Goal: Transaction & Acquisition: Purchase product/service

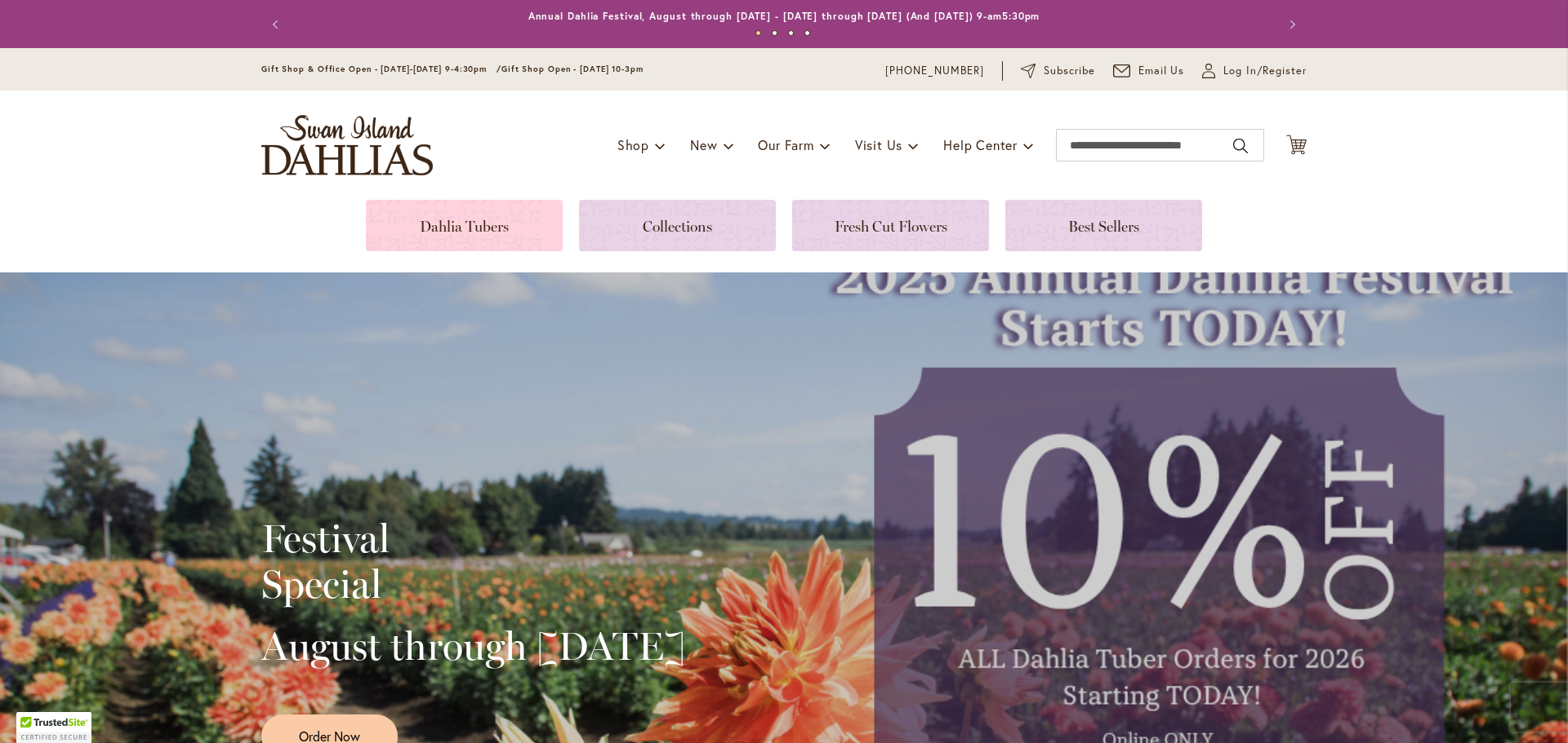
click at [463, 227] on link at bounding box center [464, 225] width 197 height 51
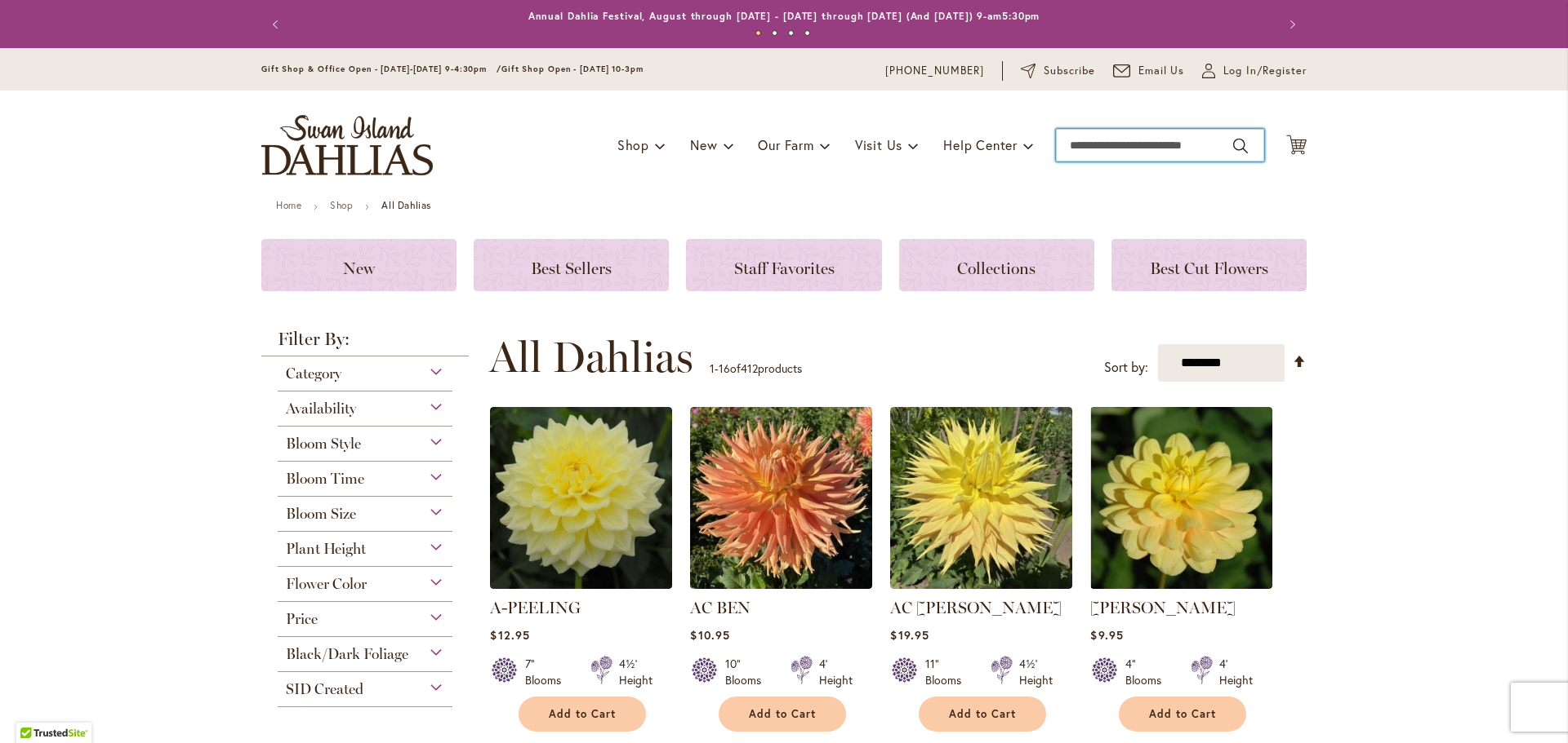
click at [1133, 145] on input "Search" at bounding box center [1159, 145] width 208 height 33
type input "*******"
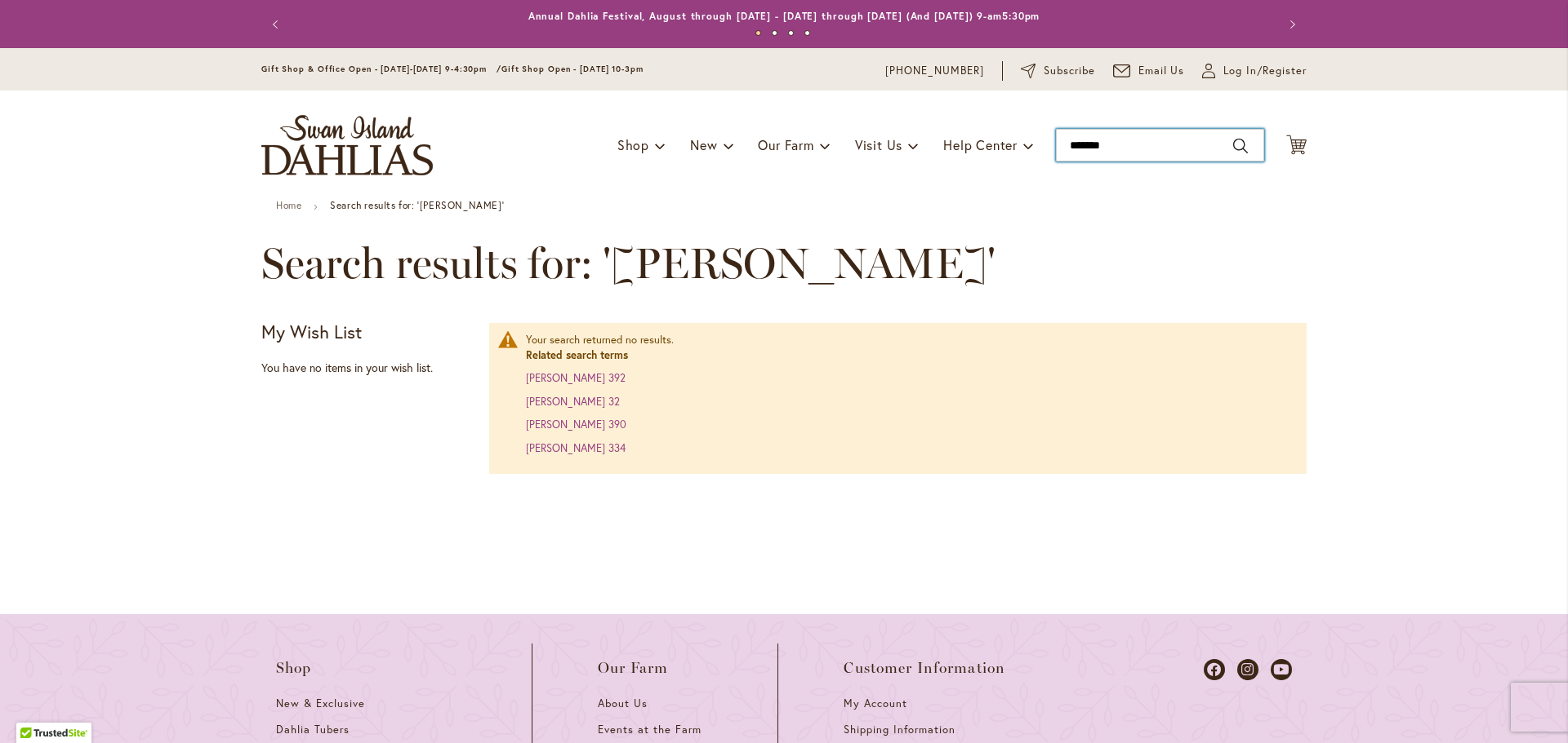
type input "*******"
drag, startPoint x: 1142, startPoint y: 146, endPoint x: 1045, endPoint y: 148, distance: 97.0
click at [1045, 148] on div "Toggle Nav Shop Dahlia Tubers Collections Fresh Cut Dahlias Gardening Supplies …" at bounding box center [784, 145] width 1078 height 109
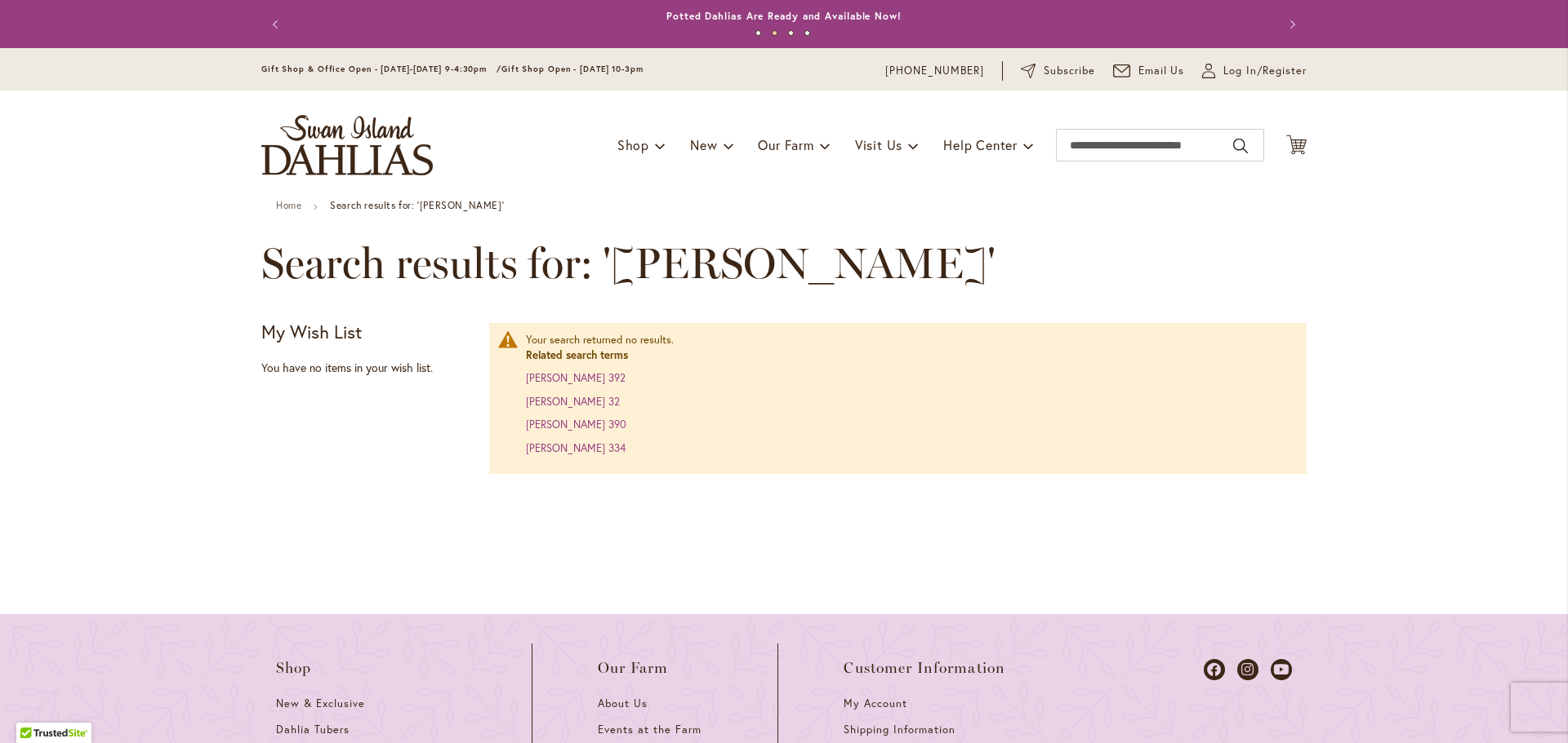
click at [773, 225] on div "Skip to Content Gift Shop & Office Open - Monday-Friday 9-4:30pm / Gift Shop Op…" at bounding box center [784, 568] width 1568 height 1039
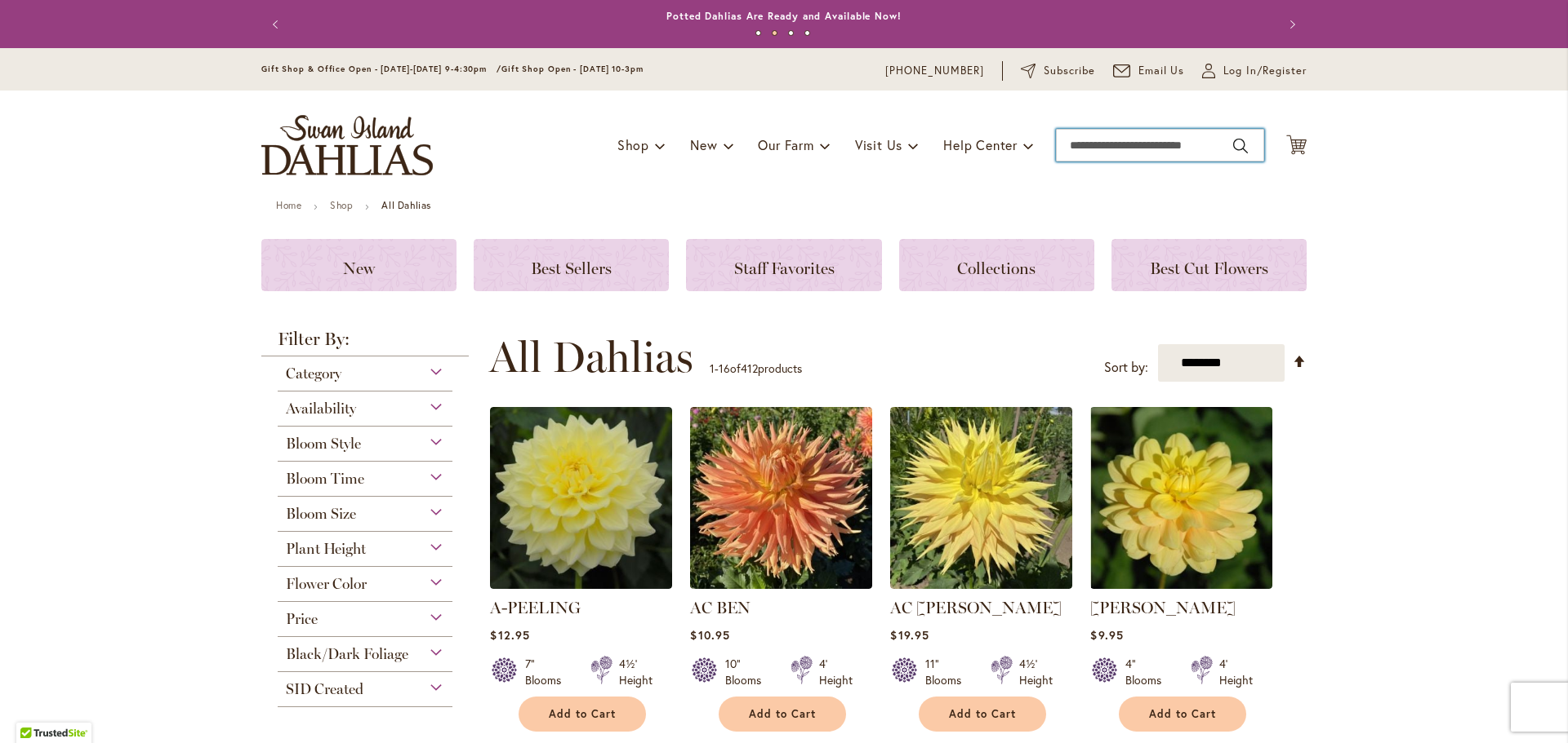
click at [1106, 141] on input "Search" at bounding box center [1159, 145] width 208 height 33
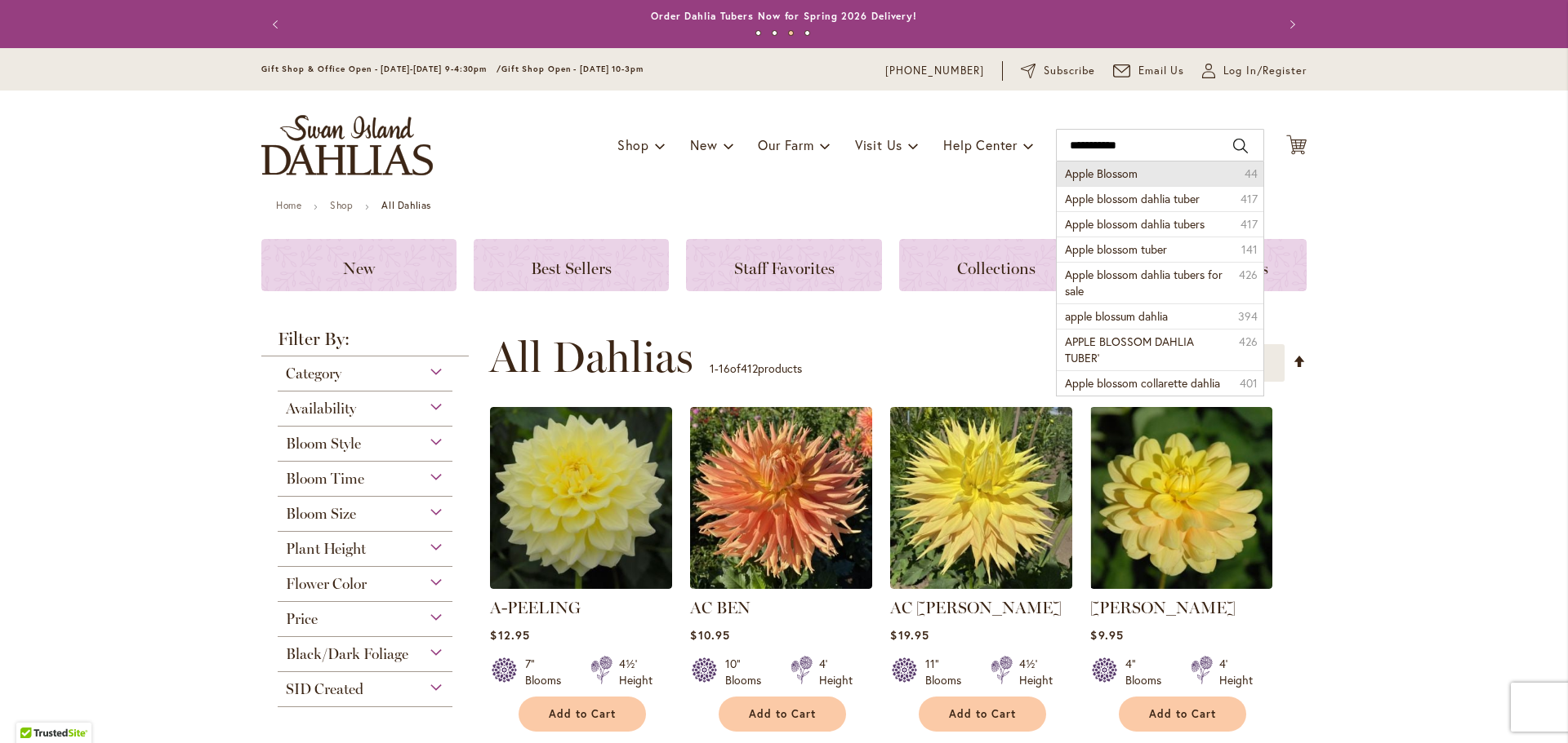
click at [1098, 178] on span "Apple Blossom" at bounding box center [1101, 173] width 73 height 15
type input "**********"
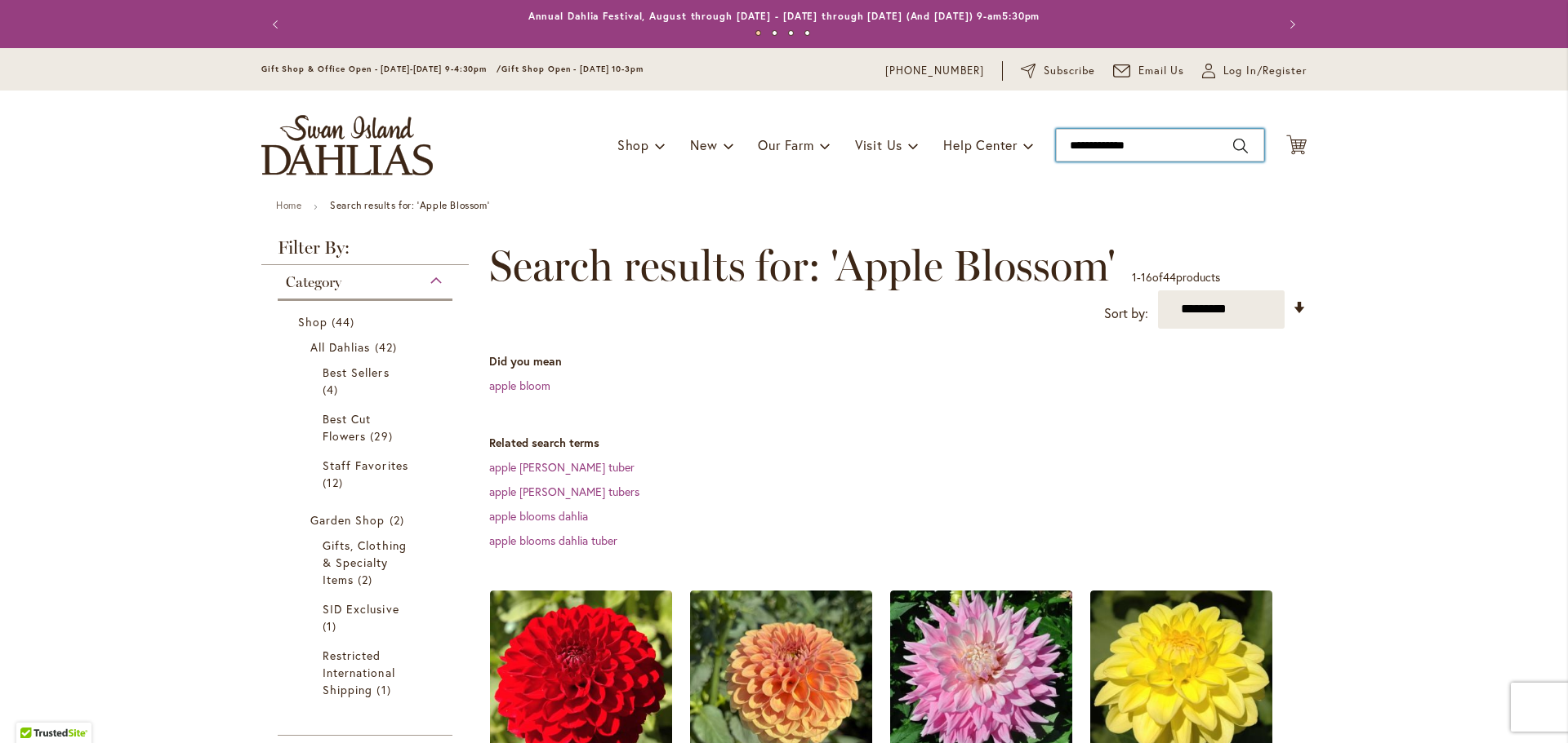
click at [1156, 138] on input "**********" at bounding box center [1159, 145] width 208 height 33
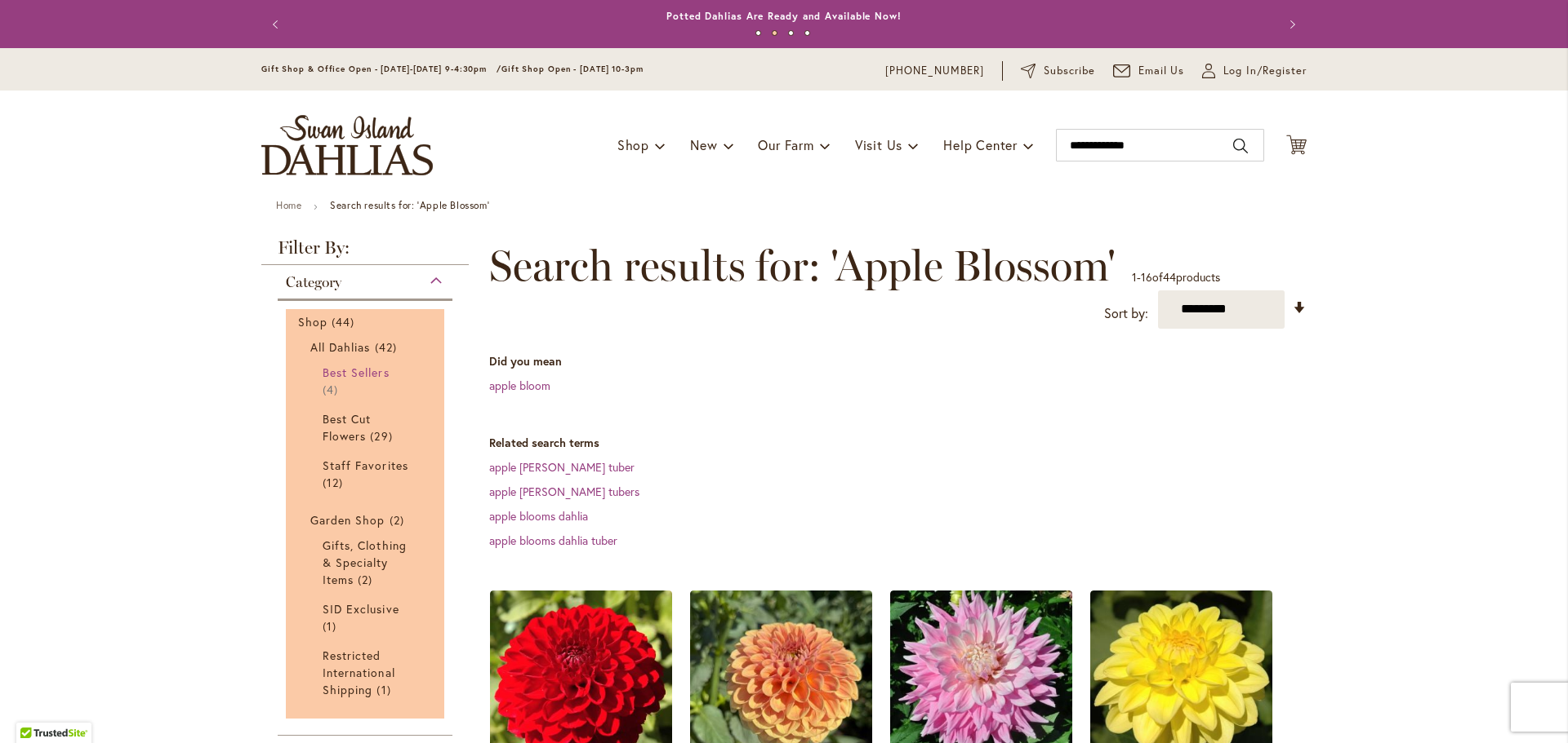
click at [362, 370] on span "Best Sellers" at bounding box center [356, 372] width 67 height 15
type input "**********"
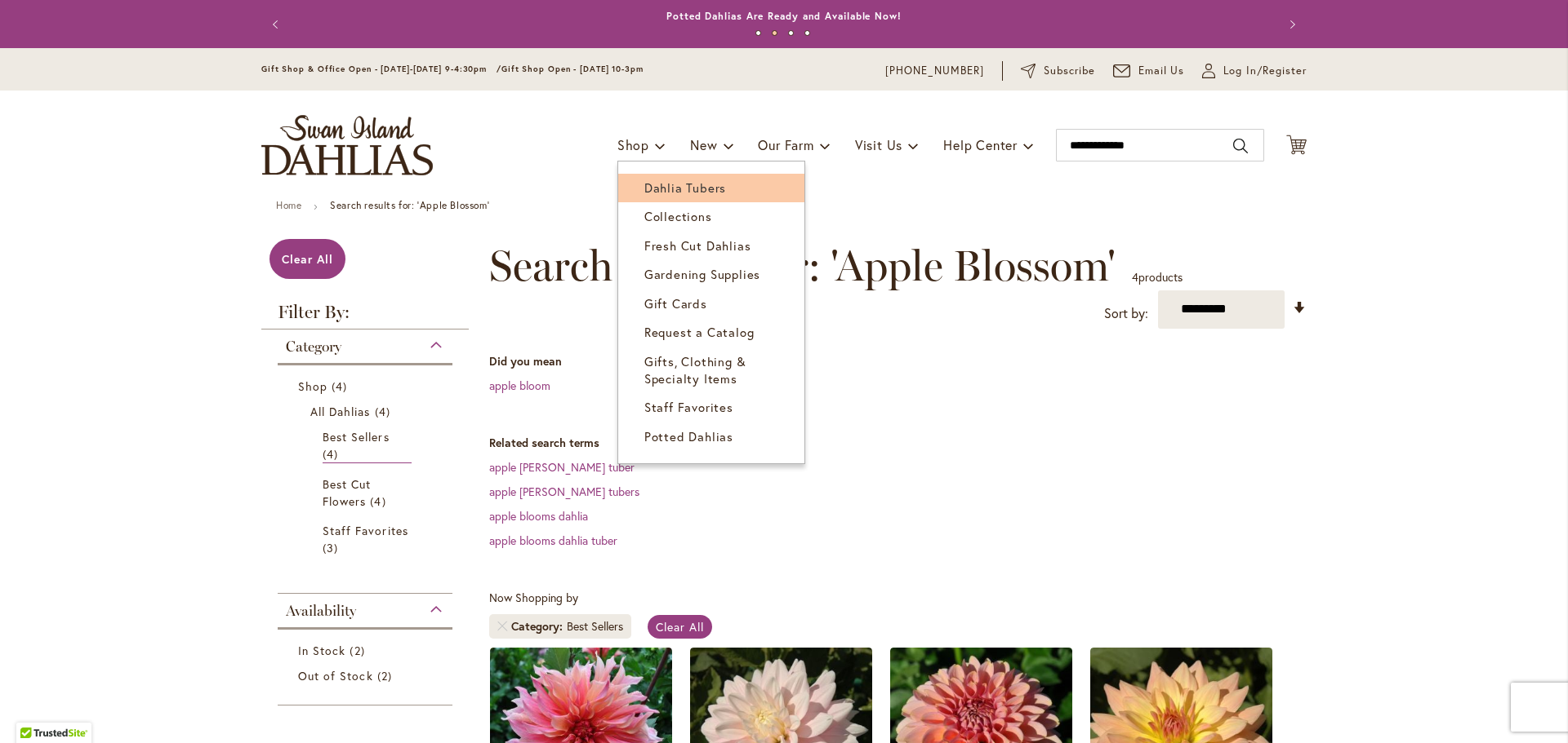
click at [673, 183] on span "Dahlia Tubers" at bounding box center [685, 188] width 82 height 16
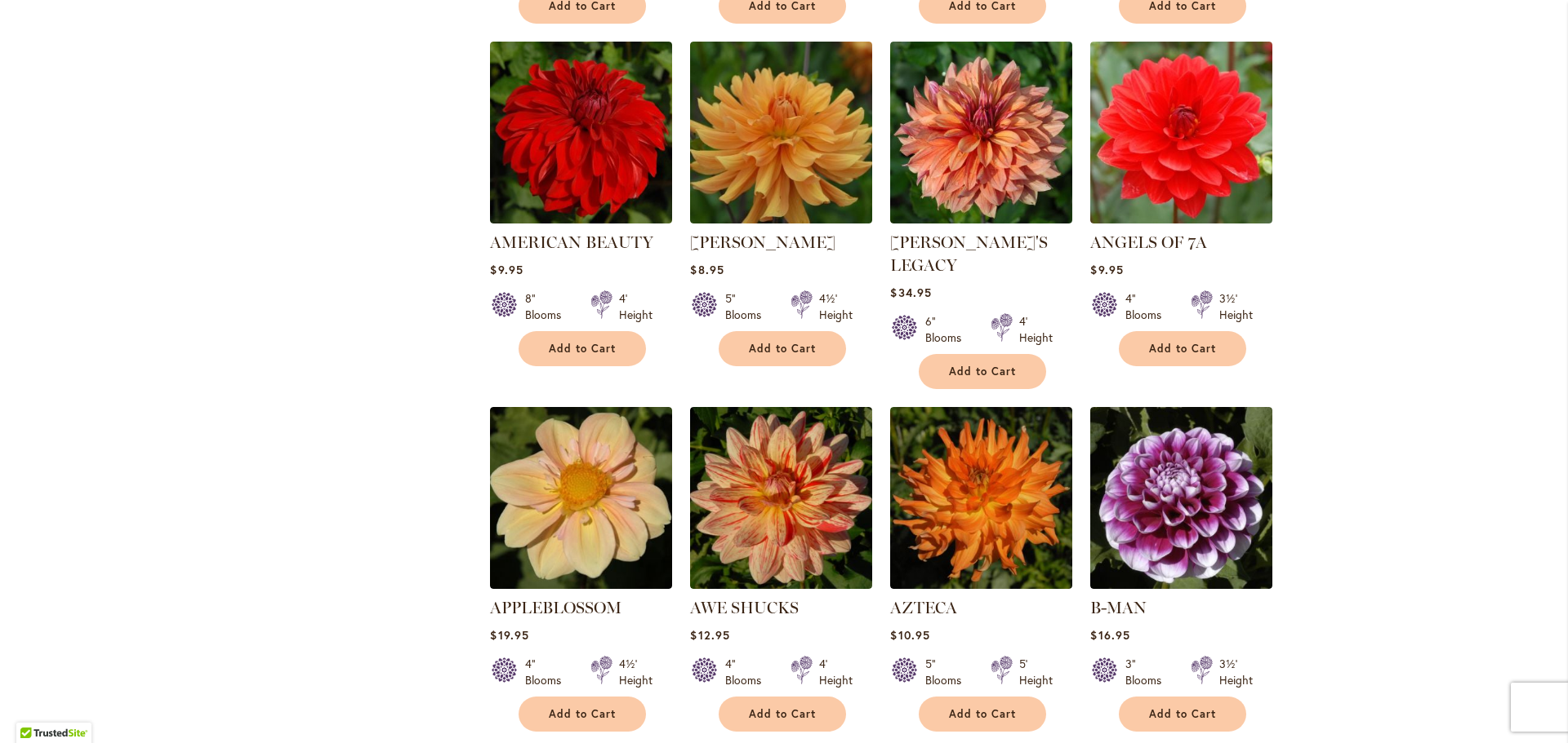
scroll to position [1142, 0]
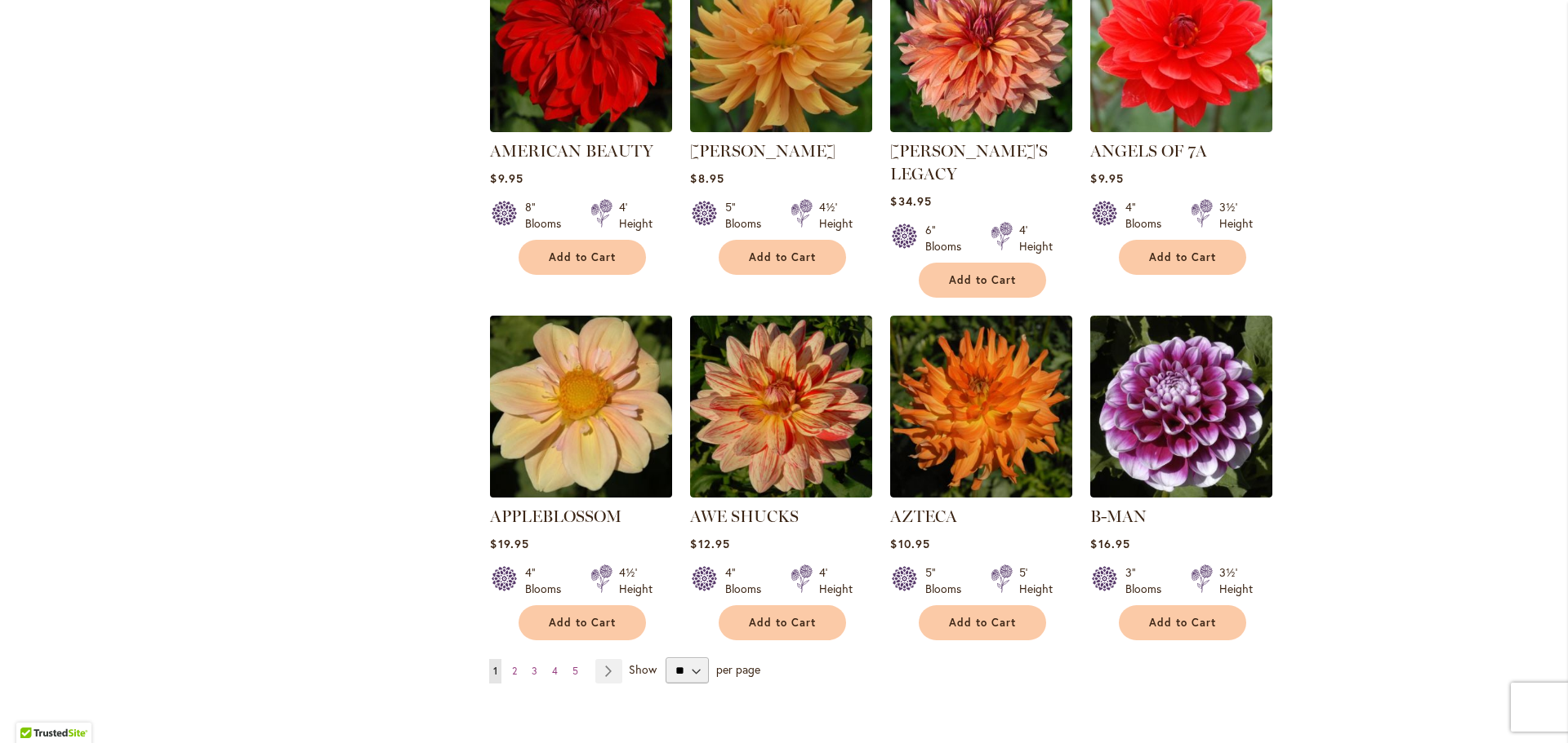
click at [565, 384] on img at bounding box center [581, 407] width 191 height 191
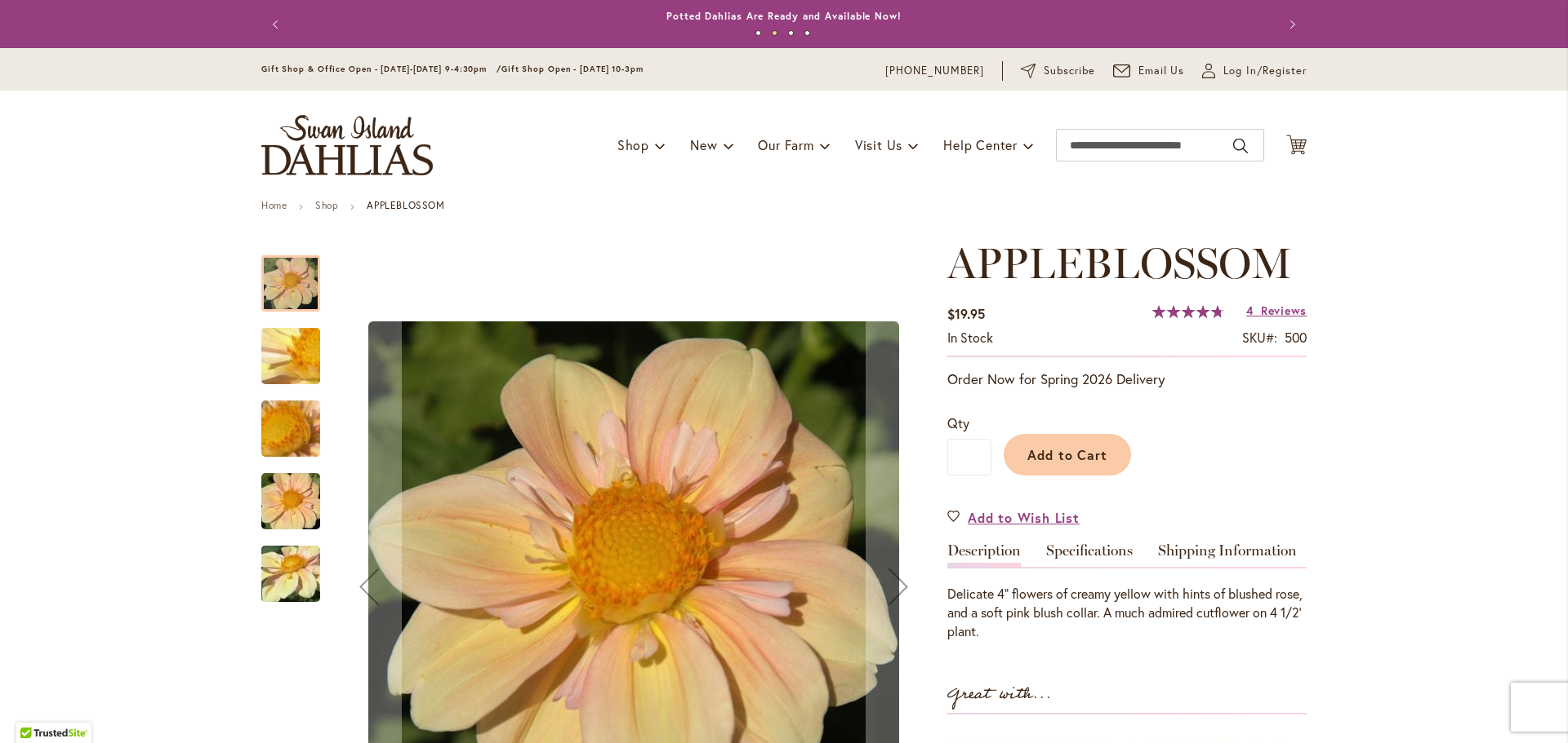
scroll to position [82, 0]
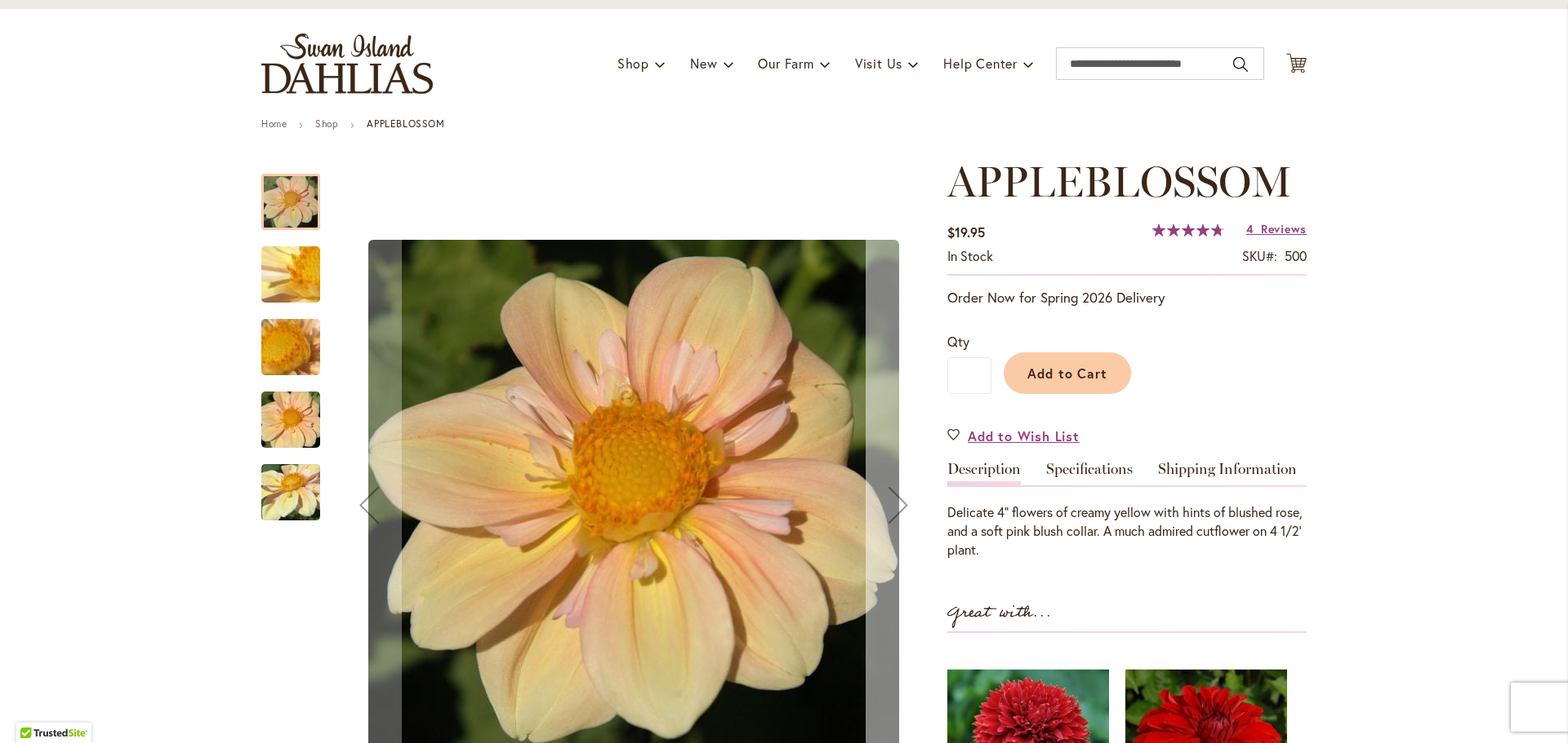
click at [899, 510] on div "Next" at bounding box center [898, 505] width 66 height 66
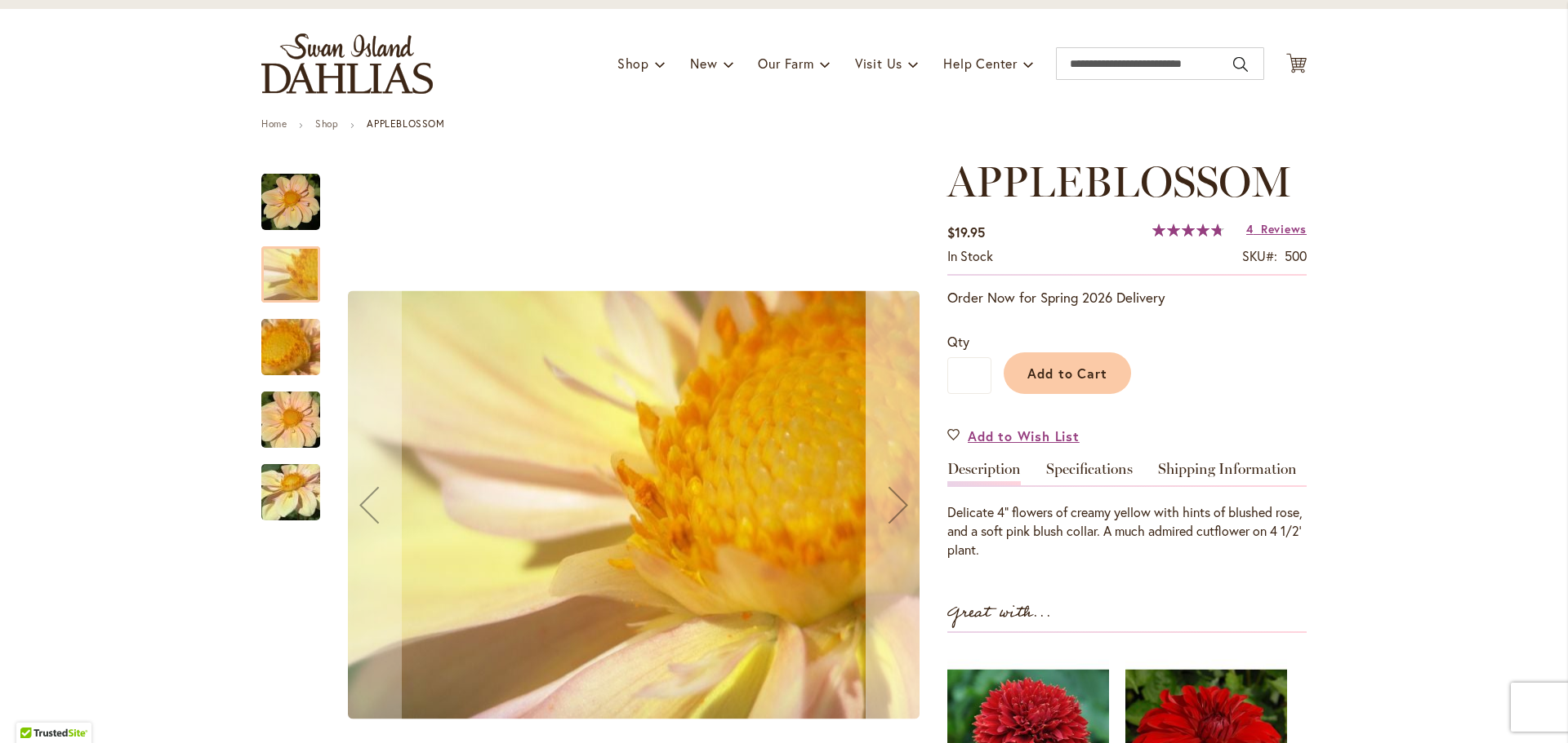
click at [899, 510] on div "Next" at bounding box center [898, 505] width 66 height 66
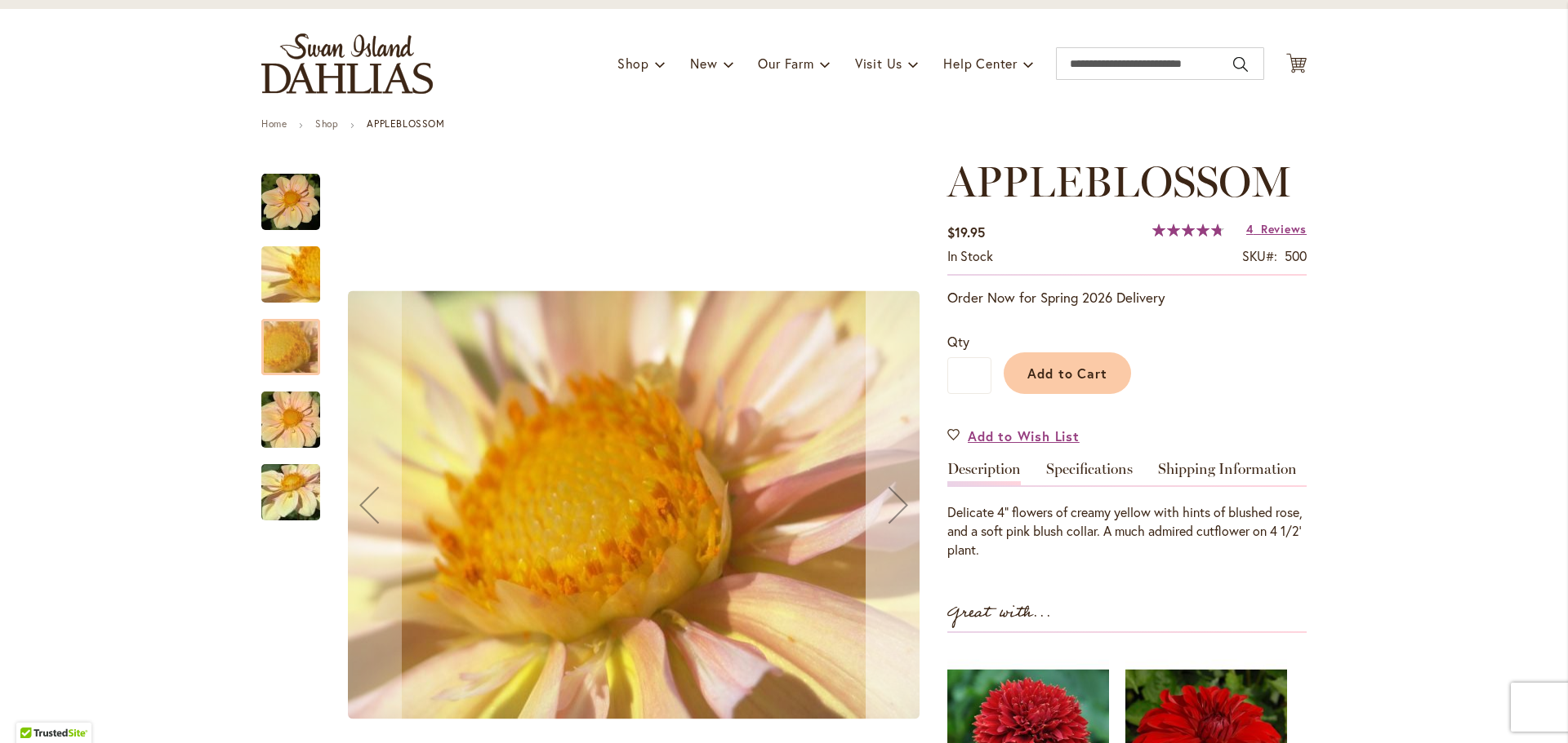
click at [899, 510] on div "Next" at bounding box center [898, 505] width 66 height 66
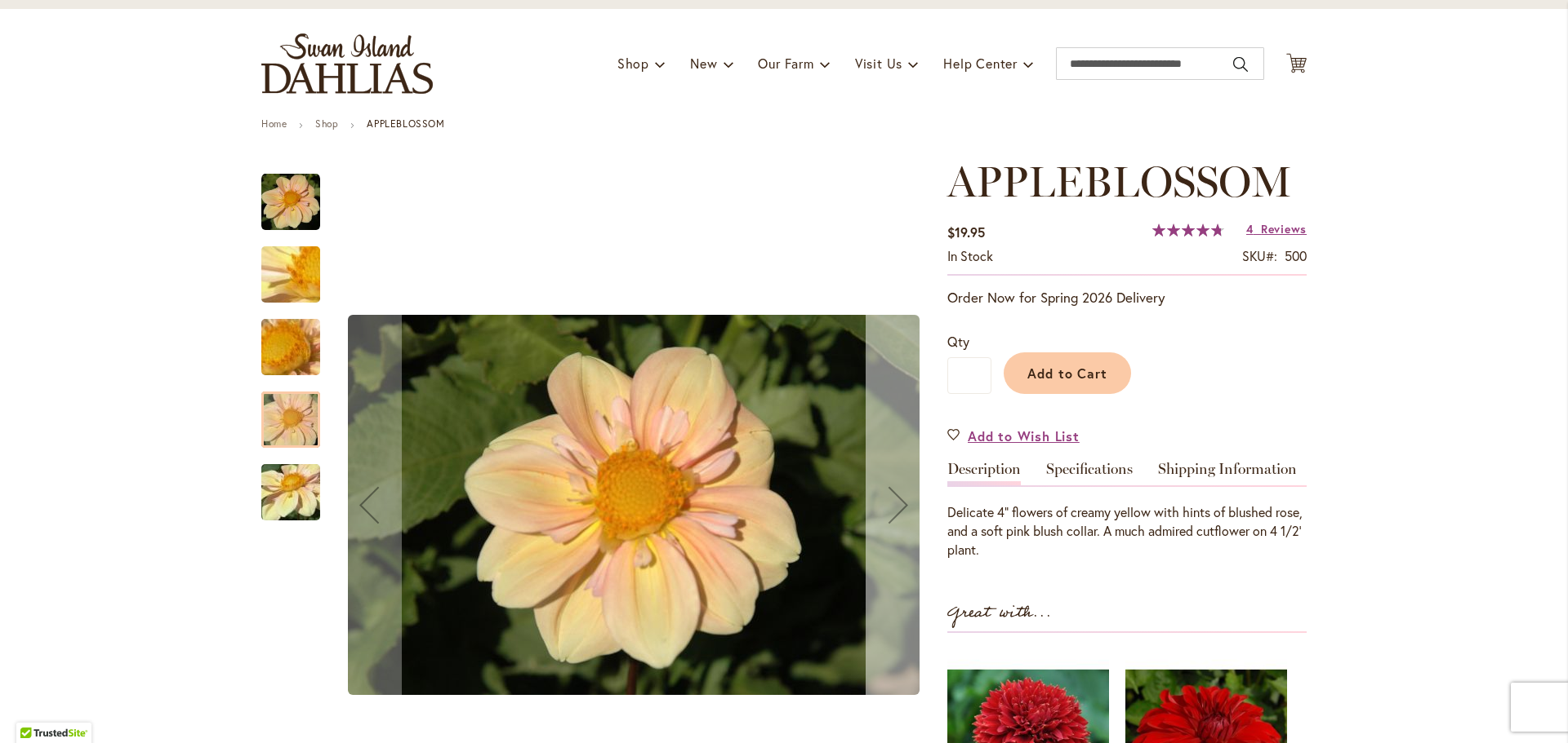
click at [899, 510] on div "Next" at bounding box center [898, 505] width 66 height 66
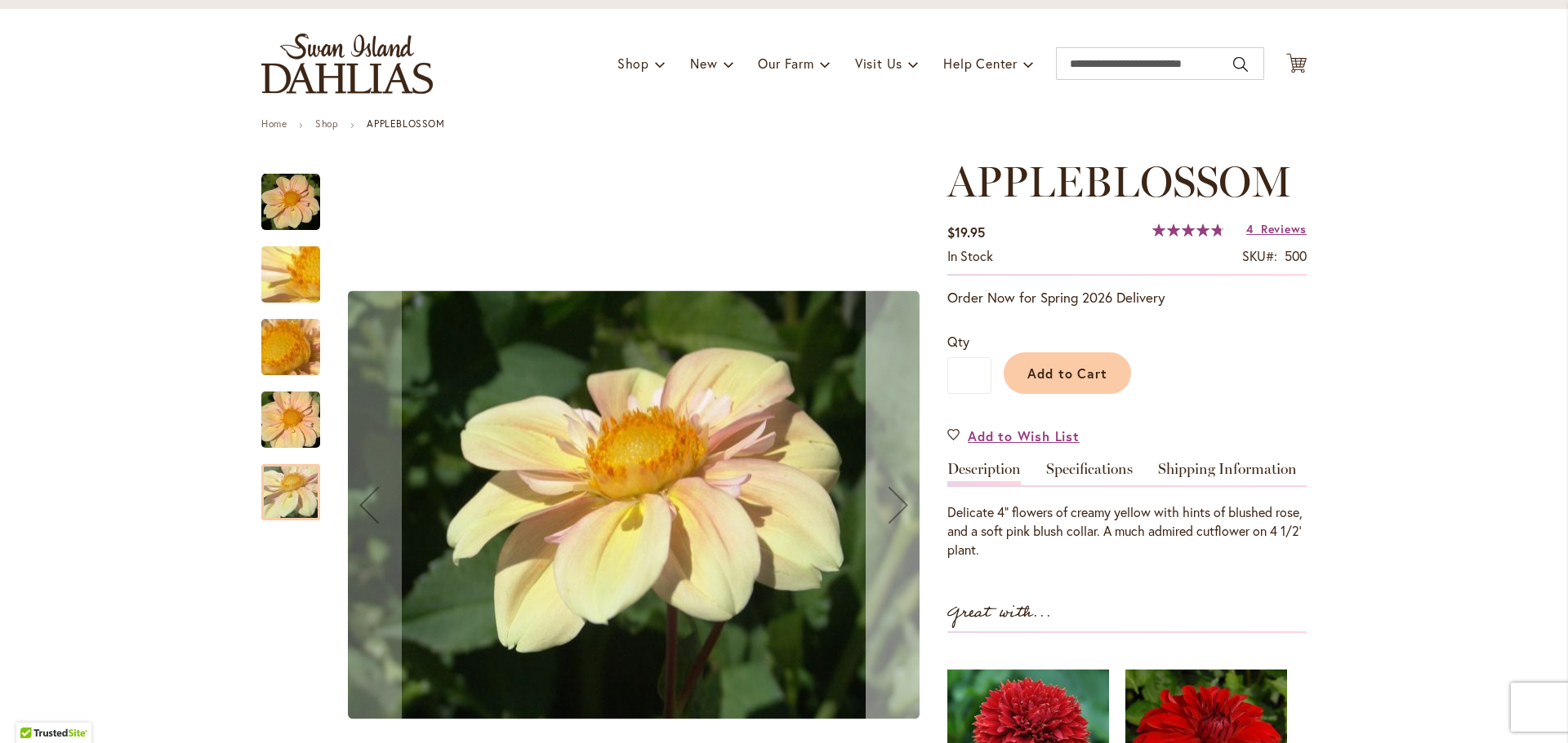
click at [899, 510] on div "Next" at bounding box center [898, 505] width 66 height 66
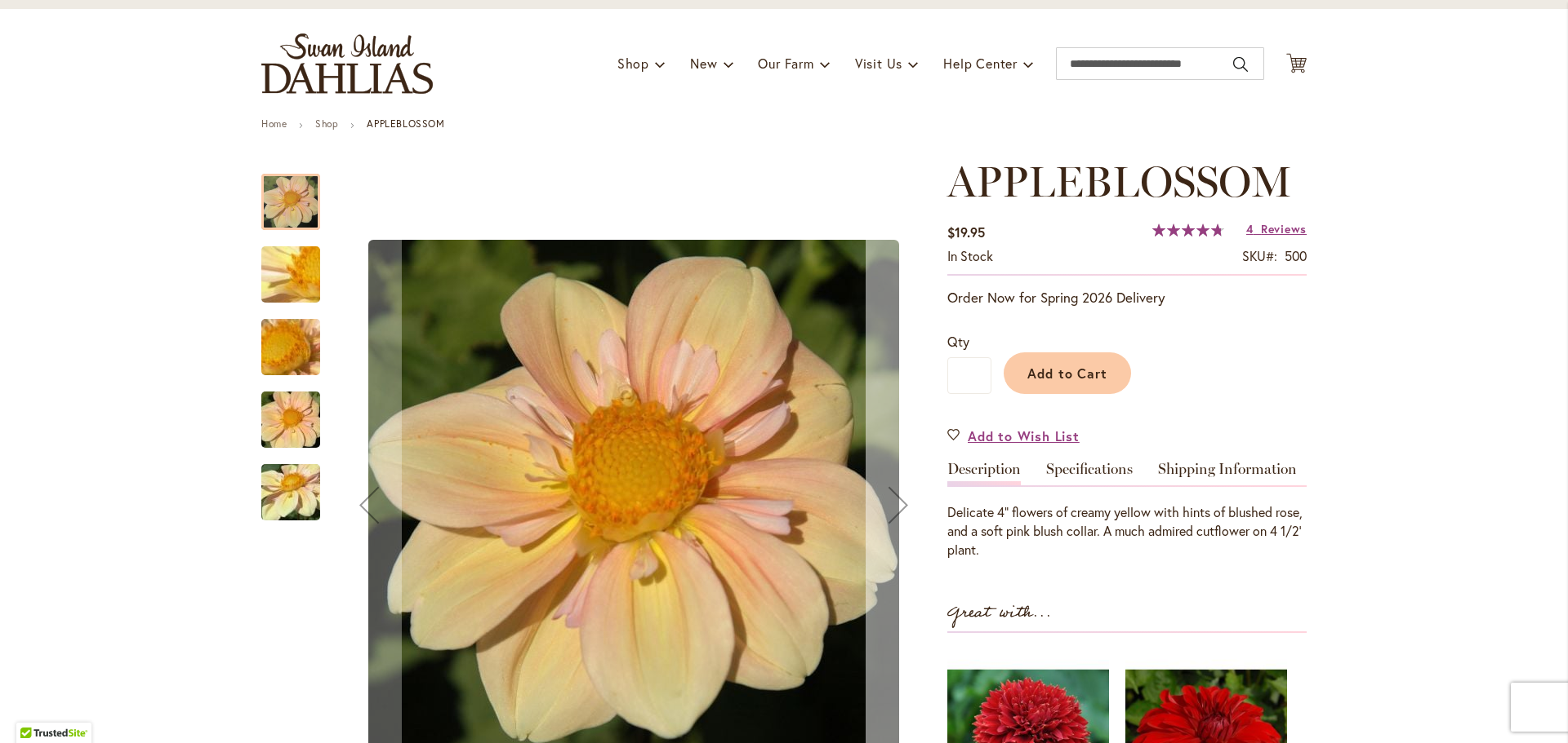
click at [899, 510] on div "Next" at bounding box center [898, 505] width 66 height 66
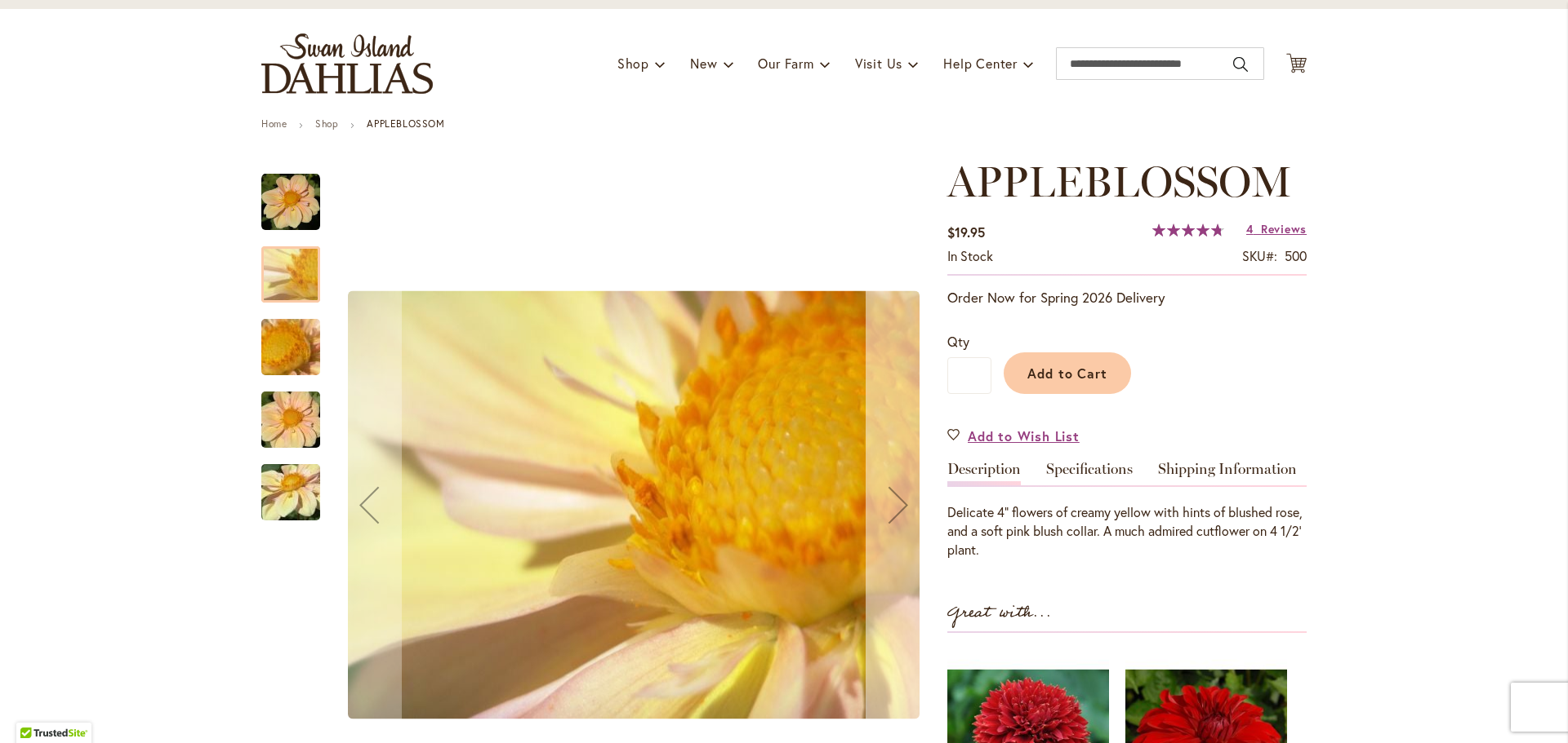
click at [899, 510] on div "Next" at bounding box center [898, 505] width 66 height 66
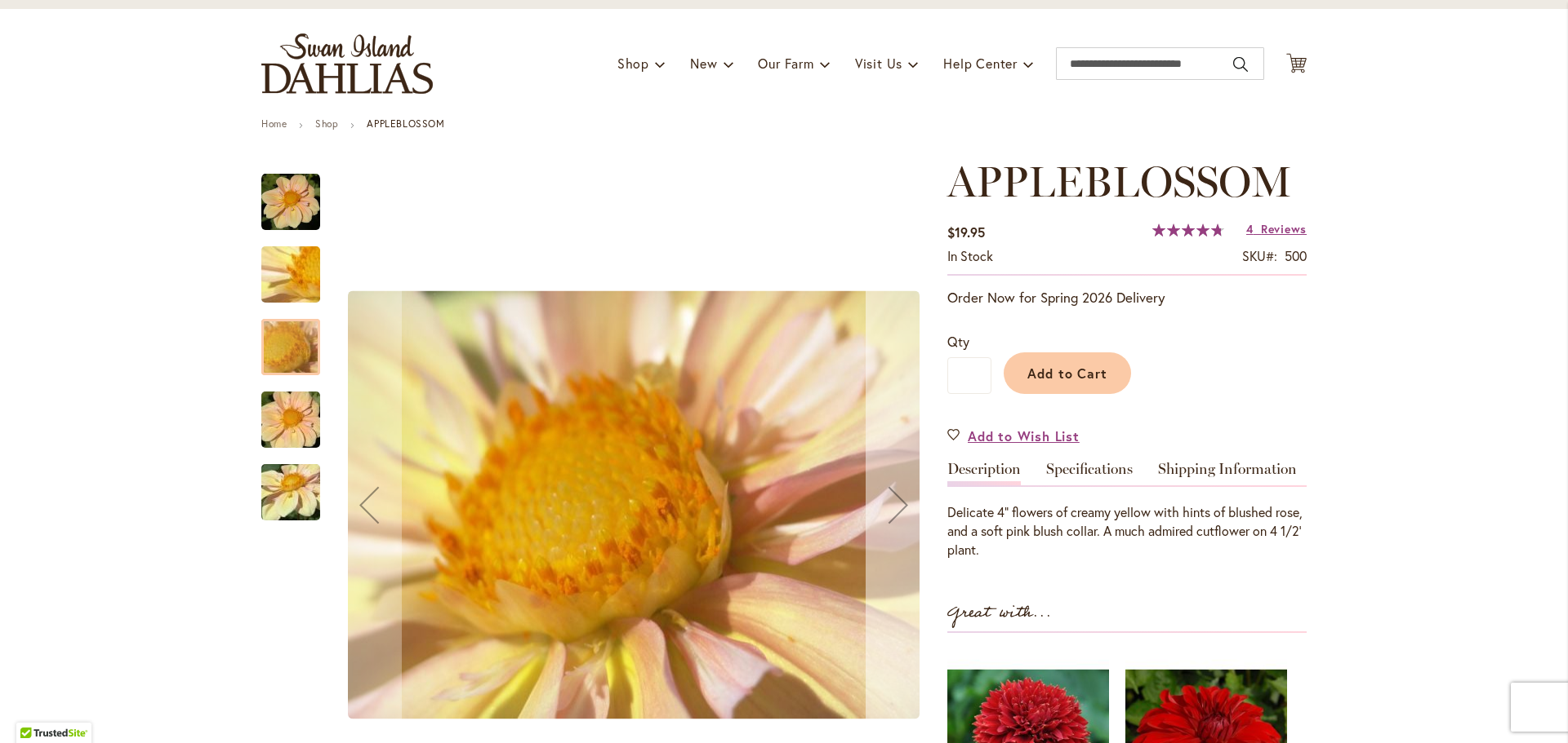
click at [899, 510] on div "Next" at bounding box center [898, 505] width 66 height 66
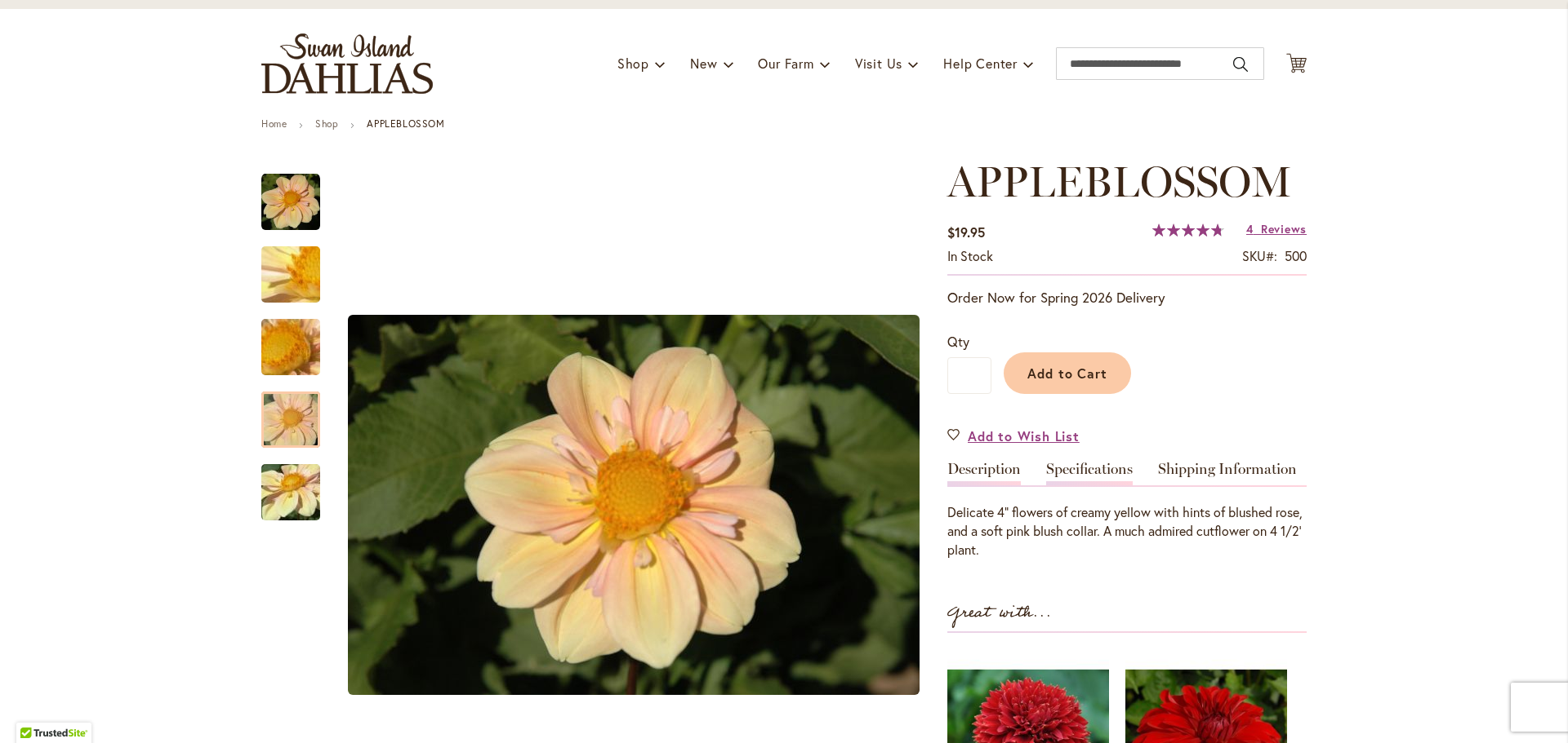
click at [1084, 475] on link "Specifications" at bounding box center [1089, 474] width 87 height 24
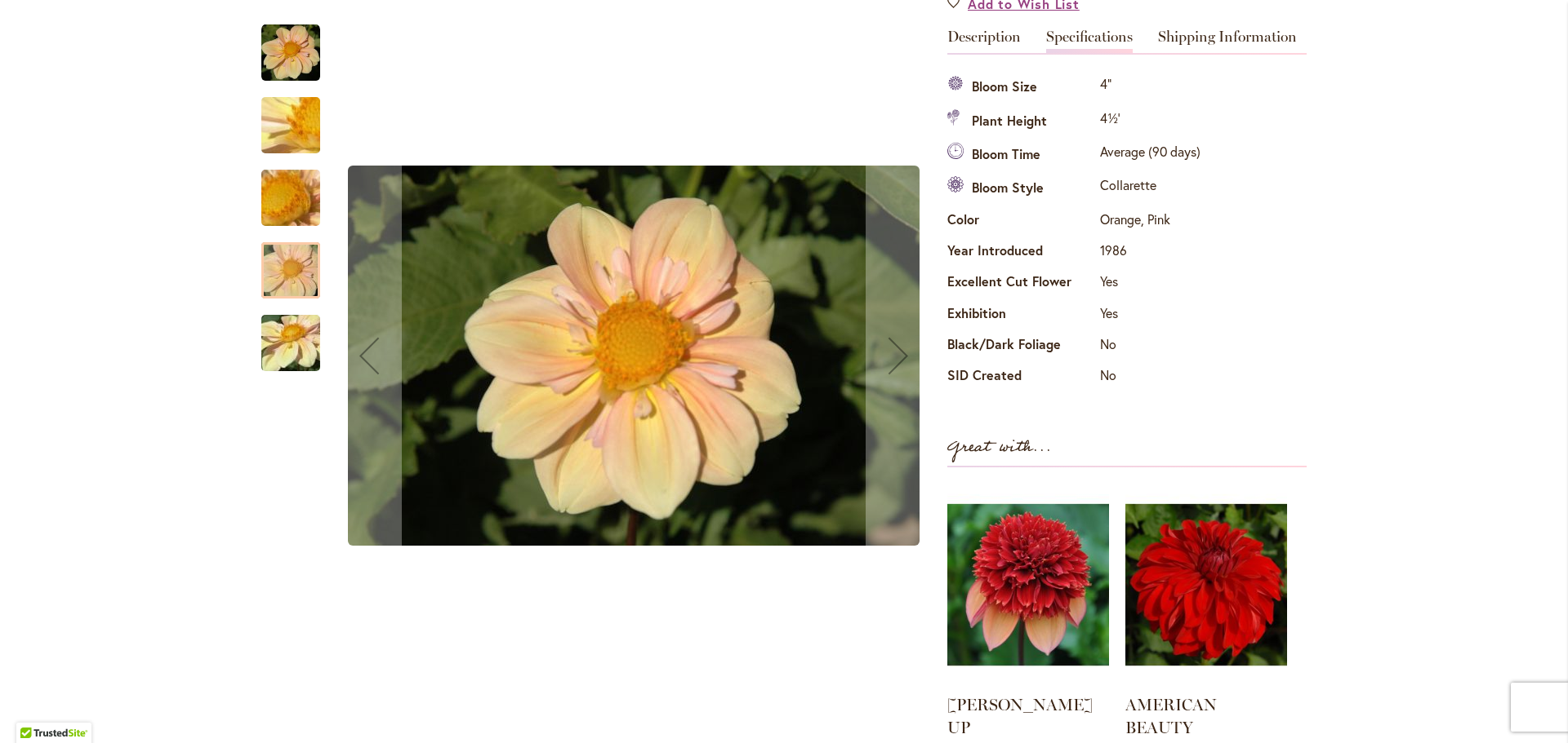
scroll to position [163, 0]
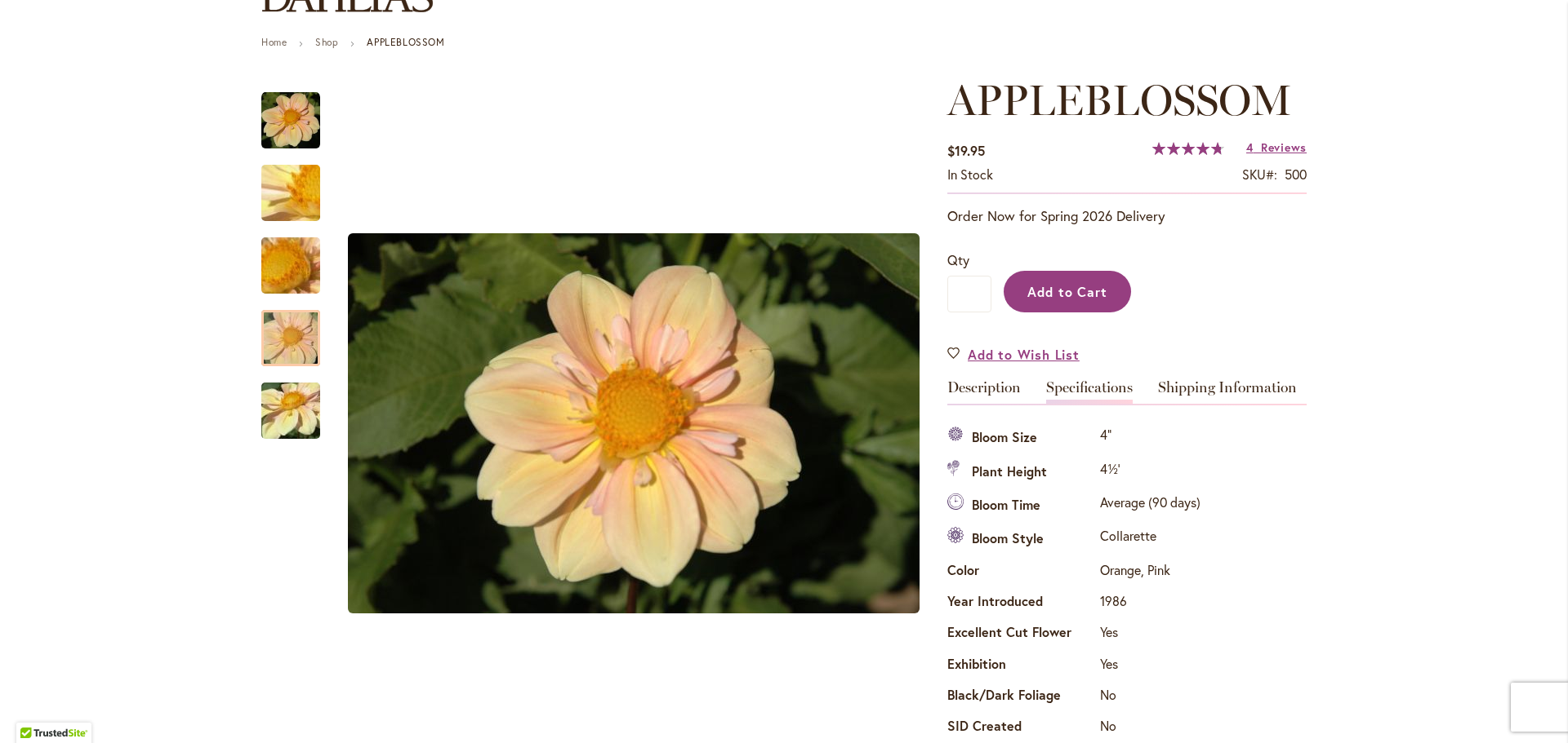
click at [1084, 296] on span "Add to Cart" at bounding box center [1067, 292] width 81 height 17
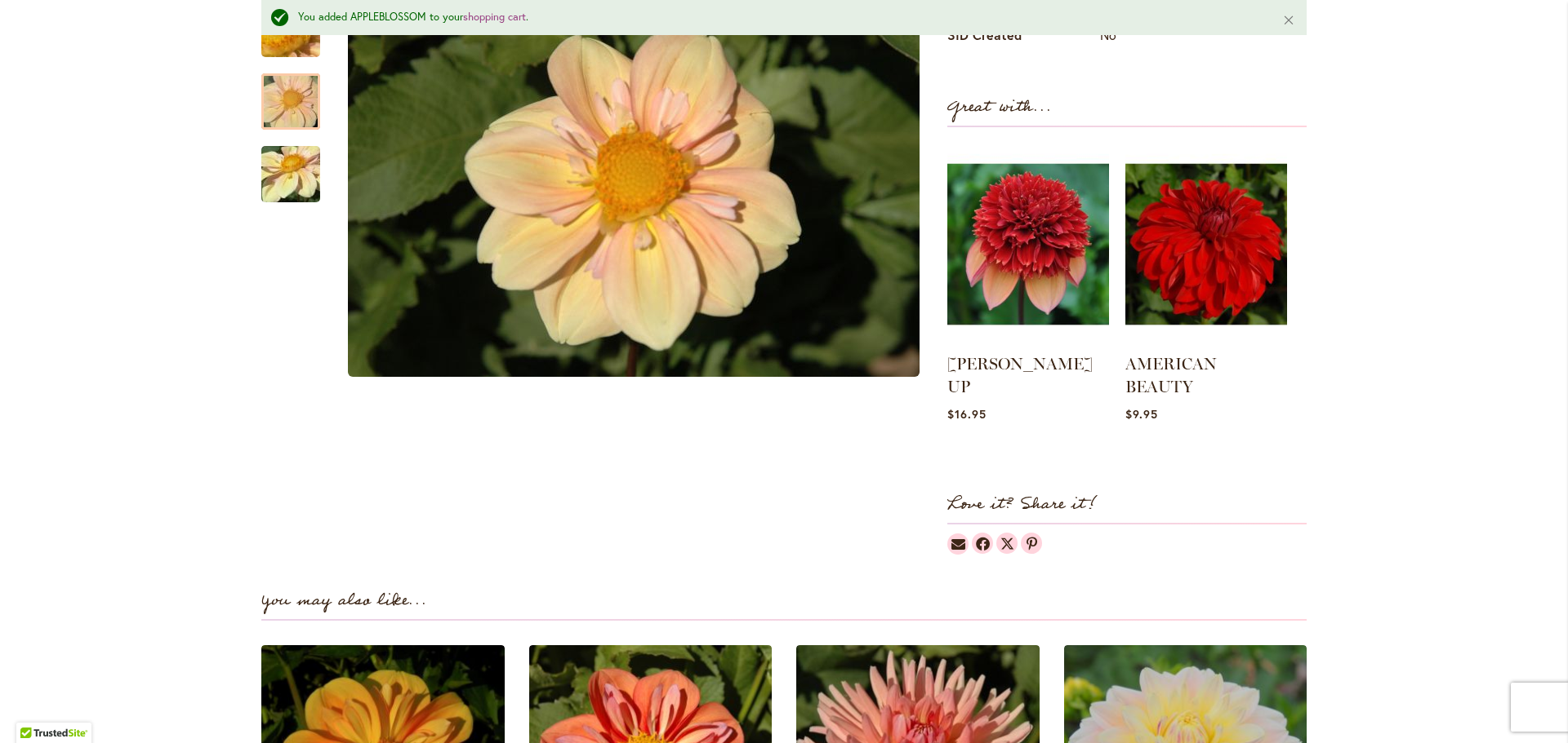
scroll to position [0, 0]
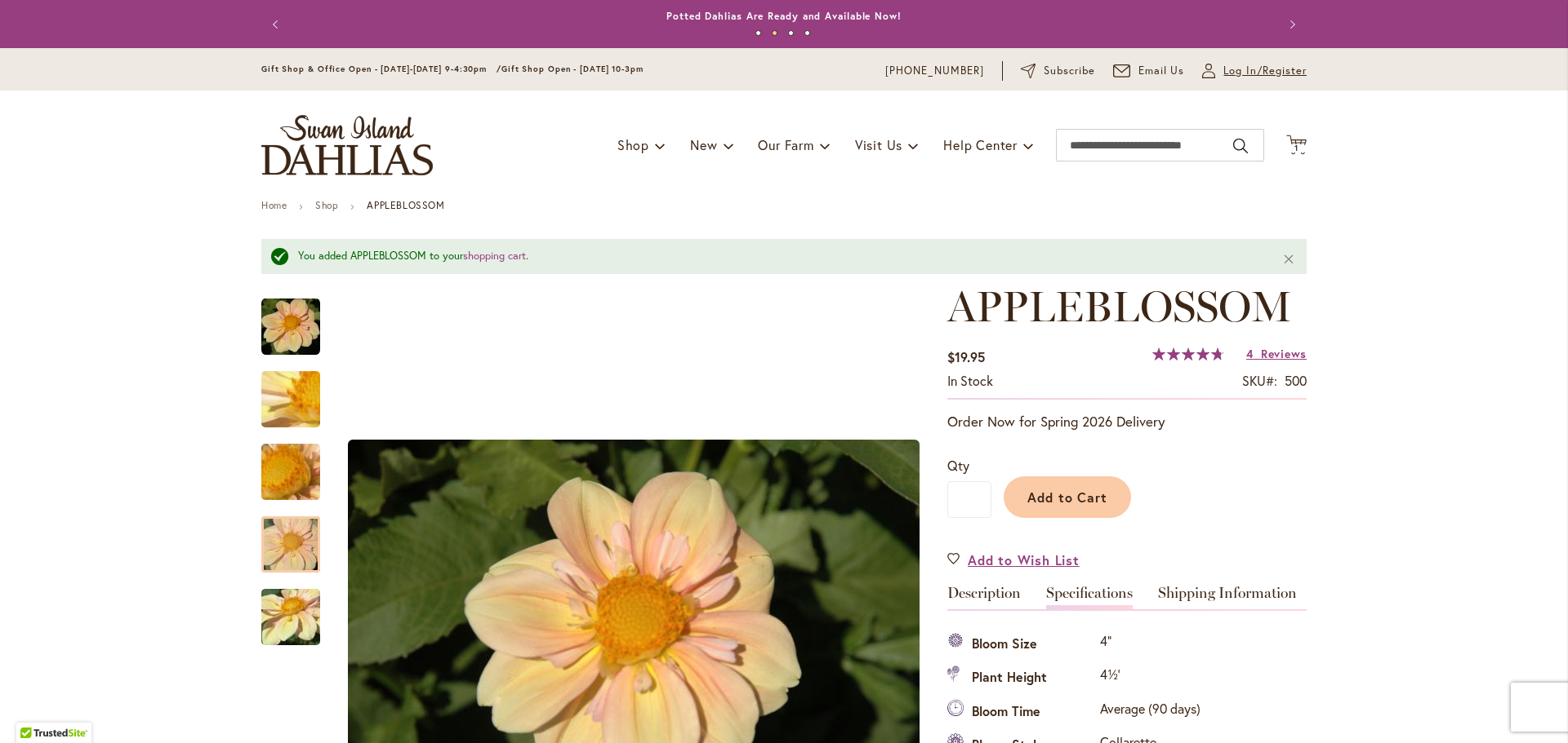
click at [1246, 68] on span "Log In/Register" at bounding box center [1264, 71] width 83 height 16
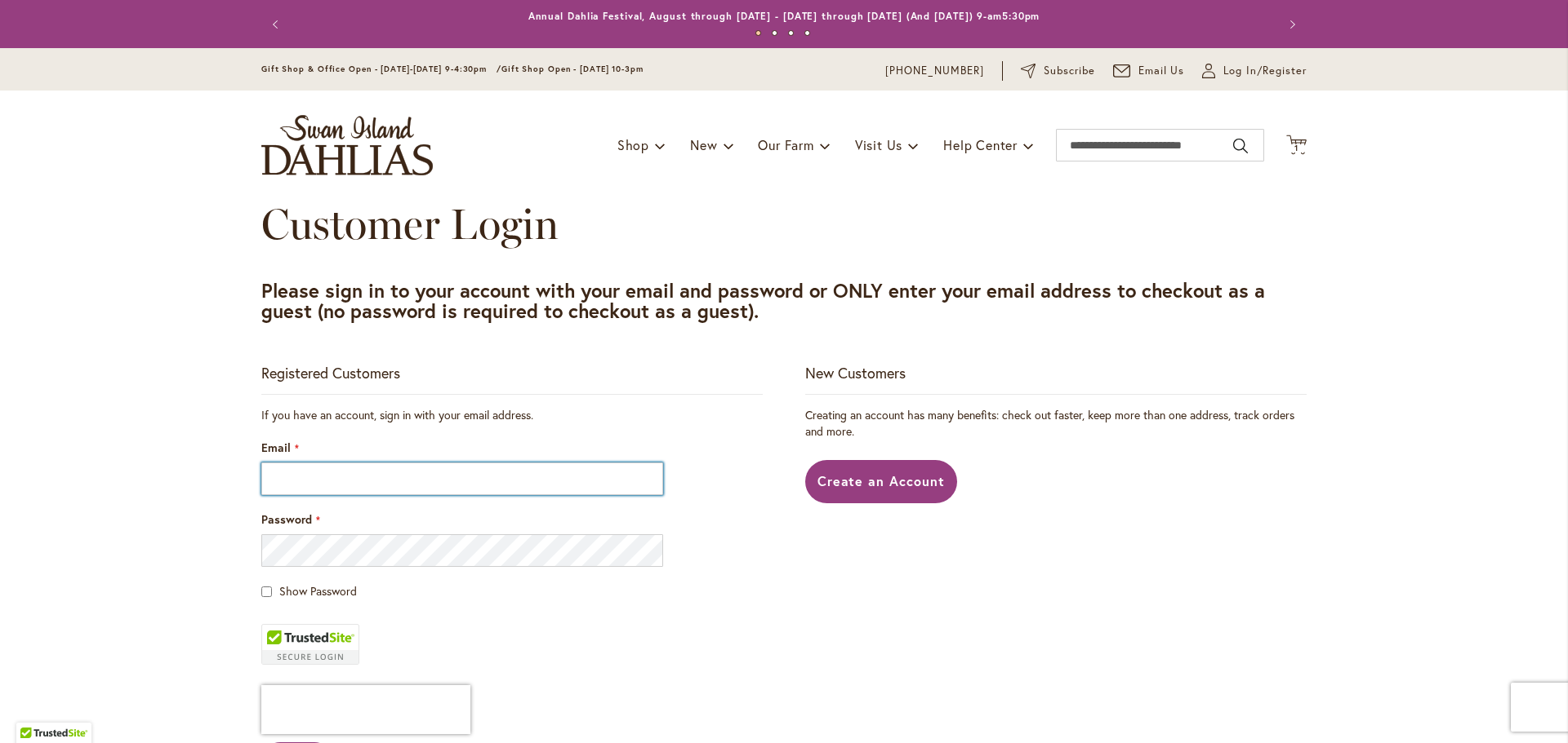
click at [379, 487] on input "Email" at bounding box center [462, 480] width 401 height 33
type input "**********"
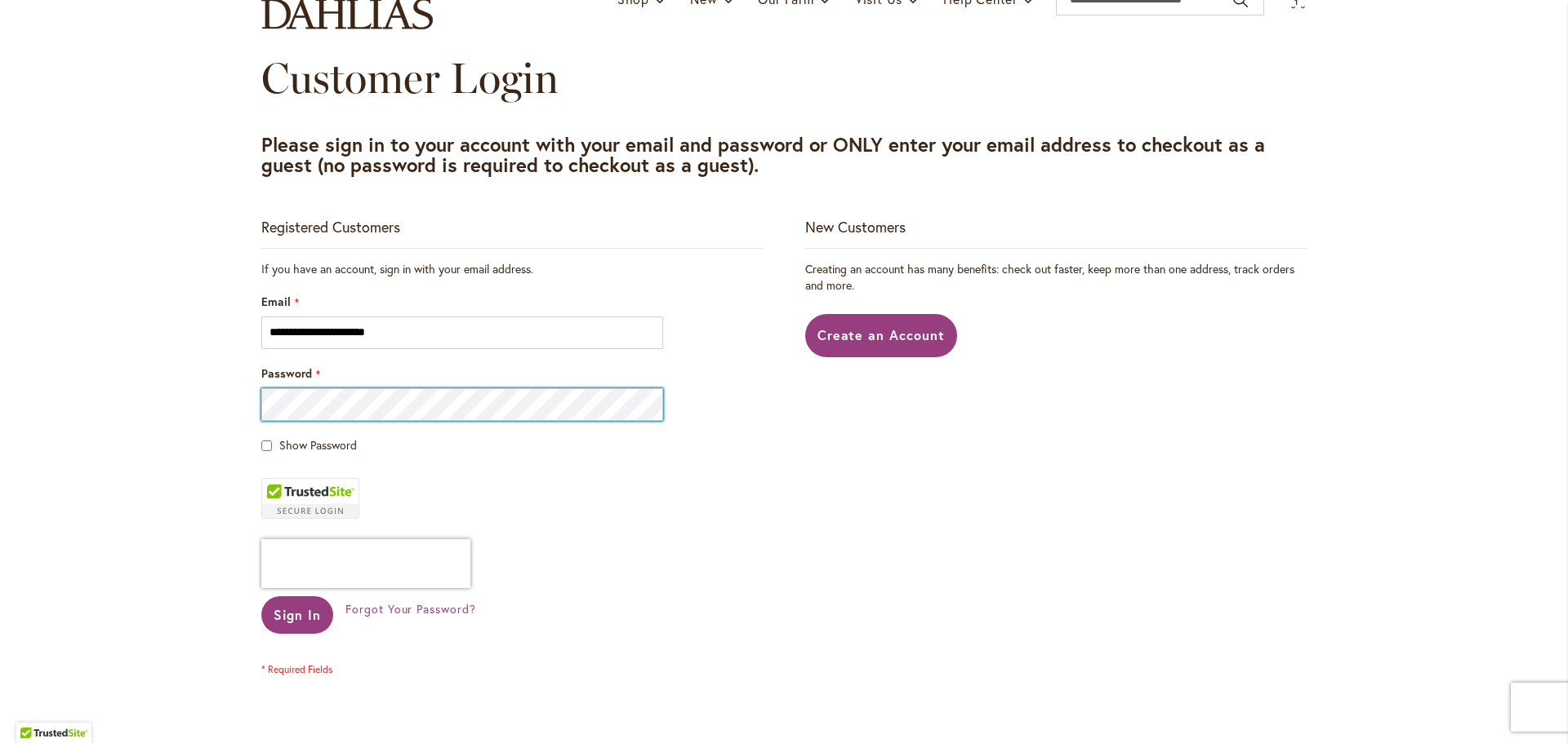
scroll to position [163, 0]
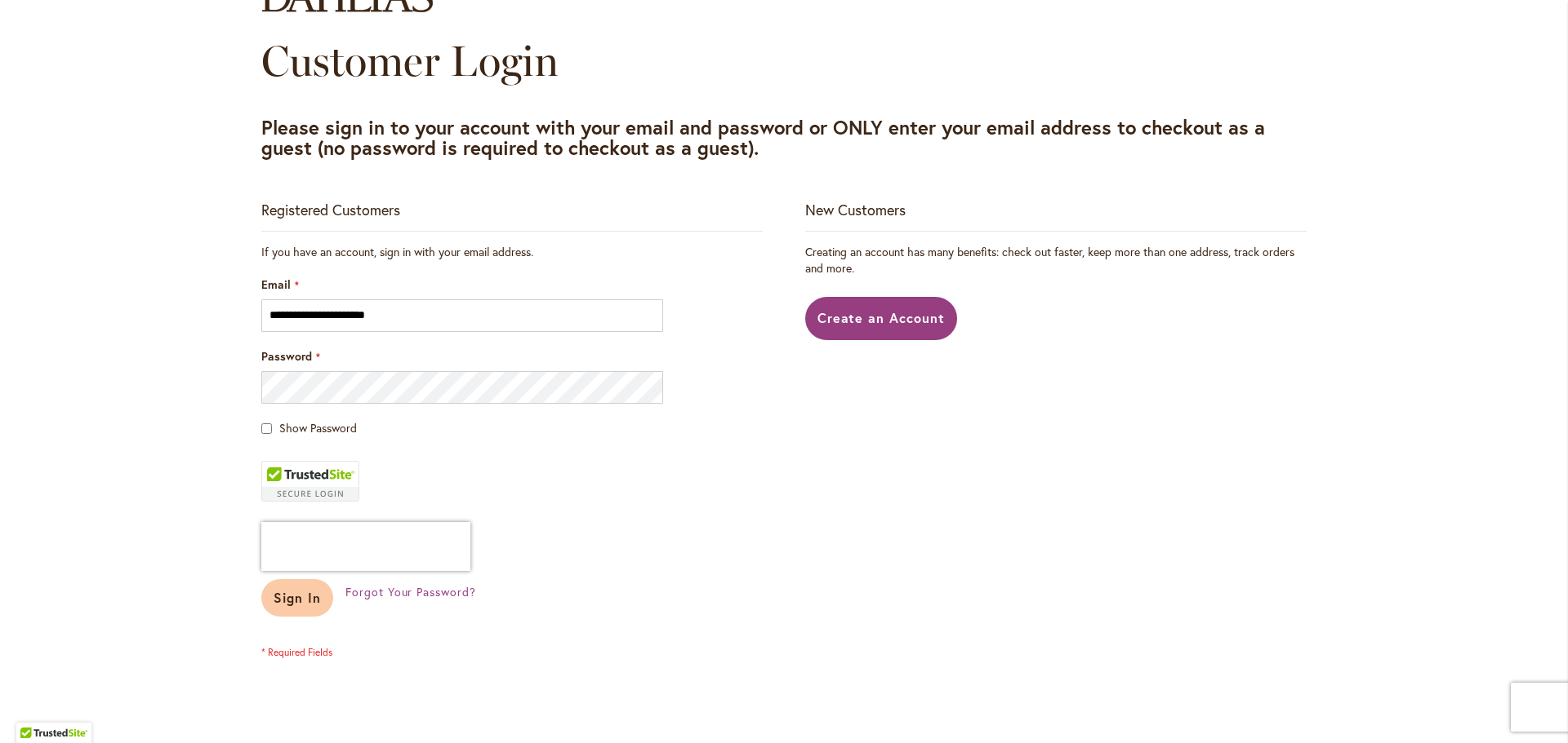
click at [310, 601] on span "Sign In" at bounding box center [297, 597] width 47 height 17
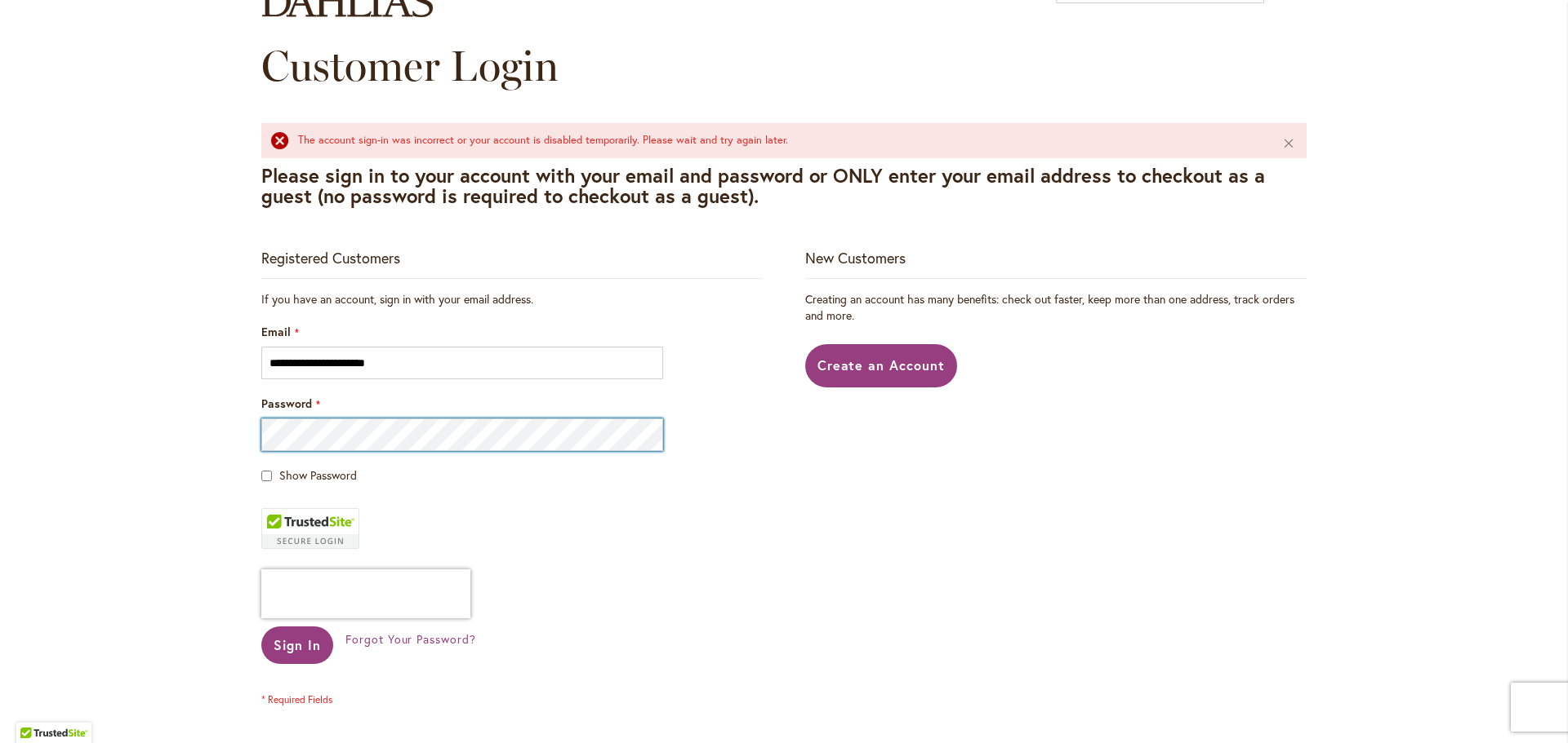
scroll to position [163, 0]
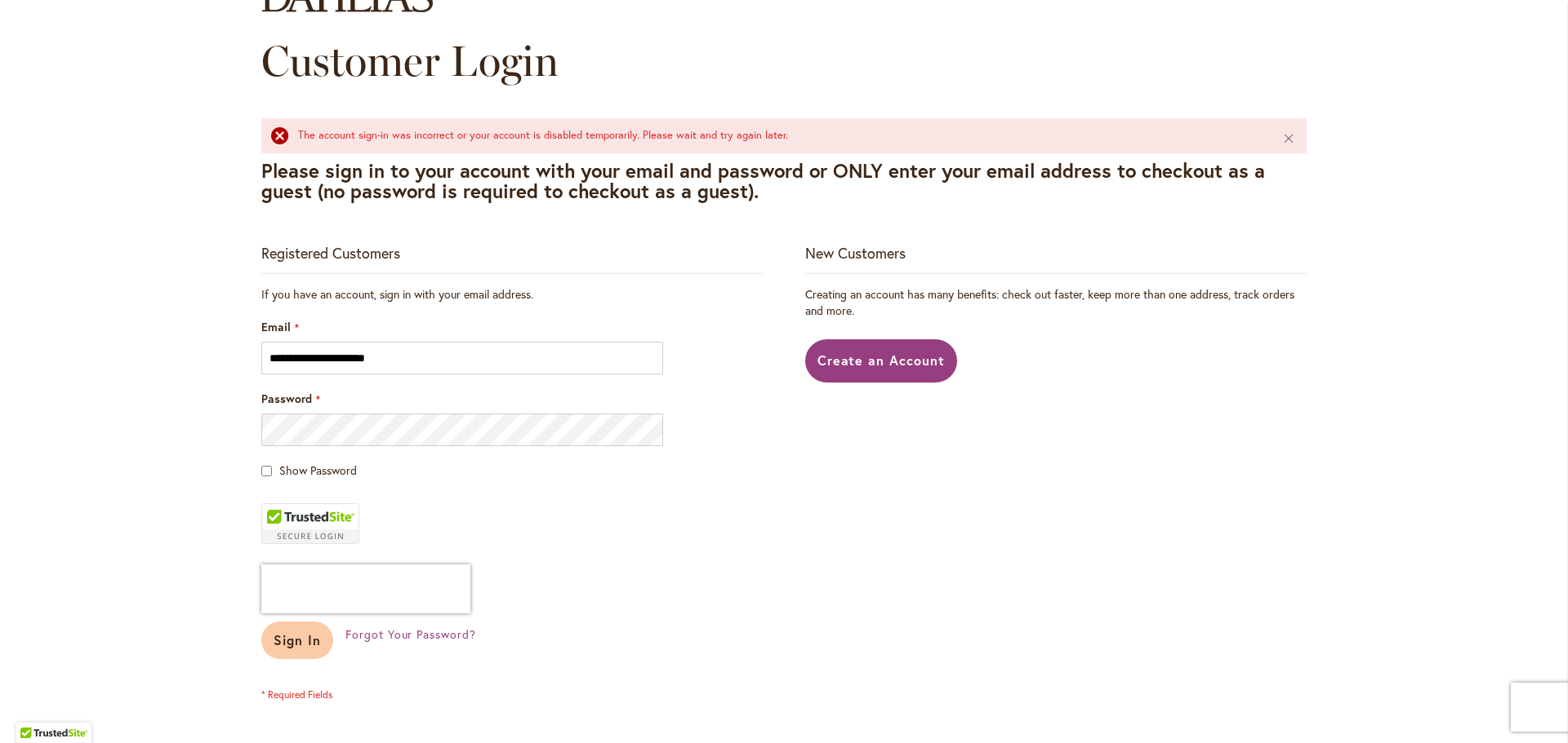
click at [296, 643] on span "Sign In" at bounding box center [297, 640] width 47 height 17
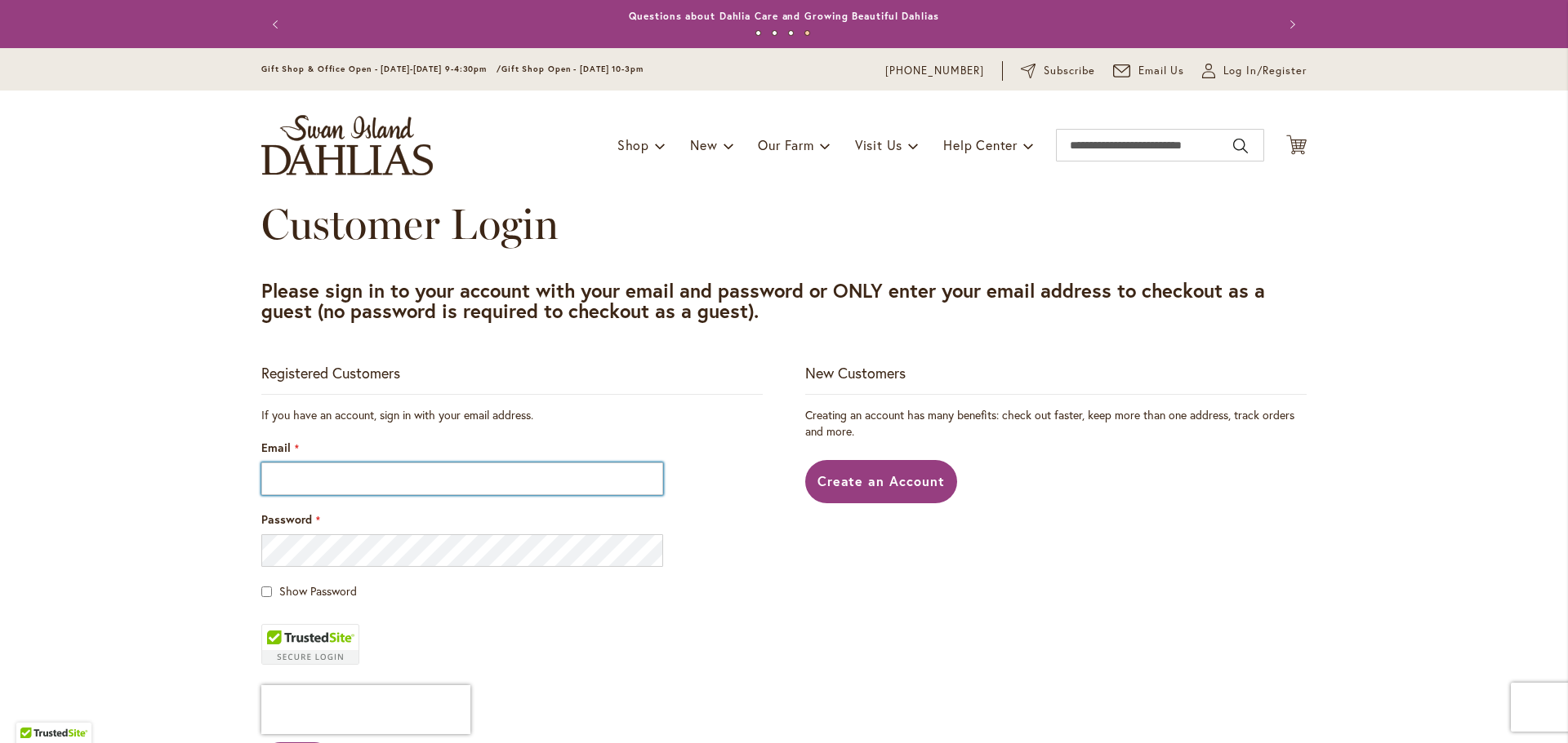
click at [432, 481] on input "Email" at bounding box center [462, 480] width 401 height 33
type input "**********"
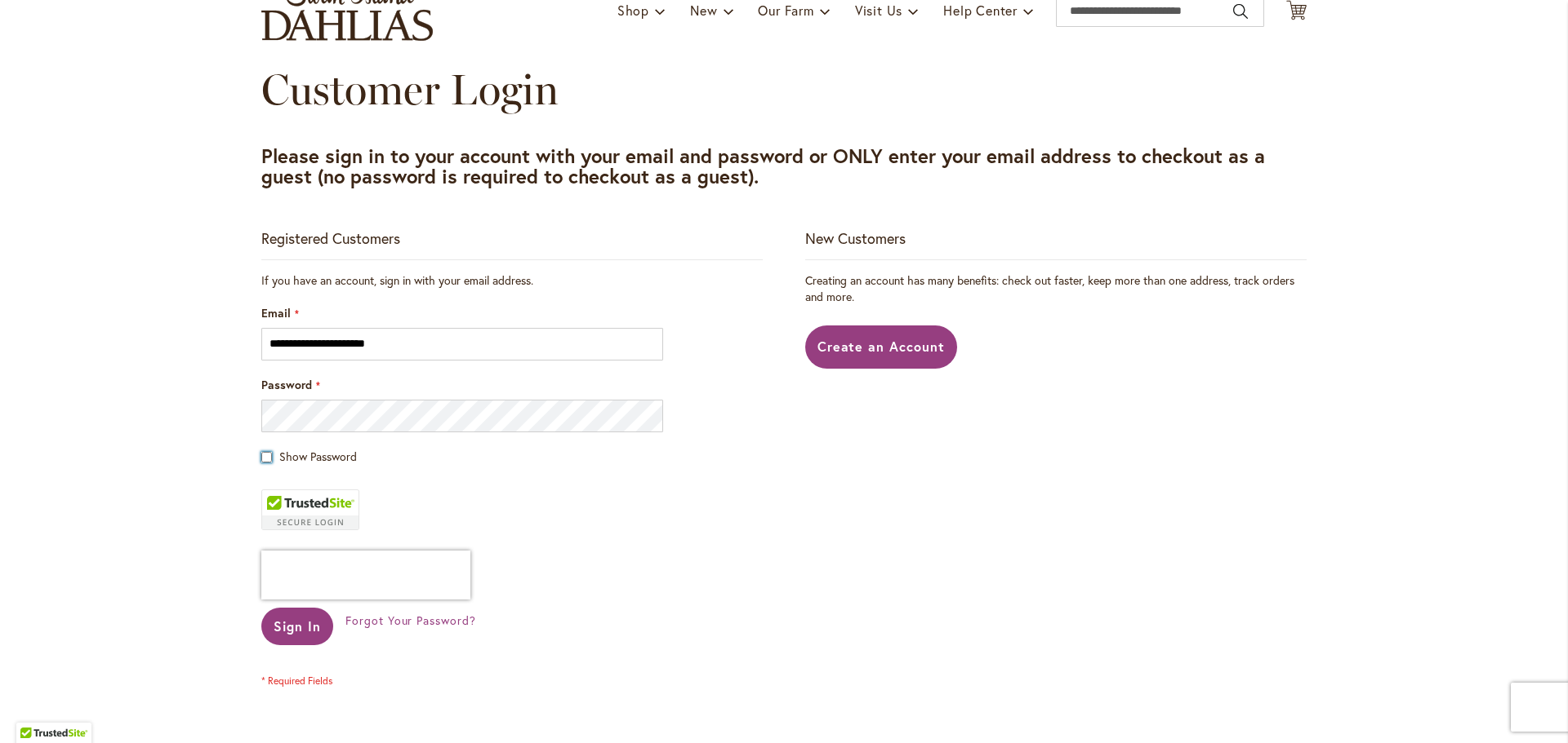
scroll to position [163, 0]
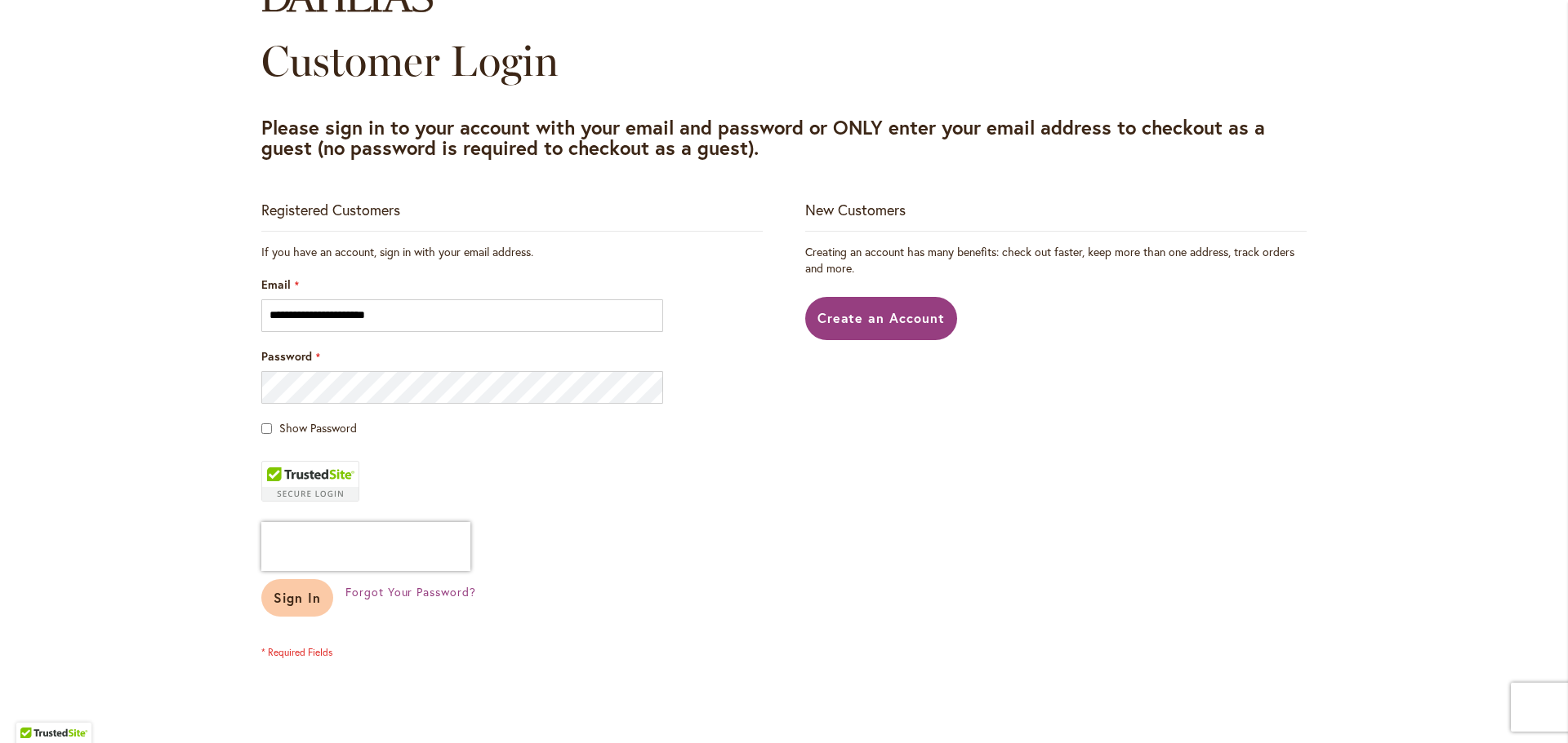
click at [294, 597] on span "Sign In" at bounding box center [297, 597] width 47 height 17
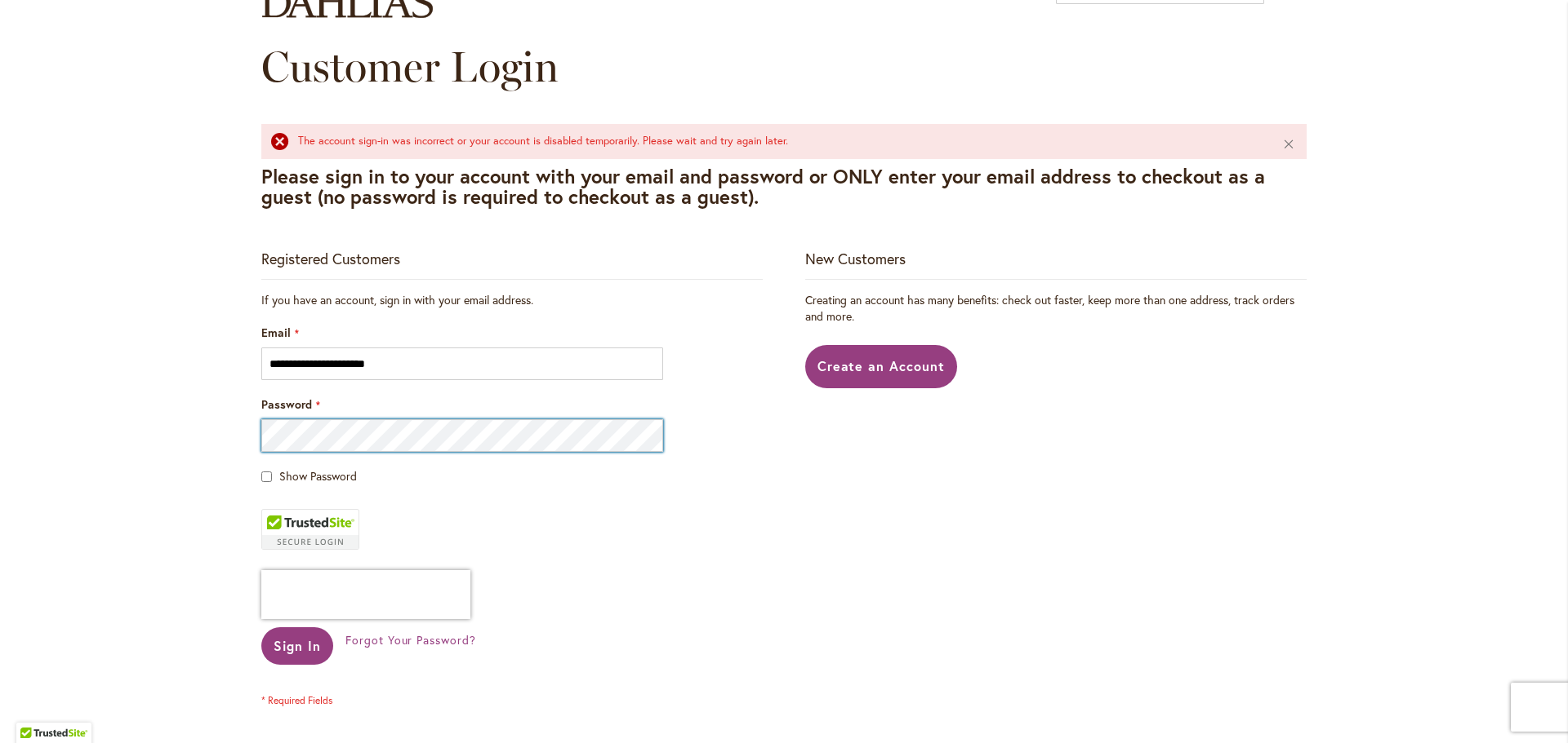
scroll to position [163, 0]
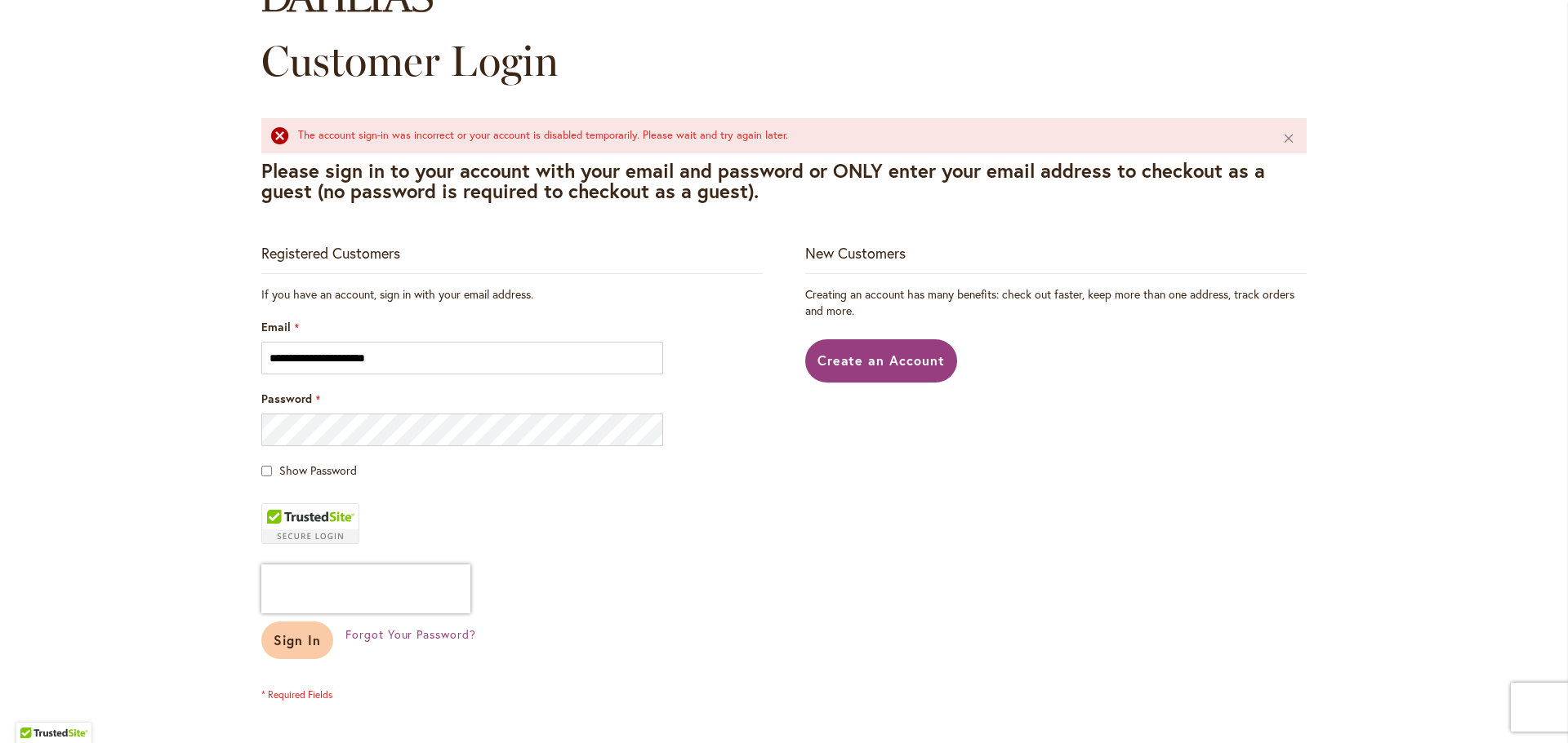
click at [302, 646] on span "Sign In" at bounding box center [297, 640] width 47 height 17
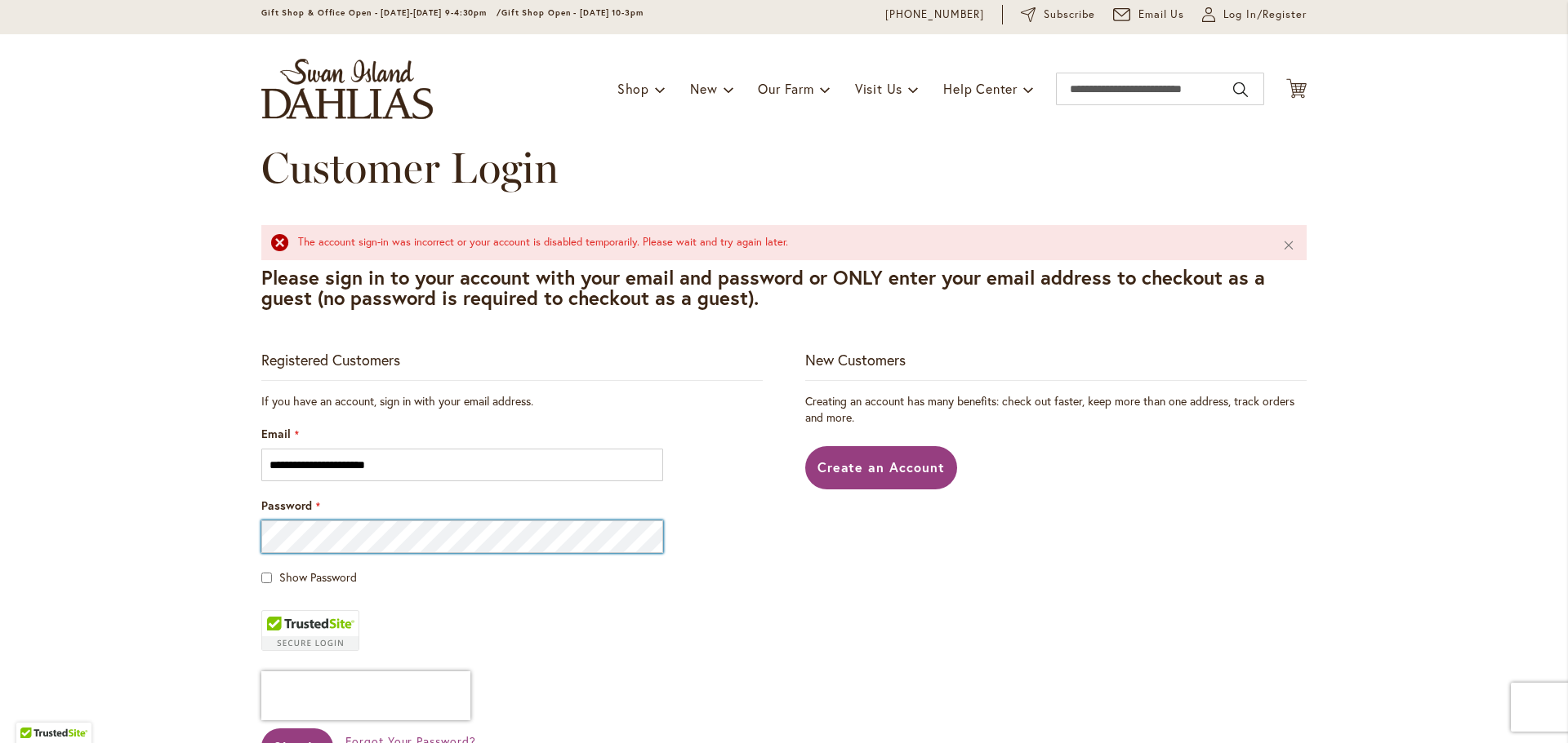
scroll to position [163, 0]
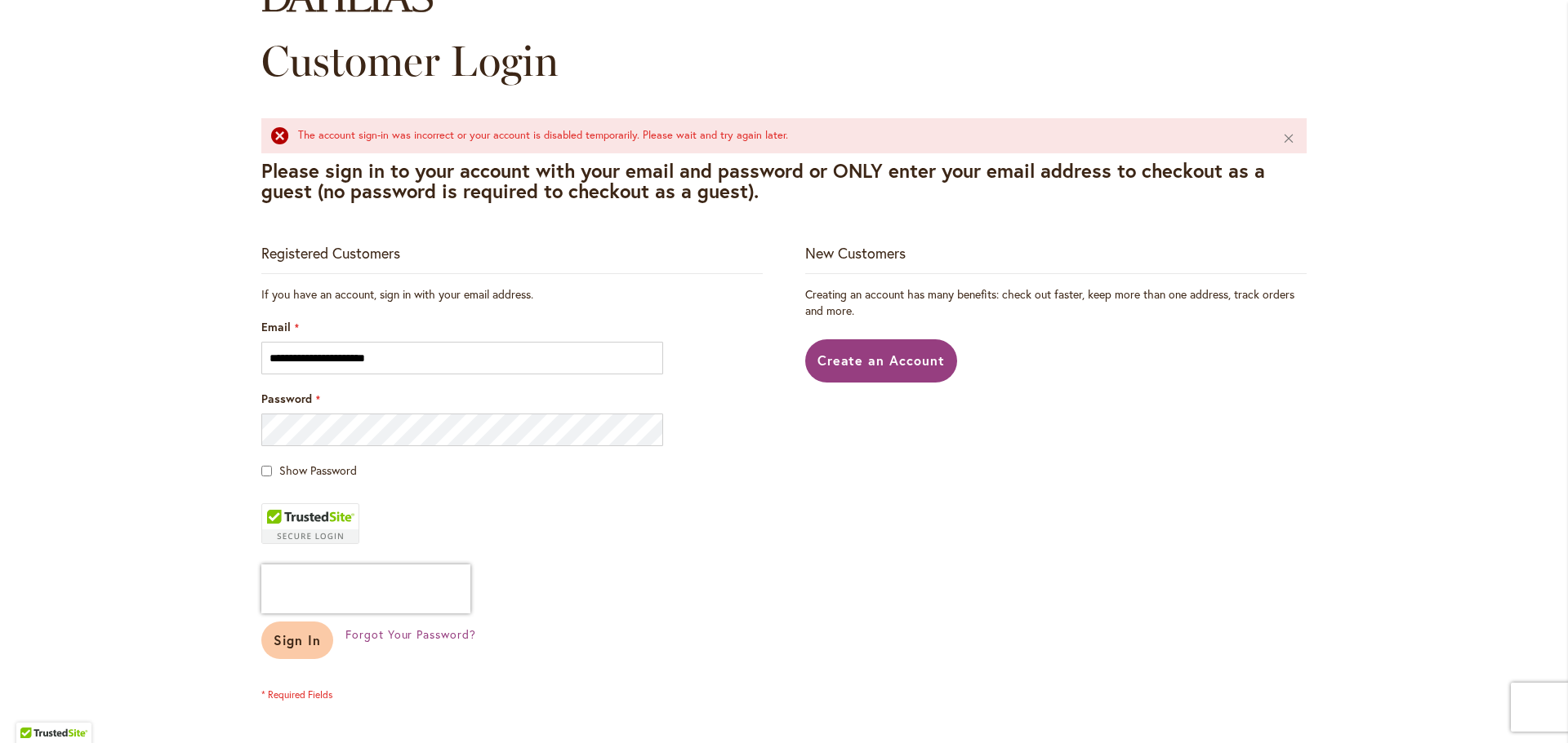
click at [296, 644] on span "Sign In" at bounding box center [297, 640] width 47 height 17
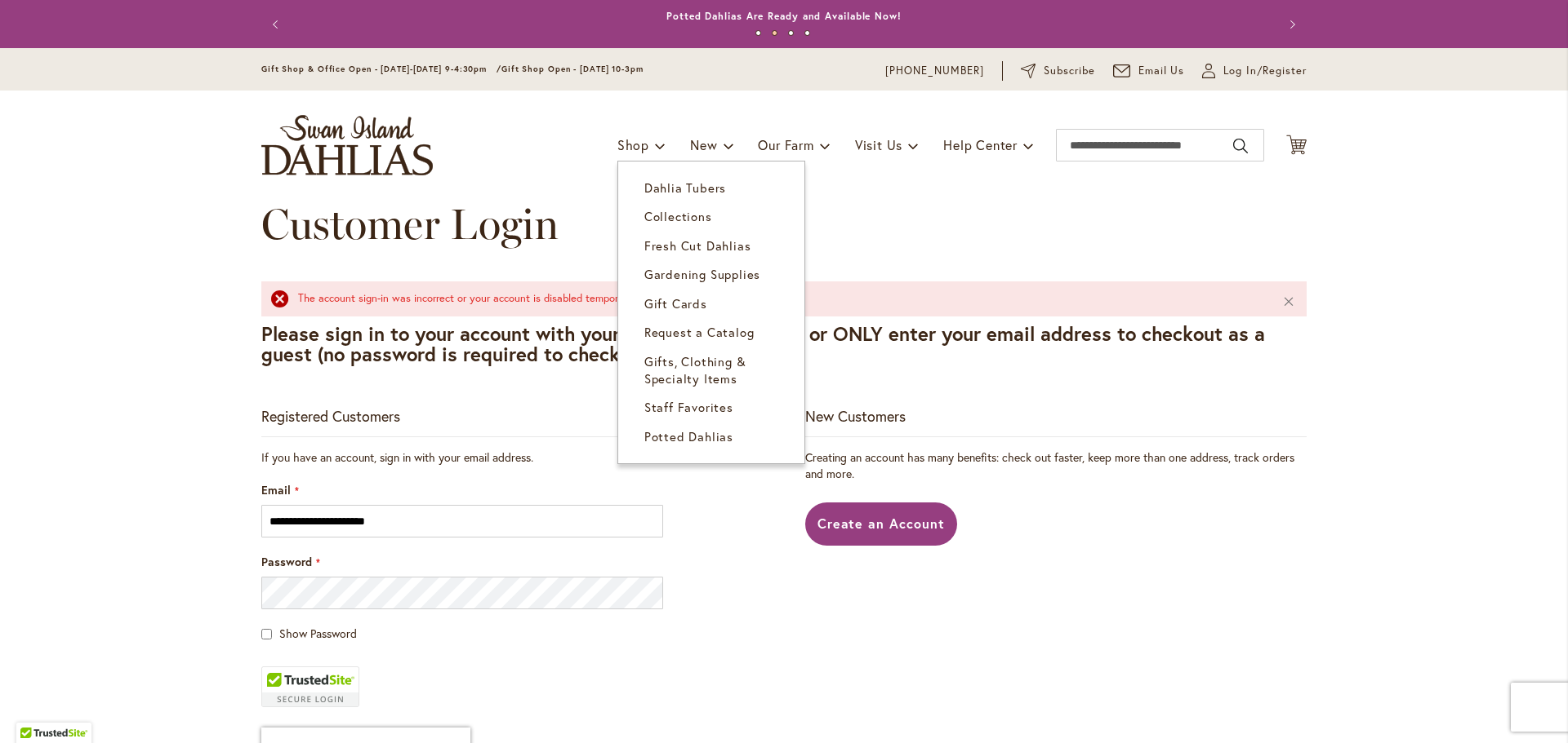
drag, startPoint x: 643, startPoint y: 180, endPoint x: 654, endPoint y: 183, distance: 11.4
click at [644, 180] on span "Dahlia Tubers" at bounding box center [685, 188] width 82 height 16
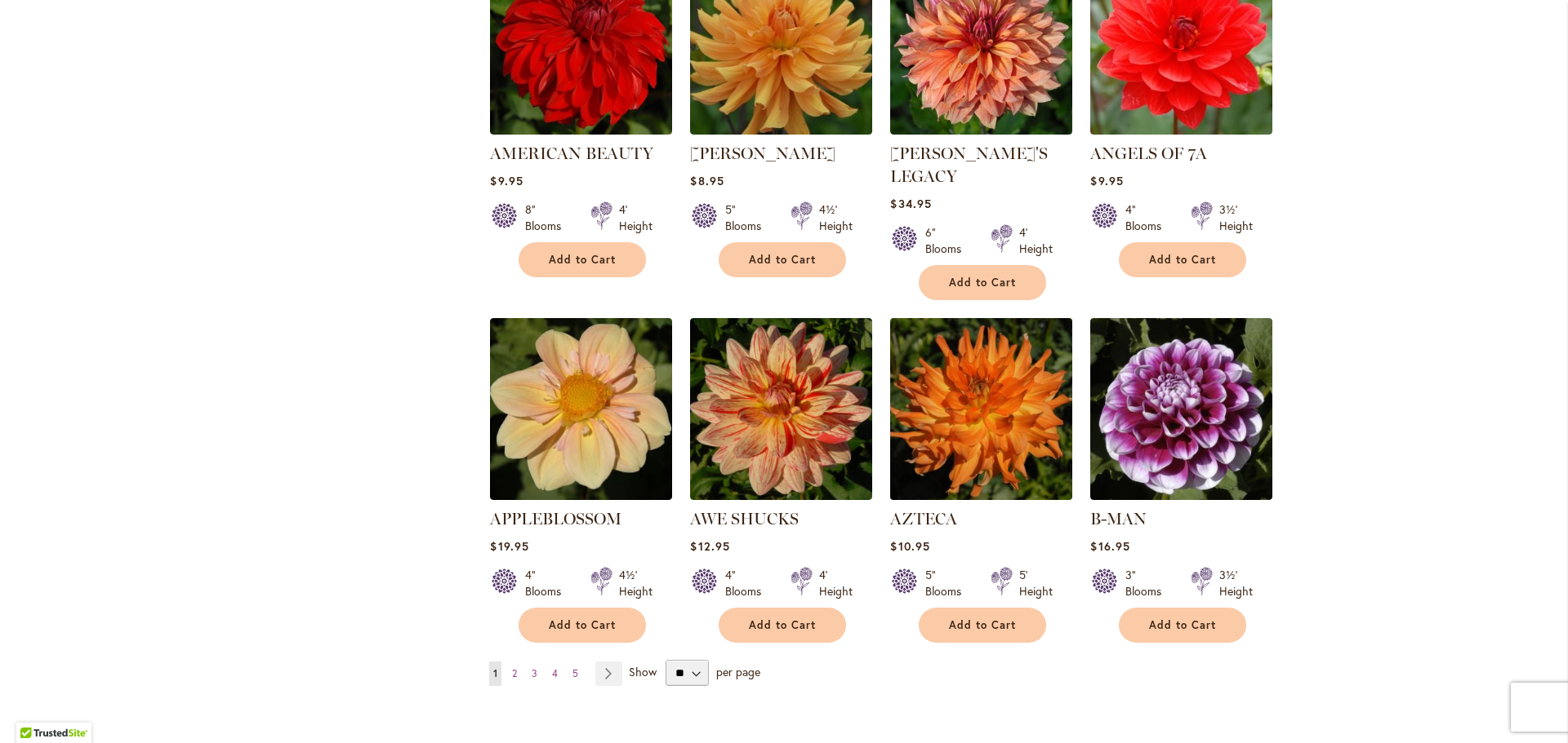
scroll to position [1305, 0]
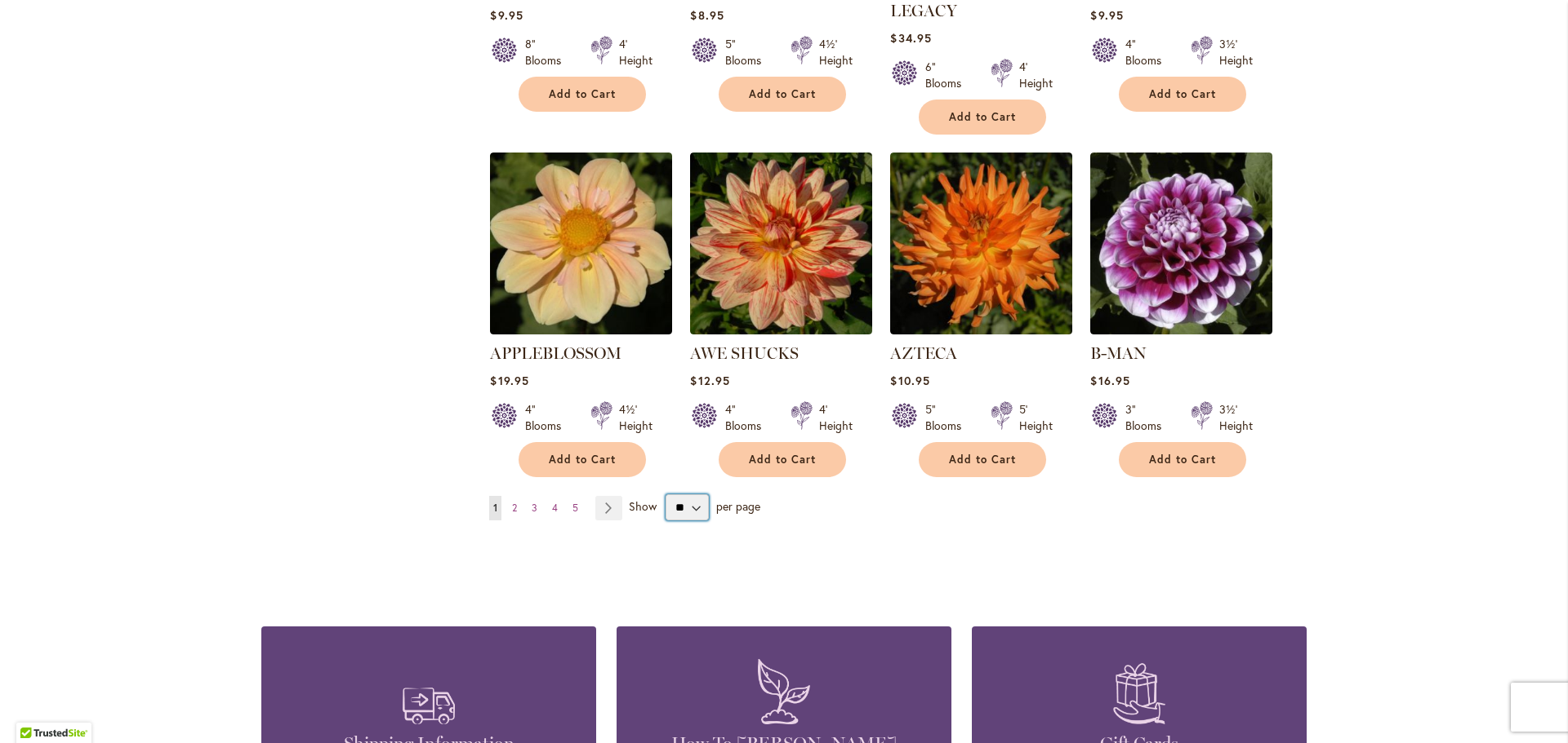
click at [697, 494] on select "** ** ** **" at bounding box center [687, 507] width 43 height 26
select select "**"
click at [666, 494] on select "** ** ** **" at bounding box center [687, 507] width 43 height 26
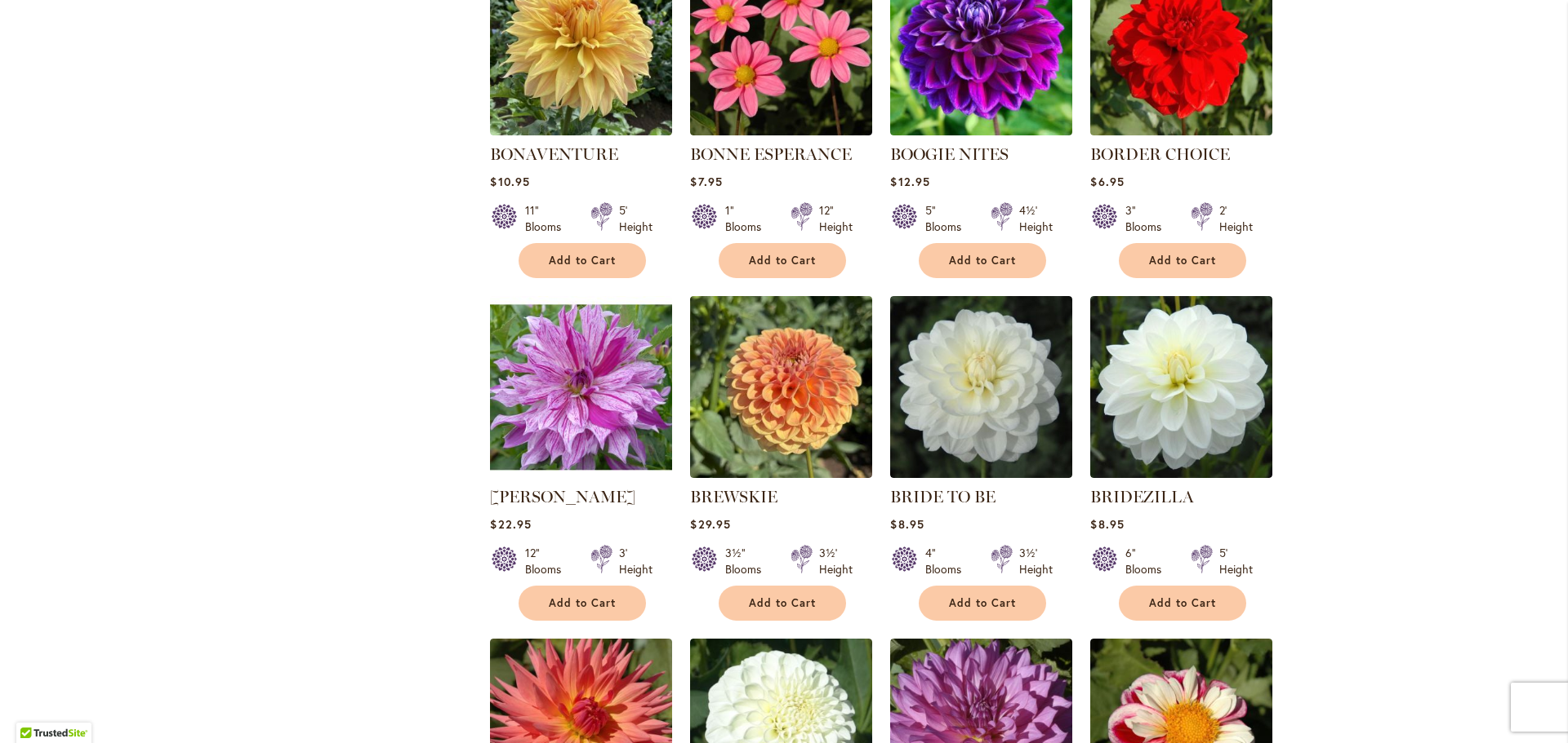
scroll to position [4325, 0]
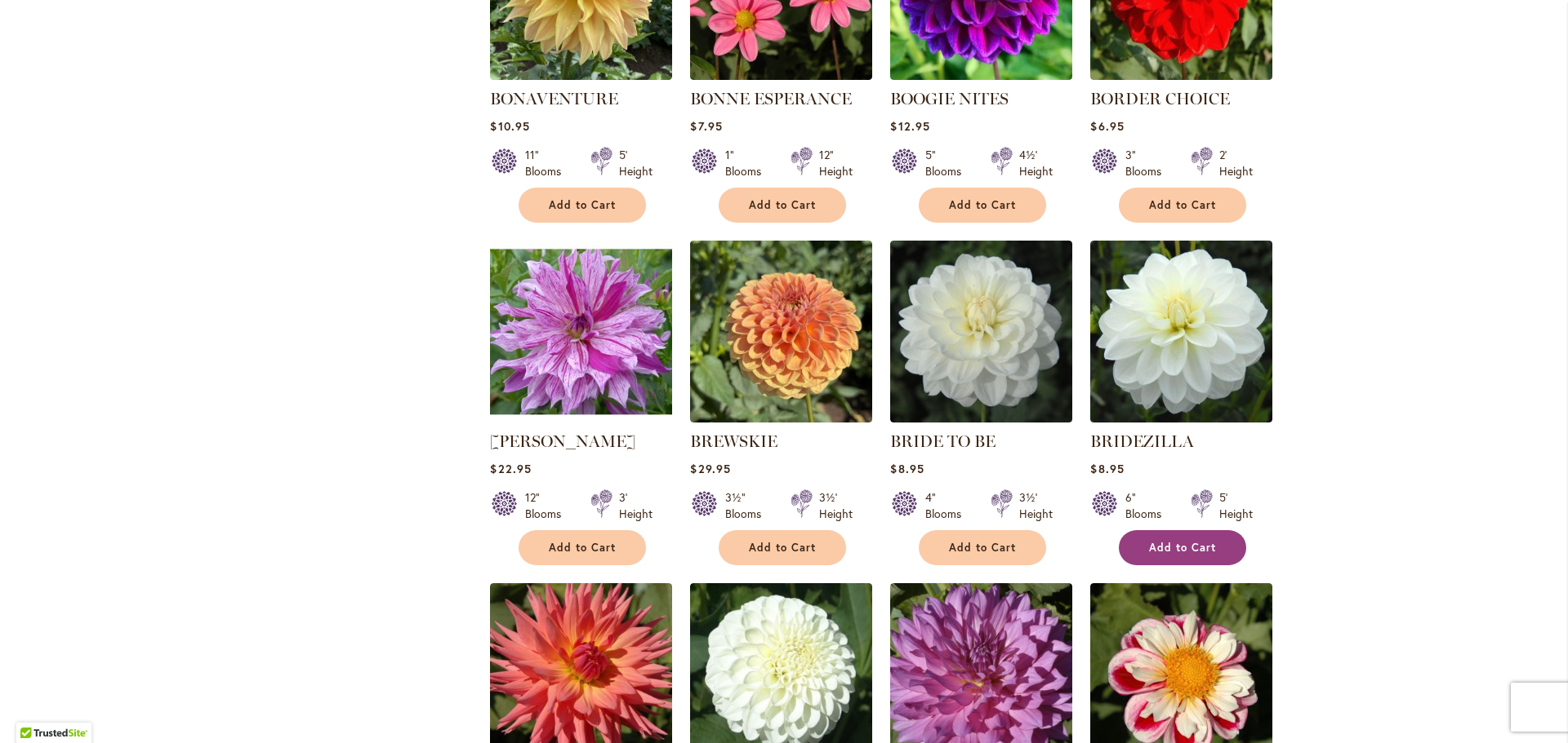
click at [1166, 541] on span "Add to Cart" at bounding box center [1181, 547] width 67 height 14
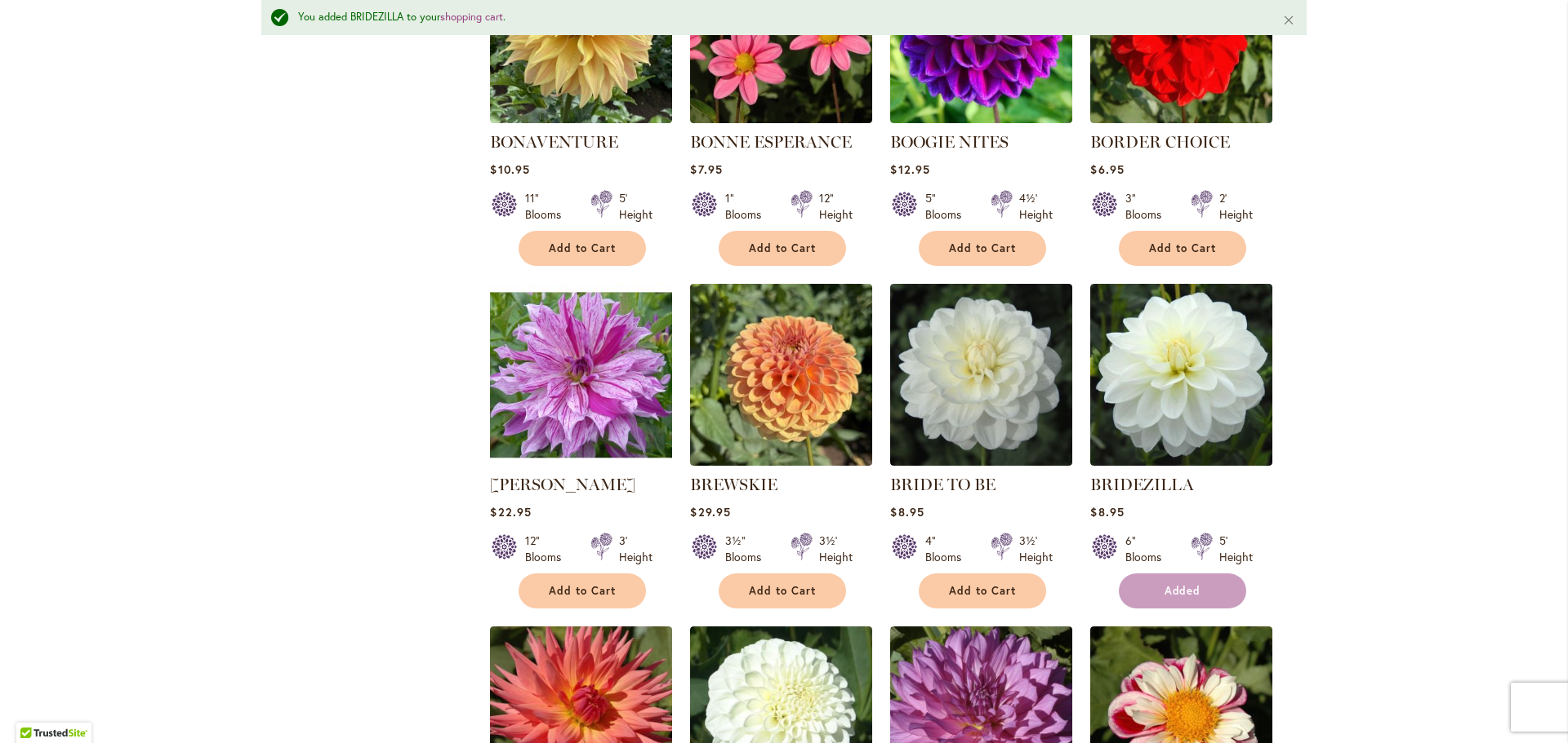
scroll to position [4368, 0]
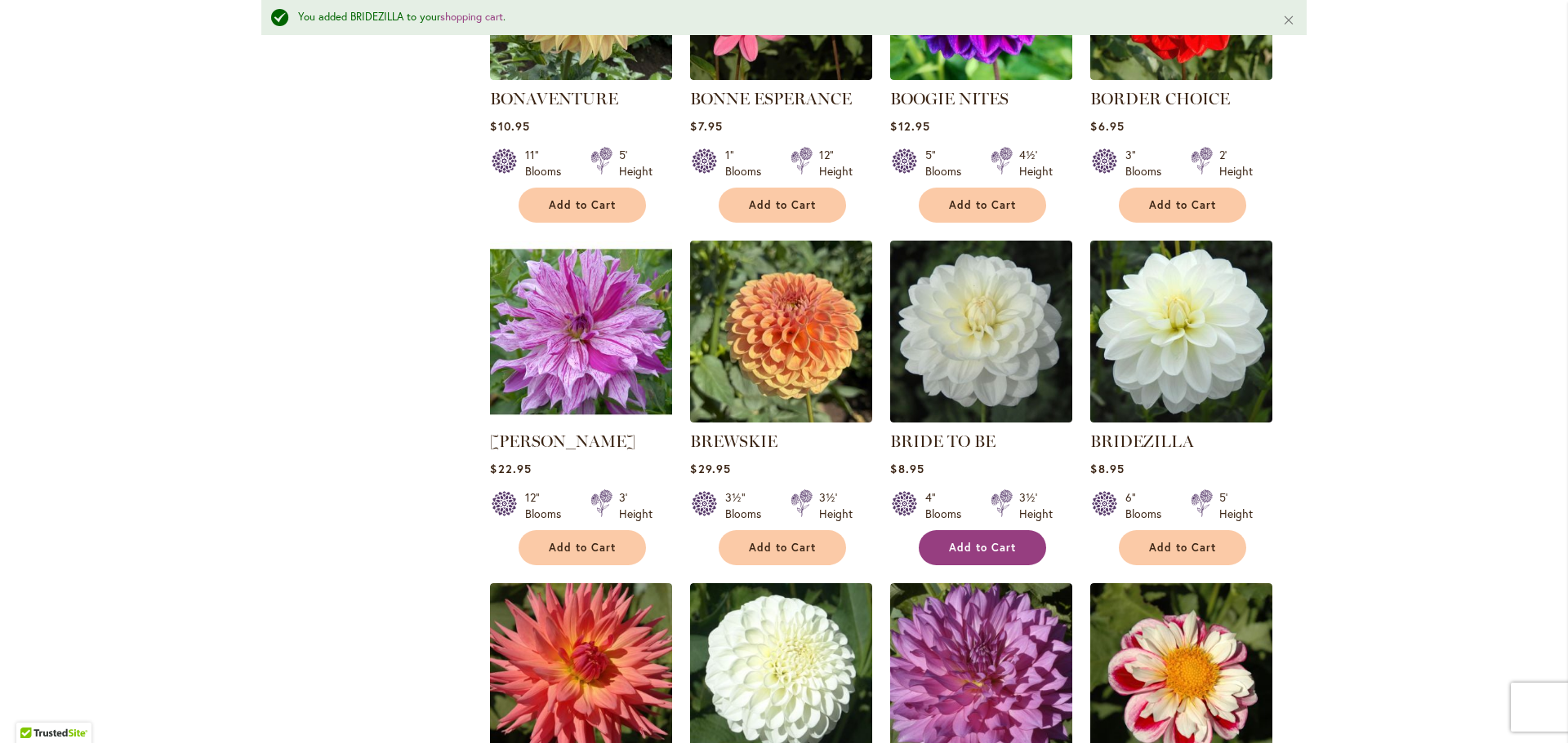
click at [966, 541] on span "Add to Cart" at bounding box center [981, 547] width 67 height 14
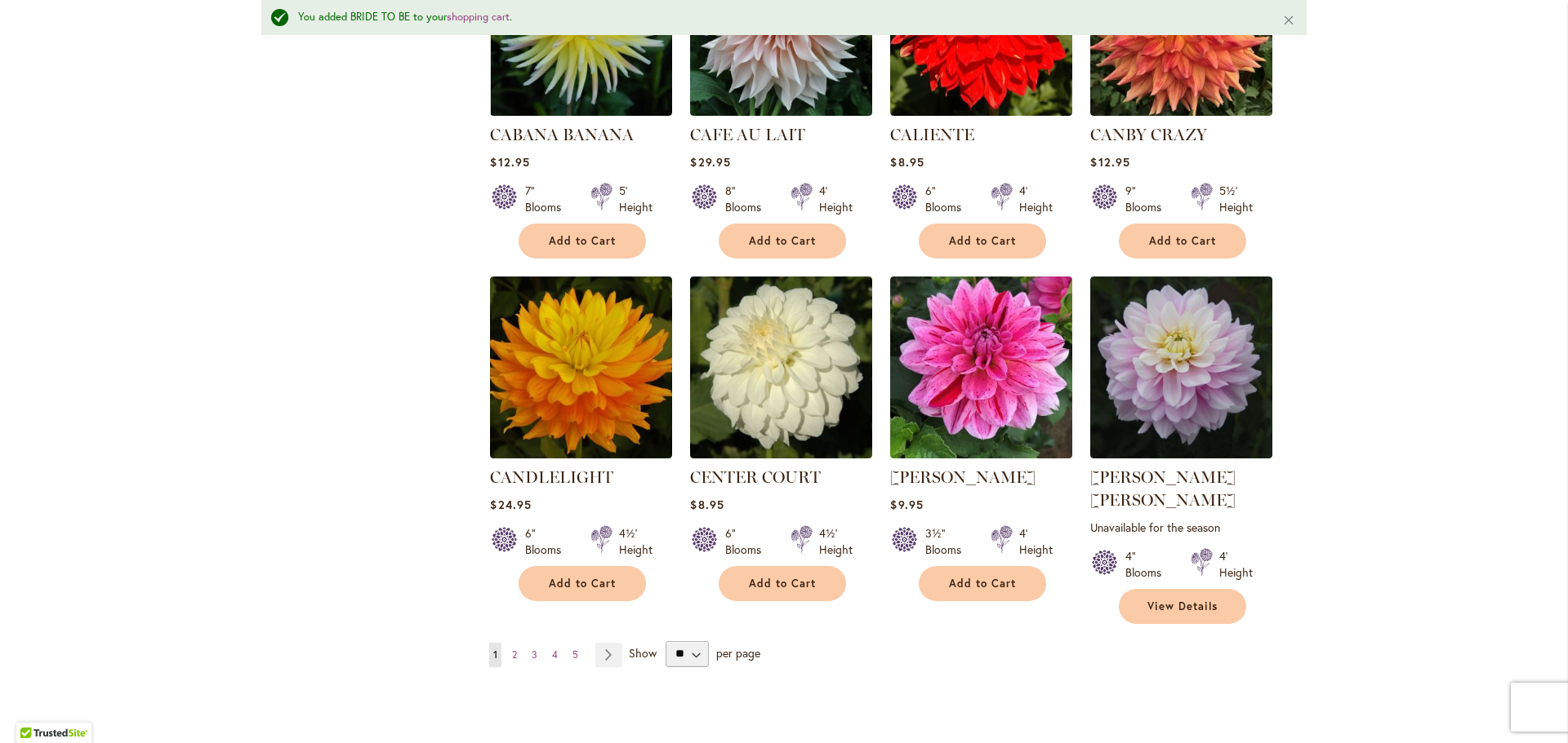
scroll to position [5429, 0]
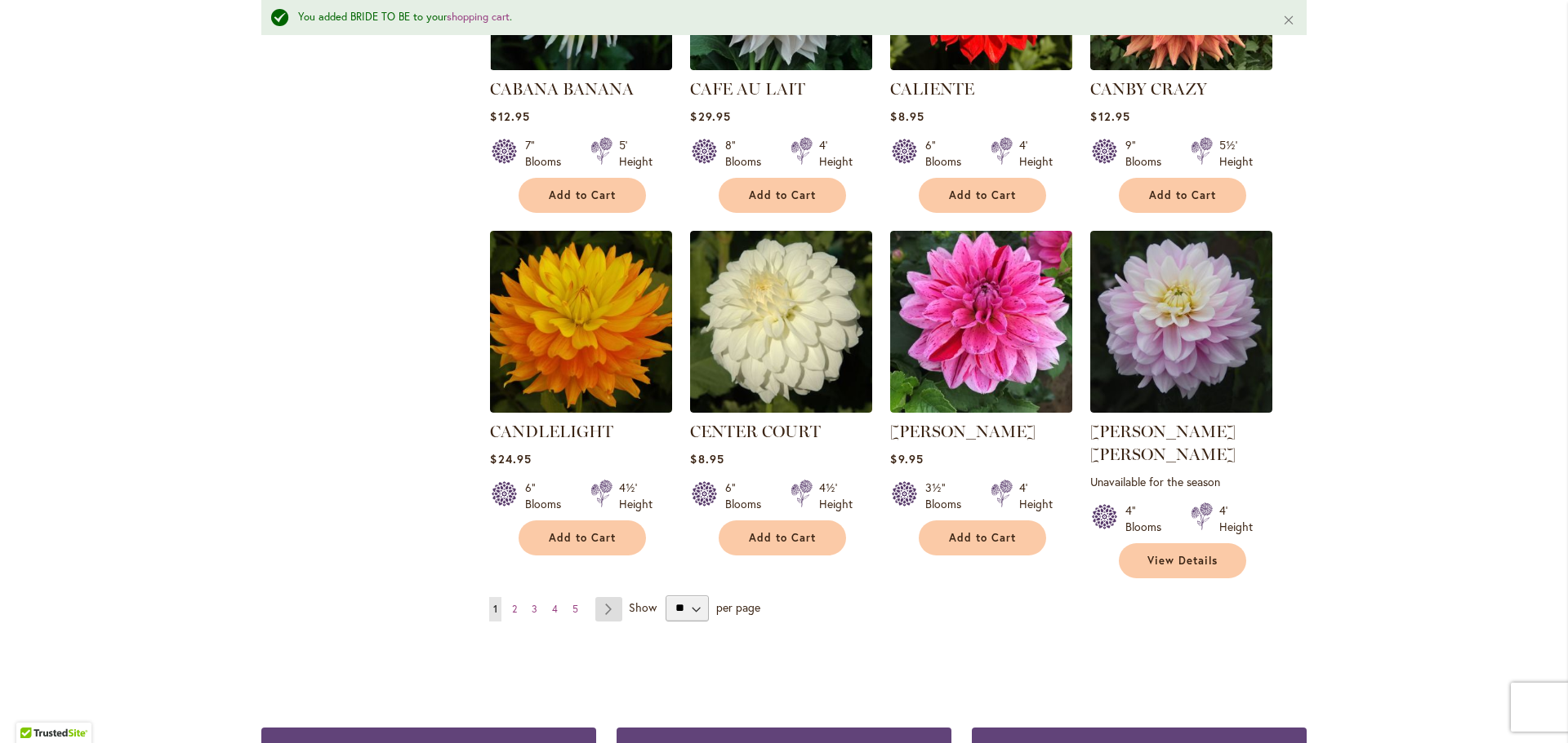
click at [600, 597] on link "Page Next" at bounding box center [609, 609] width 27 height 25
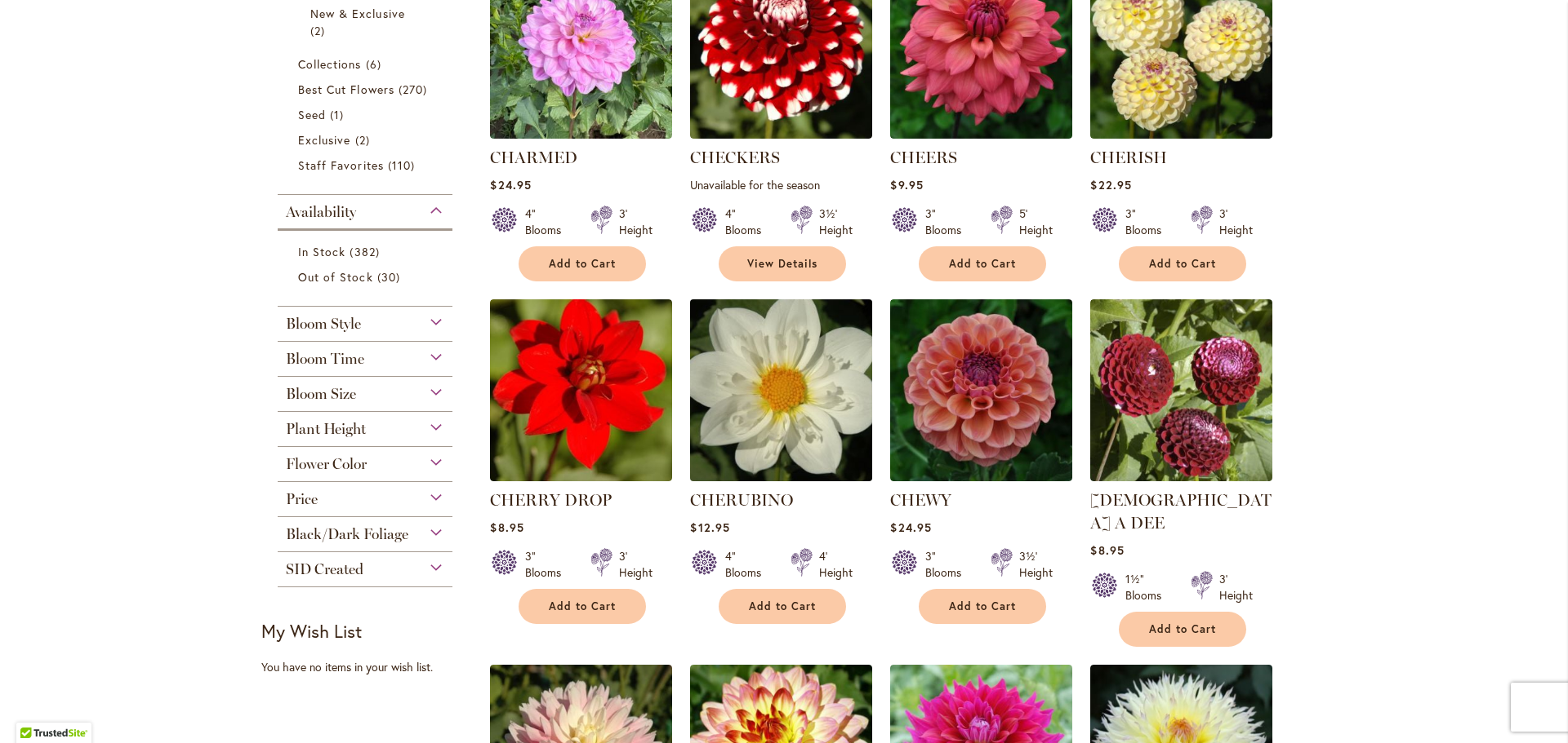
scroll to position [532, 0]
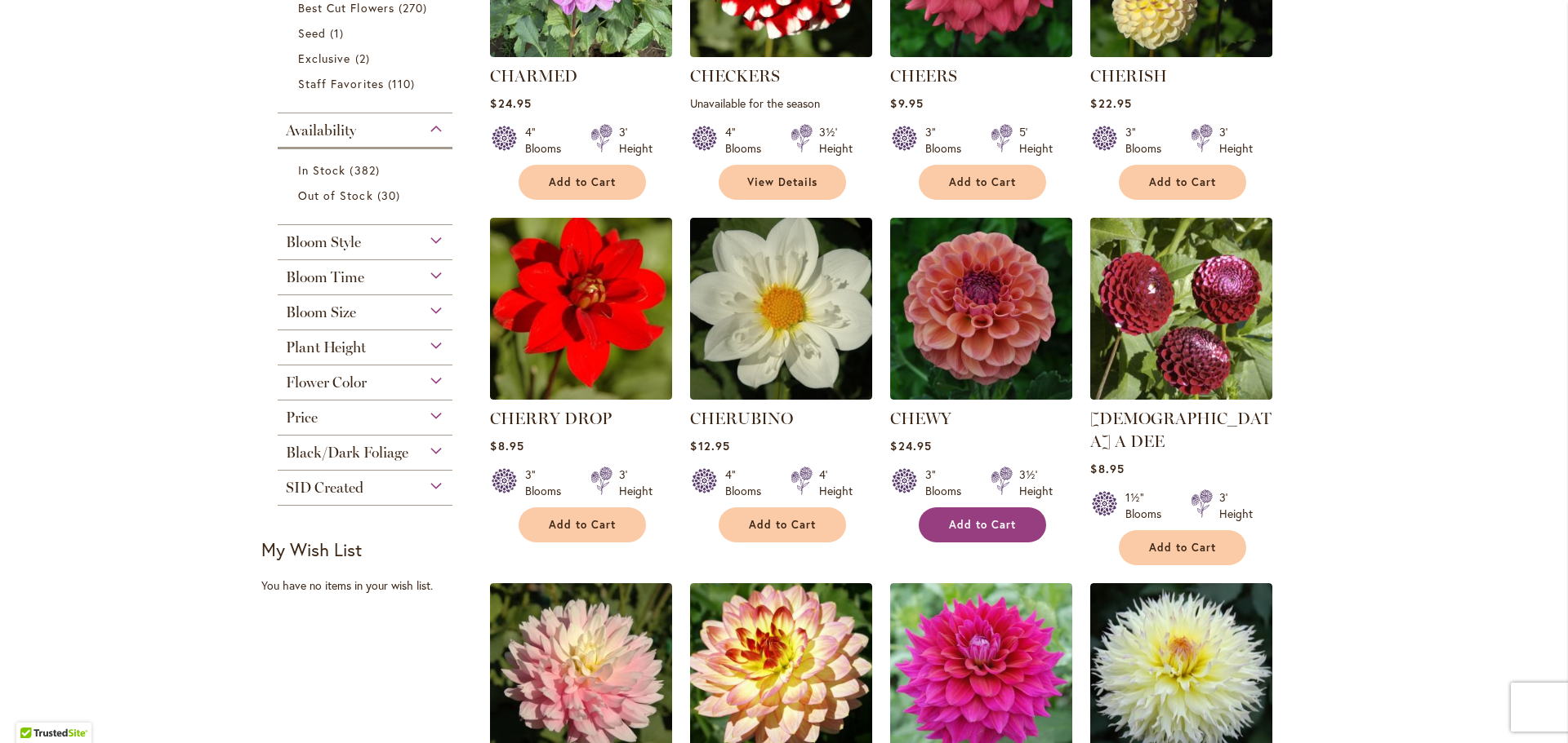
click at [969, 527] on span "Add to Cart" at bounding box center [981, 524] width 67 height 14
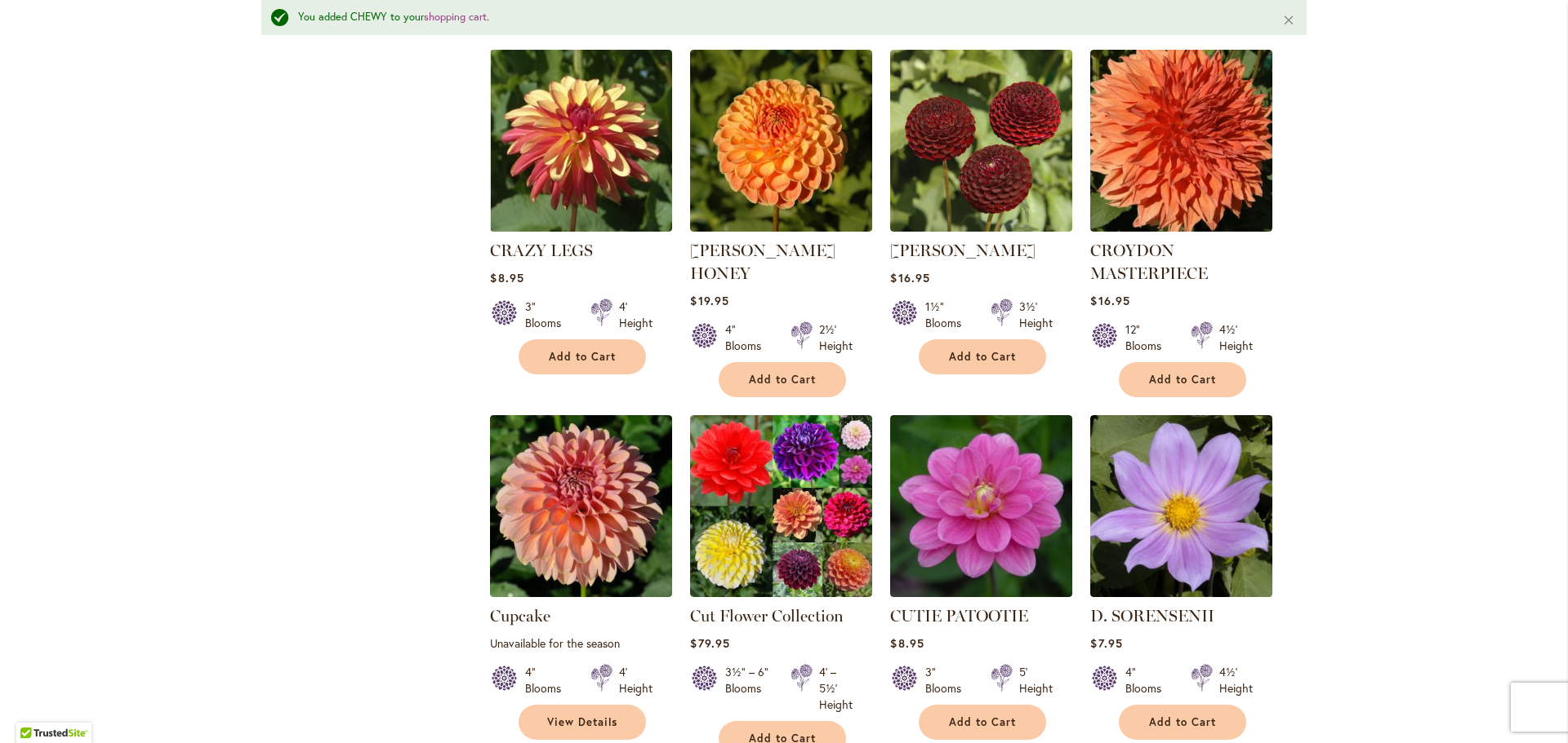
scroll to position [2207, 0]
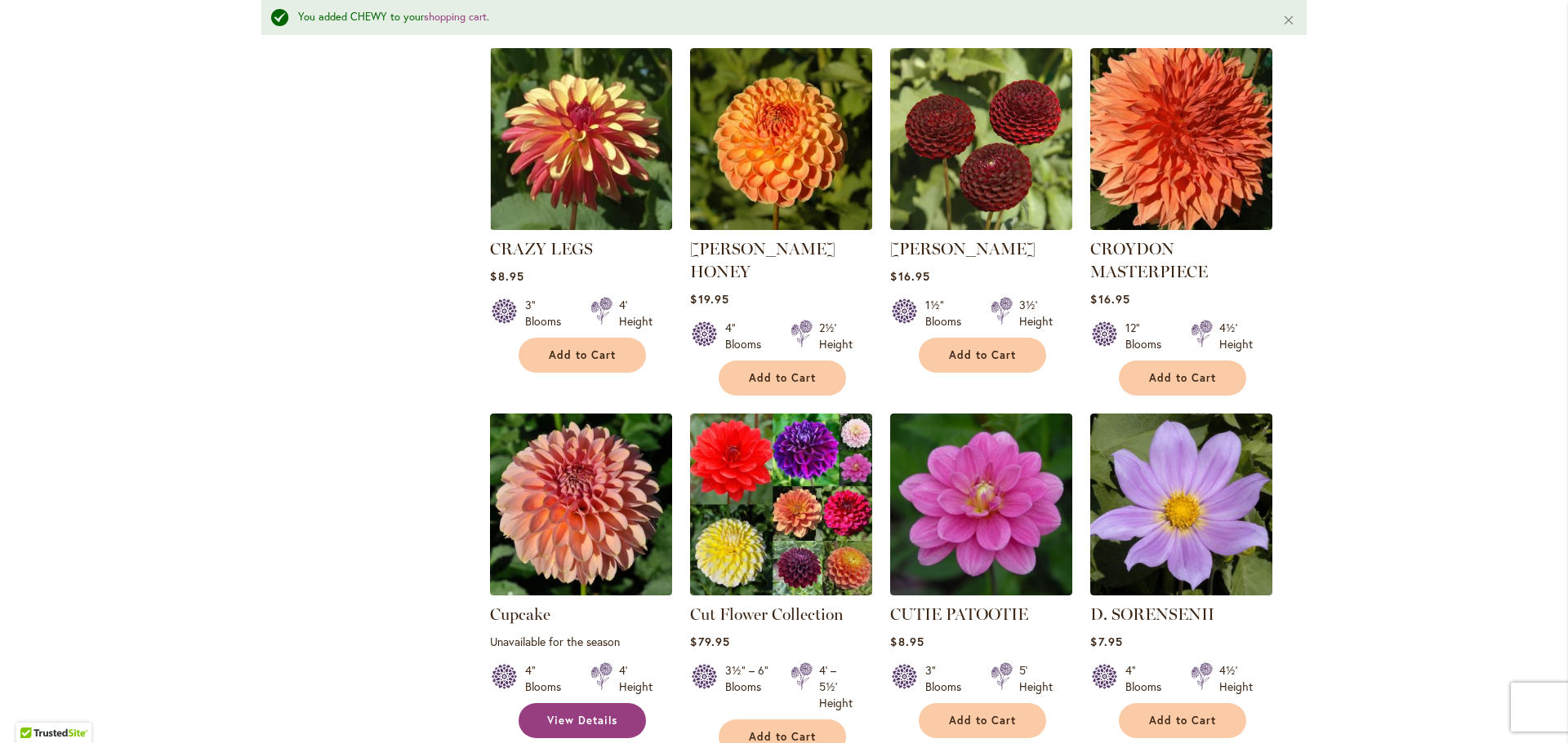
click at [573, 704] on link "View Details" at bounding box center [582, 721] width 128 height 35
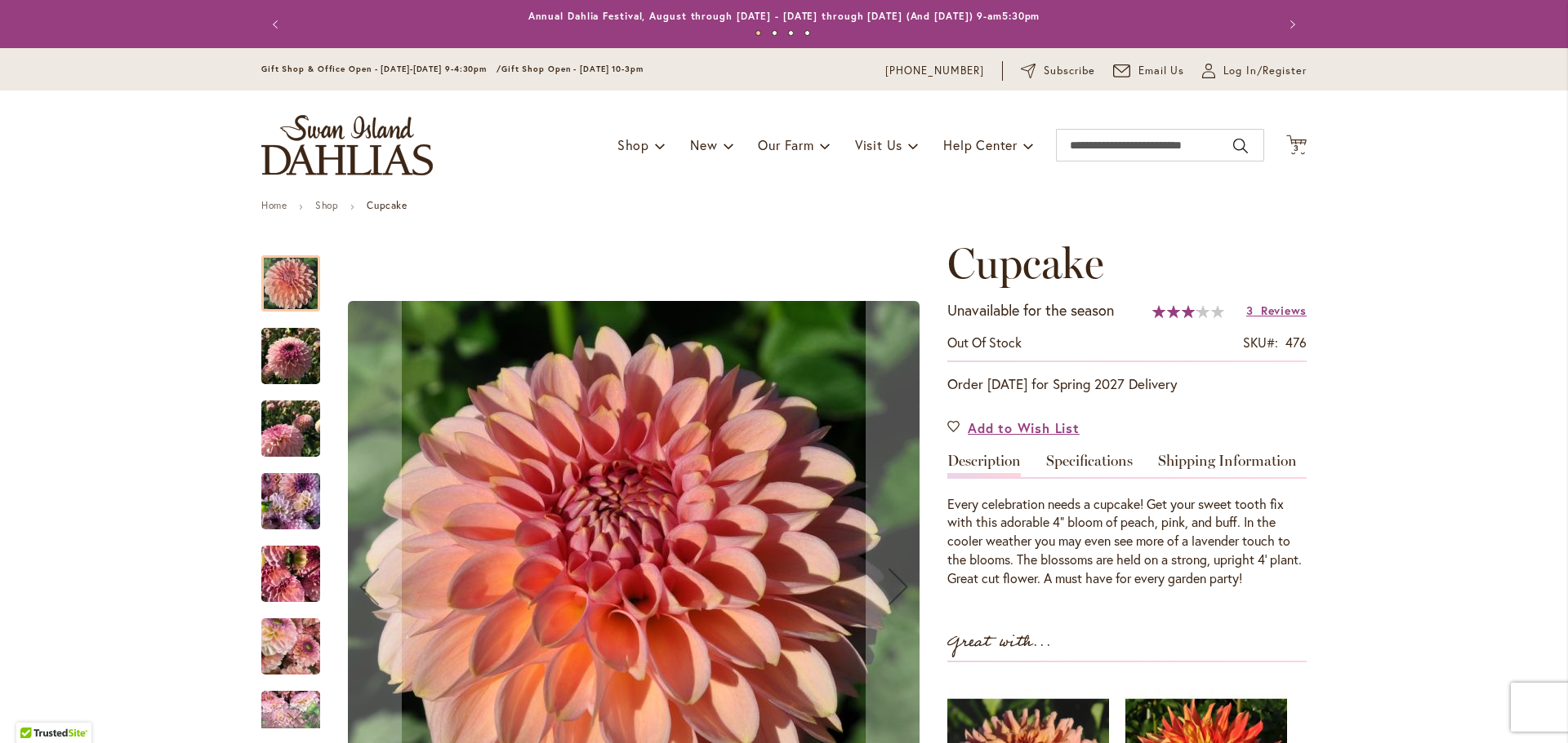
click at [281, 350] on img "Cupcake" at bounding box center [290, 356] width 58 height 78
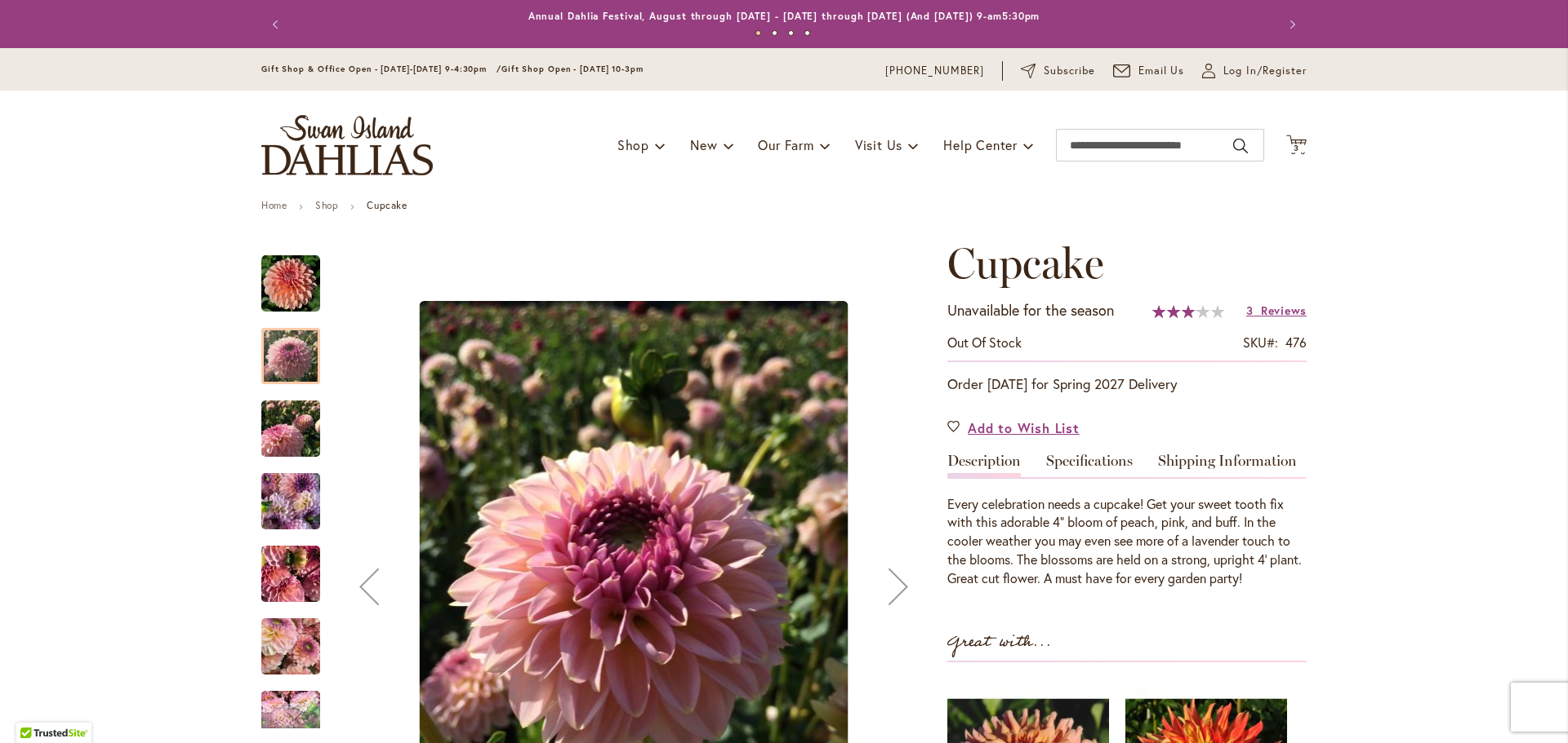
click at [296, 450] on img "Cupcake" at bounding box center [290, 429] width 58 height 78
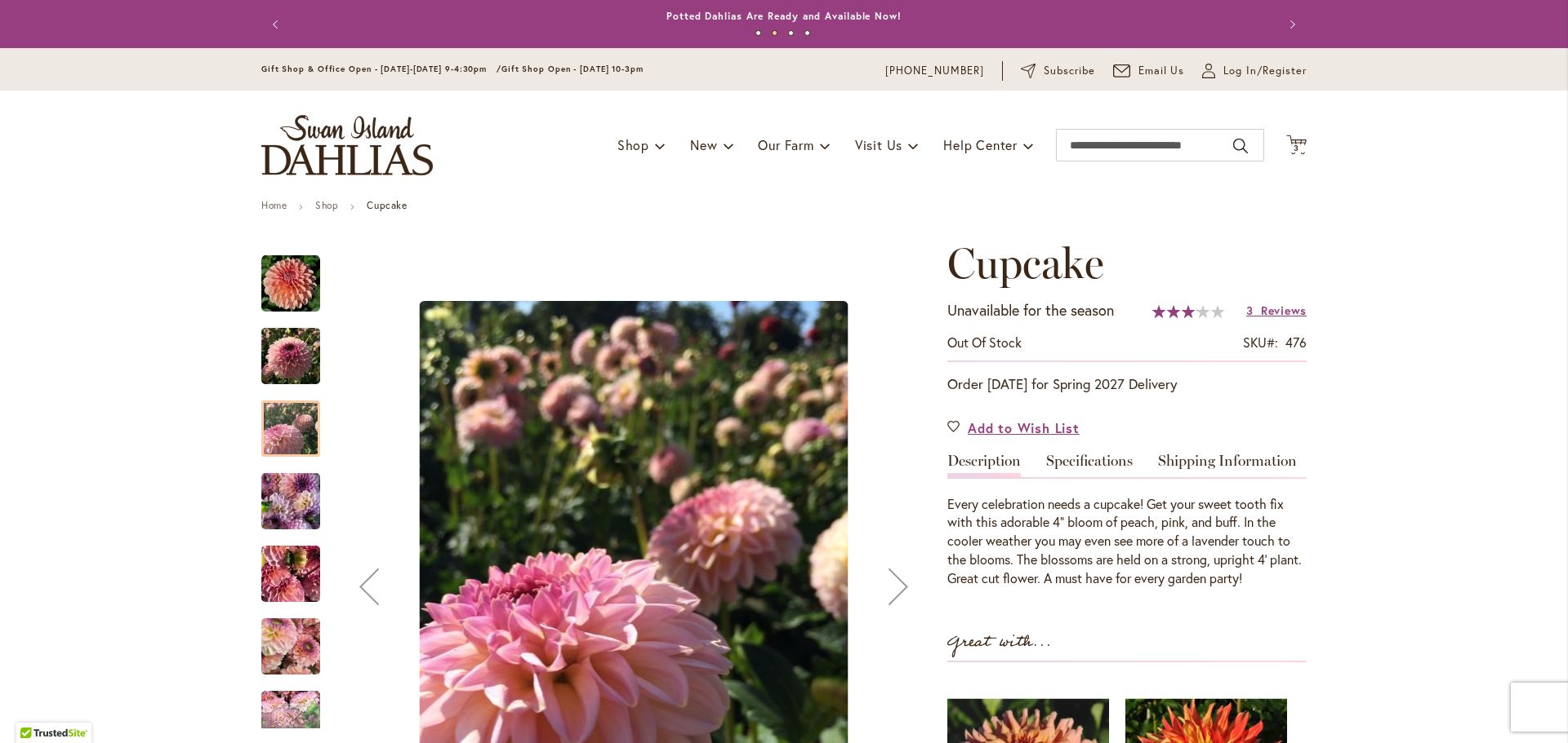
click at [291, 578] on img "Cupcake" at bounding box center [290, 574] width 118 height 88
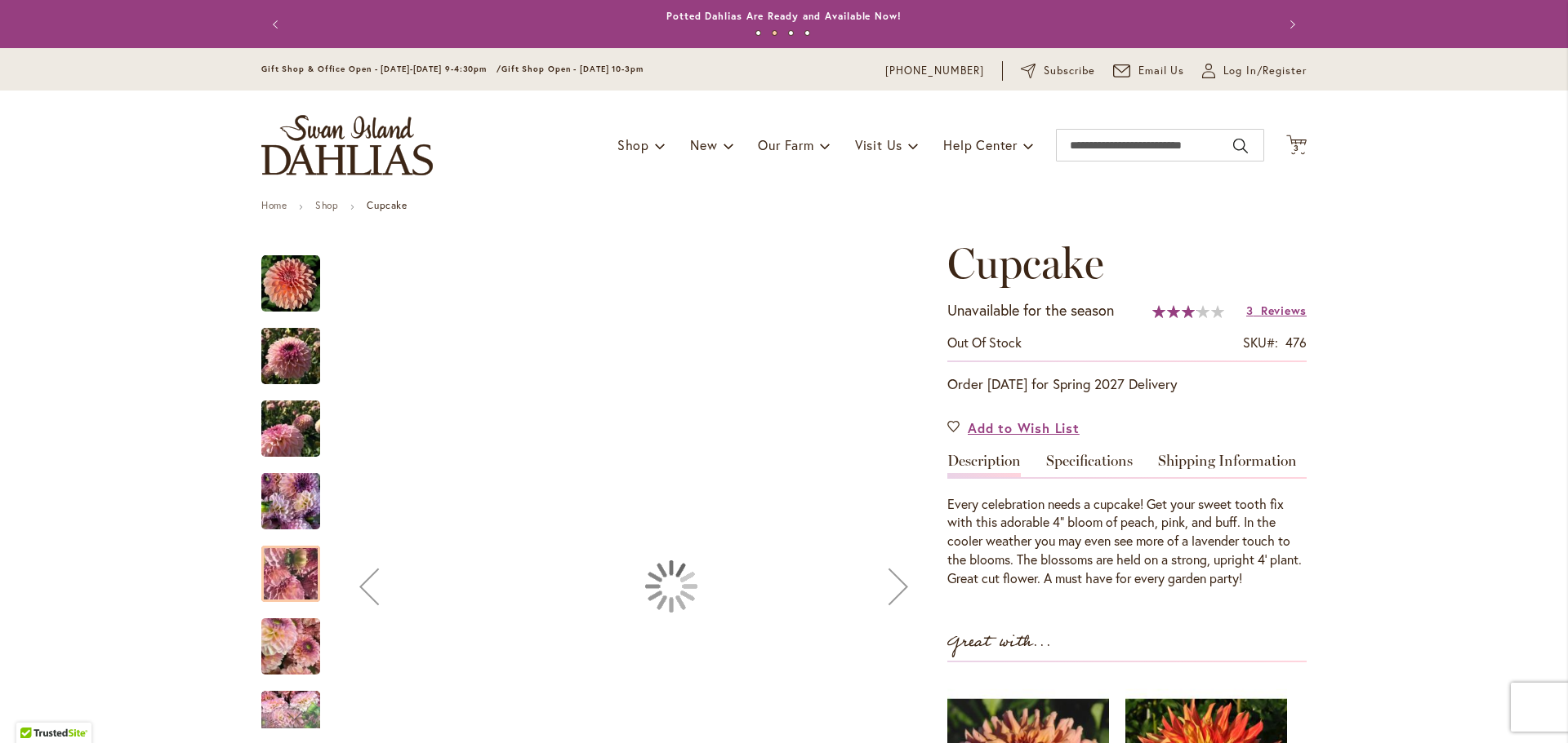
click at [285, 658] on img "Cupcake" at bounding box center [290, 647] width 58 height 78
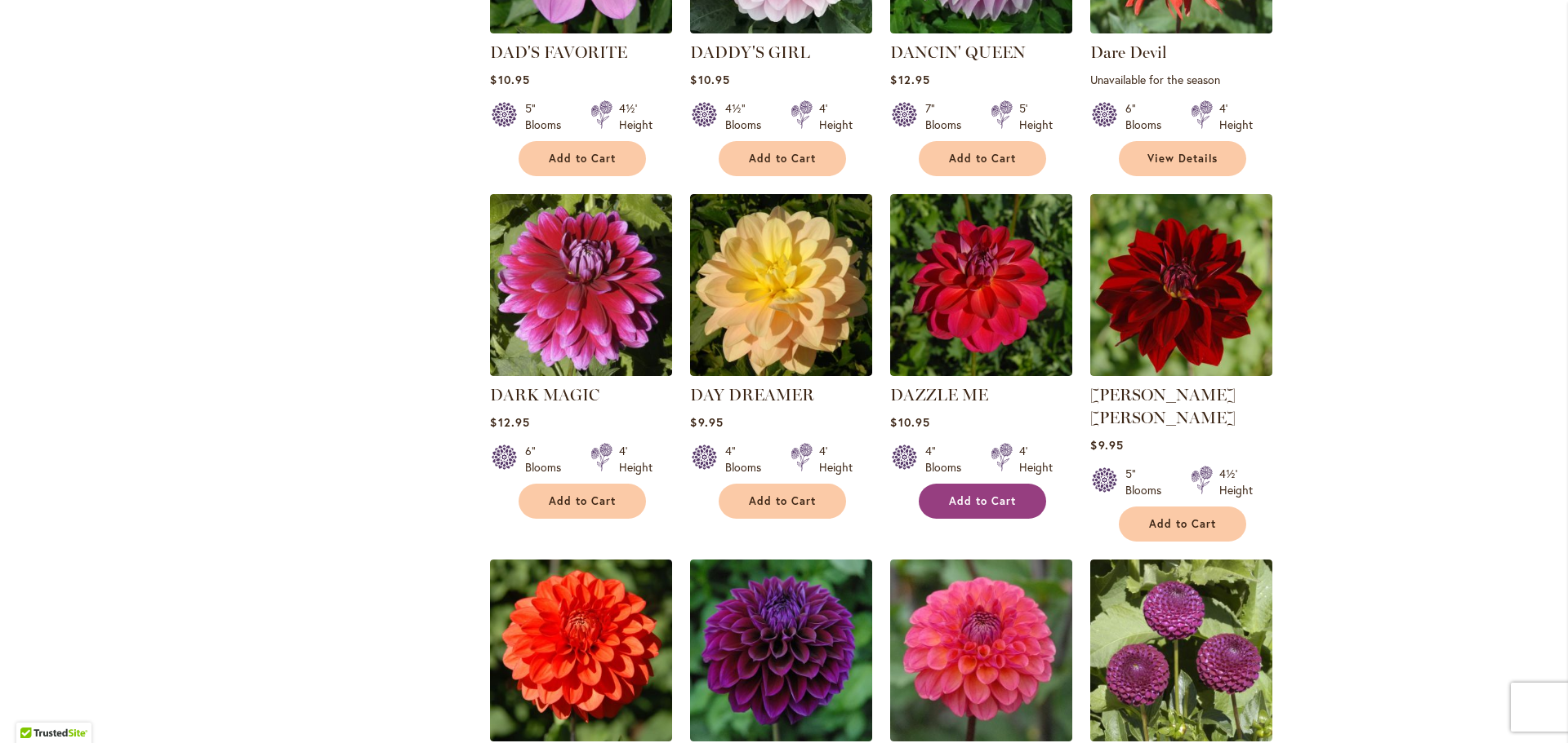
scroll to position [3119, 0]
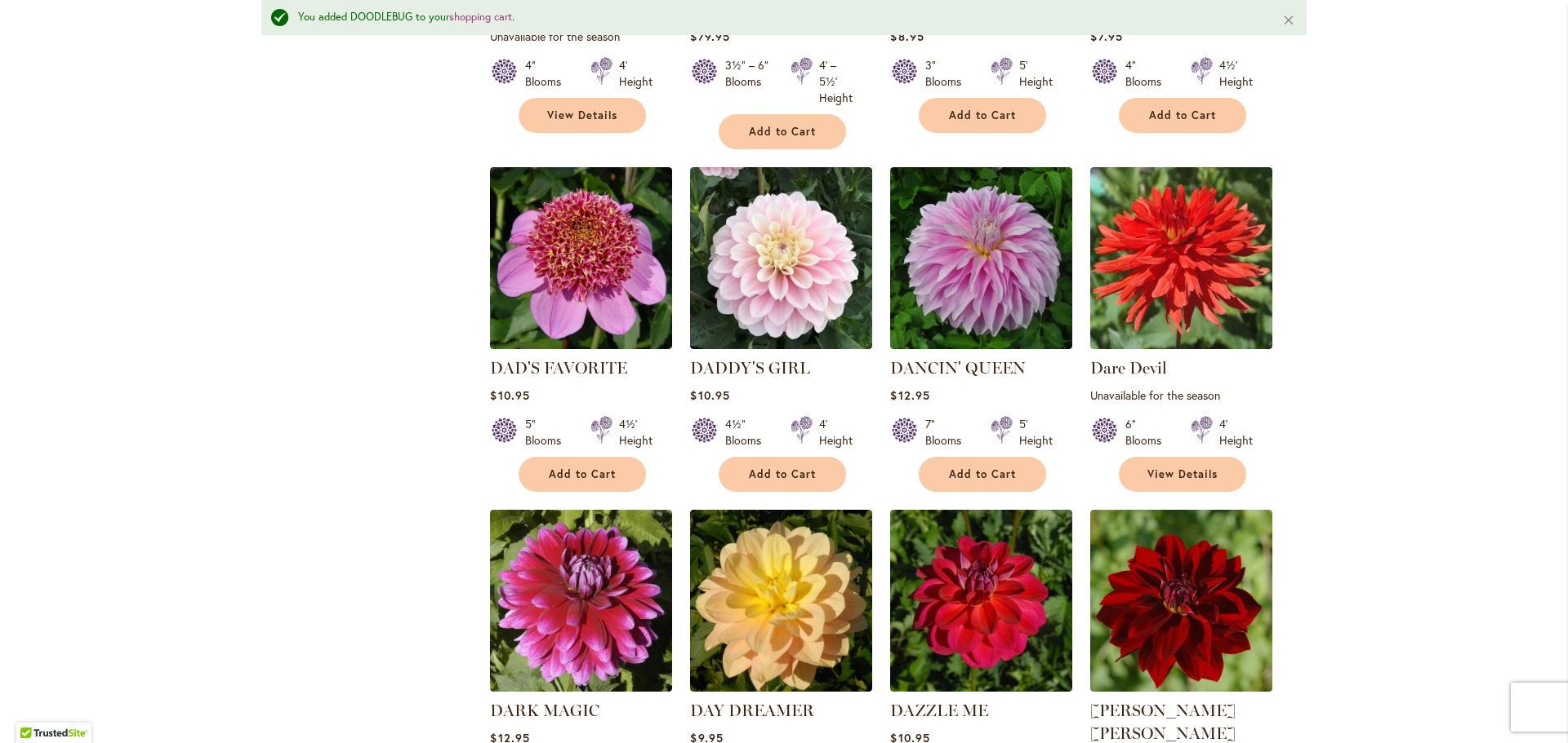
scroll to position [2672, 0]
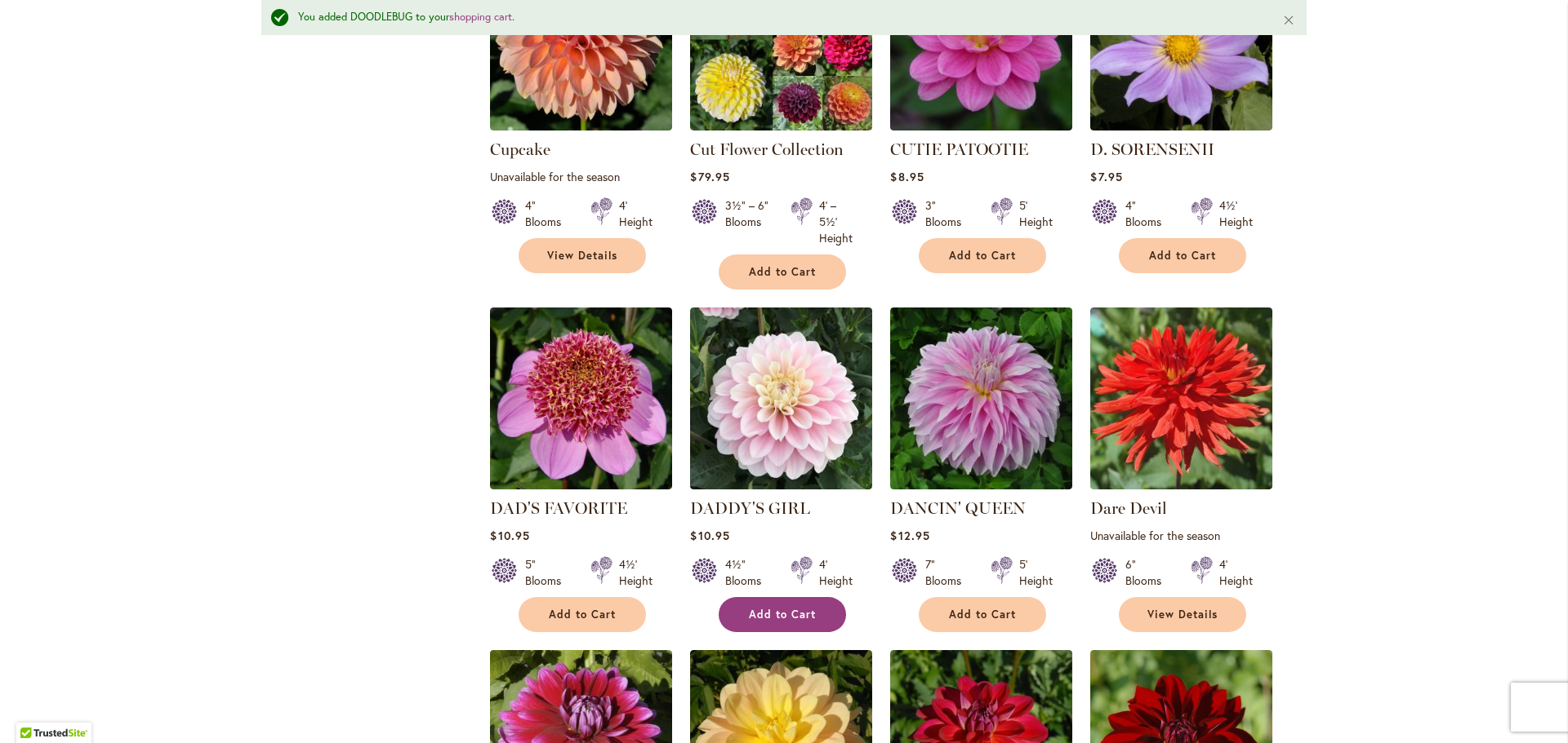
click at [763, 608] on span "Add to Cart" at bounding box center [782, 614] width 67 height 14
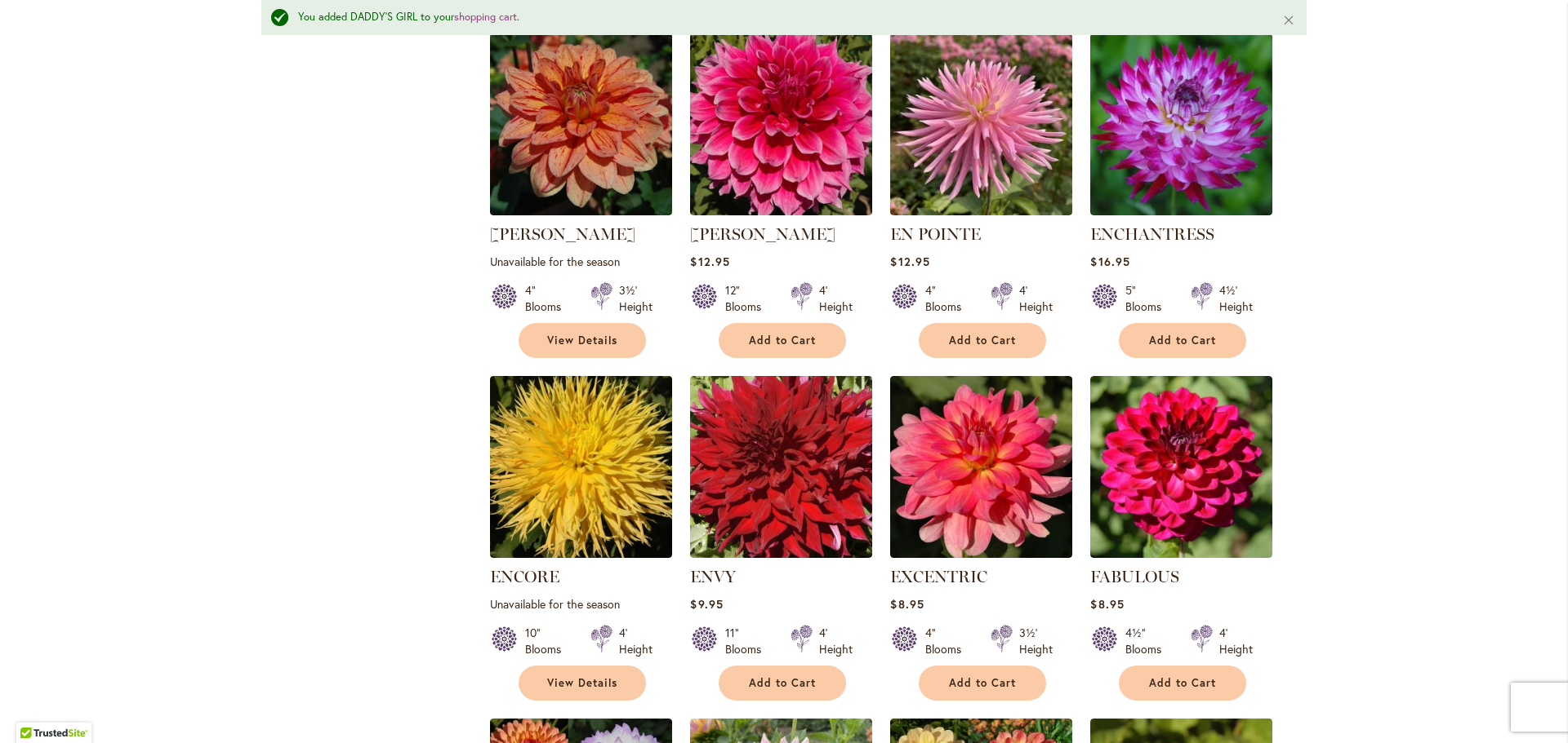
scroll to position [4712, 0]
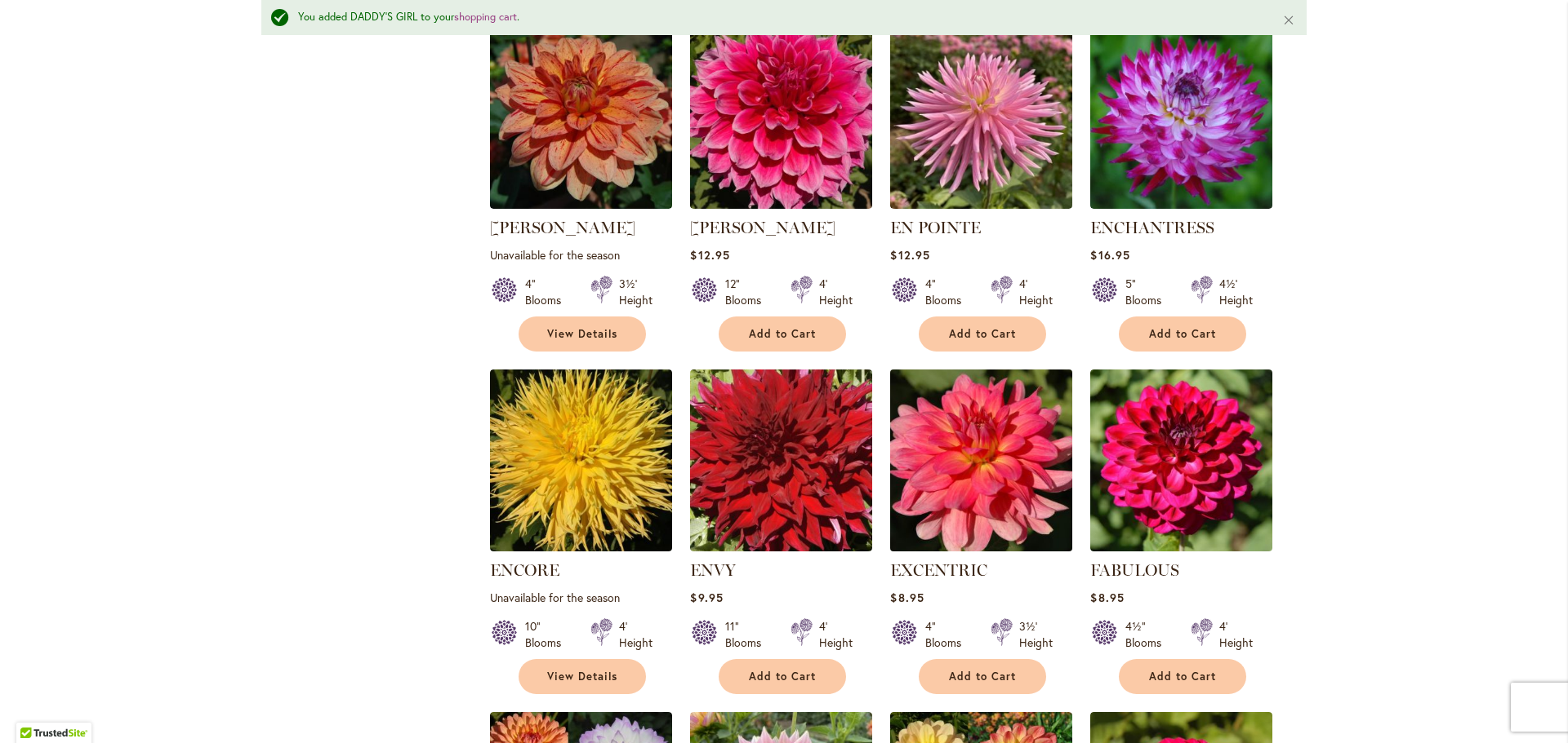
click at [963, 365] on img at bounding box center [981, 459] width 191 height 191
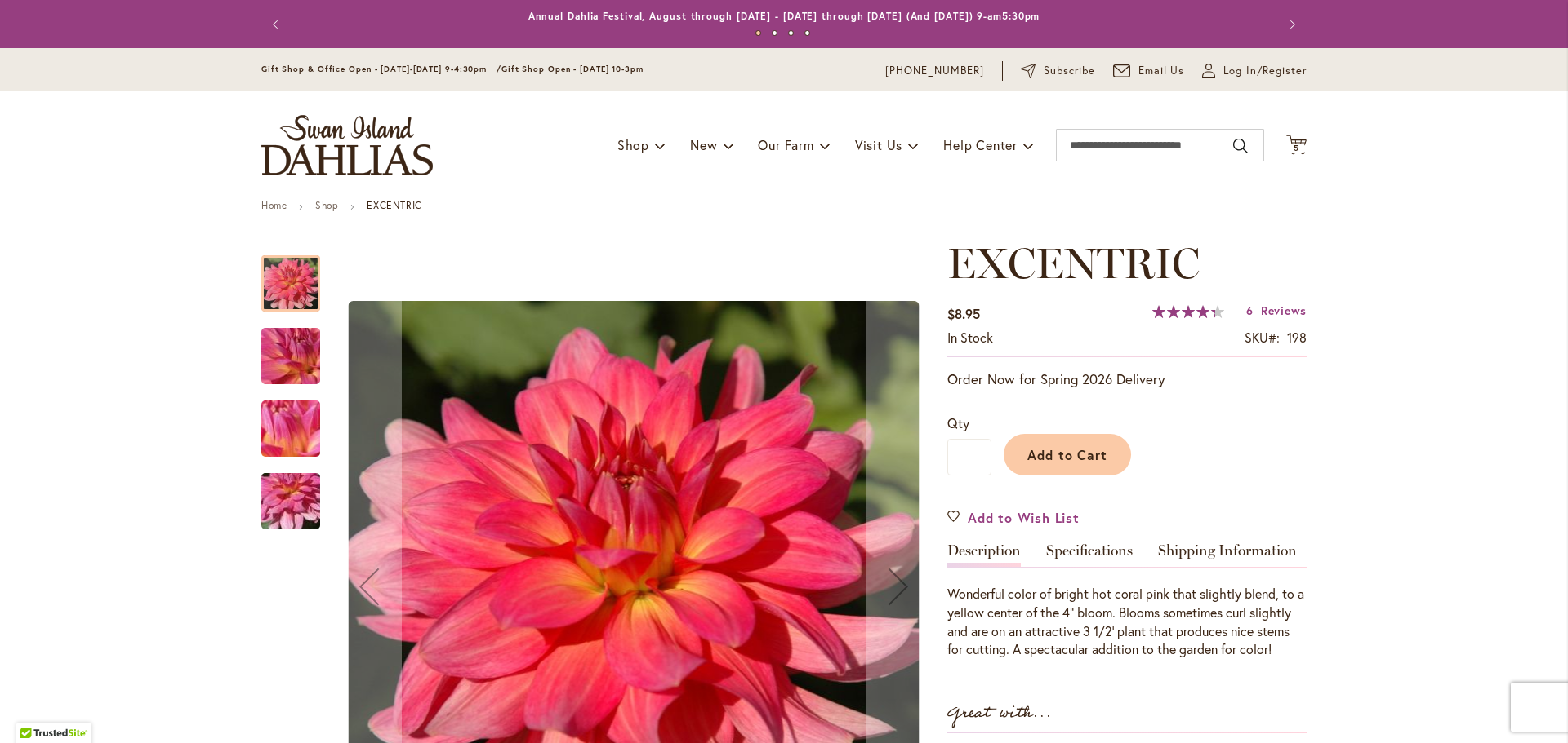
click at [284, 289] on div at bounding box center [290, 284] width 58 height 57
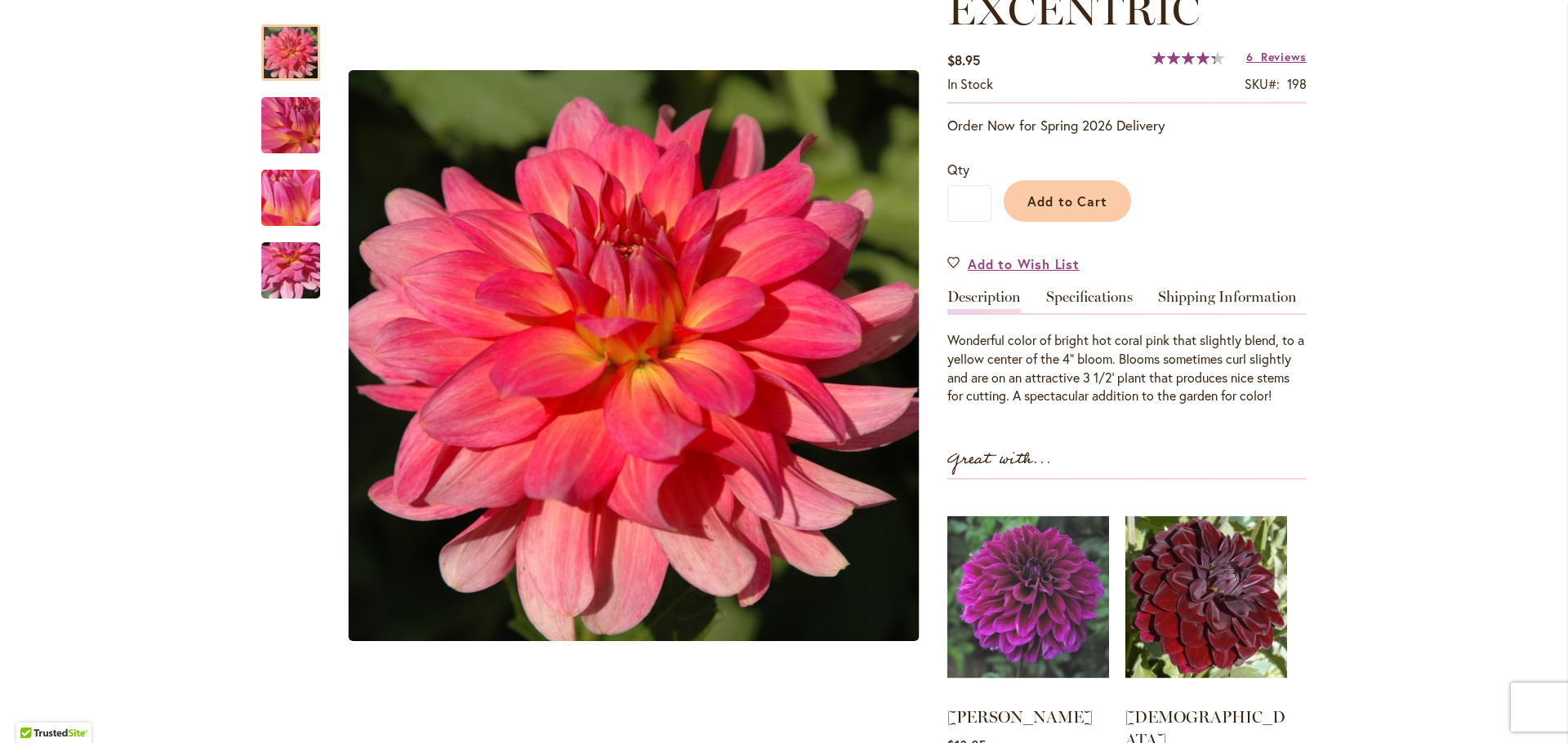
scroll to position [408, 0]
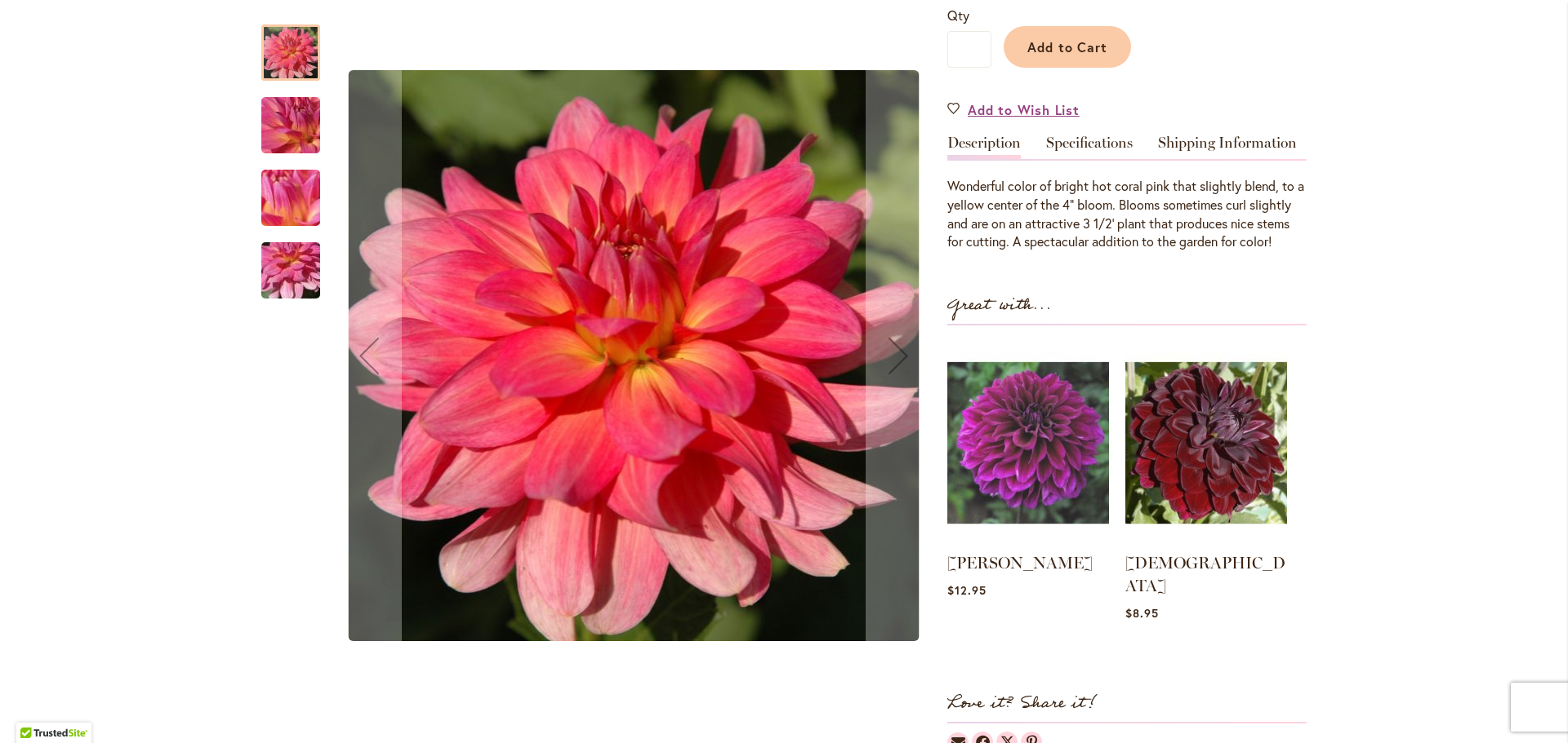
click at [298, 277] on img "EXCENTRIC" at bounding box center [290, 271] width 118 height 88
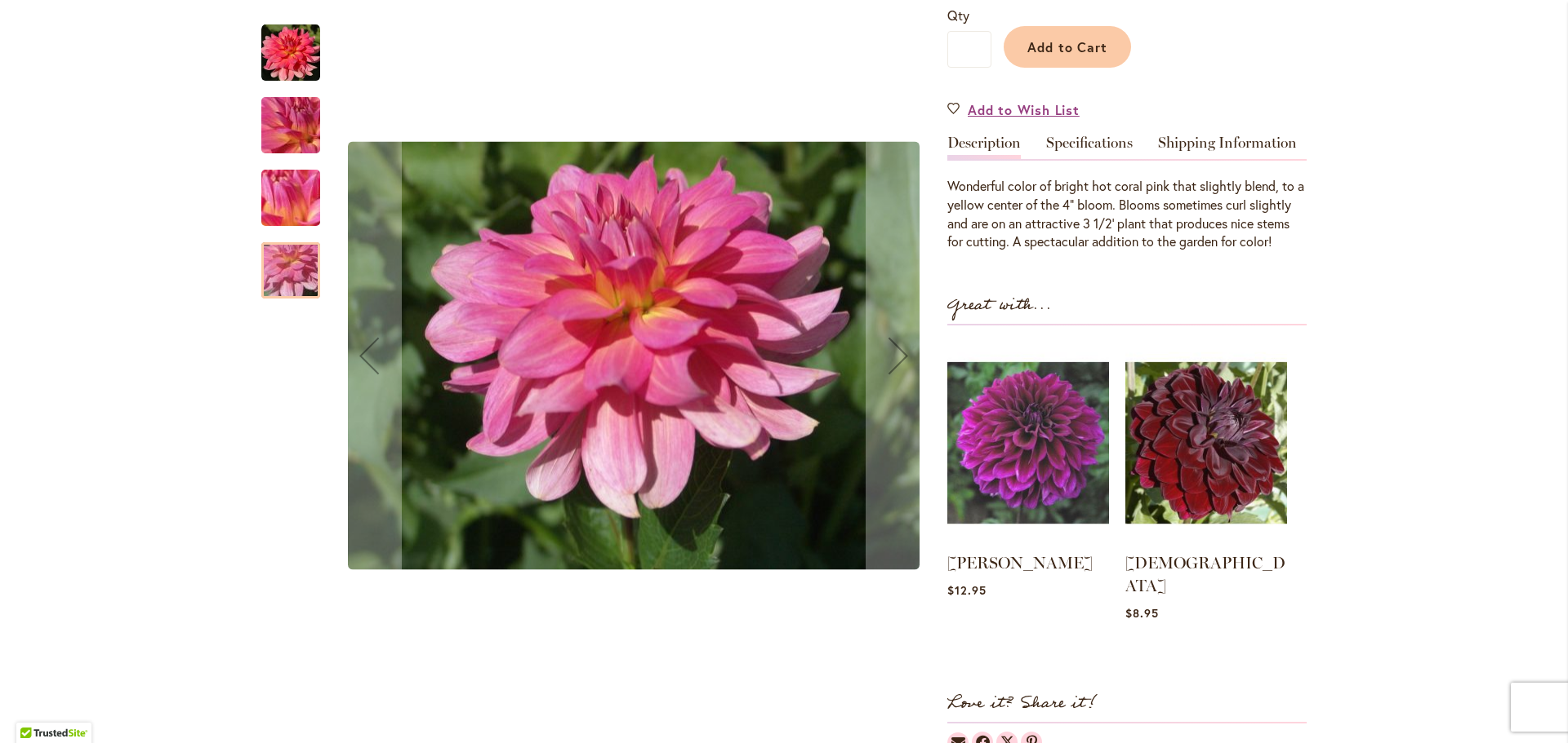
click at [306, 129] on img "EXCENTRIC" at bounding box center [290, 126] width 118 height 88
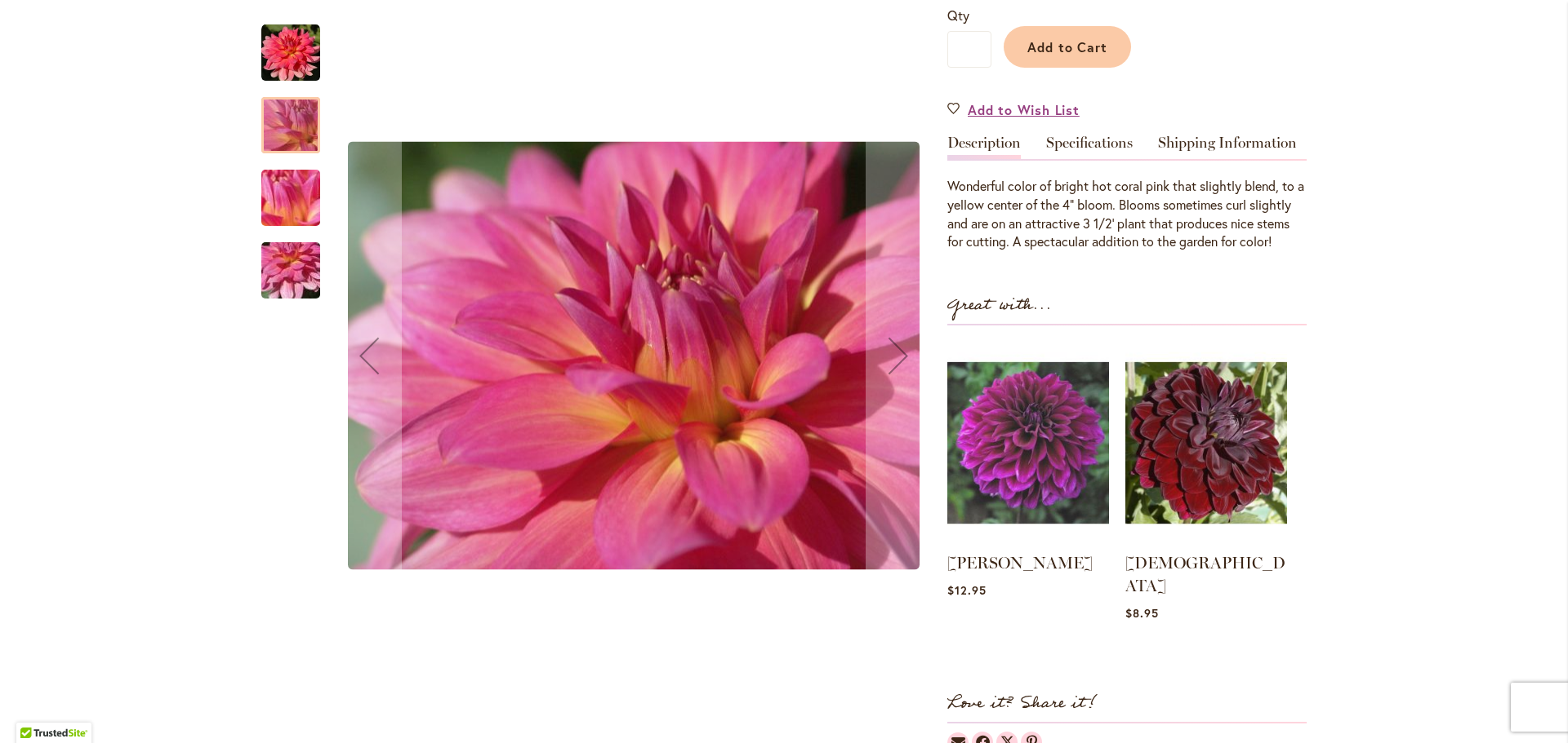
click at [280, 67] on img "EXCENTRIC" at bounding box center [290, 53] width 58 height 58
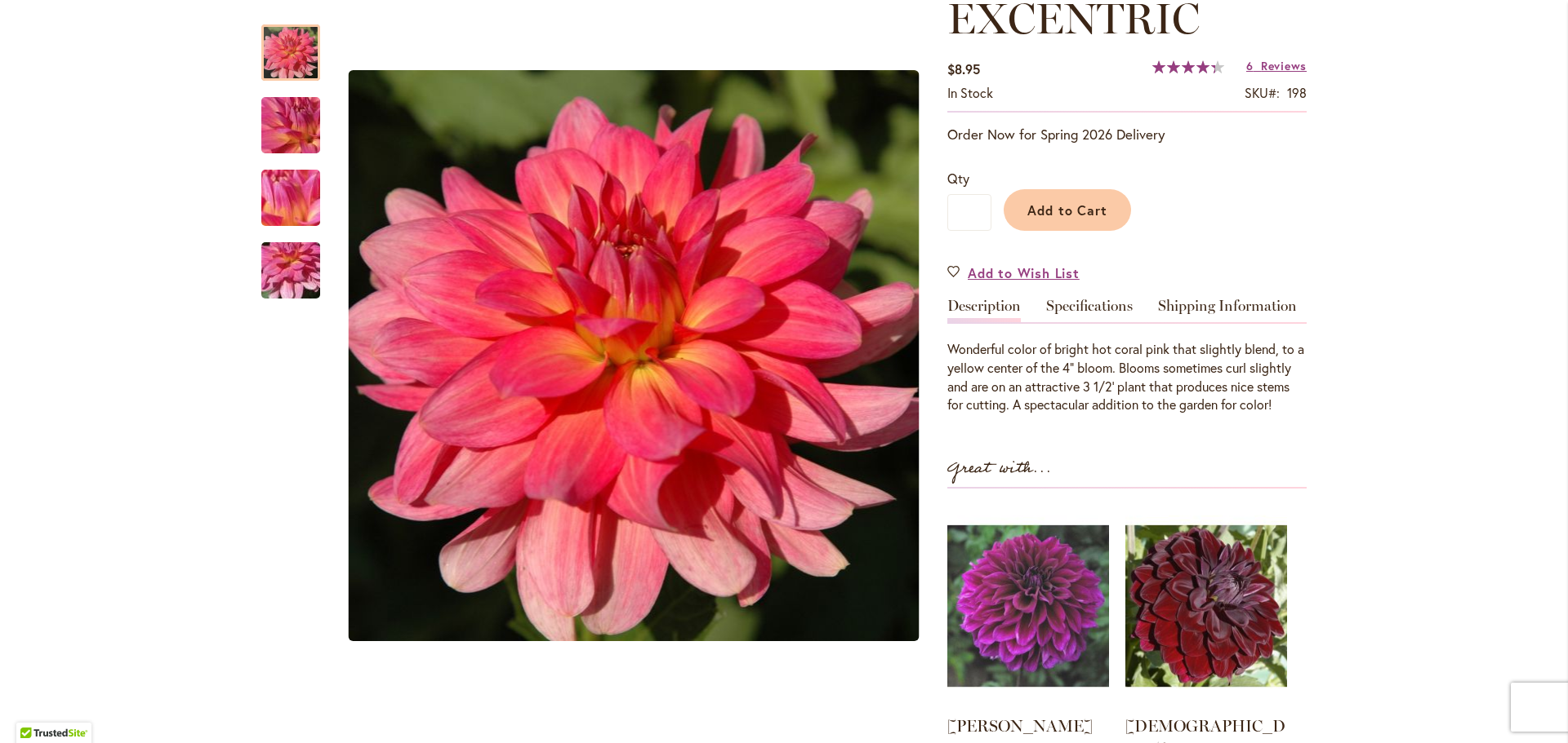
scroll to position [163, 0]
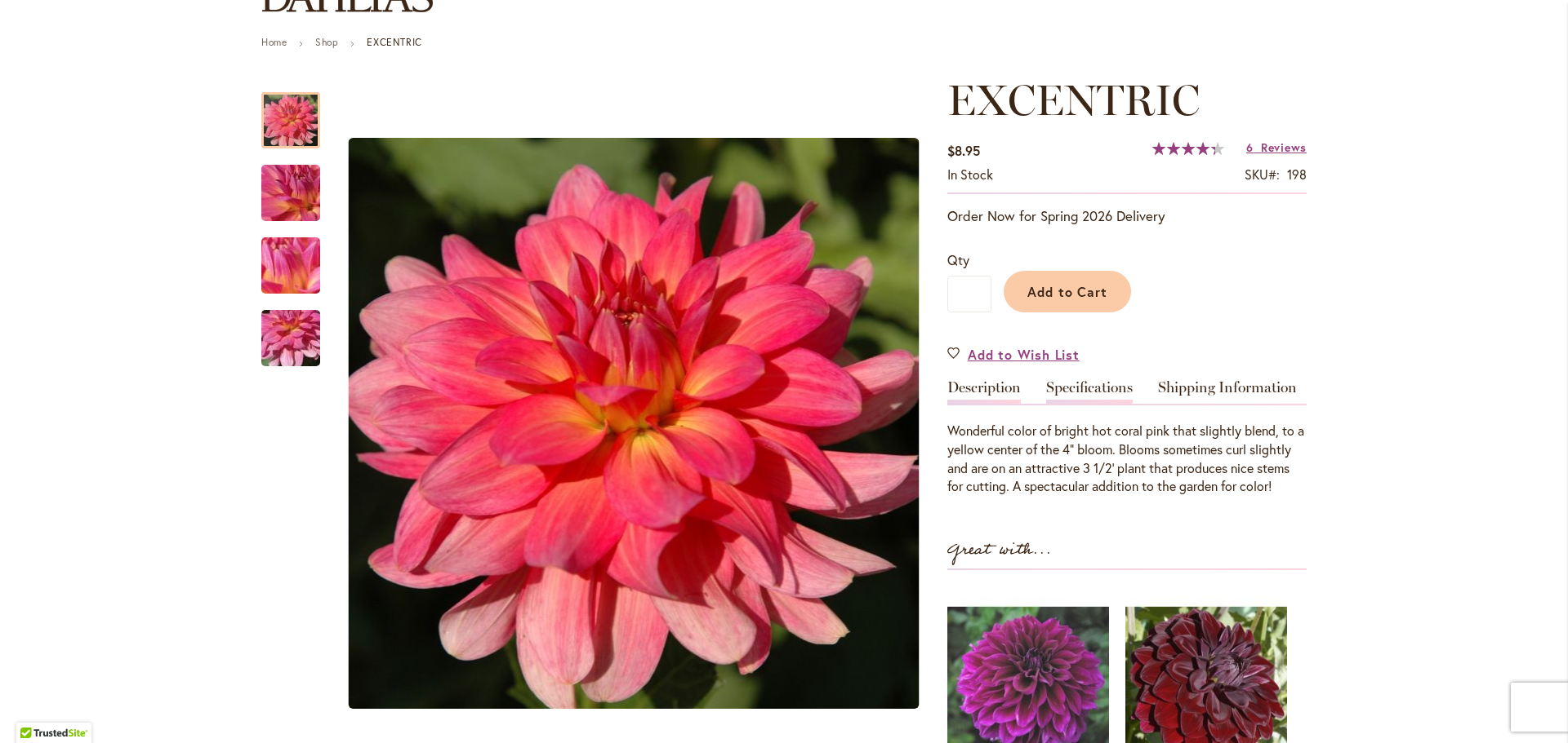
click at [1067, 397] on link "Specifications" at bounding box center [1089, 392] width 87 height 24
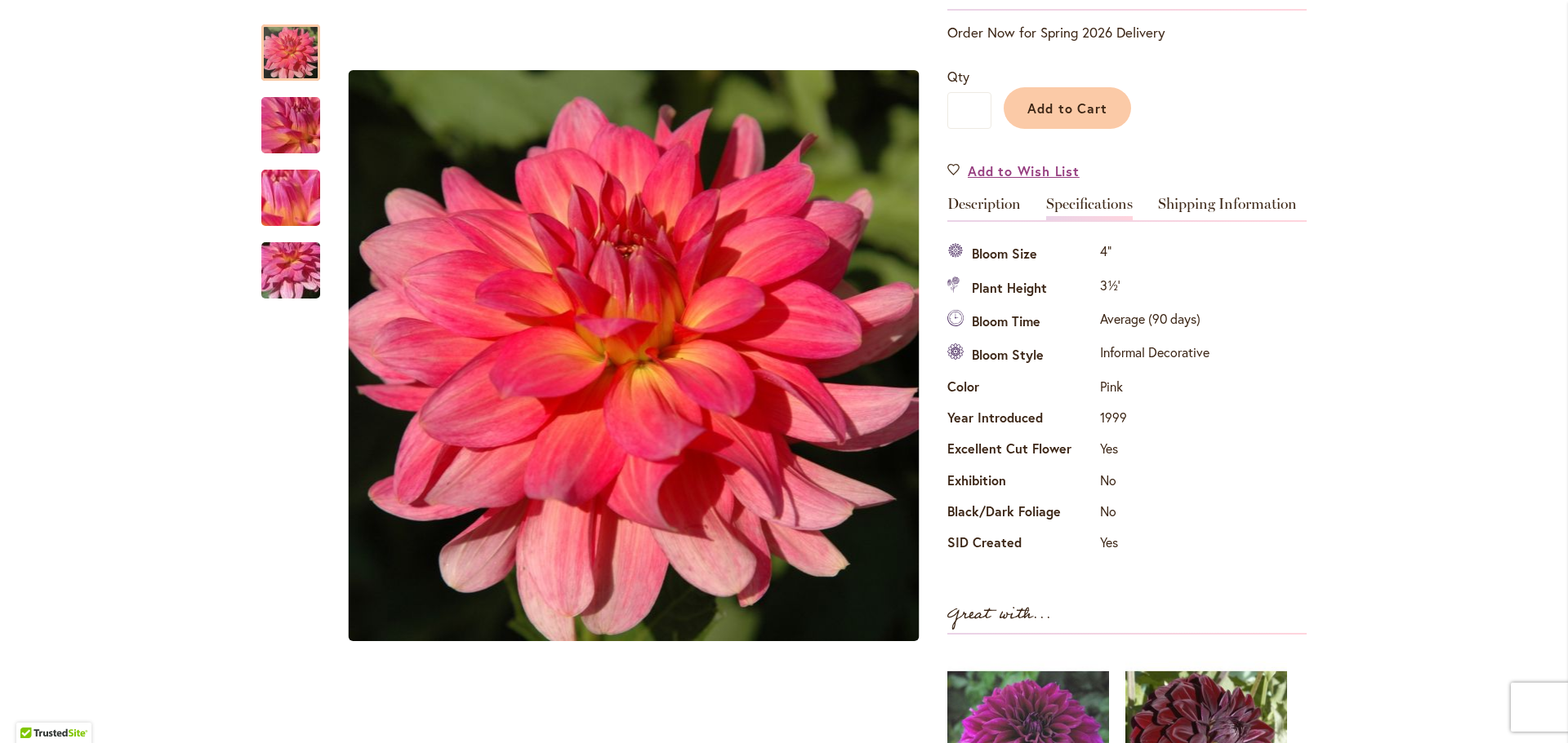
scroll to position [298, 0]
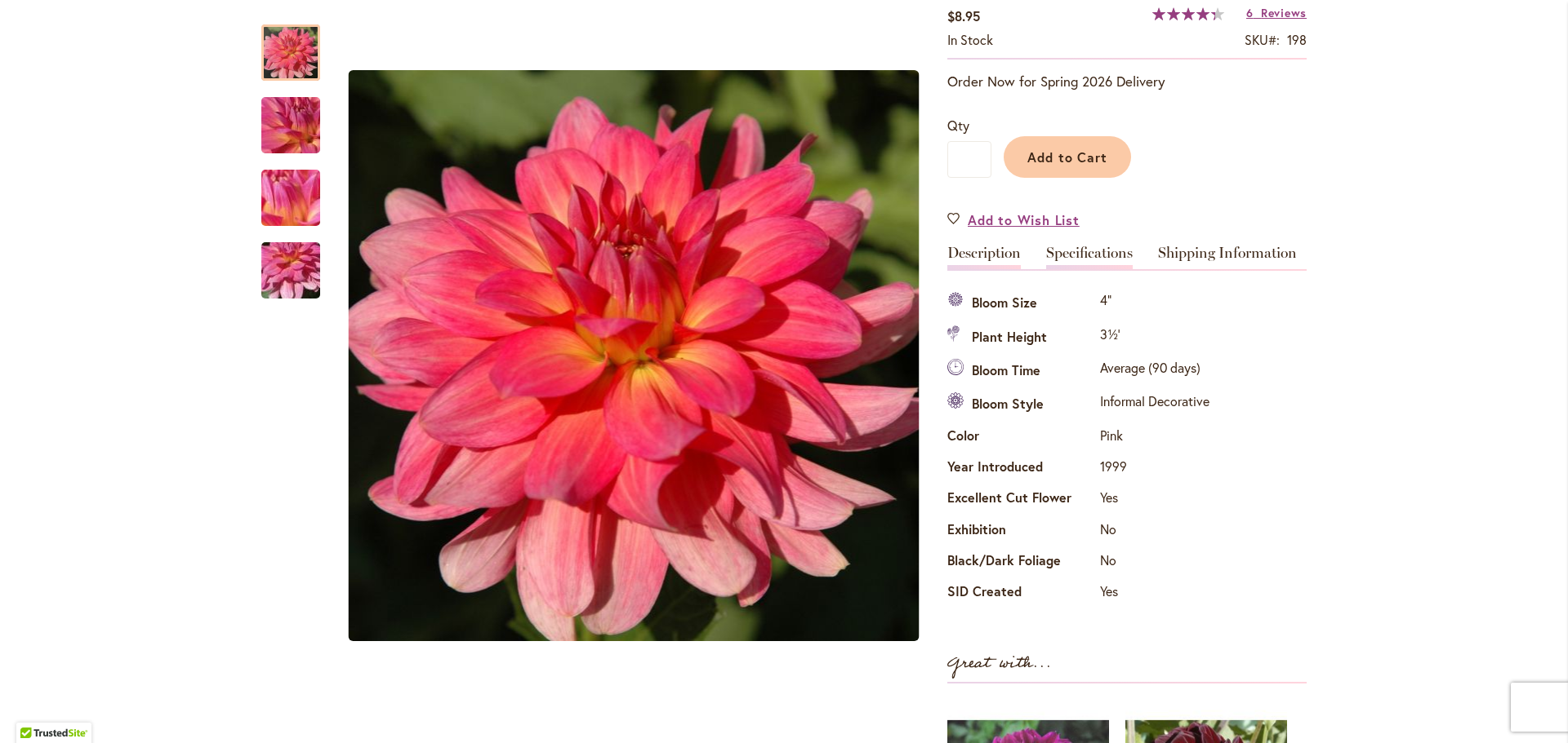
click at [991, 252] on link "Description" at bounding box center [983, 257] width 74 height 24
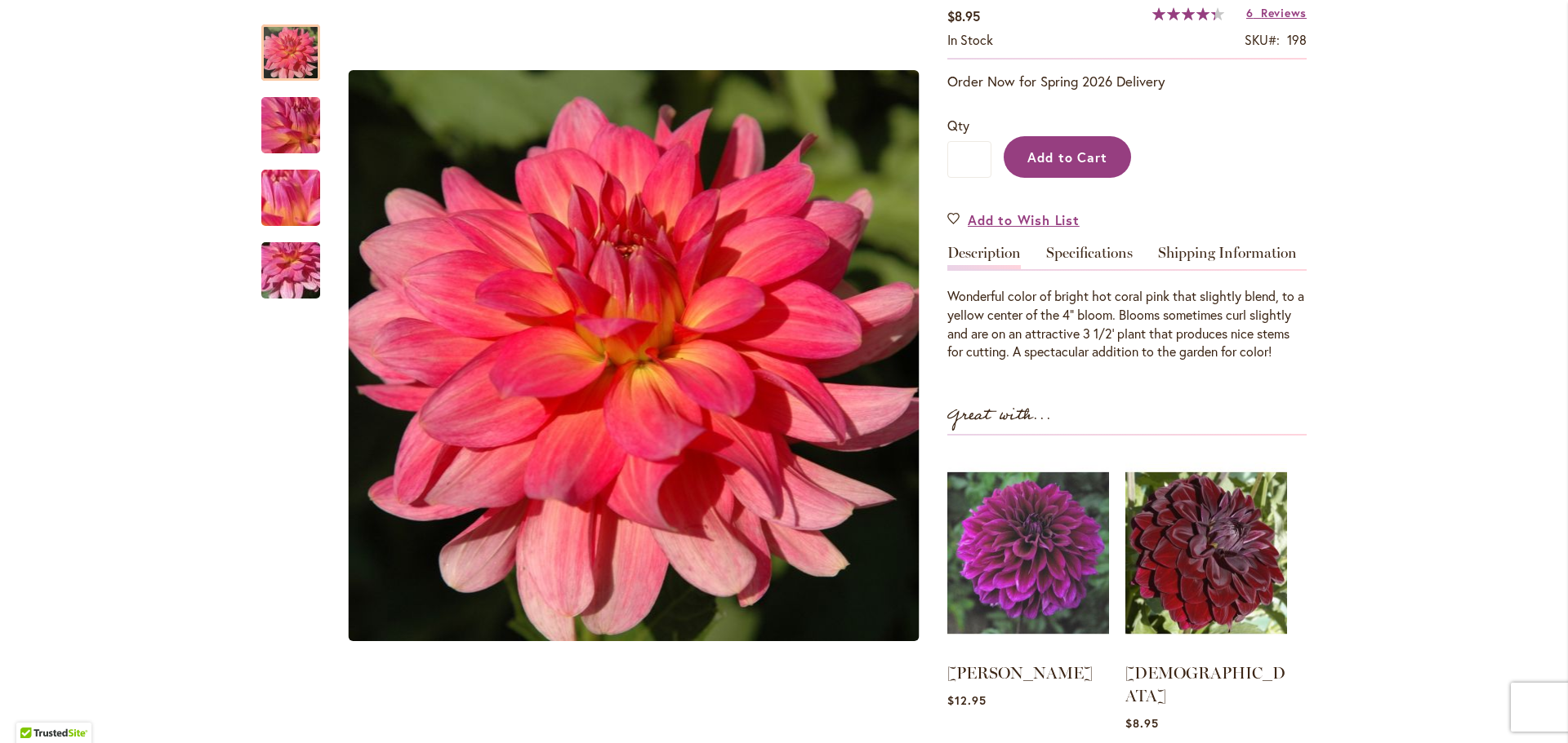
click at [1083, 167] on button "Add to Cart" at bounding box center [1067, 157] width 128 height 42
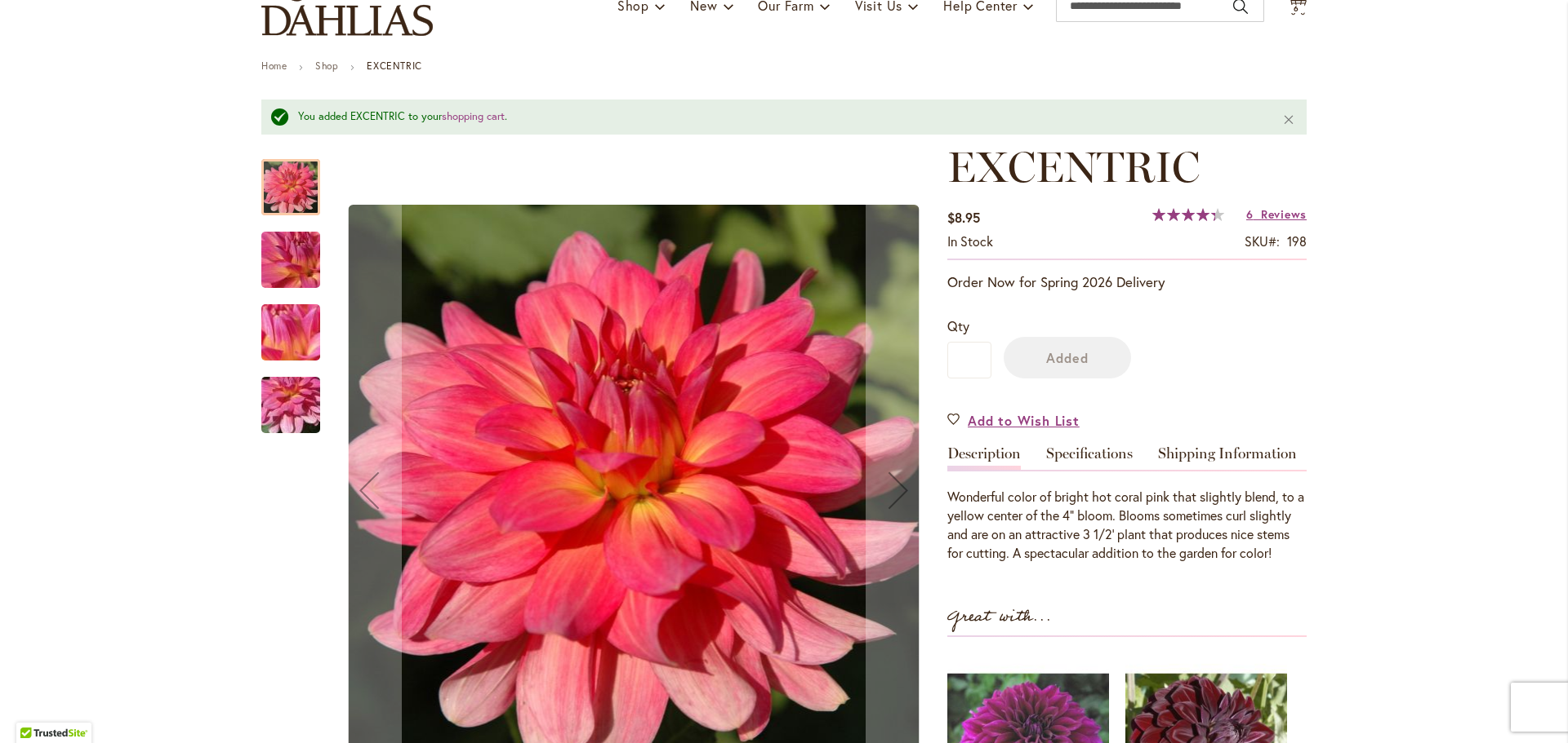
scroll to position [0, 0]
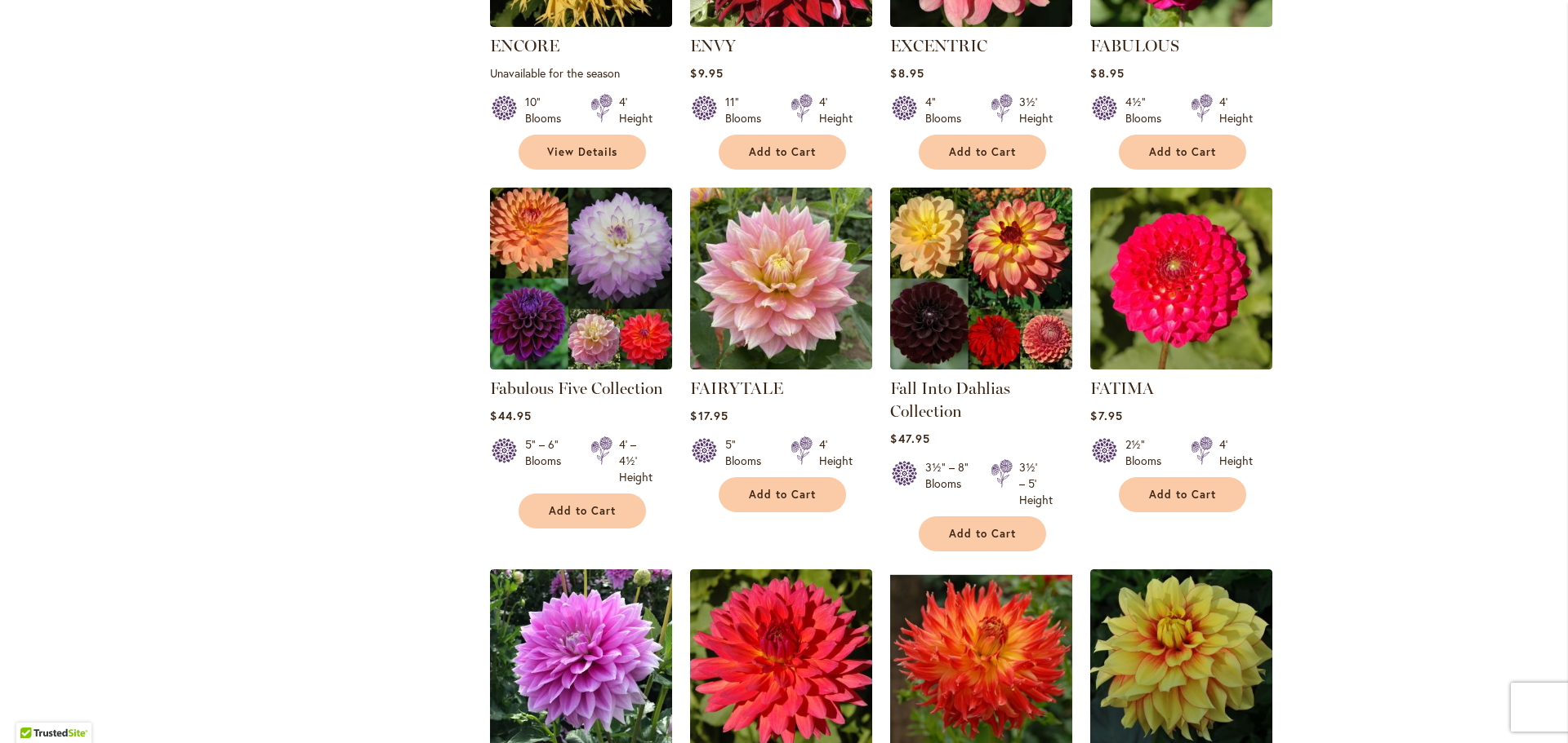
scroll to position [5322, 0]
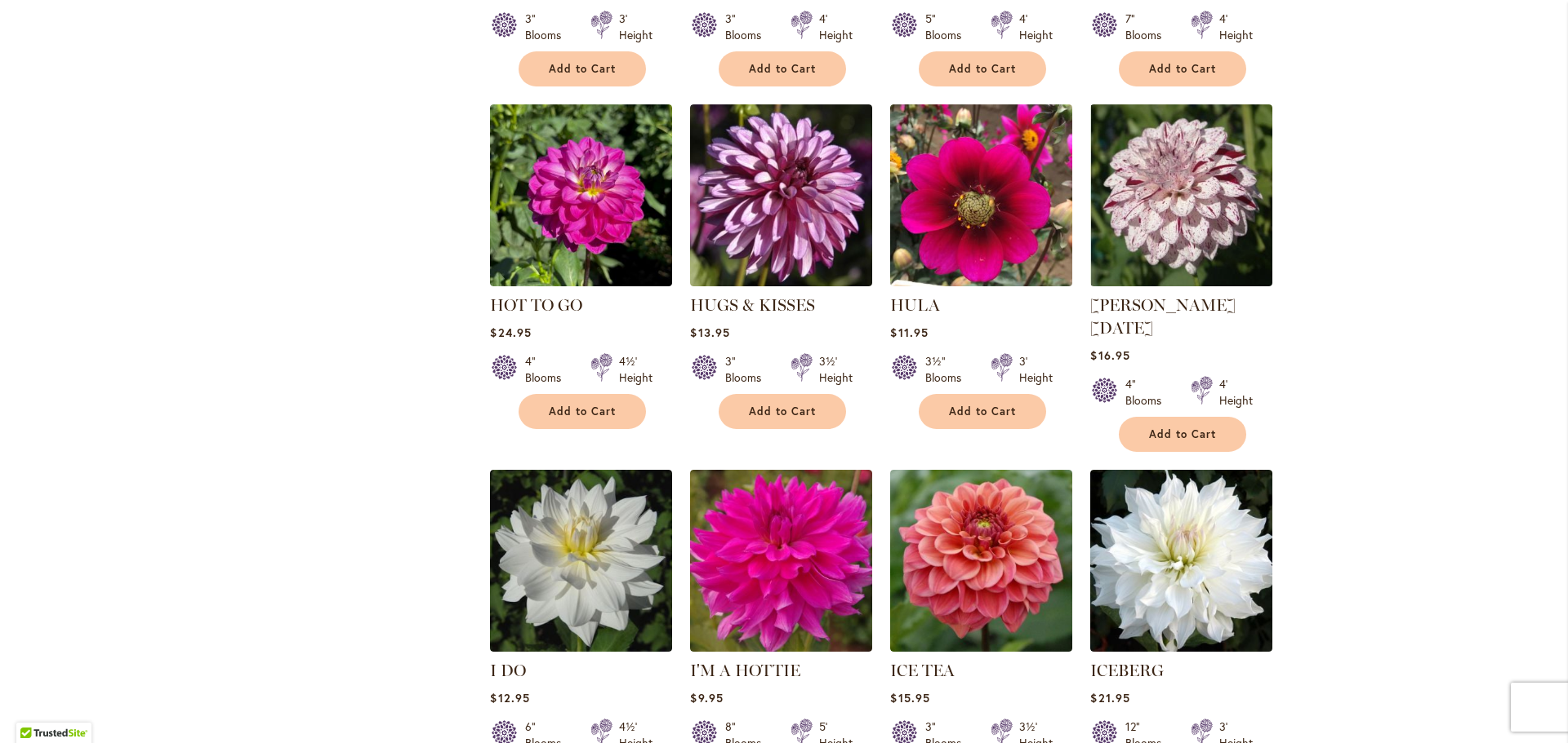
scroll to position [5322, 0]
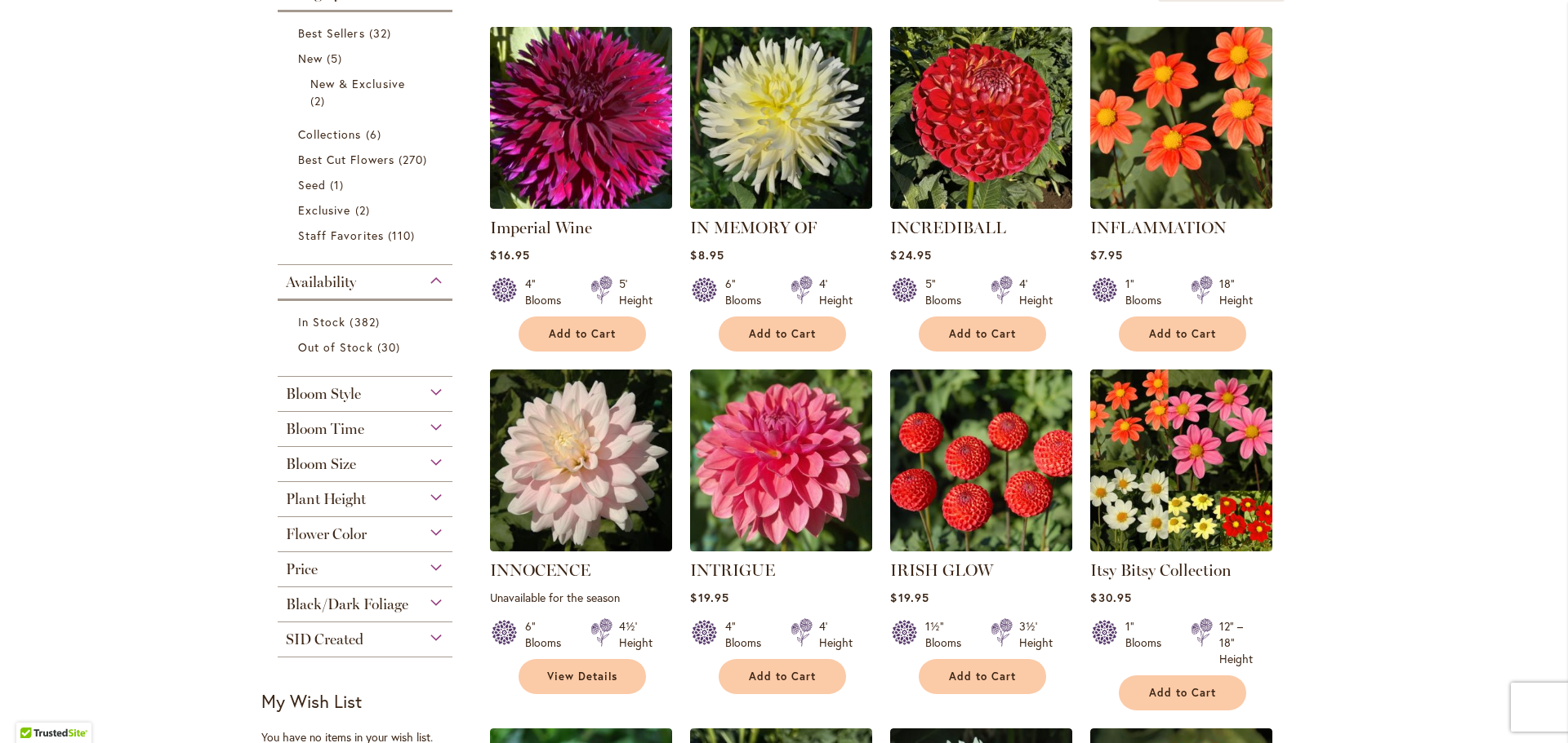
scroll to position [408, 0]
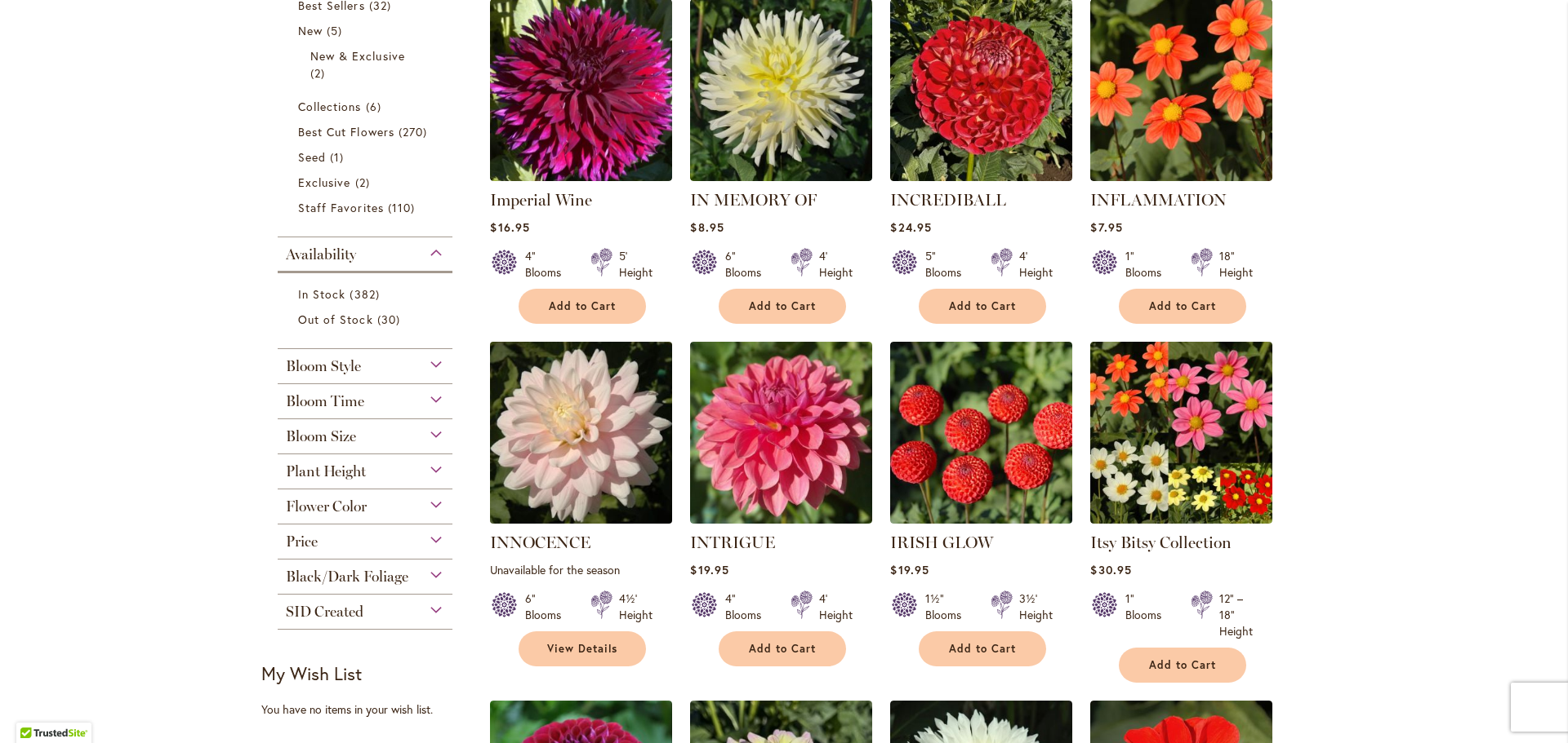
click at [576, 468] on img at bounding box center [581, 433] width 191 height 191
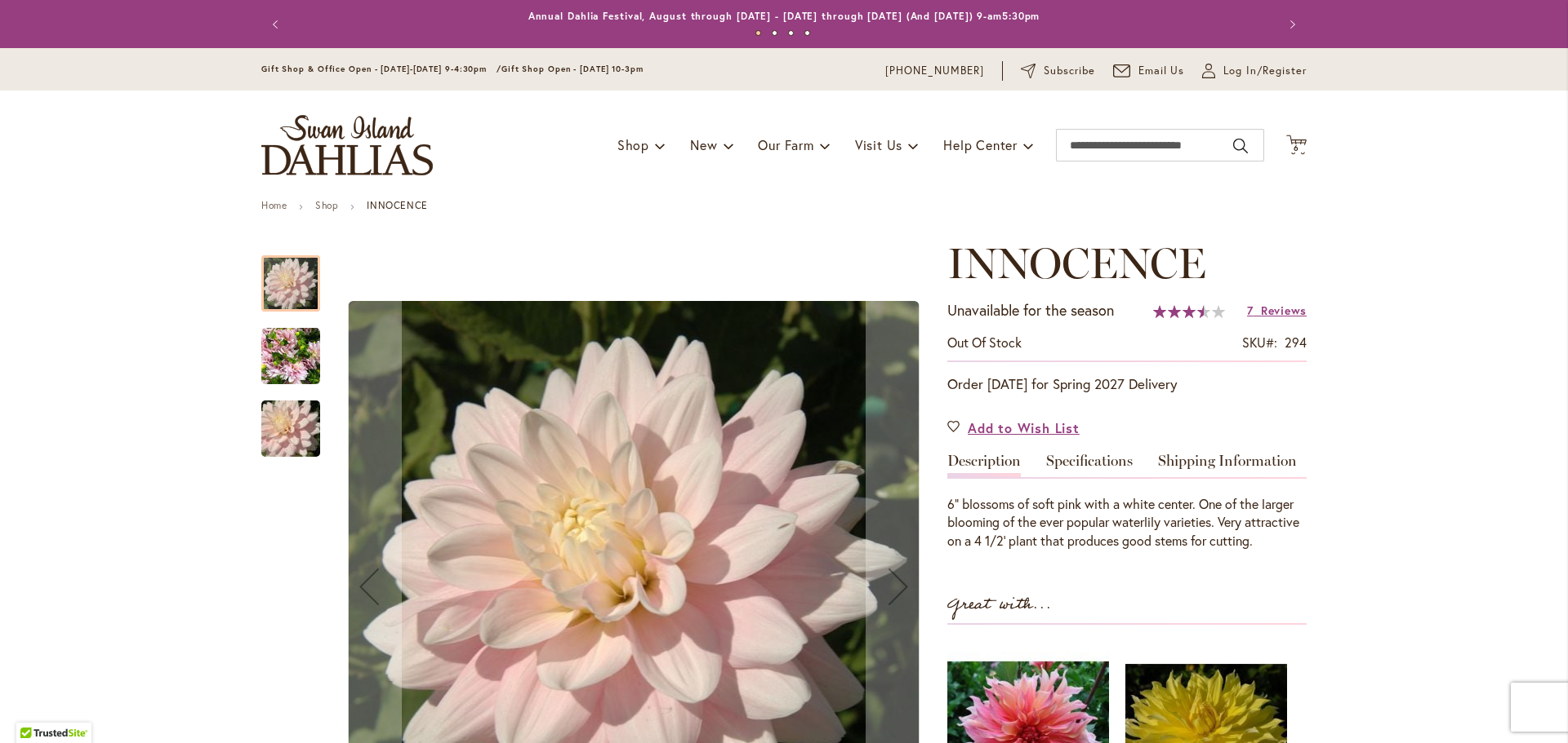
scroll to position [82, 0]
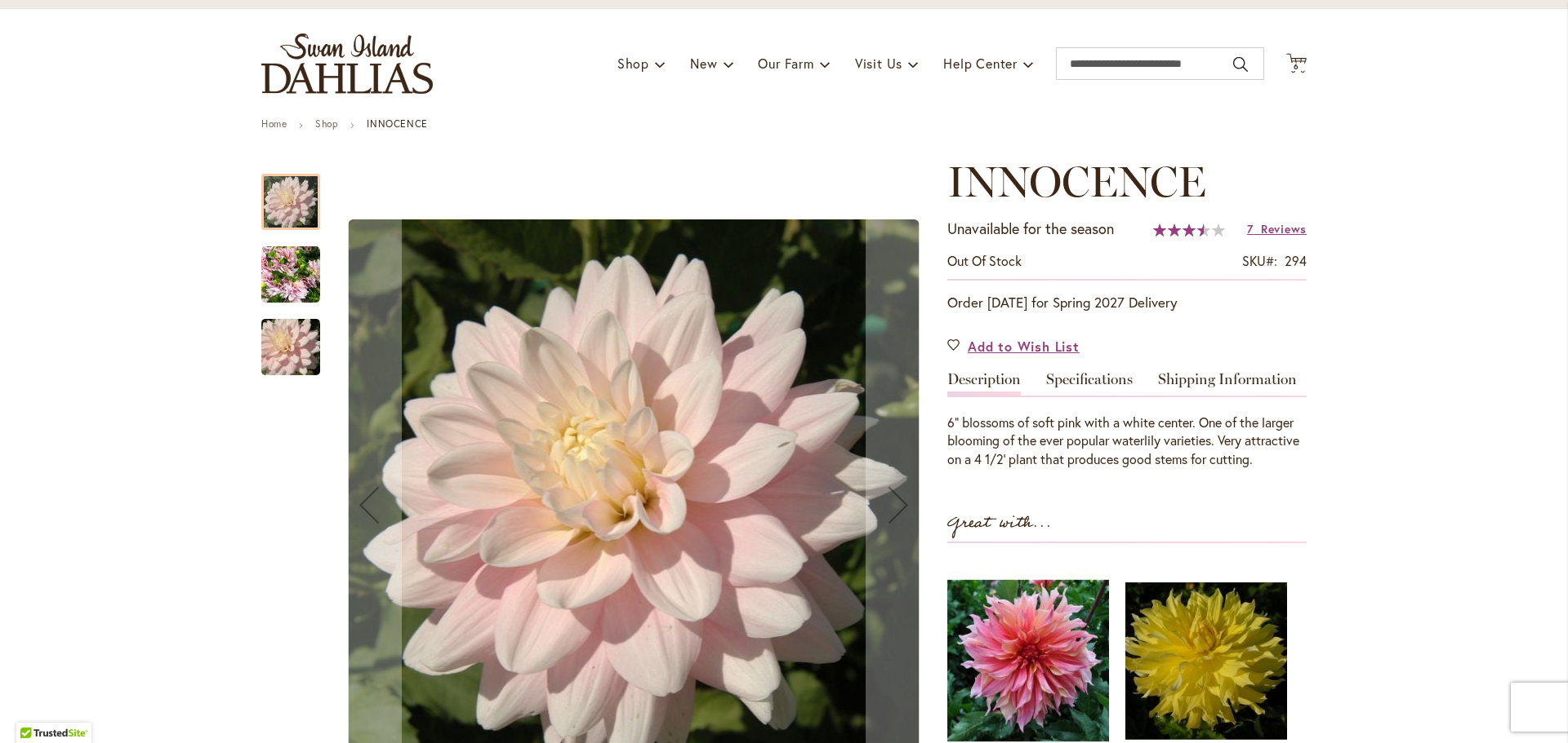
click at [290, 291] on img "INNOCENCE" at bounding box center [290, 274] width 58 height 58
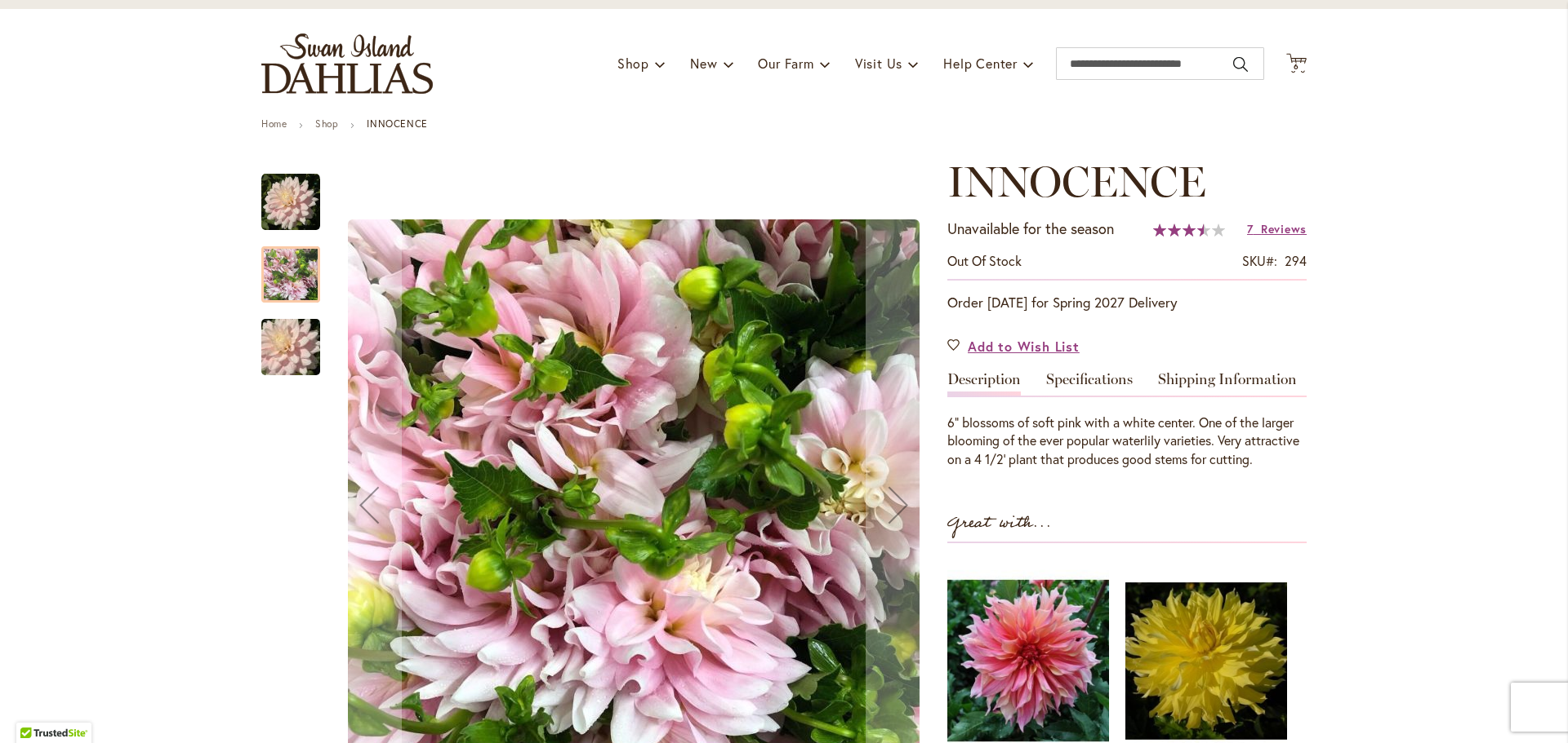
click at [270, 356] on img "INNOCENCE" at bounding box center [290, 347] width 118 height 78
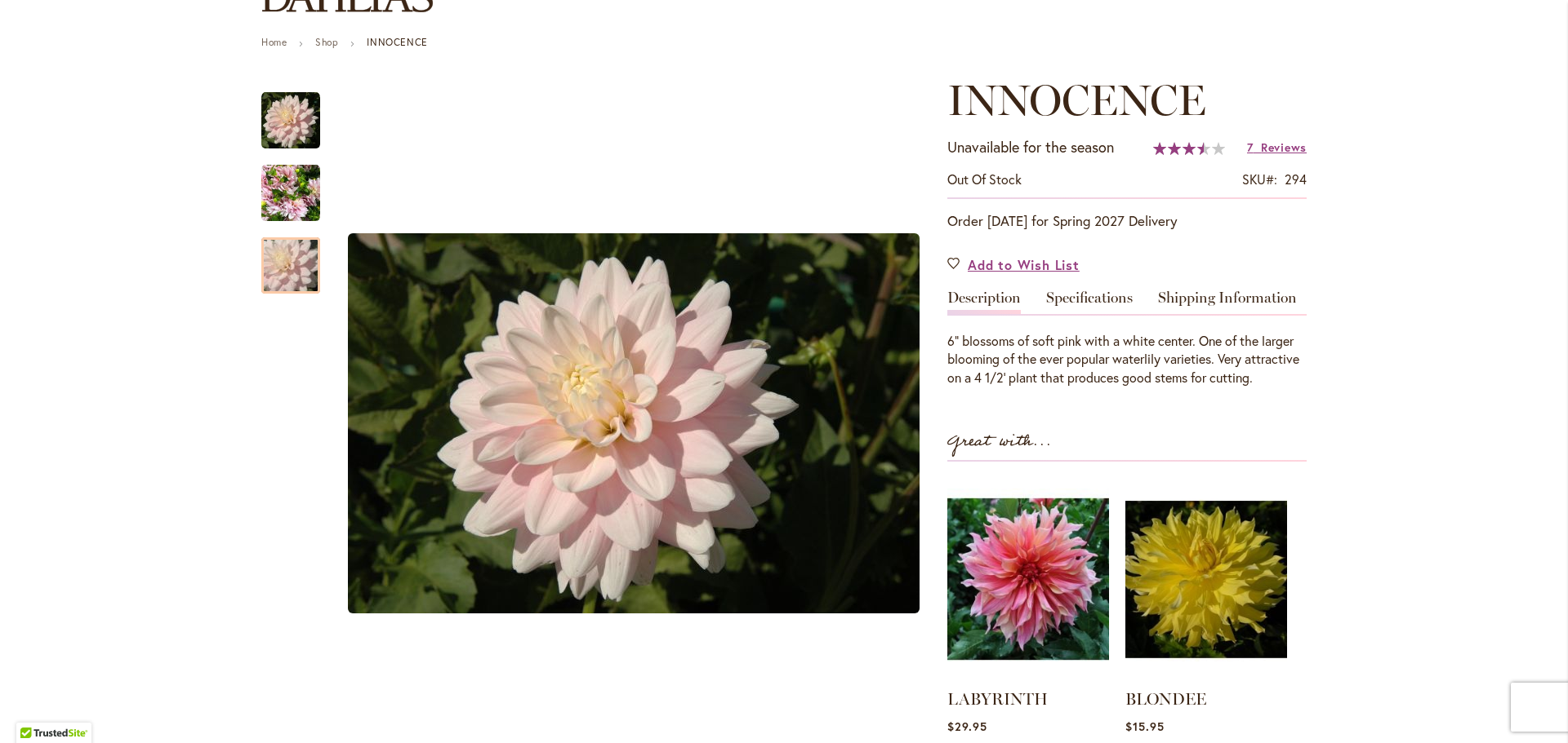
scroll to position [0, 0]
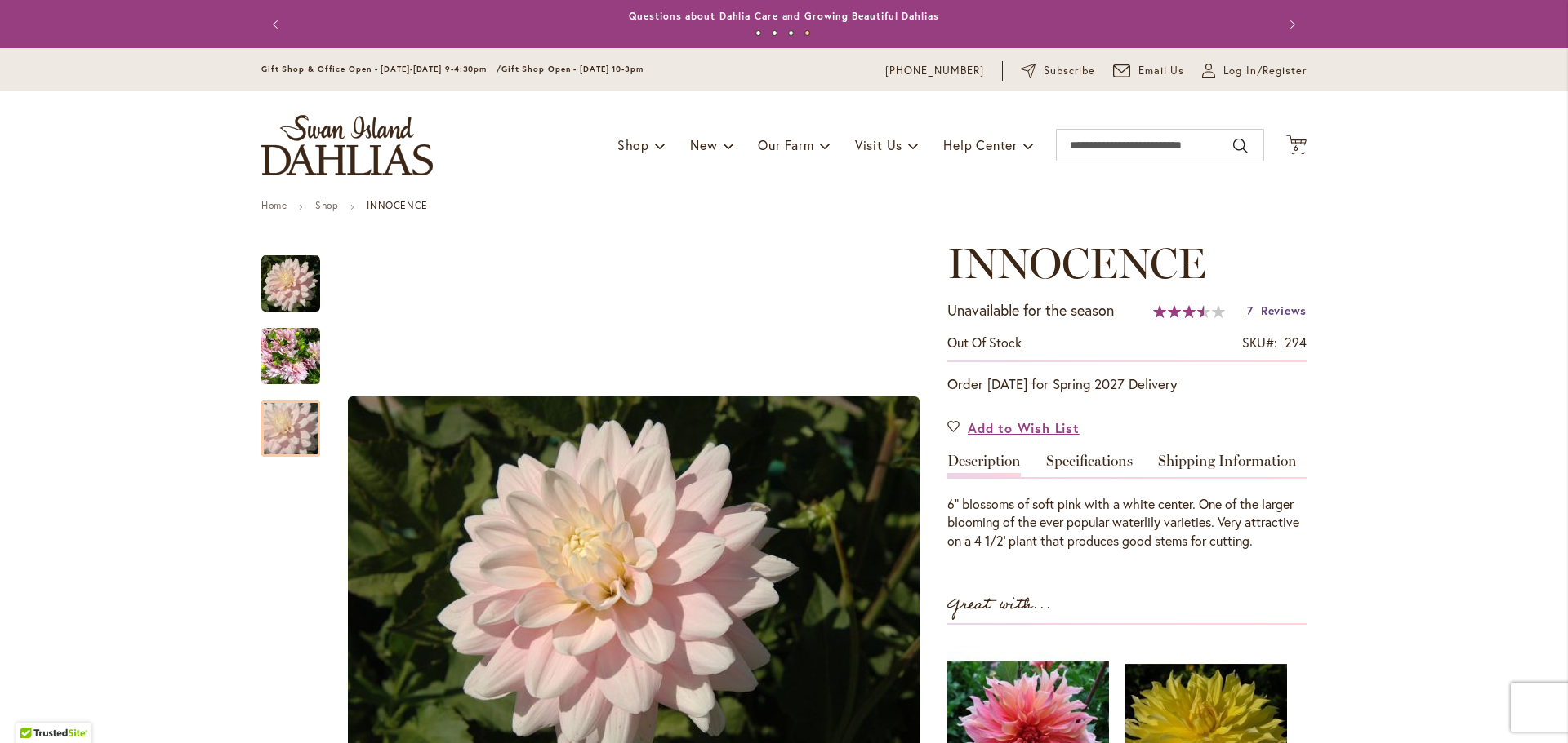
click at [1275, 311] on span "Reviews" at bounding box center [1283, 310] width 46 height 15
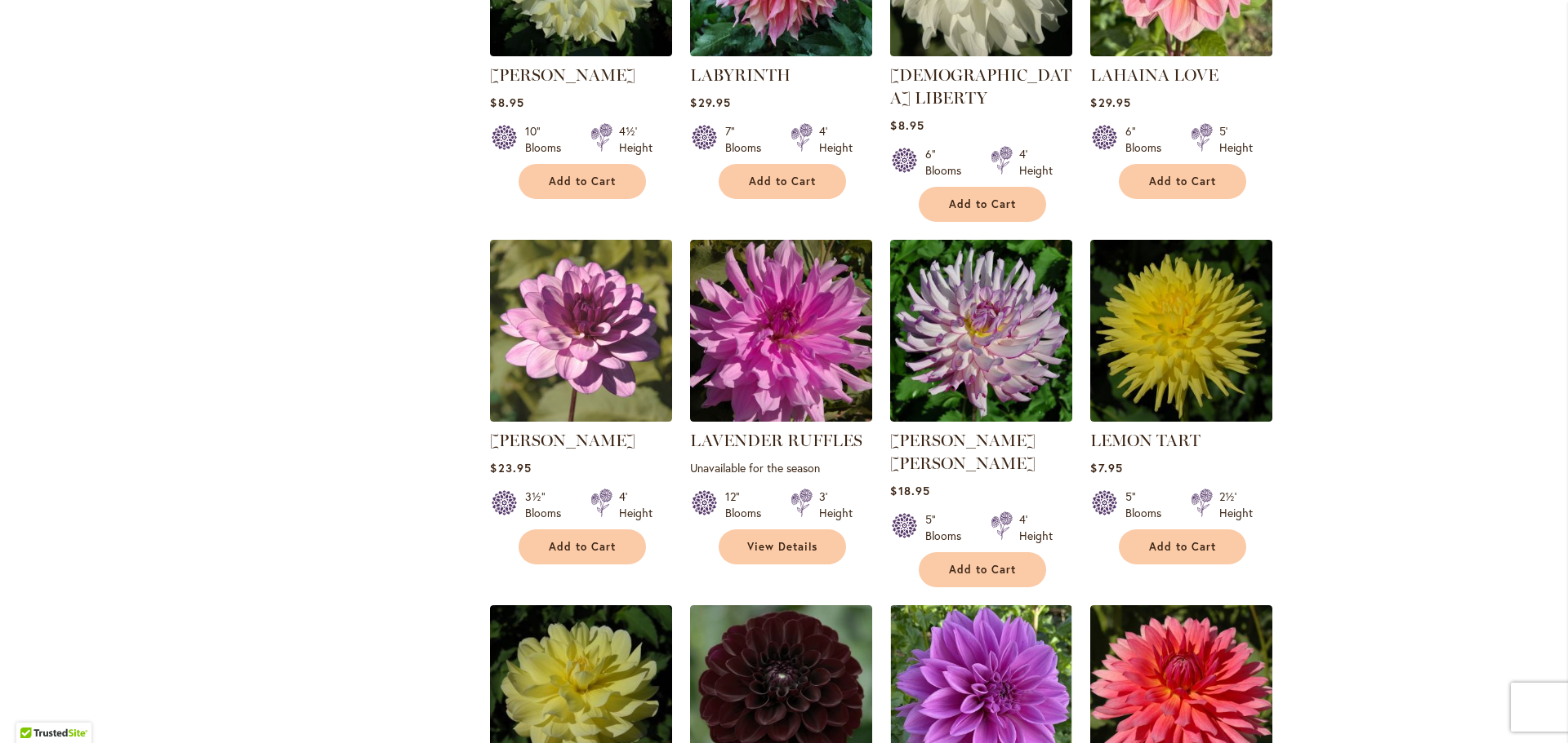
scroll to position [3038, 0]
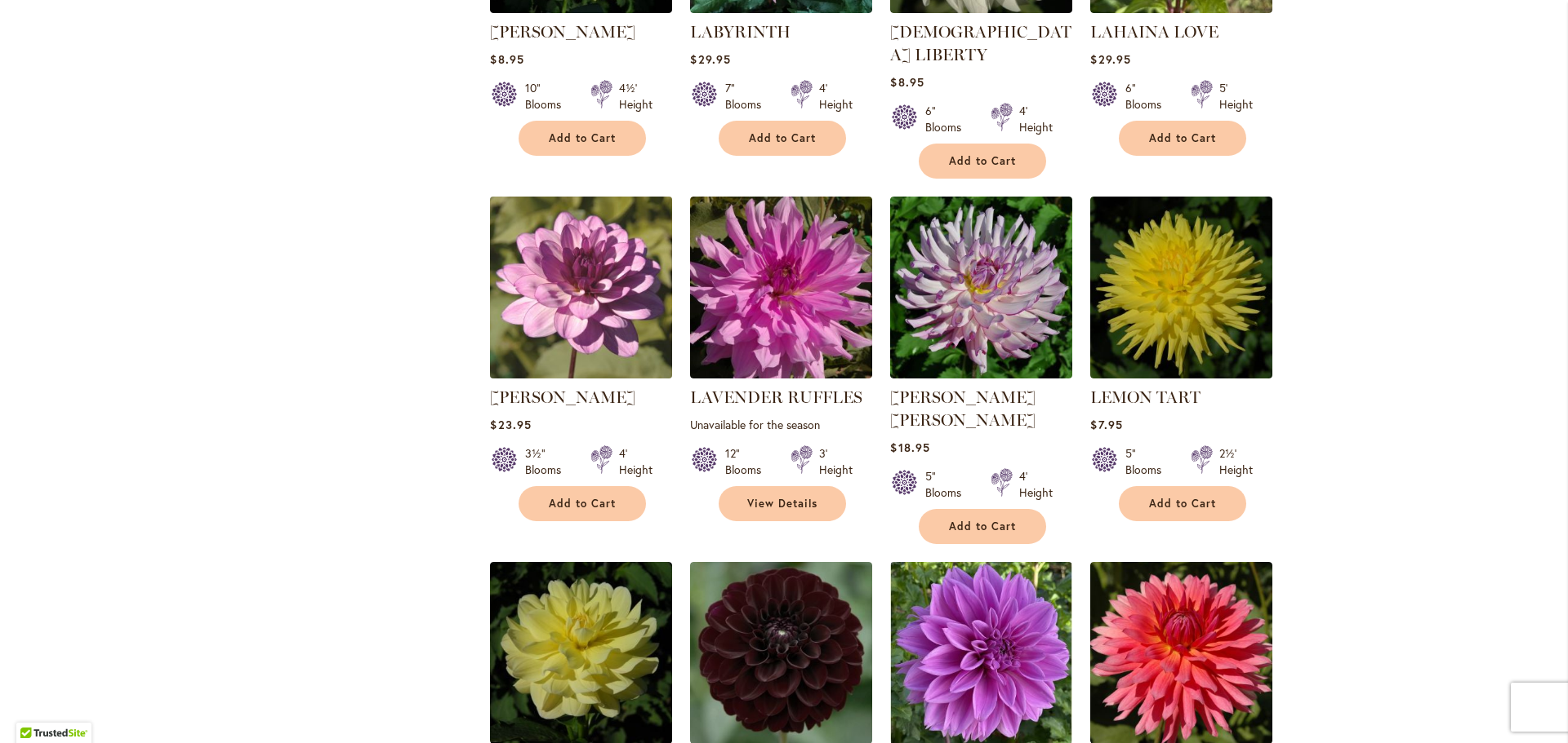
click at [585, 240] on img at bounding box center [581, 287] width 191 height 191
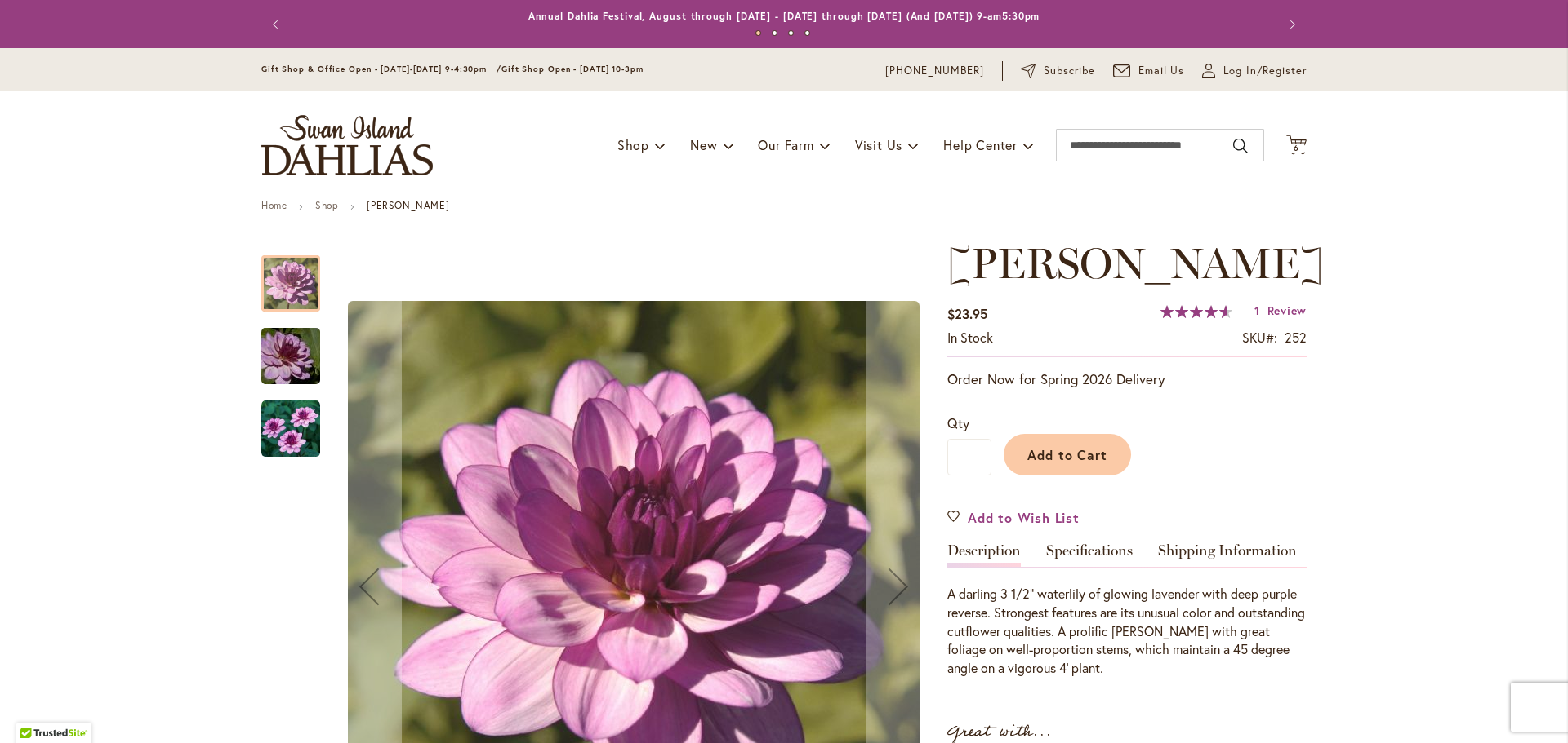
click at [310, 432] on img "LAUREN MICHELE" at bounding box center [290, 429] width 58 height 58
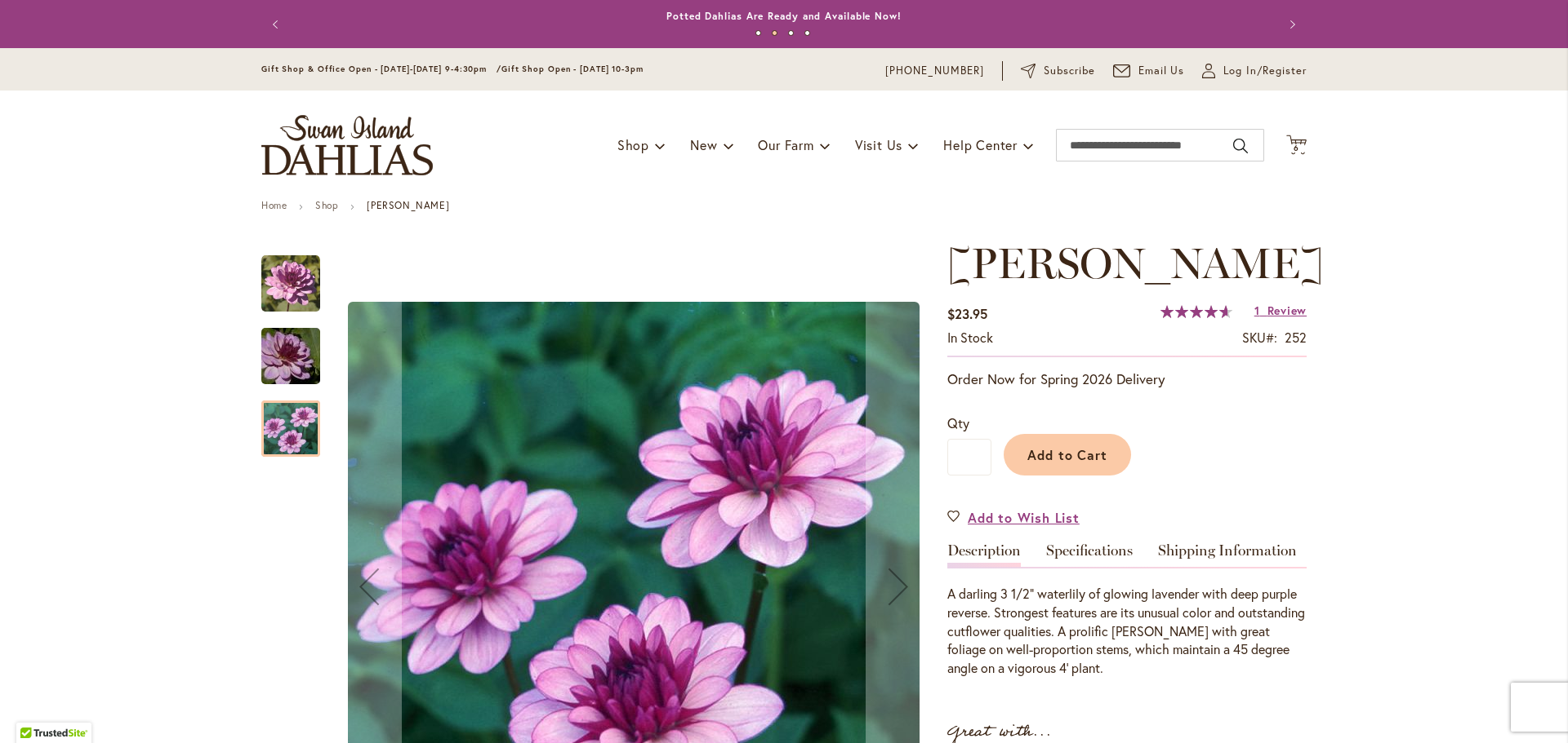
click at [302, 373] on img "LAUREN MICHELE" at bounding box center [290, 356] width 118 height 78
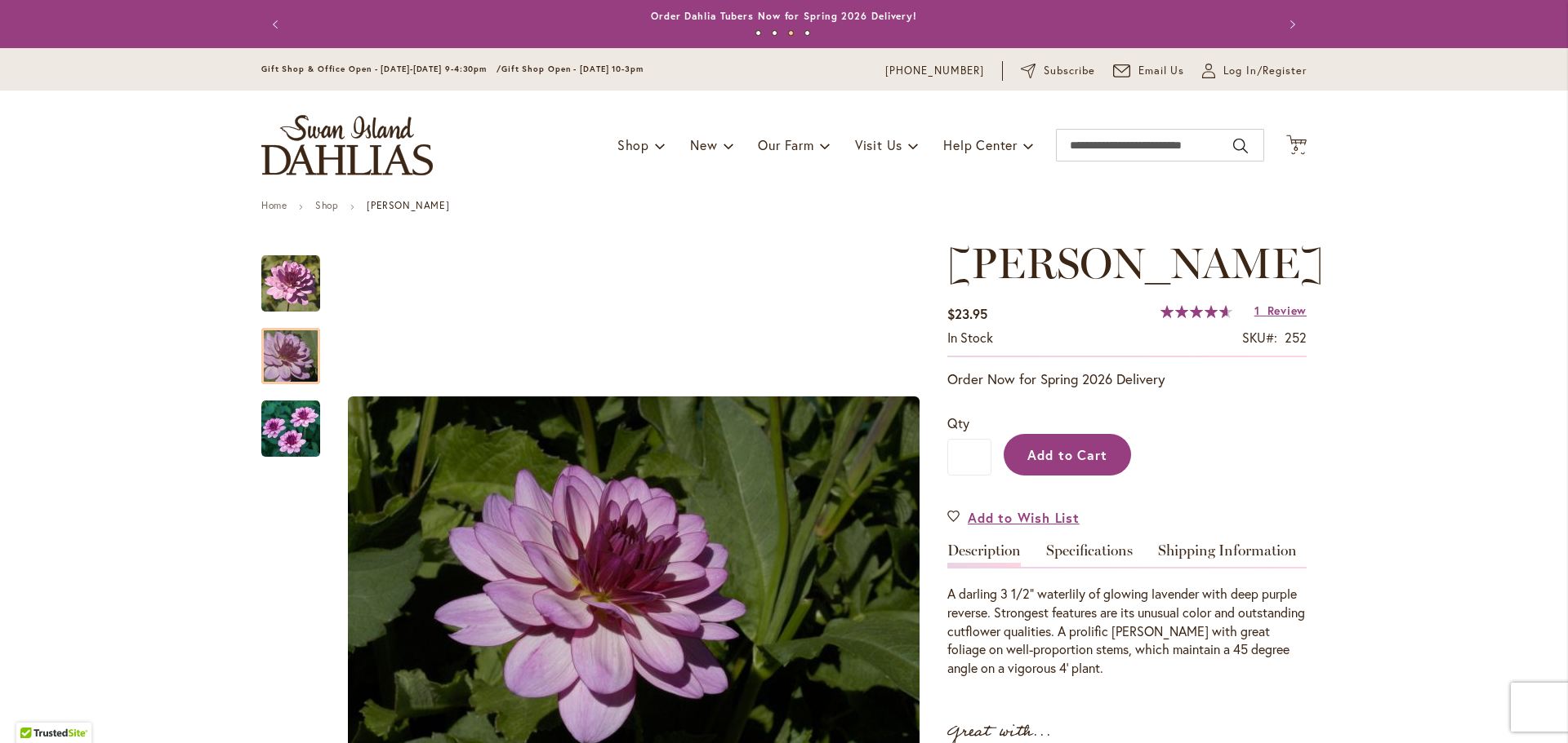
click at [1074, 463] on span "Add to Cart" at bounding box center [1067, 455] width 81 height 17
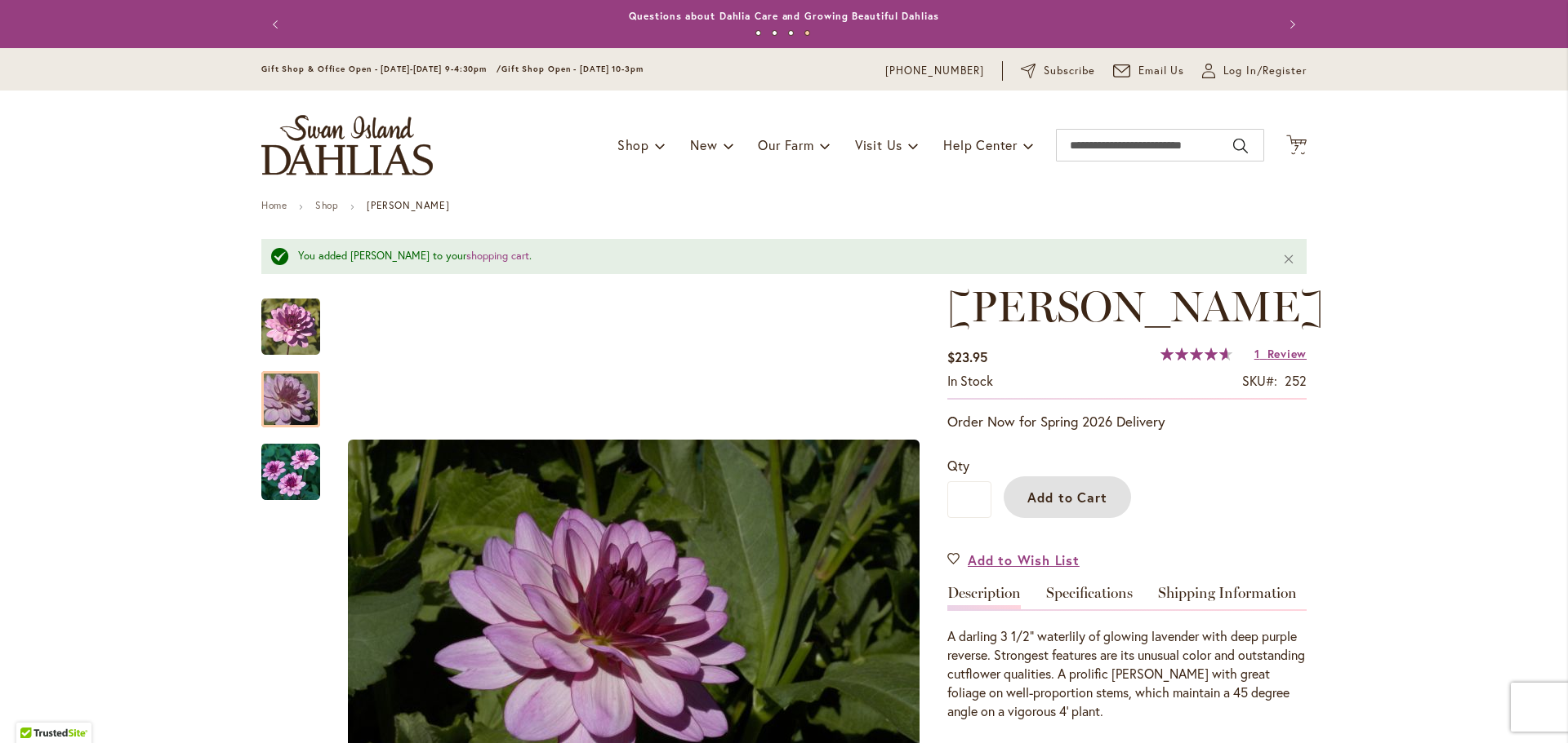
drag, startPoint x: 46, startPoint y: 1, endPoint x: 765, endPoint y: 320, distance: 786.6
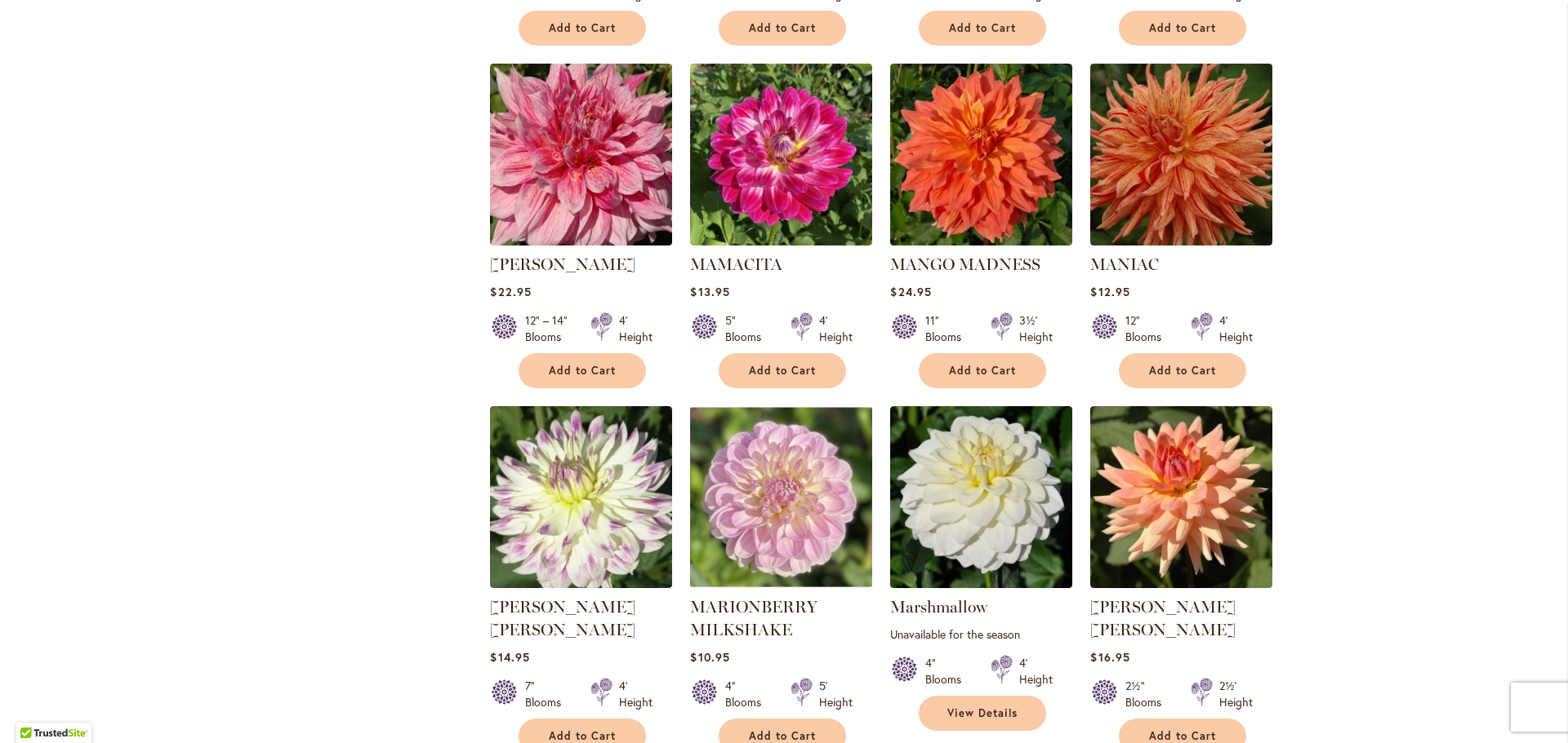
scroll to position [5322, 0]
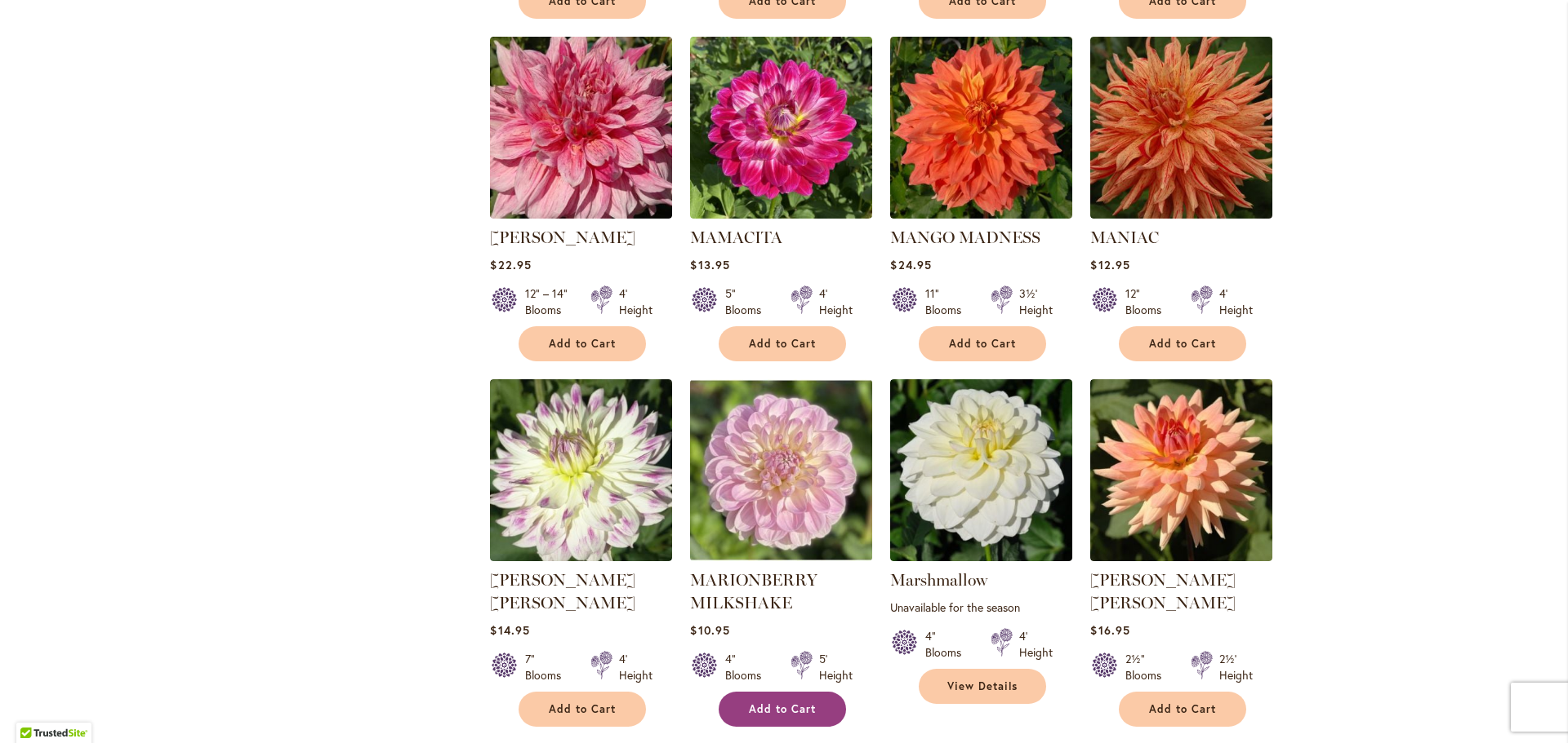
click at [784, 703] on span "Add to Cart" at bounding box center [782, 709] width 67 height 14
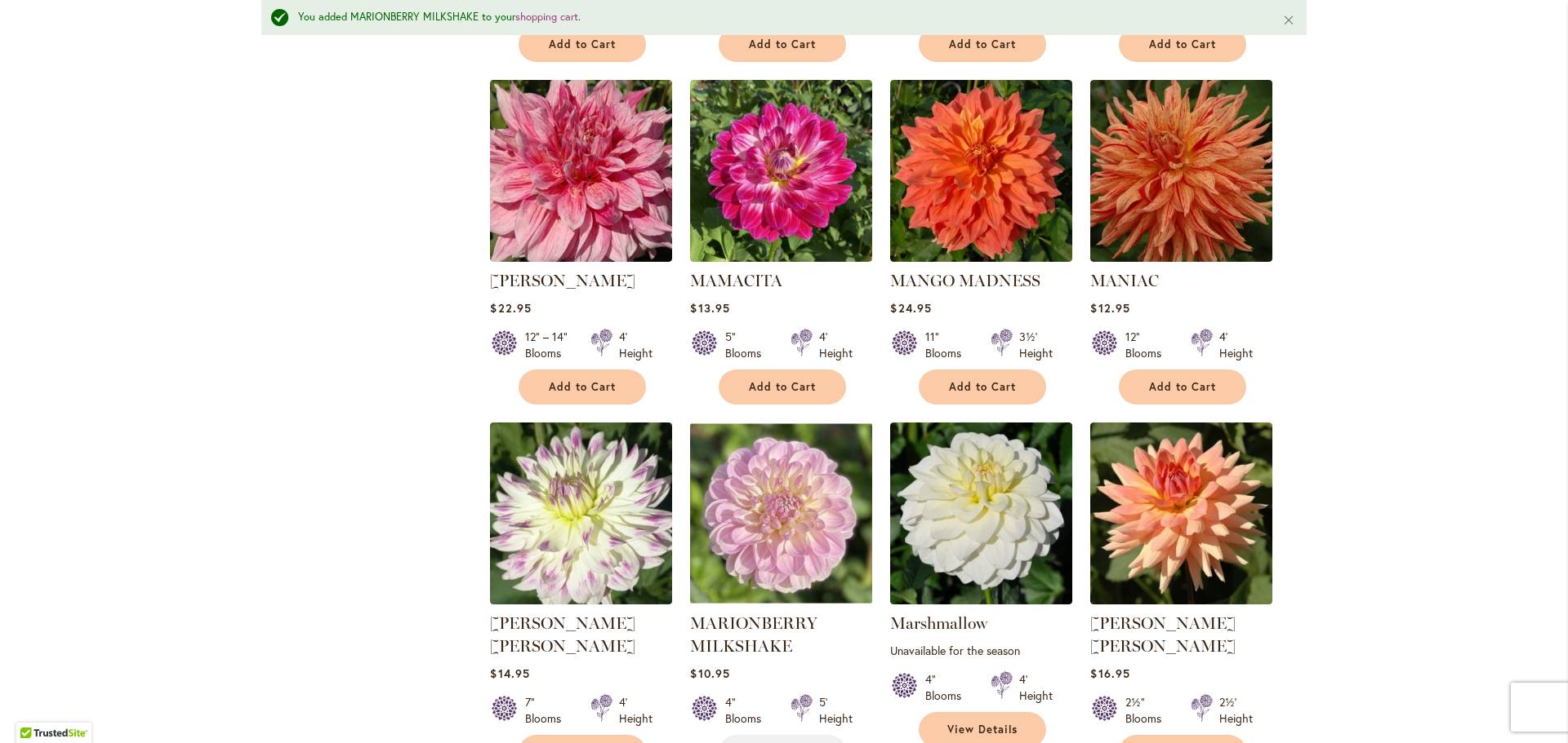
scroll to position [5365, 0]
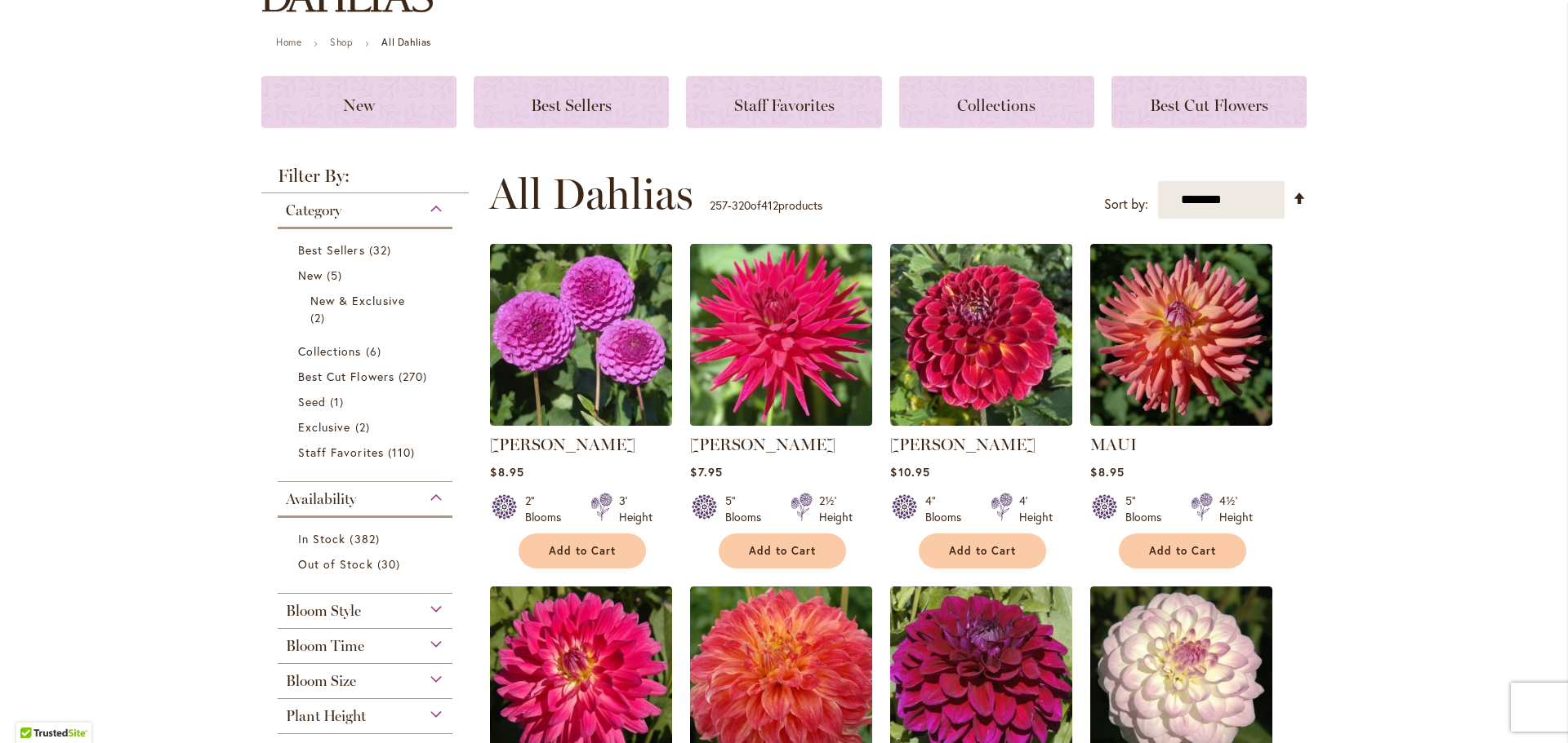
scroll to position [653, 0]
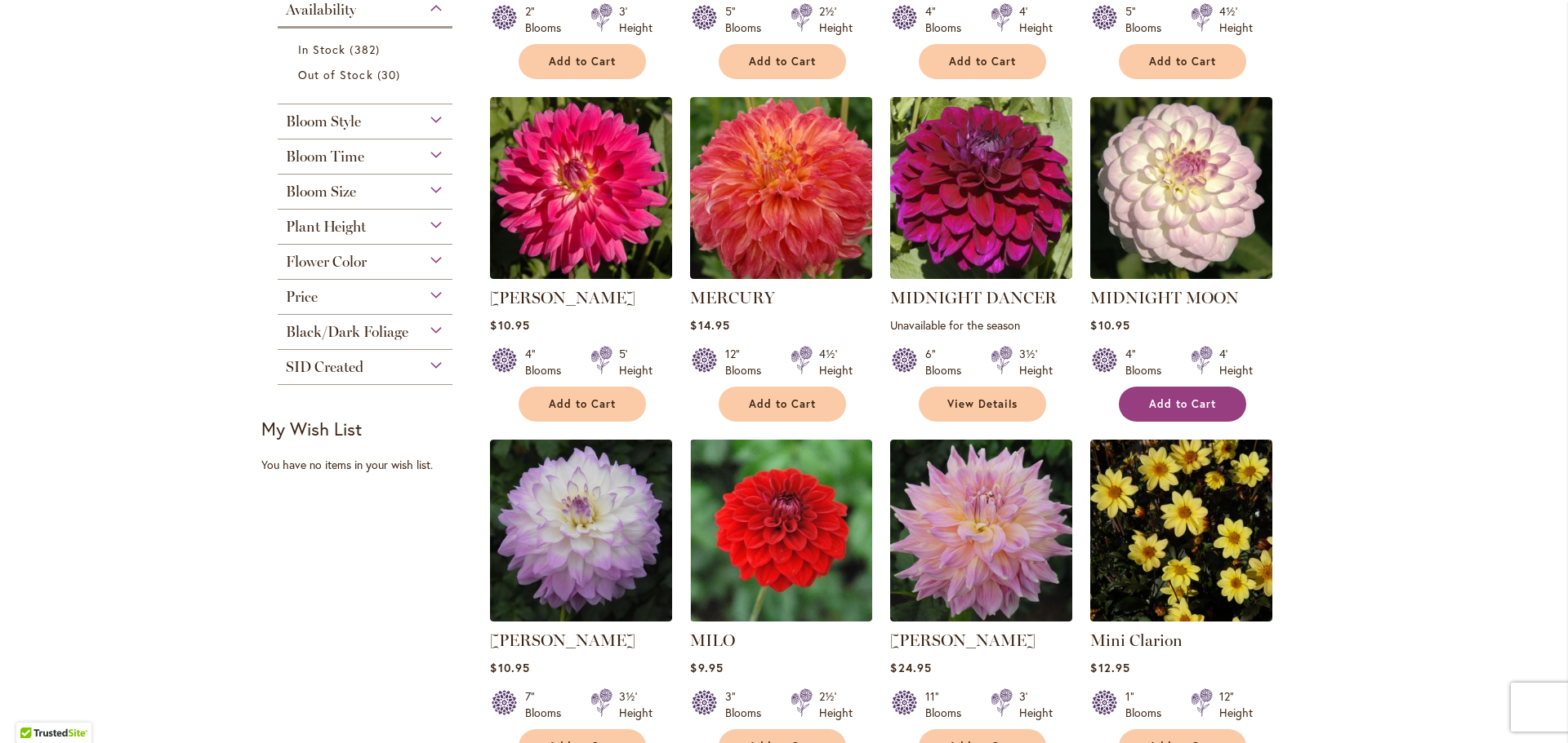
click at [1161, 394] on button "Add to Cart" at bounding box center [1182, 404] width 128 height 35
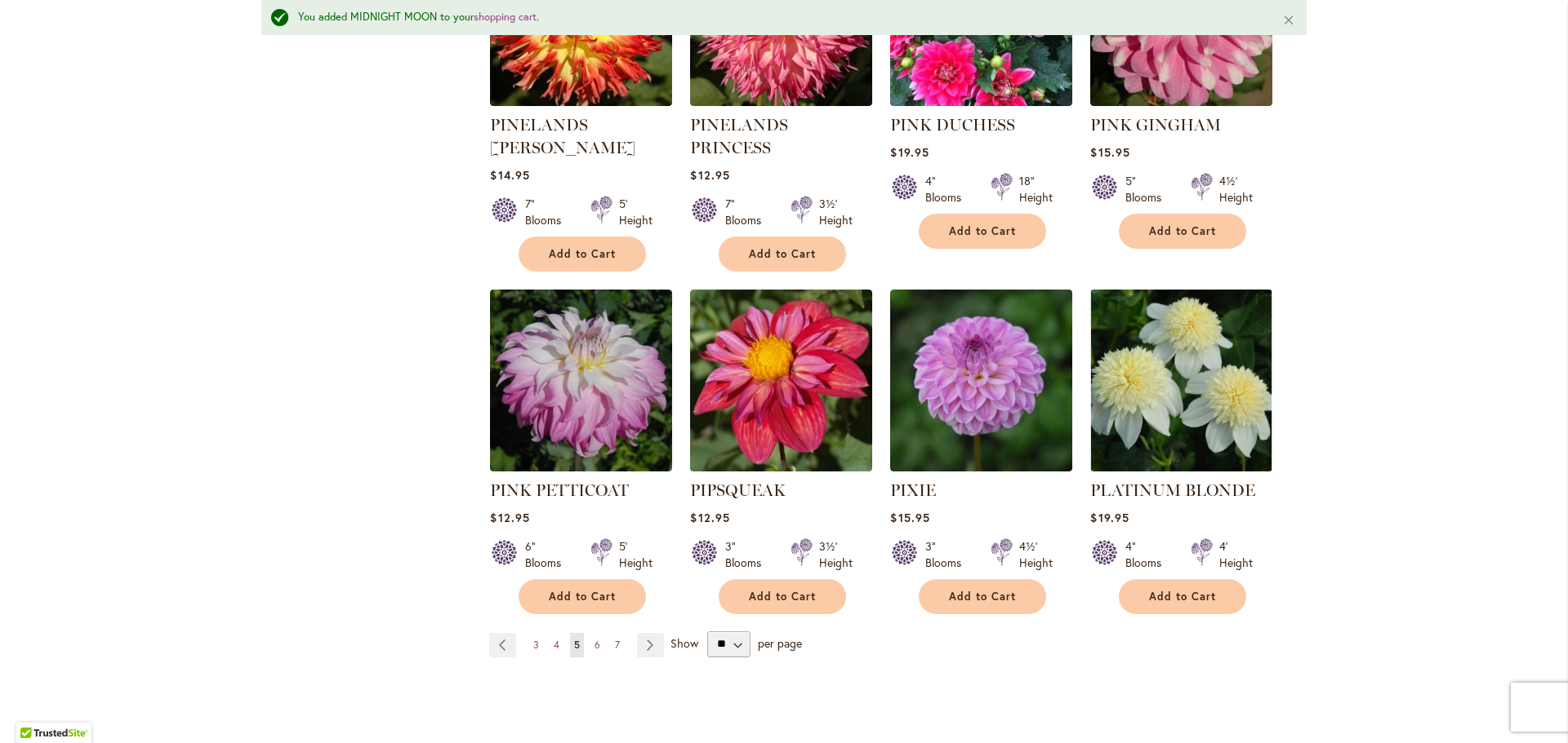
scroll to position [5605, 0]
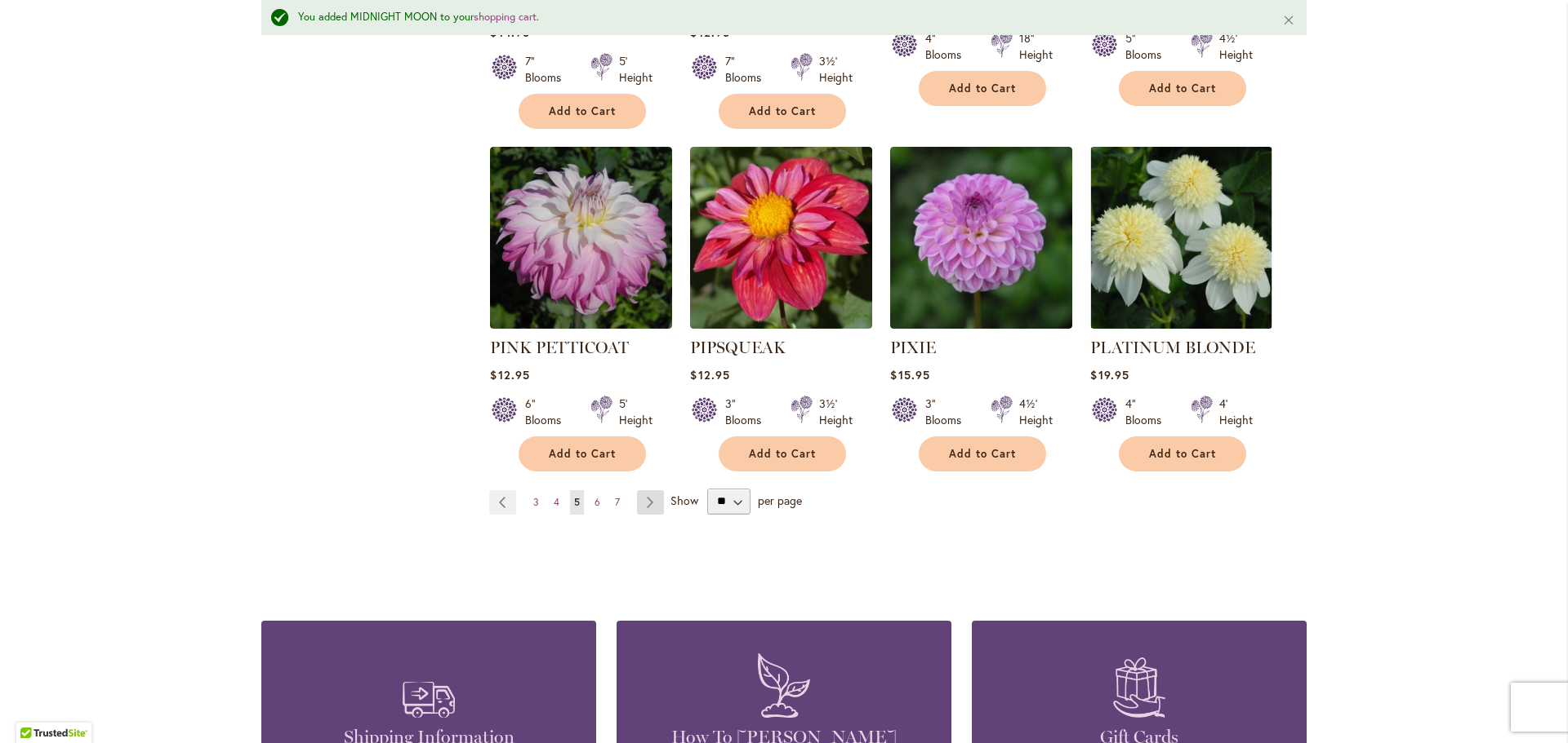
click at [649, 490] on link "Page Next" at bounding box center [650, 502] width 27 height 25
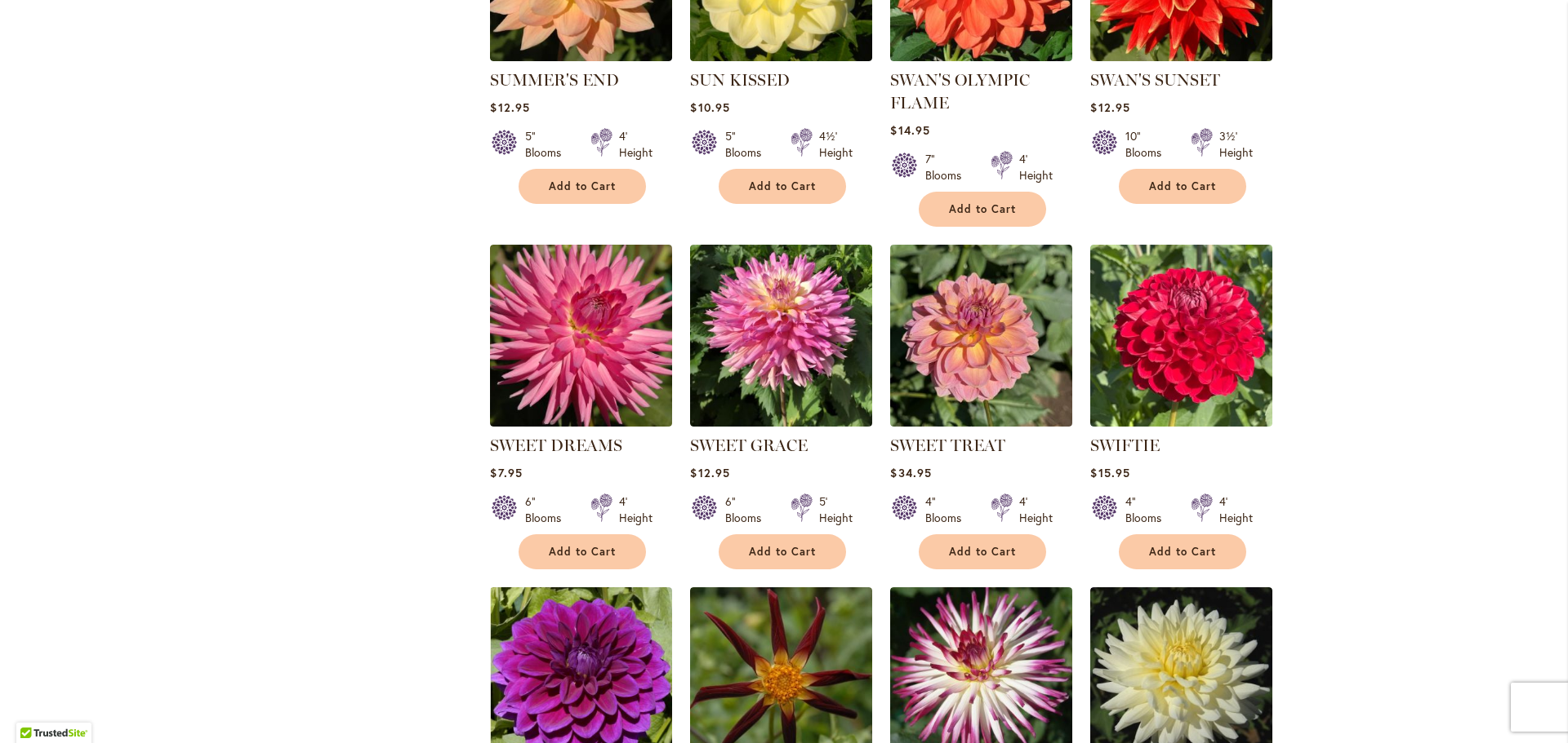
scroll to position [3999, 0]
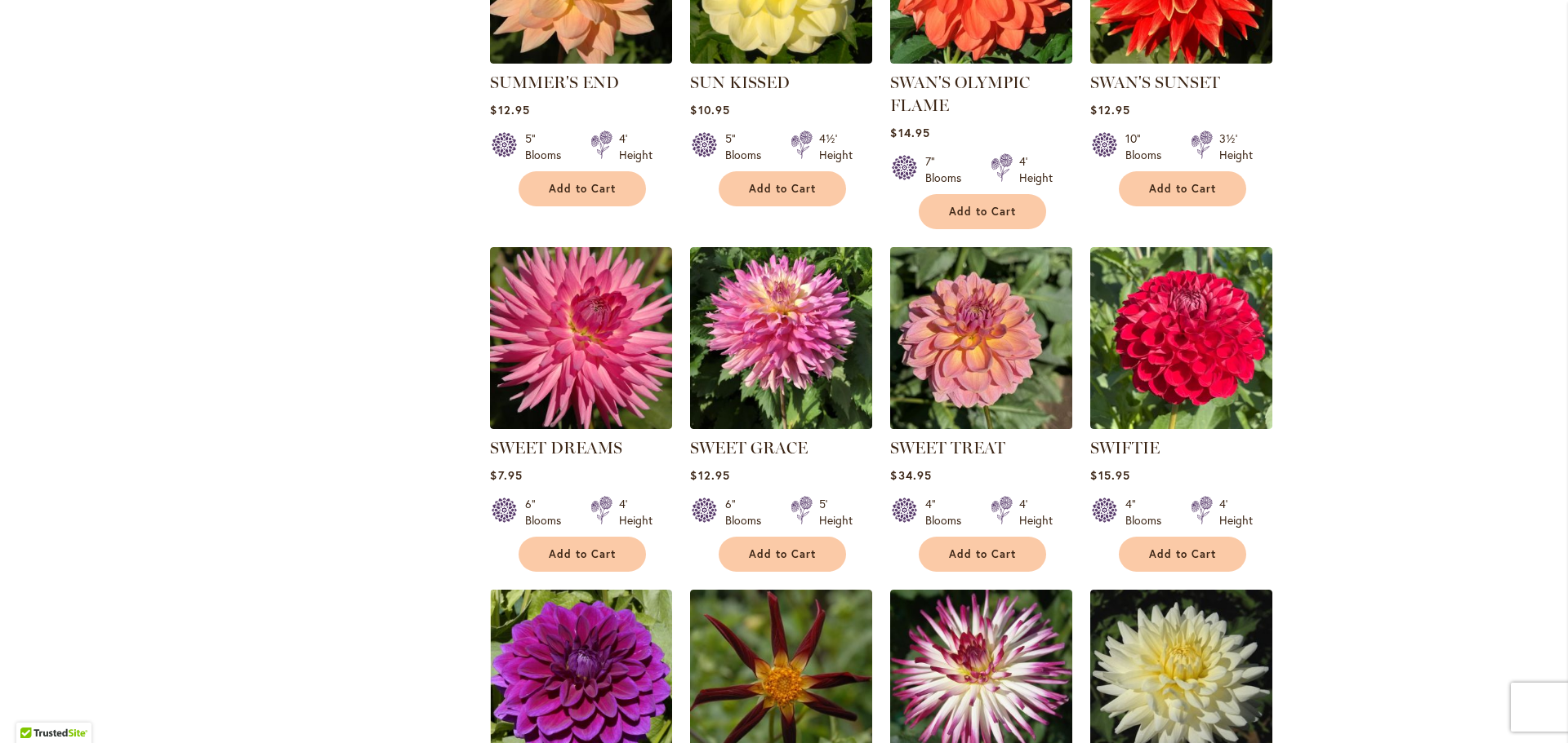
click at [1006, 304] on img at bounding box center [981, 338] width 191 height 191
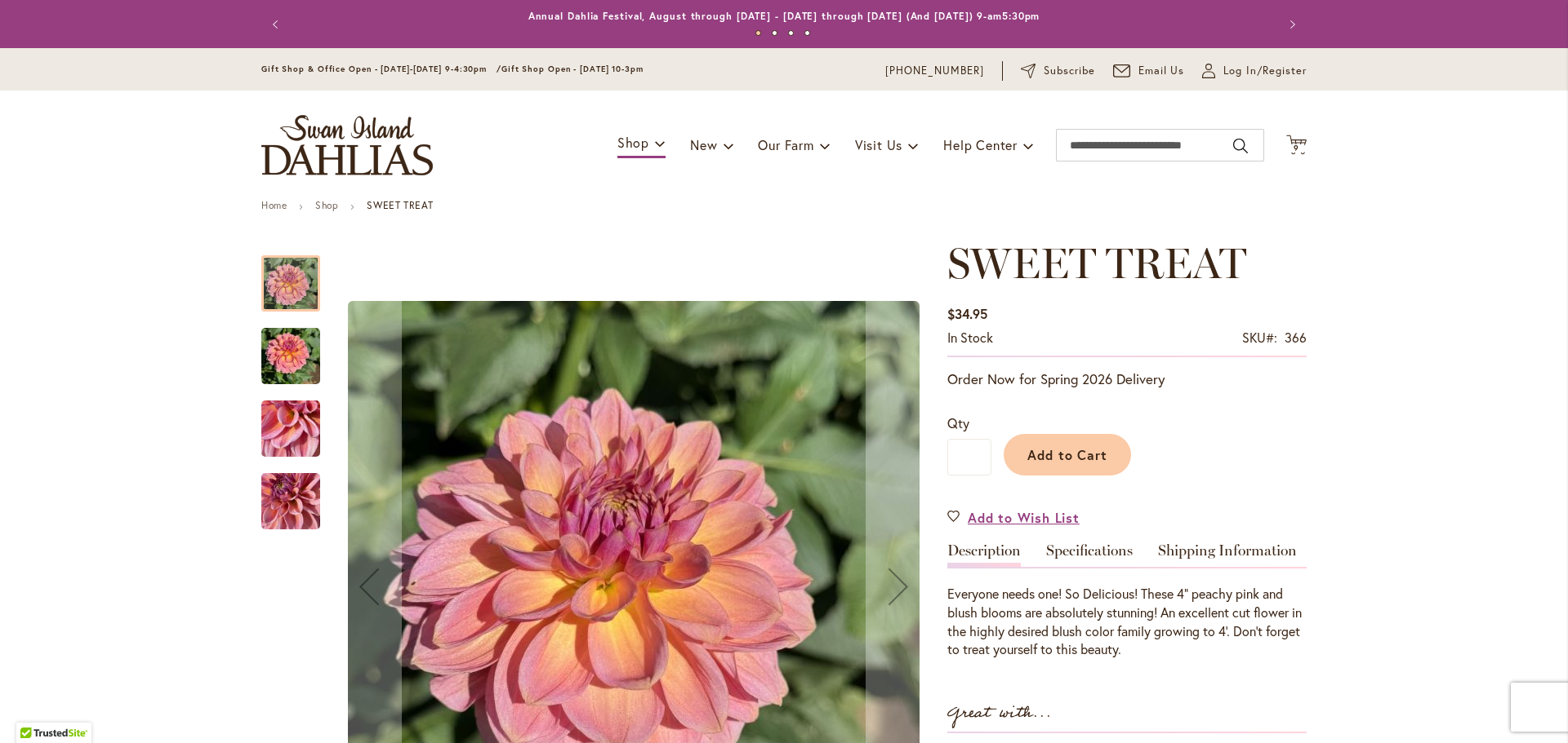
click at [294, 424] on img "SWEET TREAT" at bounding box center [290, 429] width 58 height 78
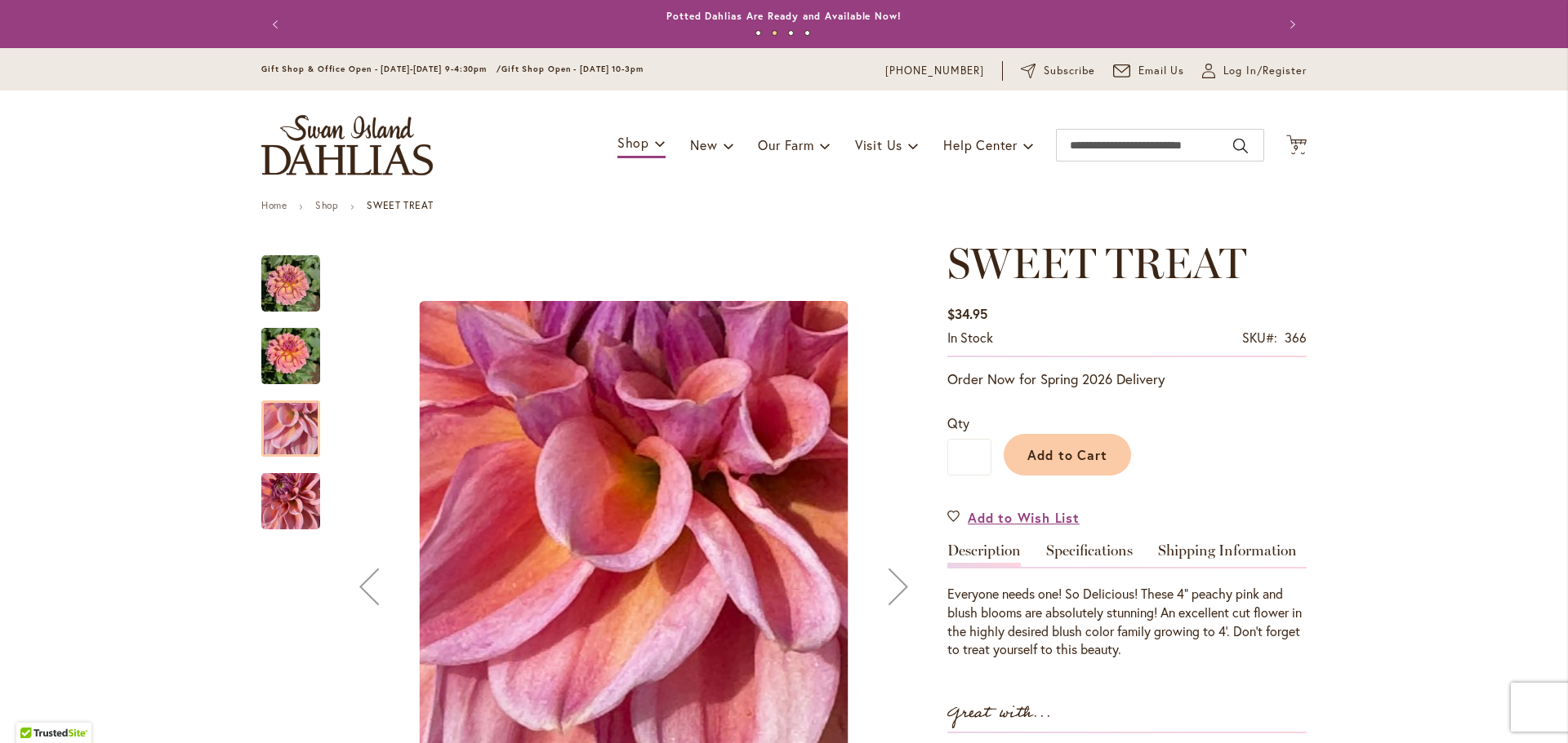
click at [294, 292] on img "SWEET TREAT" at bounding box center [290, 284] width 58 height 58
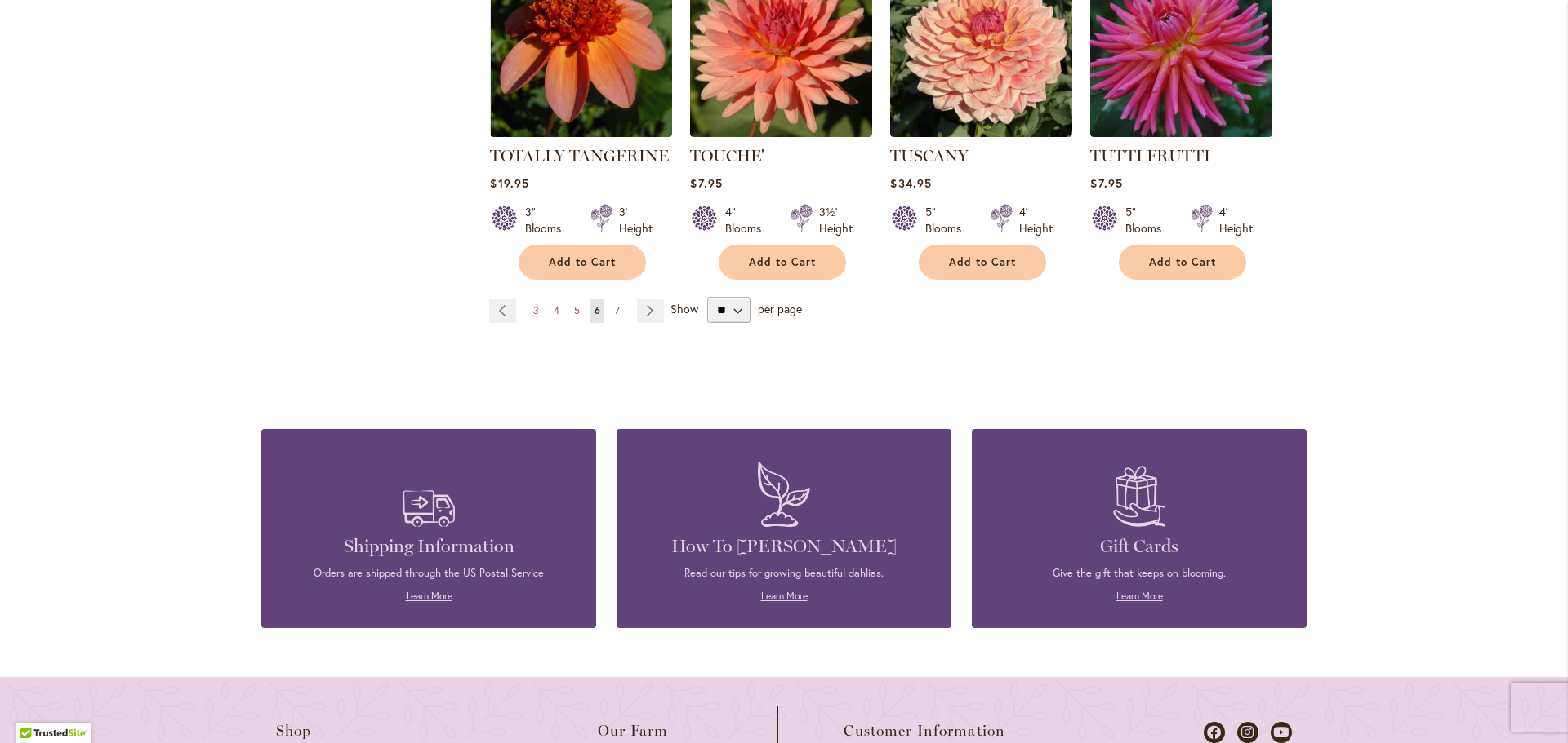
scroll to position [5467, 0]
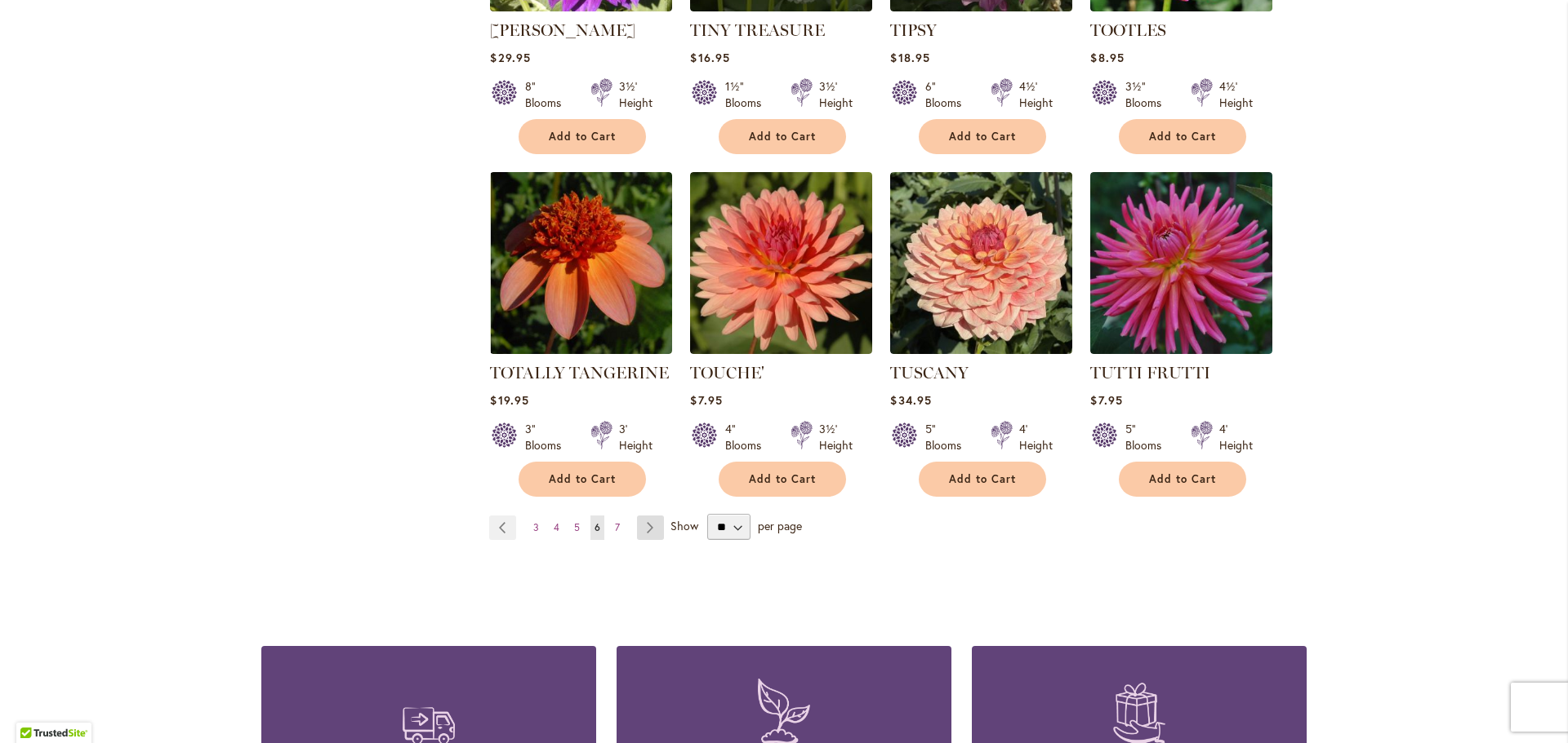
click at [647, 516] on link "Page Next" at bounding box center [650, 528] width 27 height 25
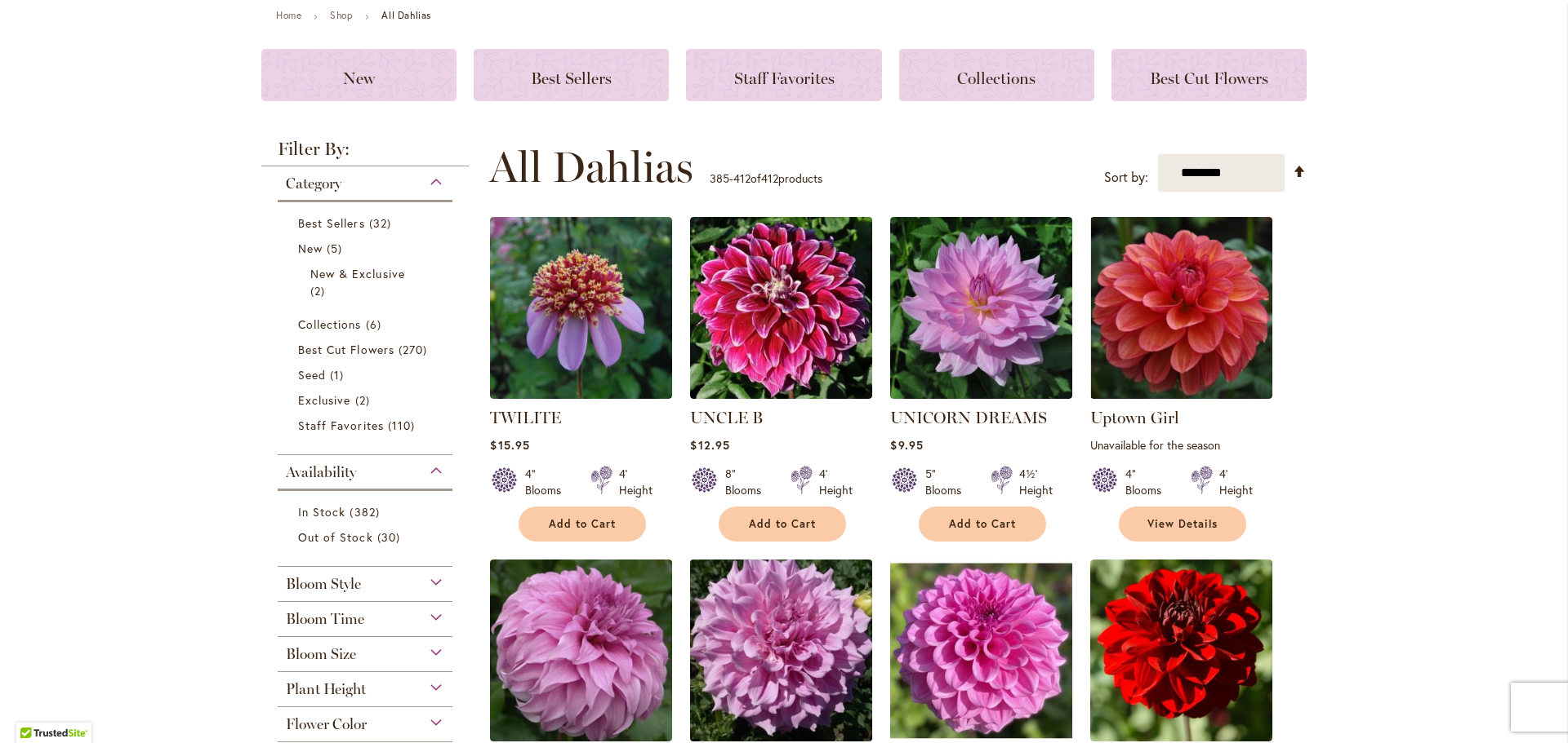
scroll to position [82, 0]
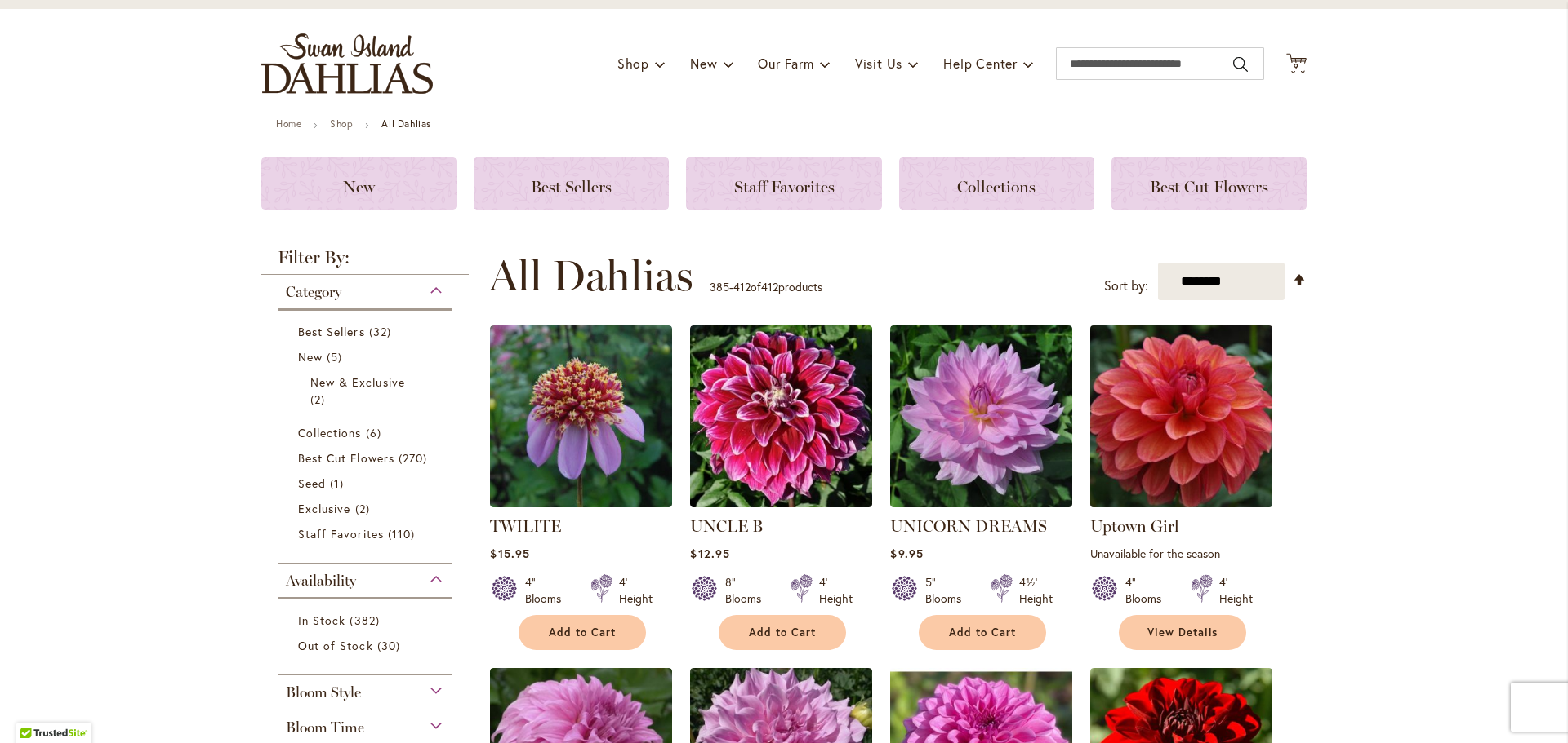
click at [1169, 412] on img at bounding box center [1180, 417] width 191 height 191
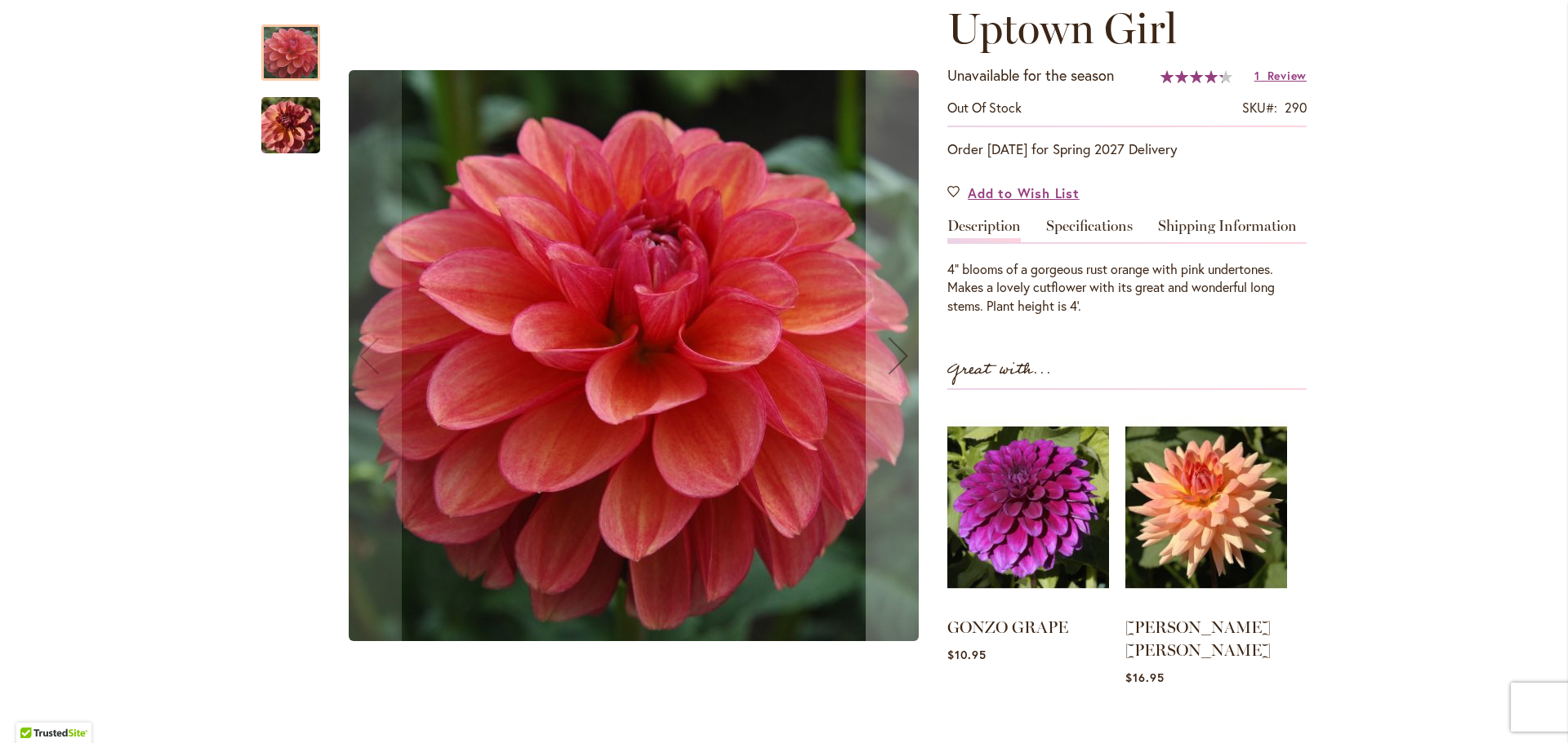
scroll to position [245, 0]
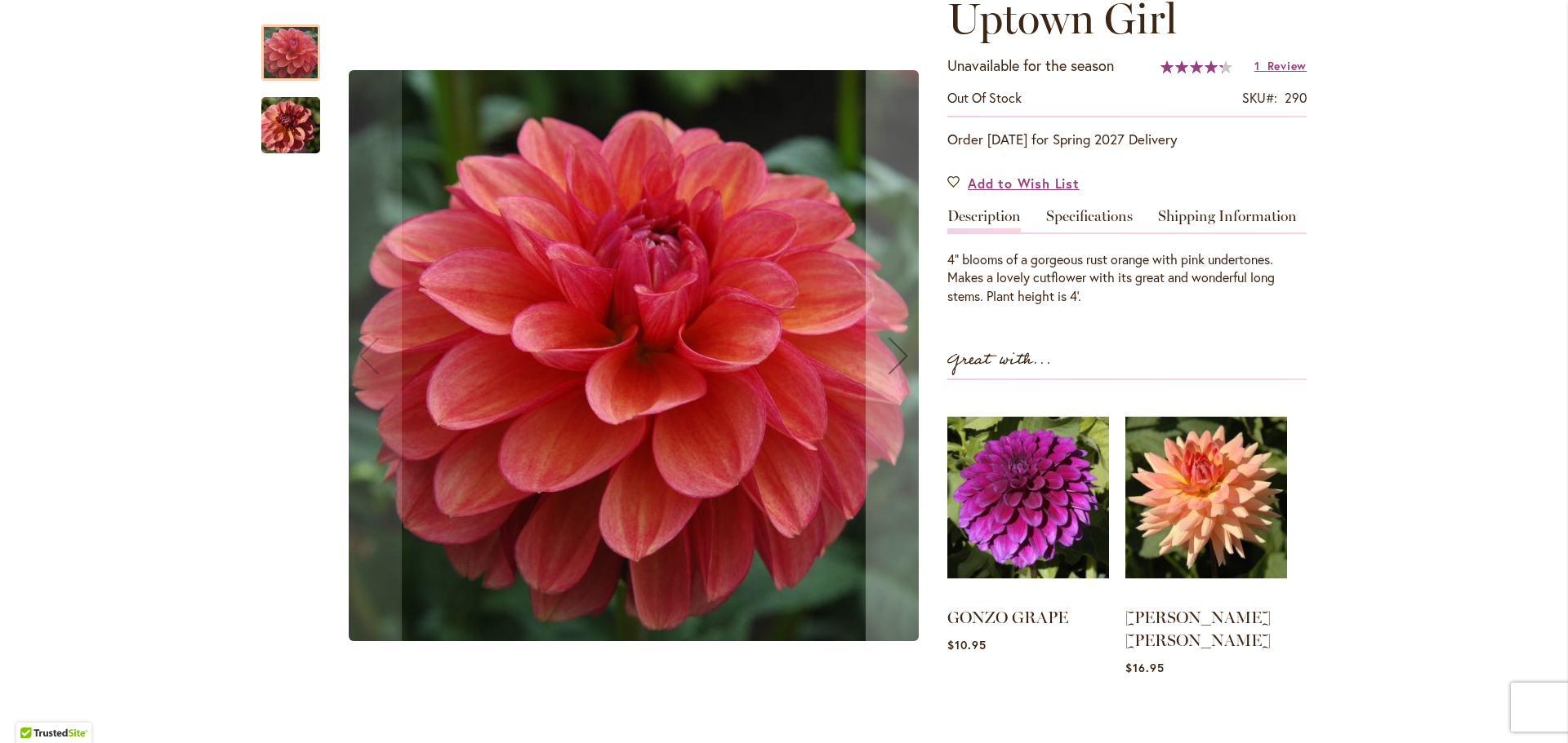
click at [292, 131] on img "Uptown Girl" at bounding box center [290, 126] width 118 height 78
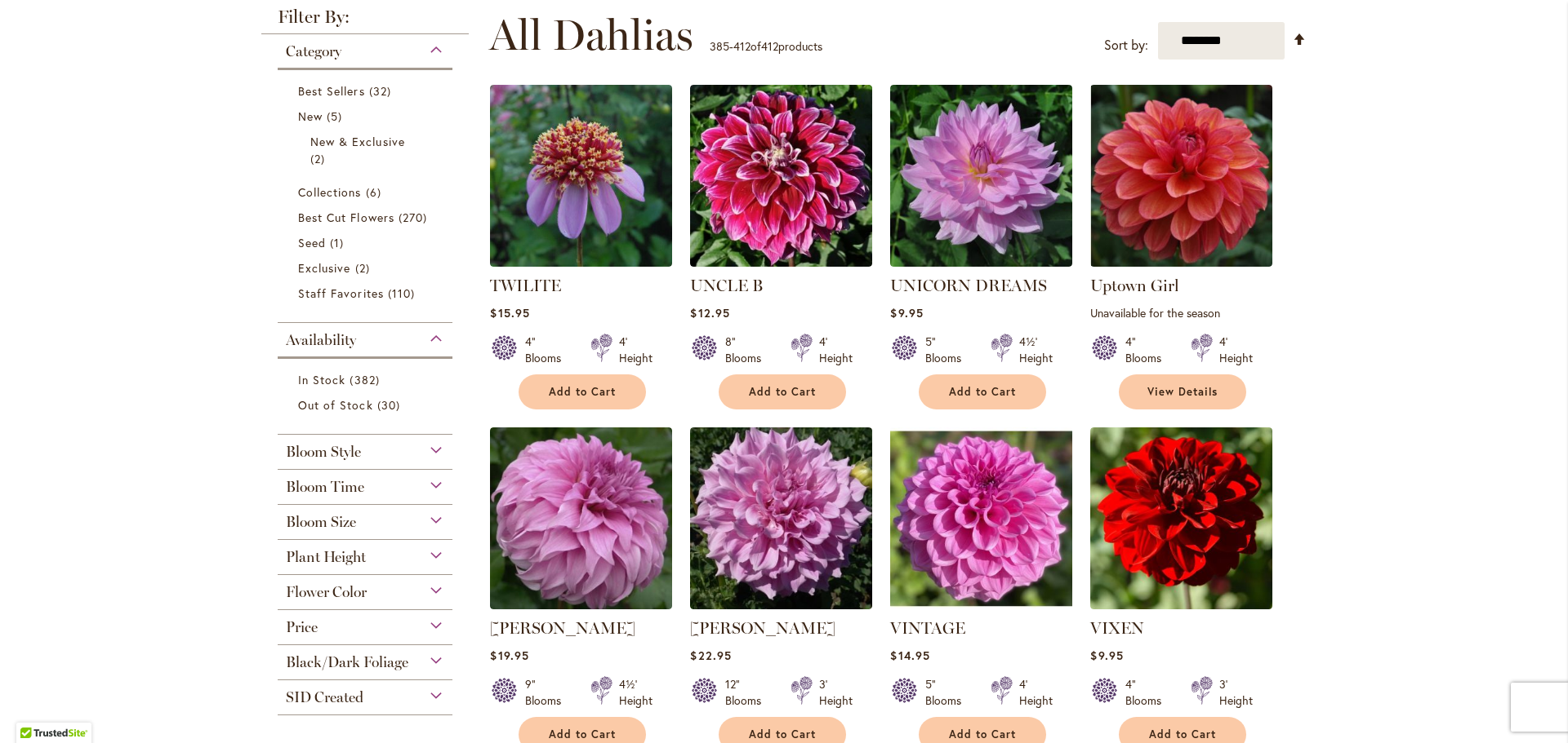
scroll to position [326, 0]
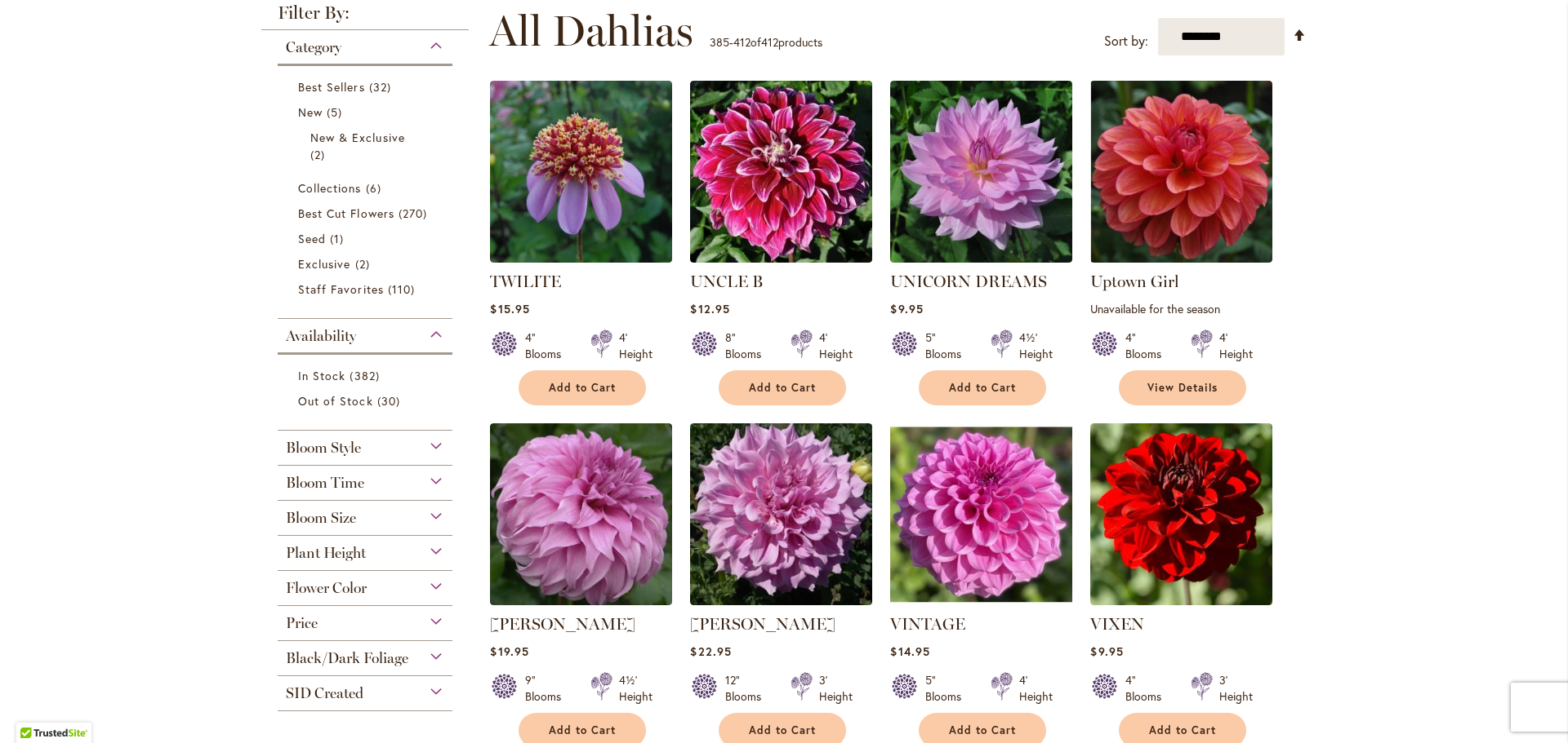
click at [431, 589] on div "Flower Color" at bounding box center [365, 584] width 175 height 26
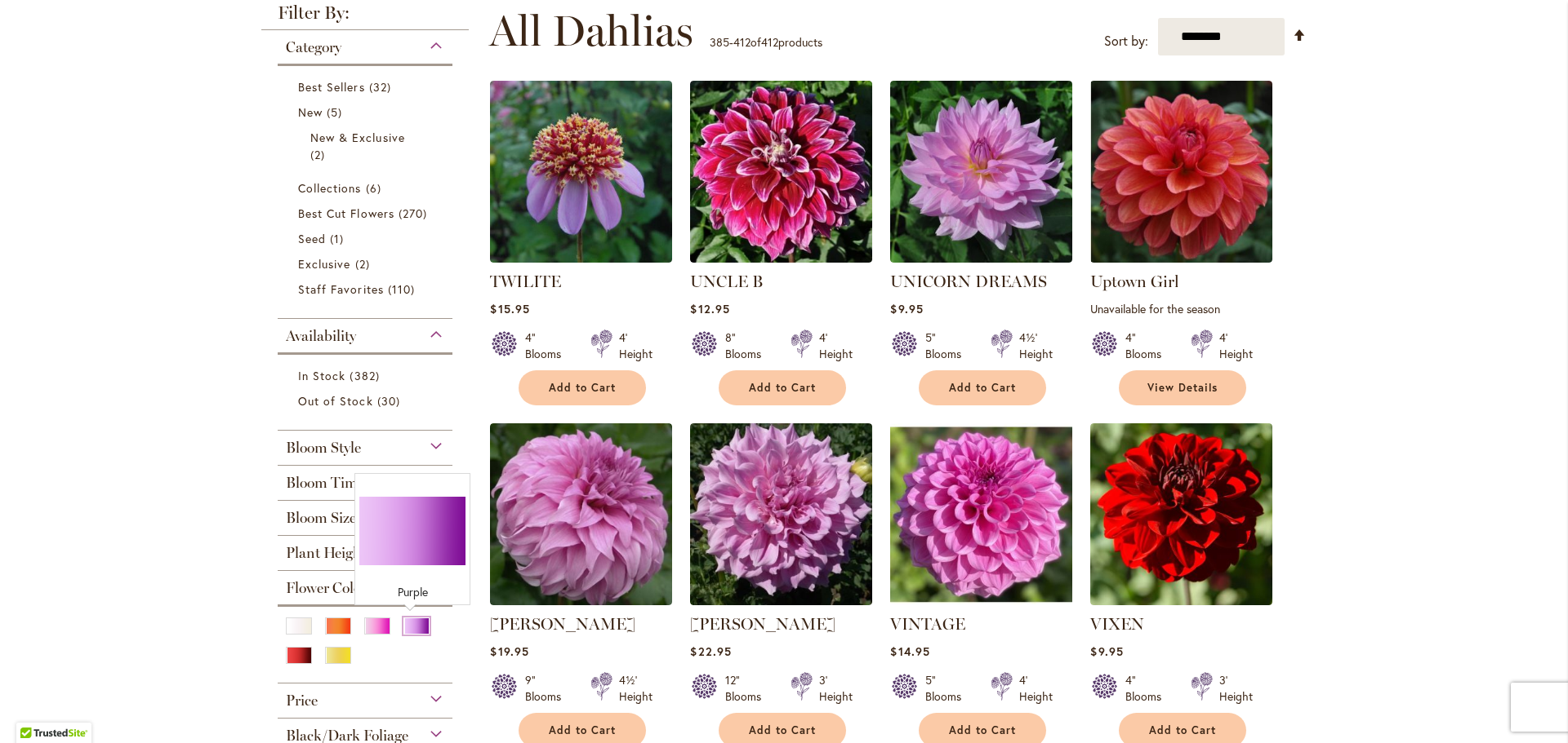
click at [413, 630] on div "Purple" at bounding box center [416, 626] width 26 height 17
click at [413, 626] on div "Purple" at bounding box center [416, 626] width 26 height 17
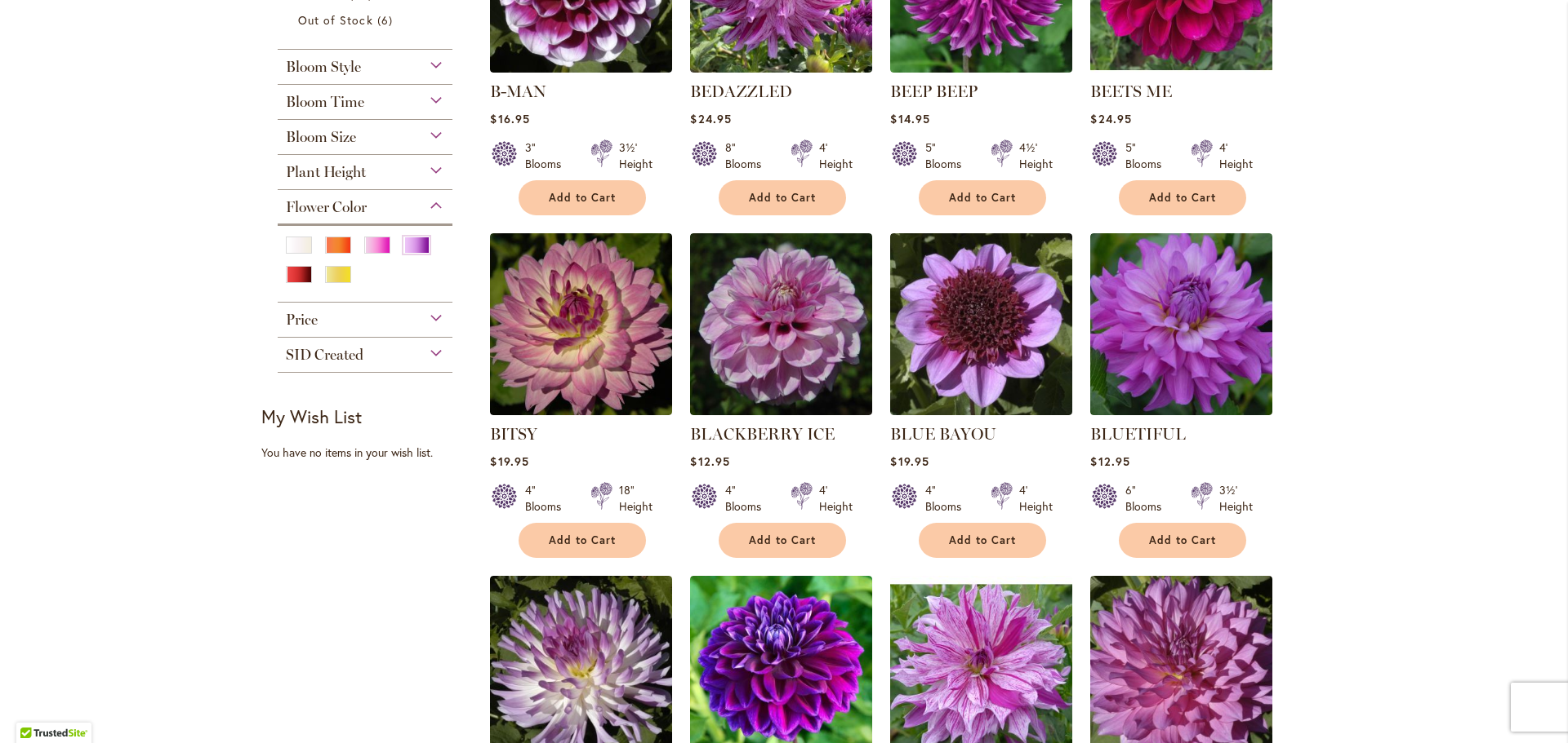
scroll to position [572, 0]
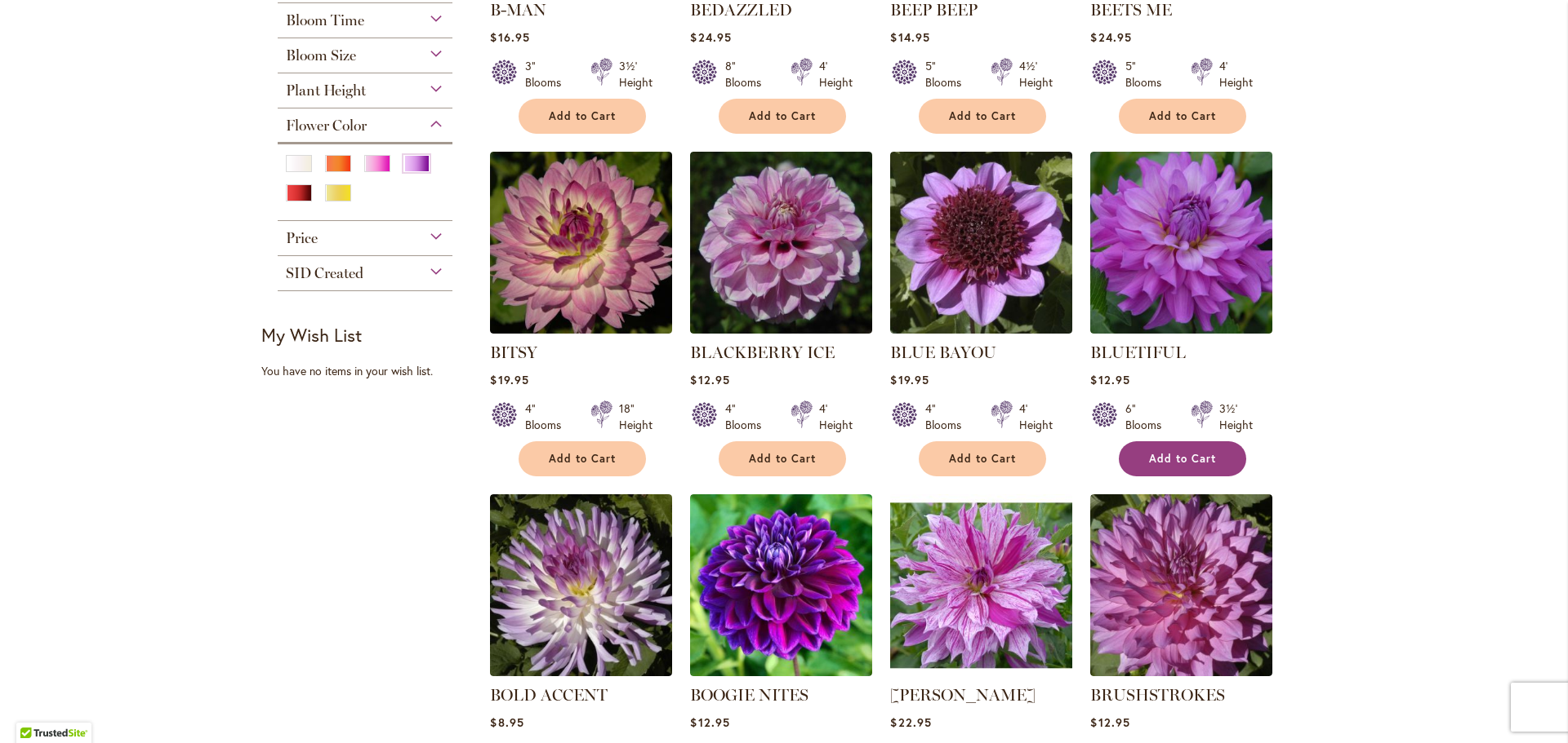
click at [1189, 454] on span "Add to Cart" at bounding box center [1181, 459] width 67 height 14
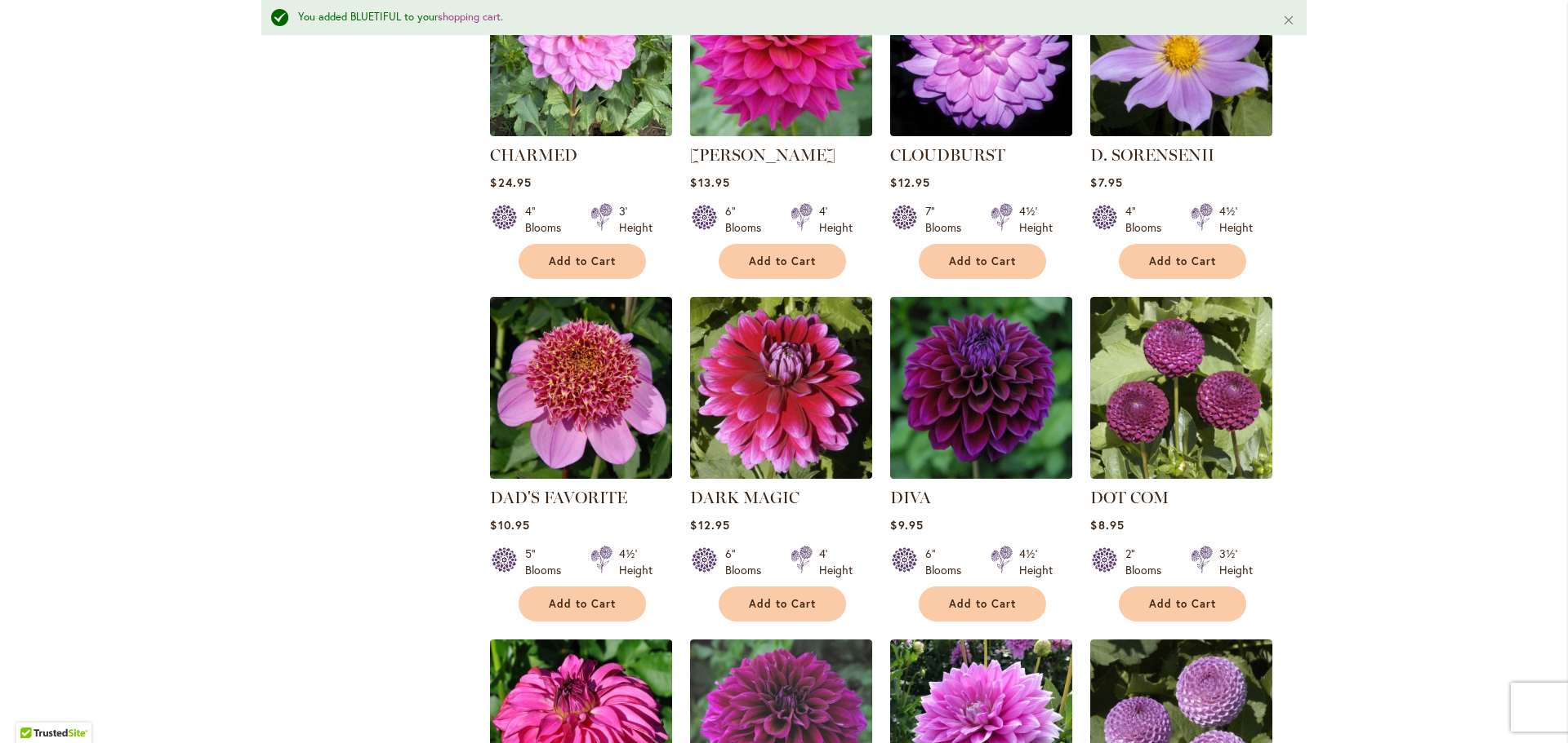
scroll to position [1512, 0]
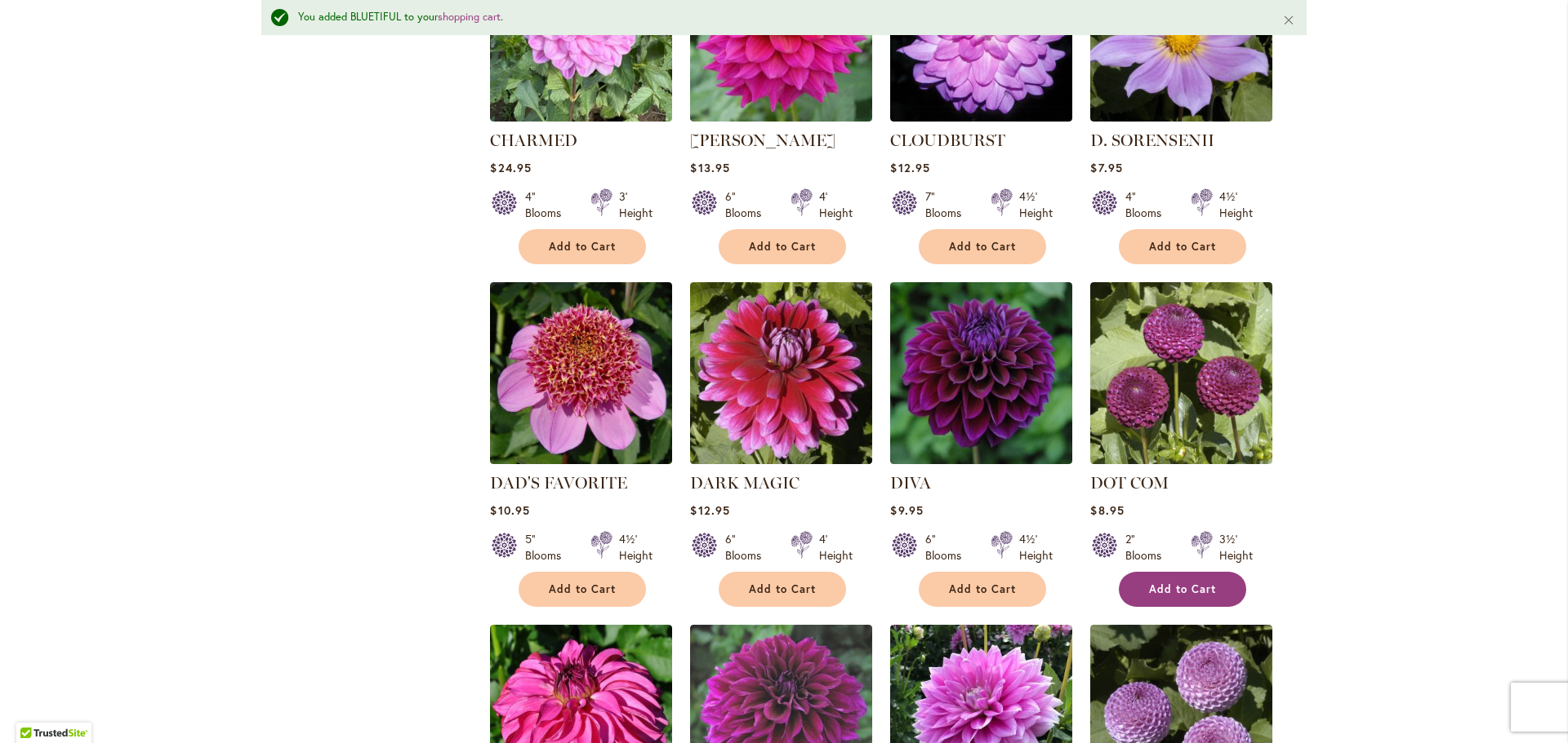
click at [1186, 592] on button "Add to Cart" at bounding box center [1182, 589] width 128 height 35
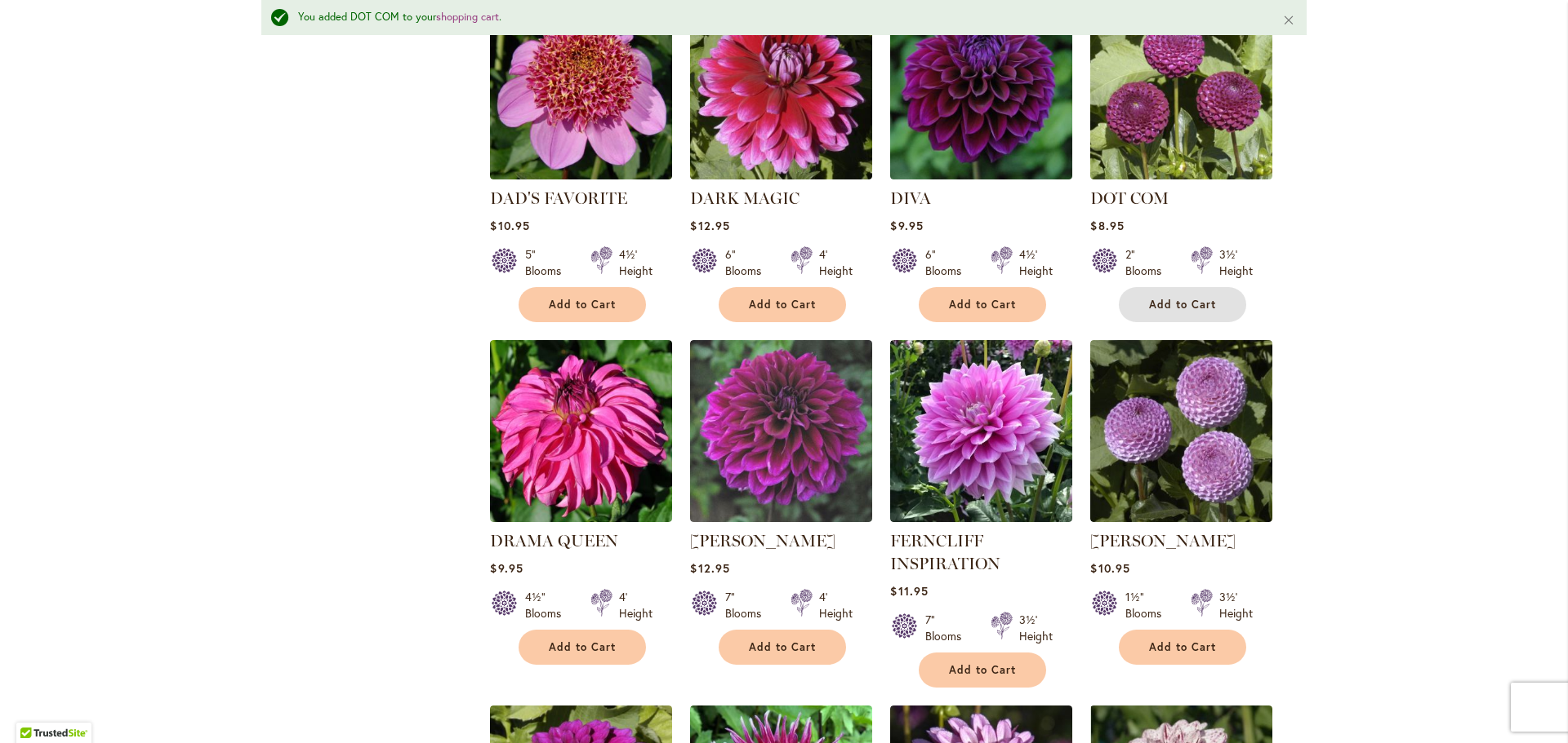
scroll to position [1839, 0]
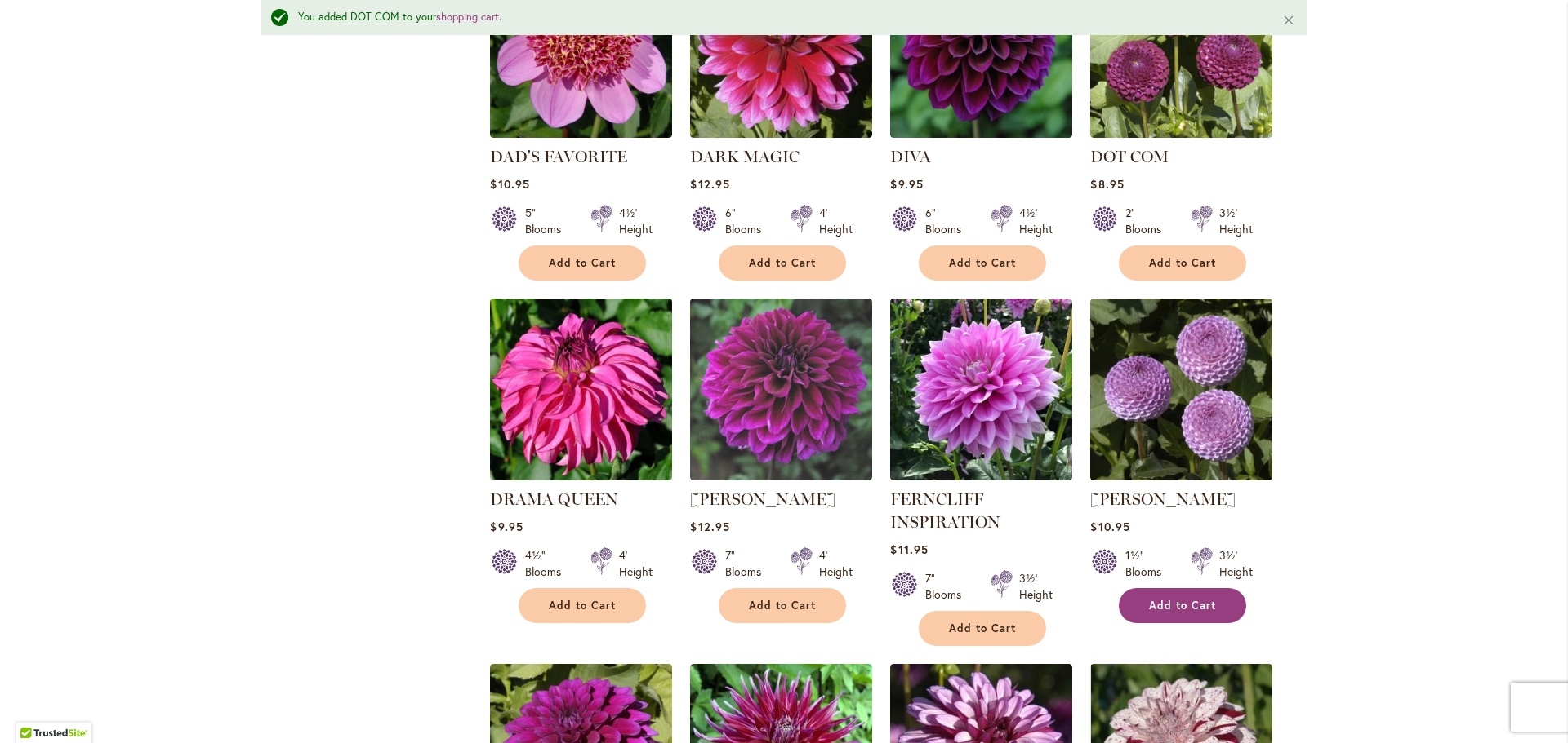
click at [1178, 614] on button "Add to Cart" at bounding box center [1182, 605] width 128 height 35
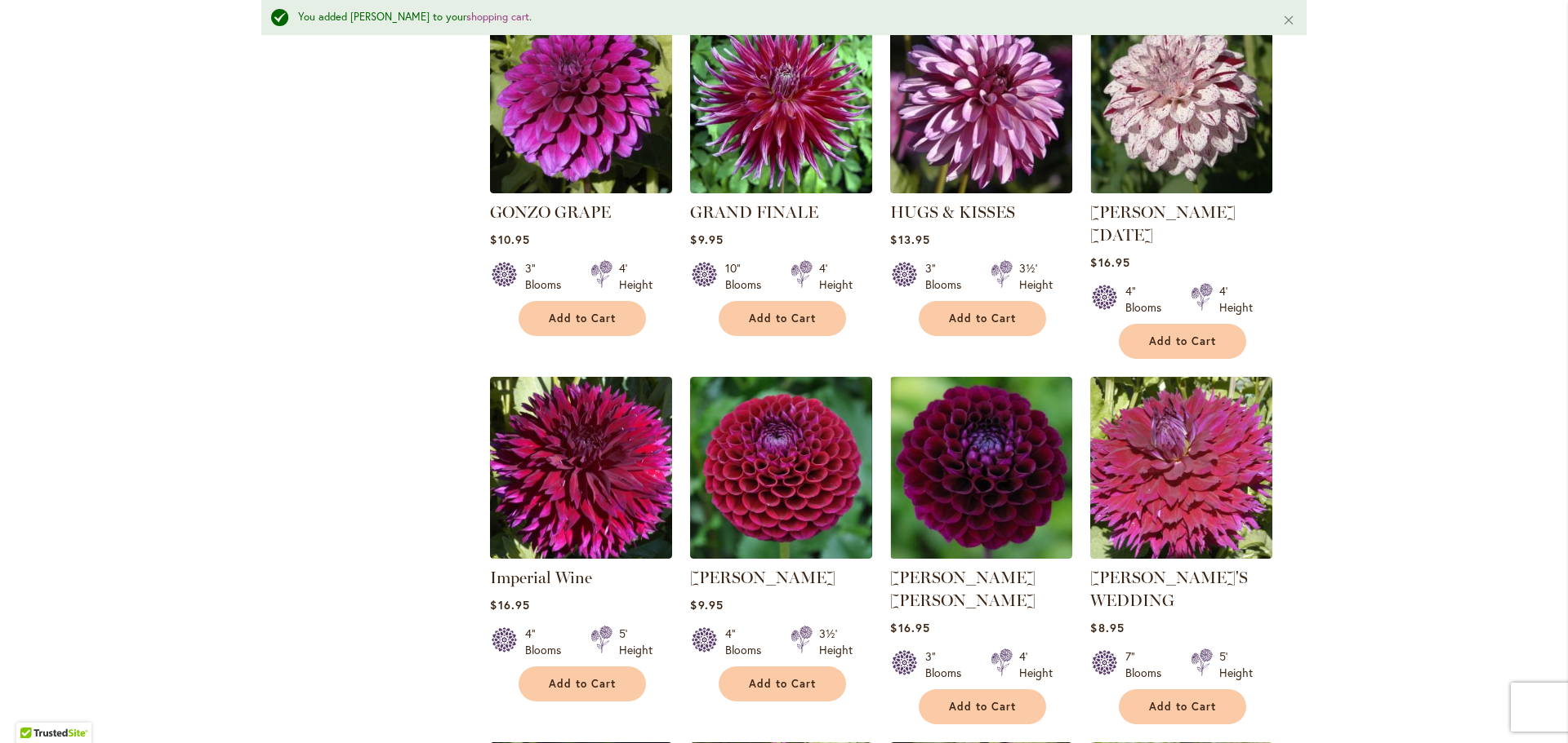
scroll to position [2573, 0]
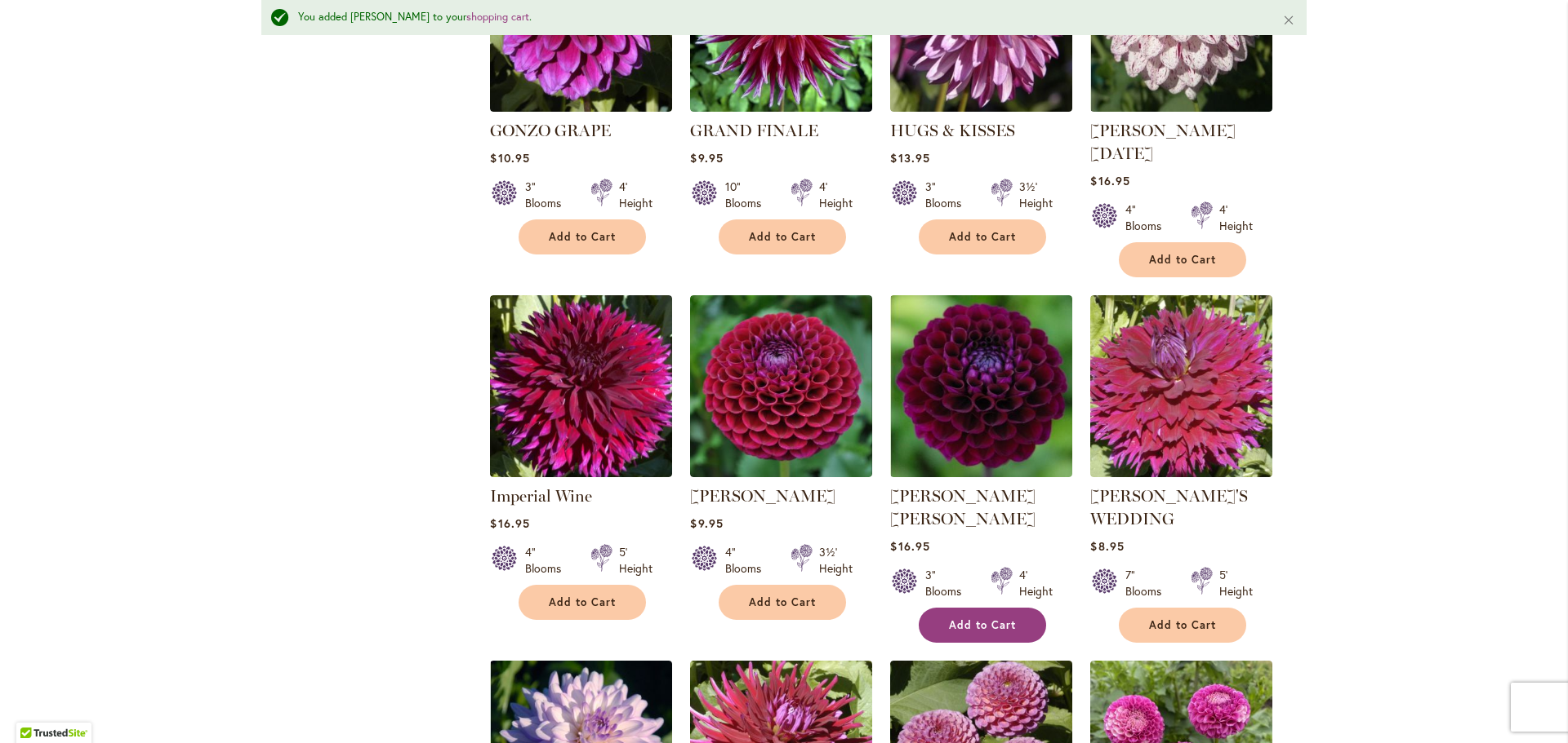
click at [975, 618] on span "Add to Cart" at bounding box center [981, 624] width 67 height 14
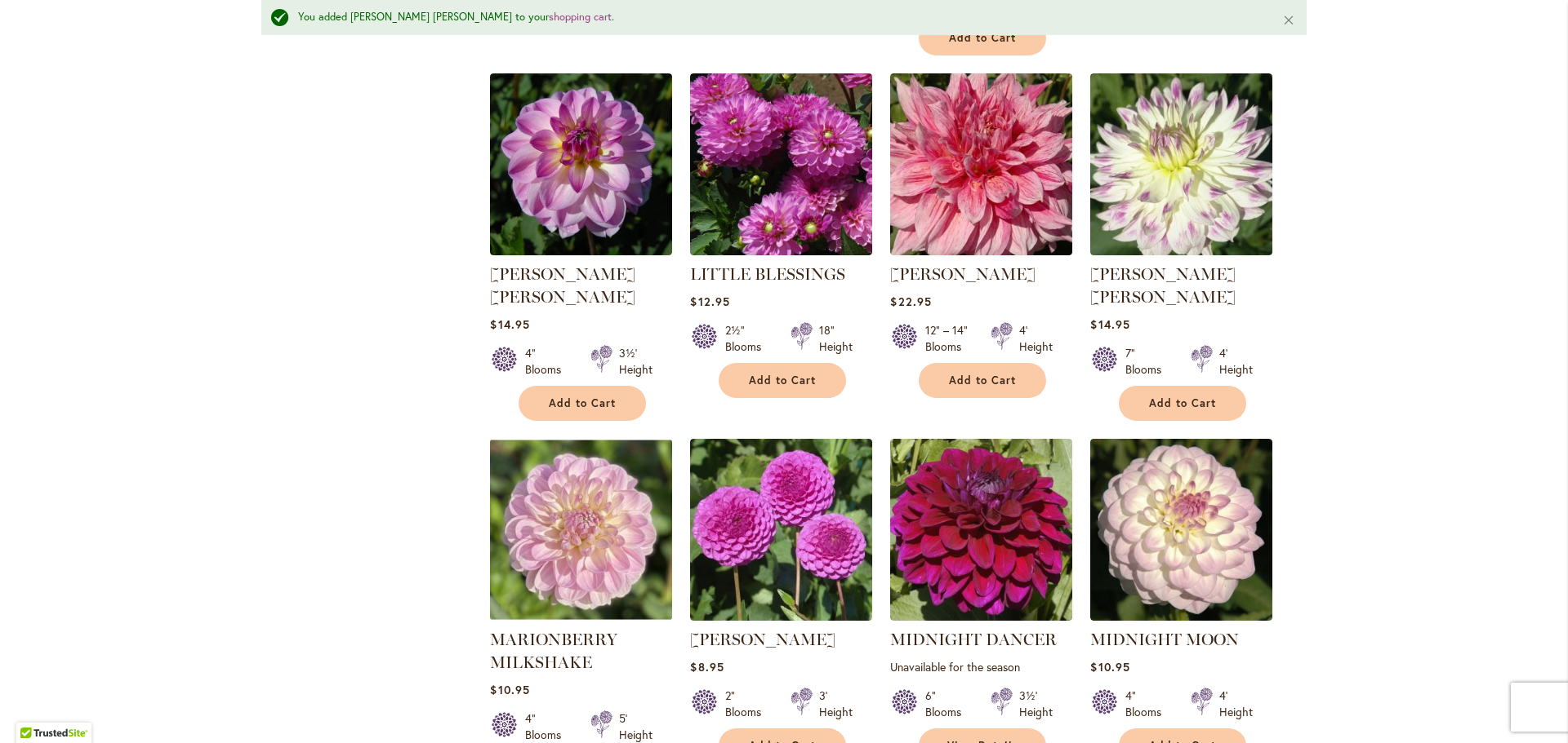
scroll to position [3878, 0]
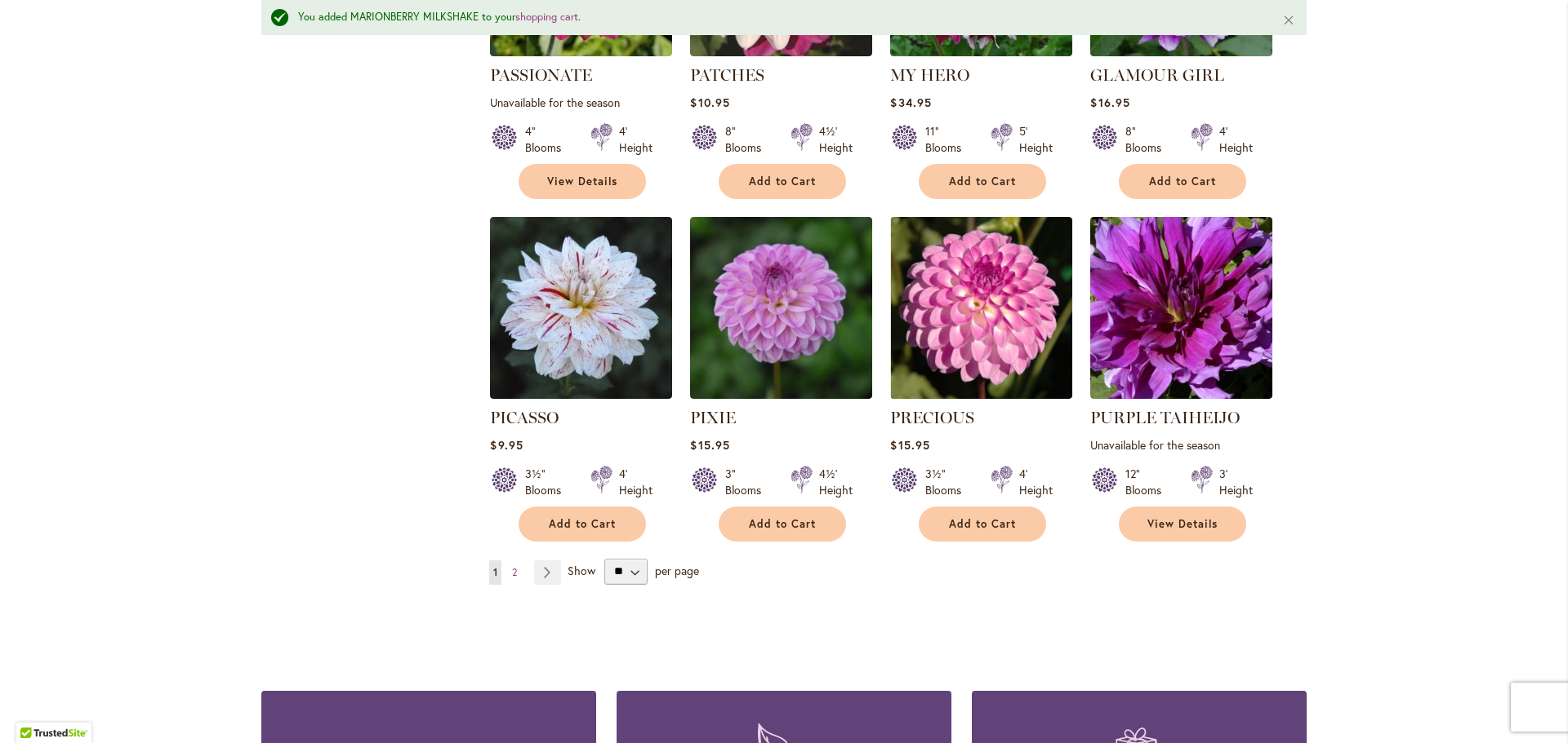
scroll to position [5511, 0]
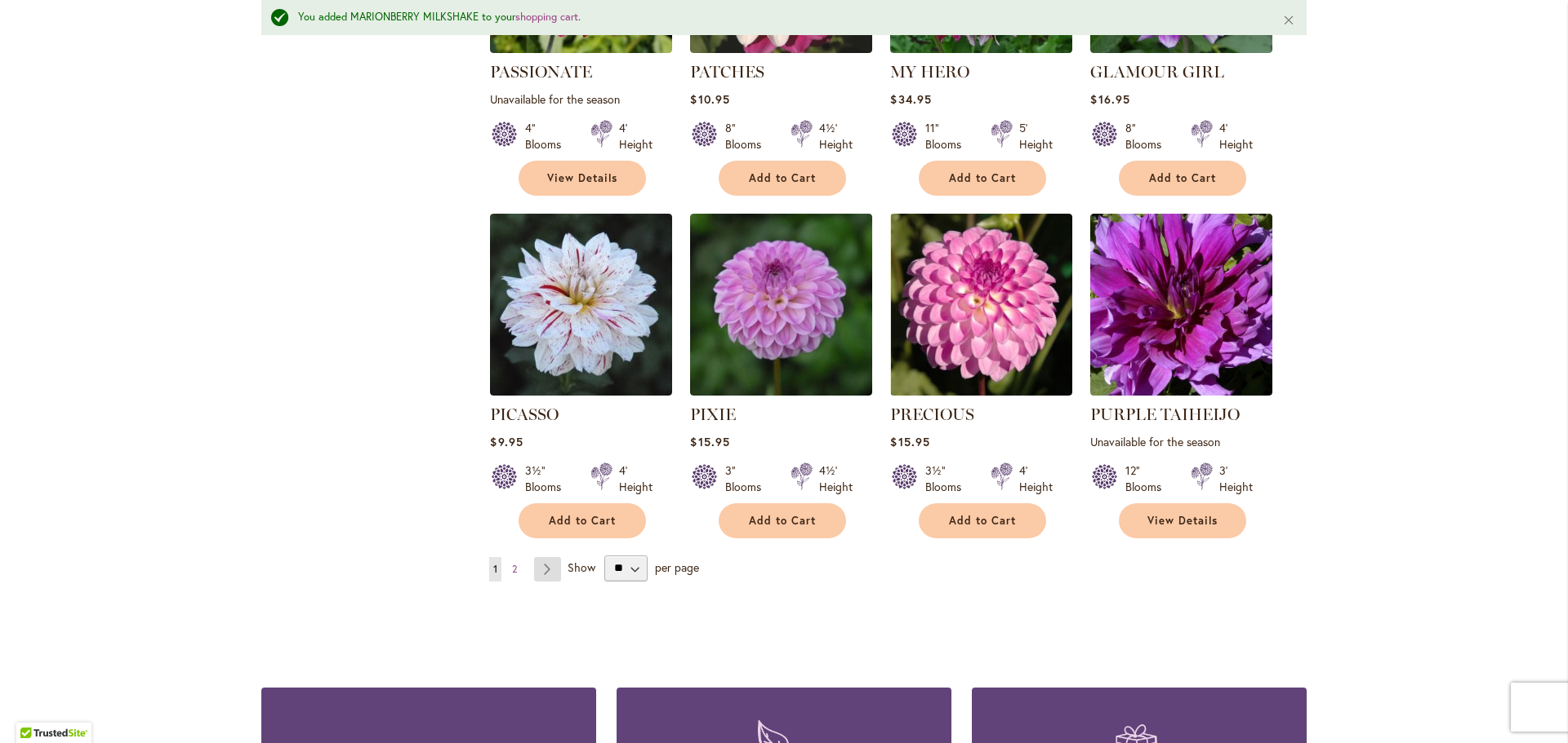
click at [538, 557] on link "Page Next" at bounding box center [547, 569] width 27 height 25
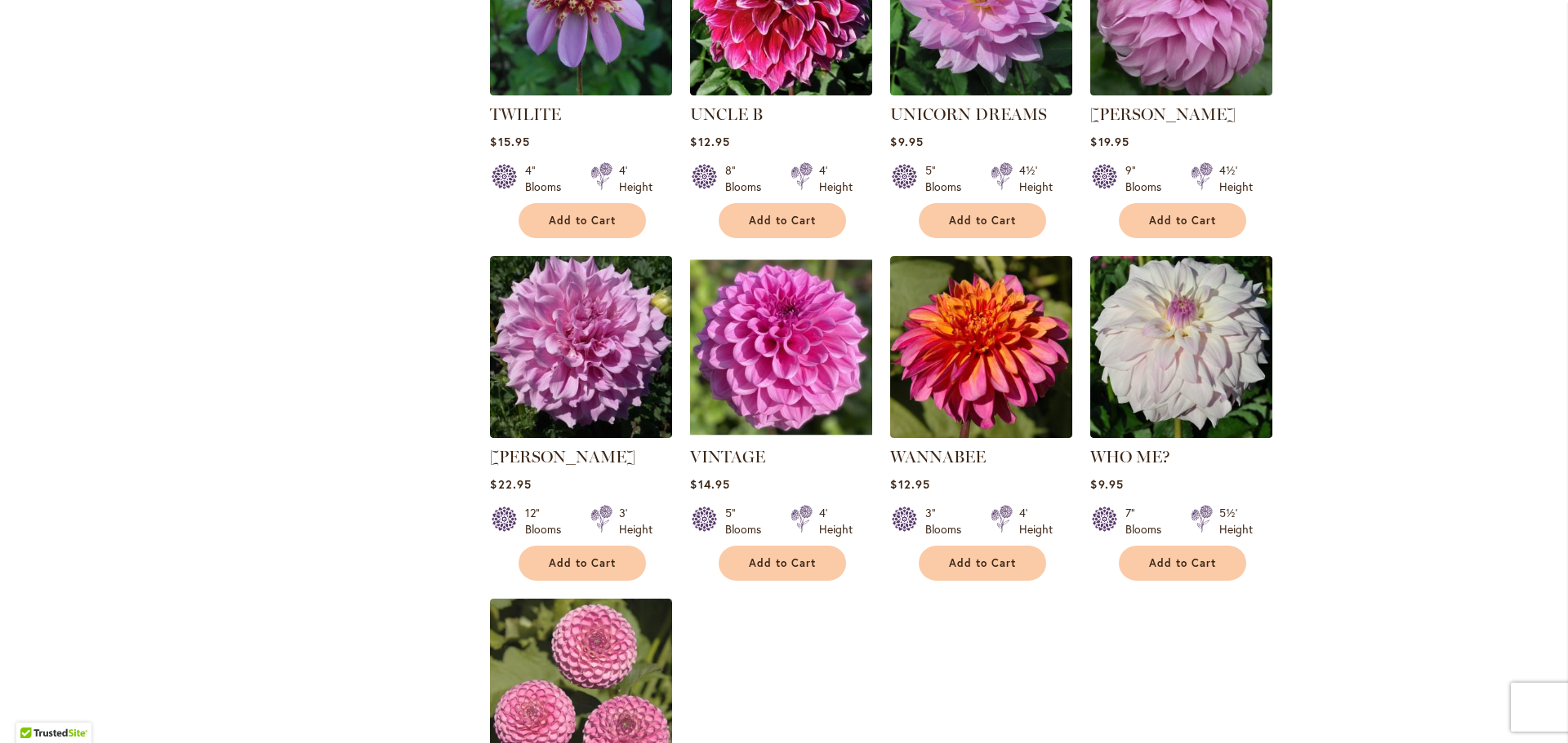
scroll to position [1233, 0]
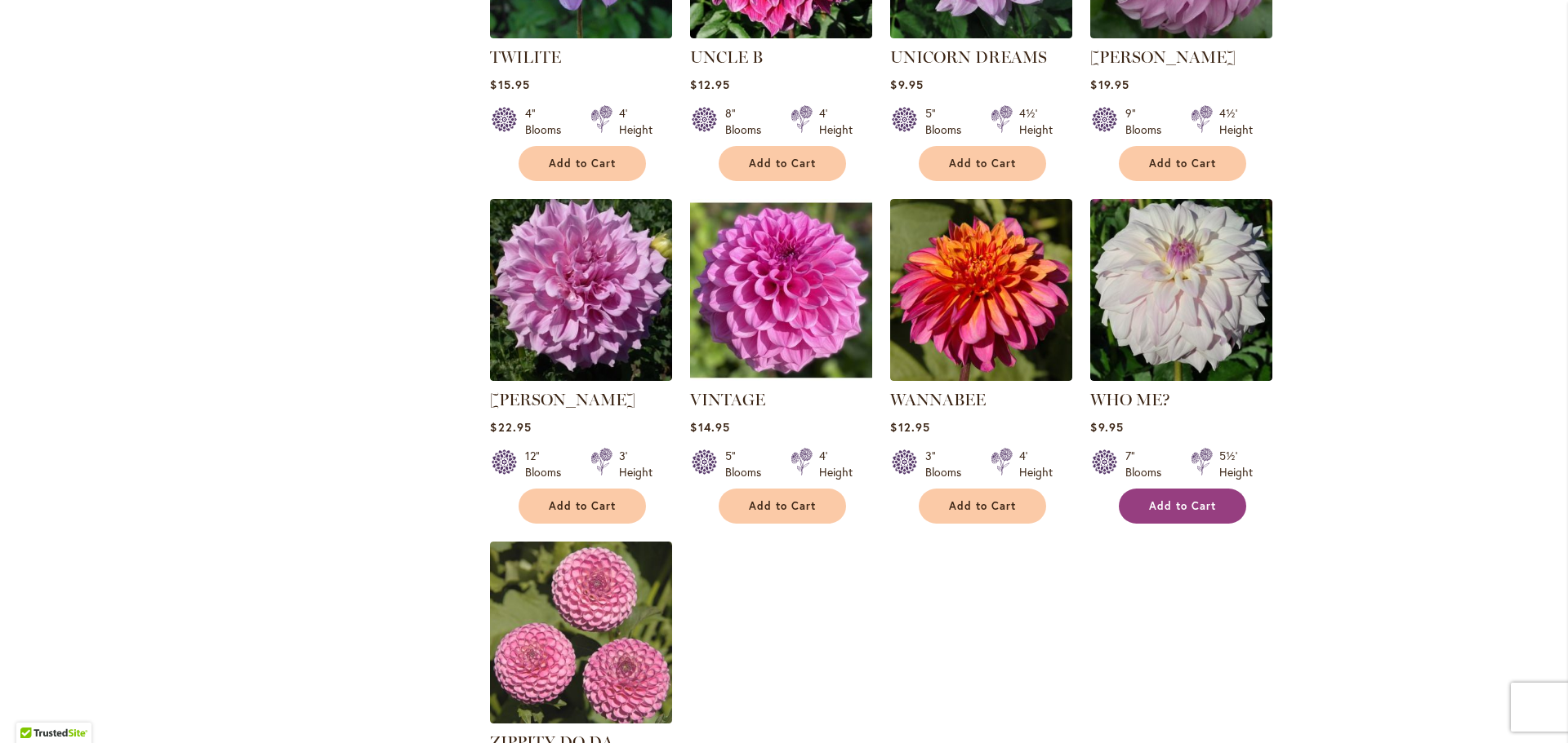
click at [1202, 500] on span "Add to Cart" at bounding box center [1181, 506] width 67 height 14
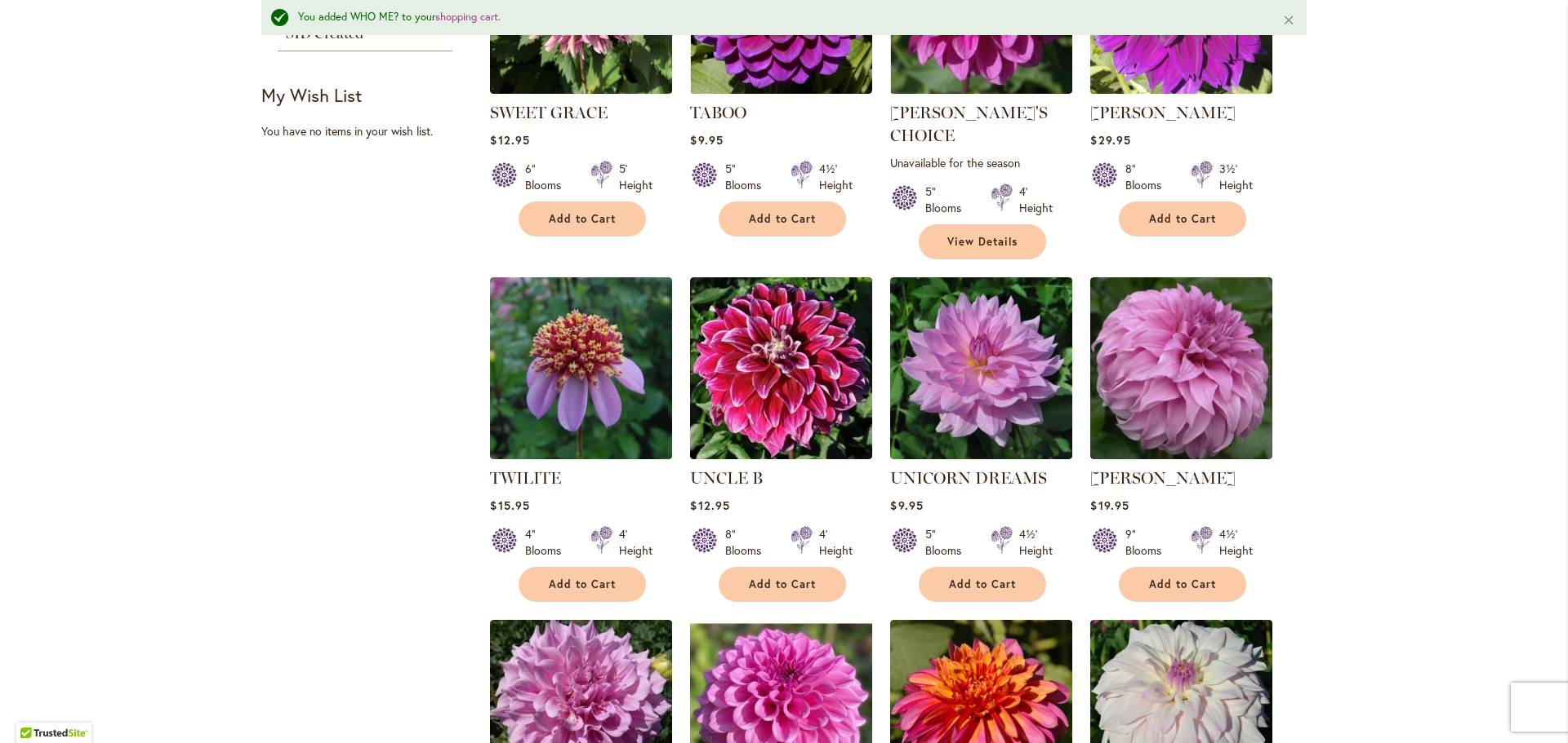
scroll to position [120, 0]
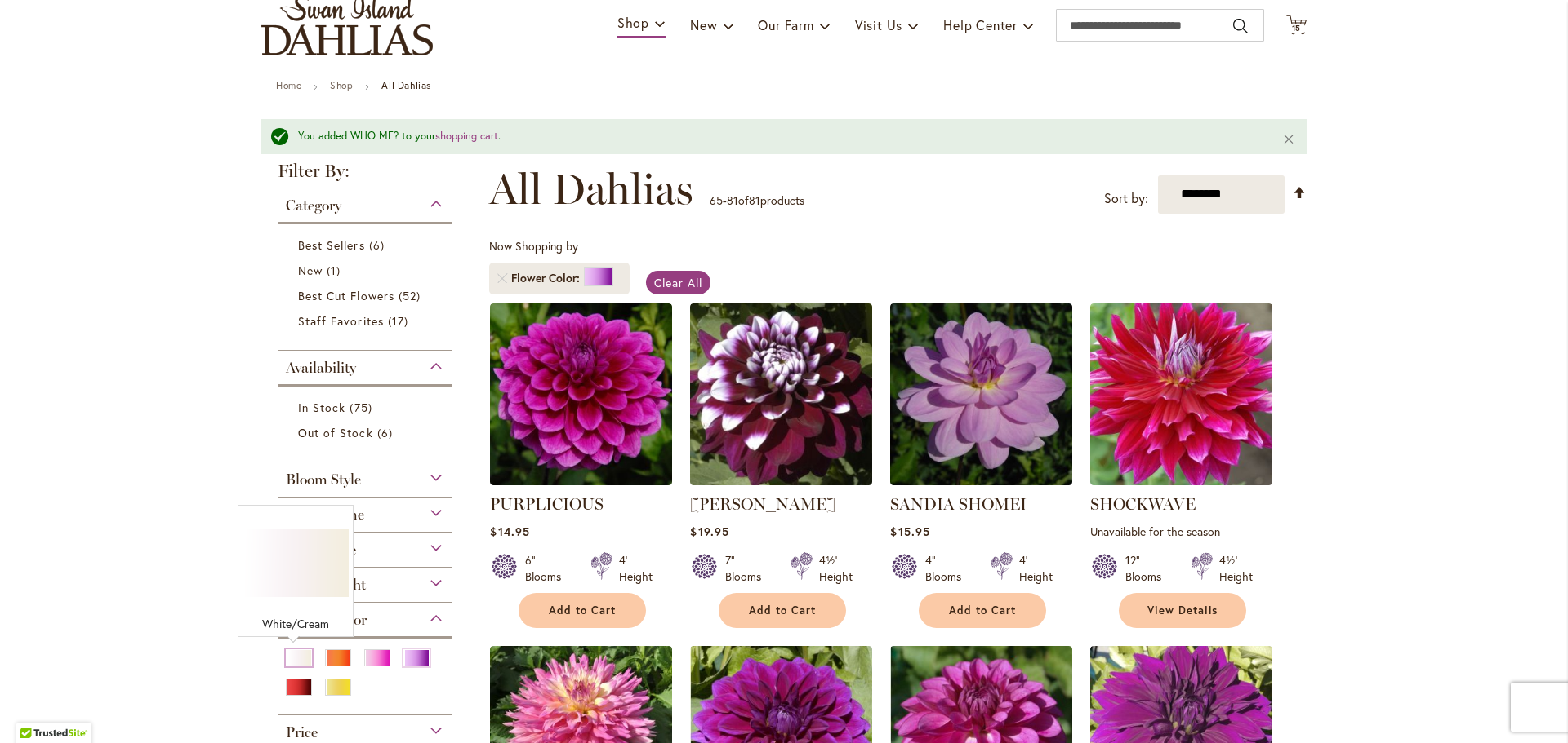
click at [292, 656] on div "White/Cream" at bounding box center [298, 658] width 26 height 17
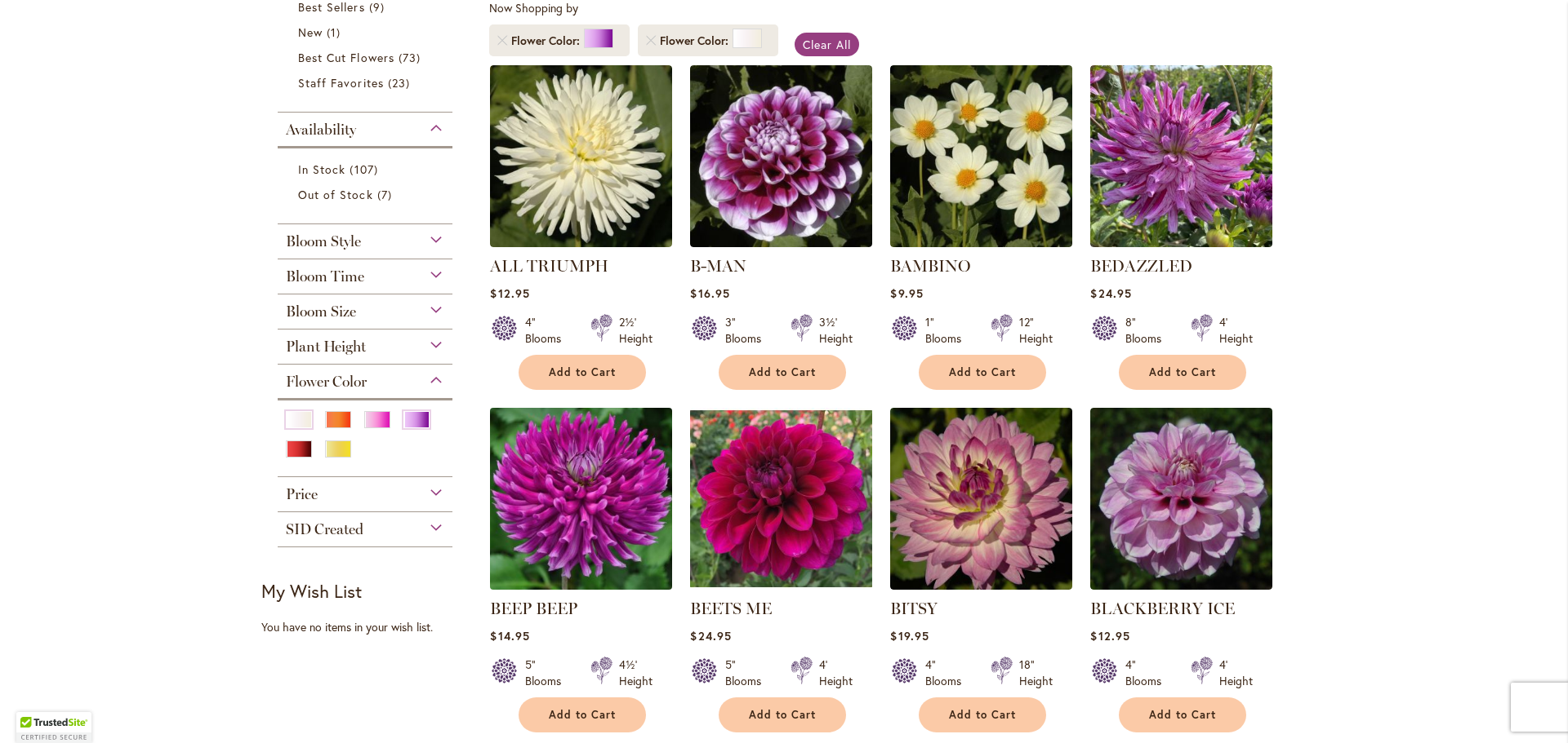
scroll to position [325, 0]
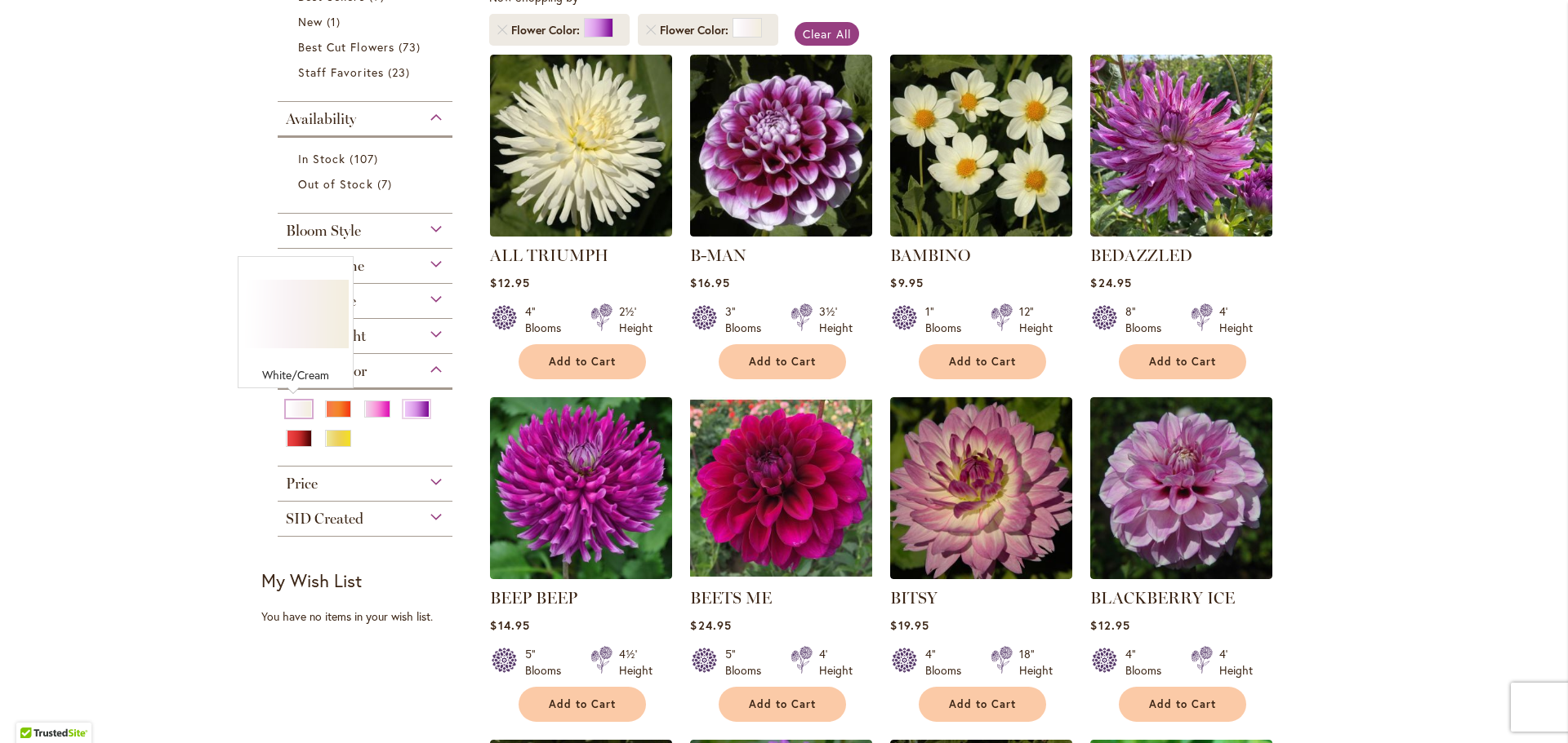
click at [292, 409] on div "White/Cream" at bounding box center [298, 408] width 26 height 17
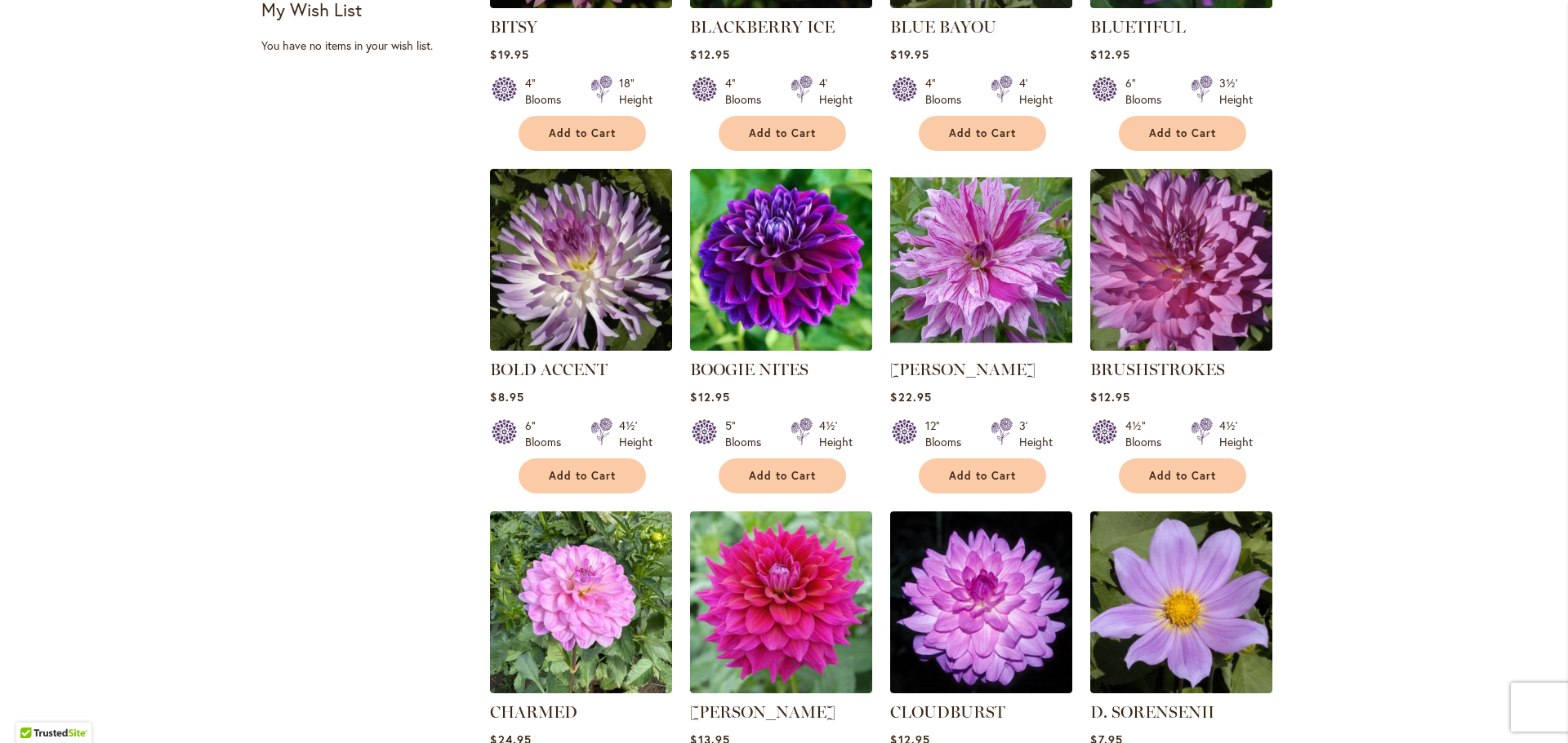
scroll to position [325, 0]
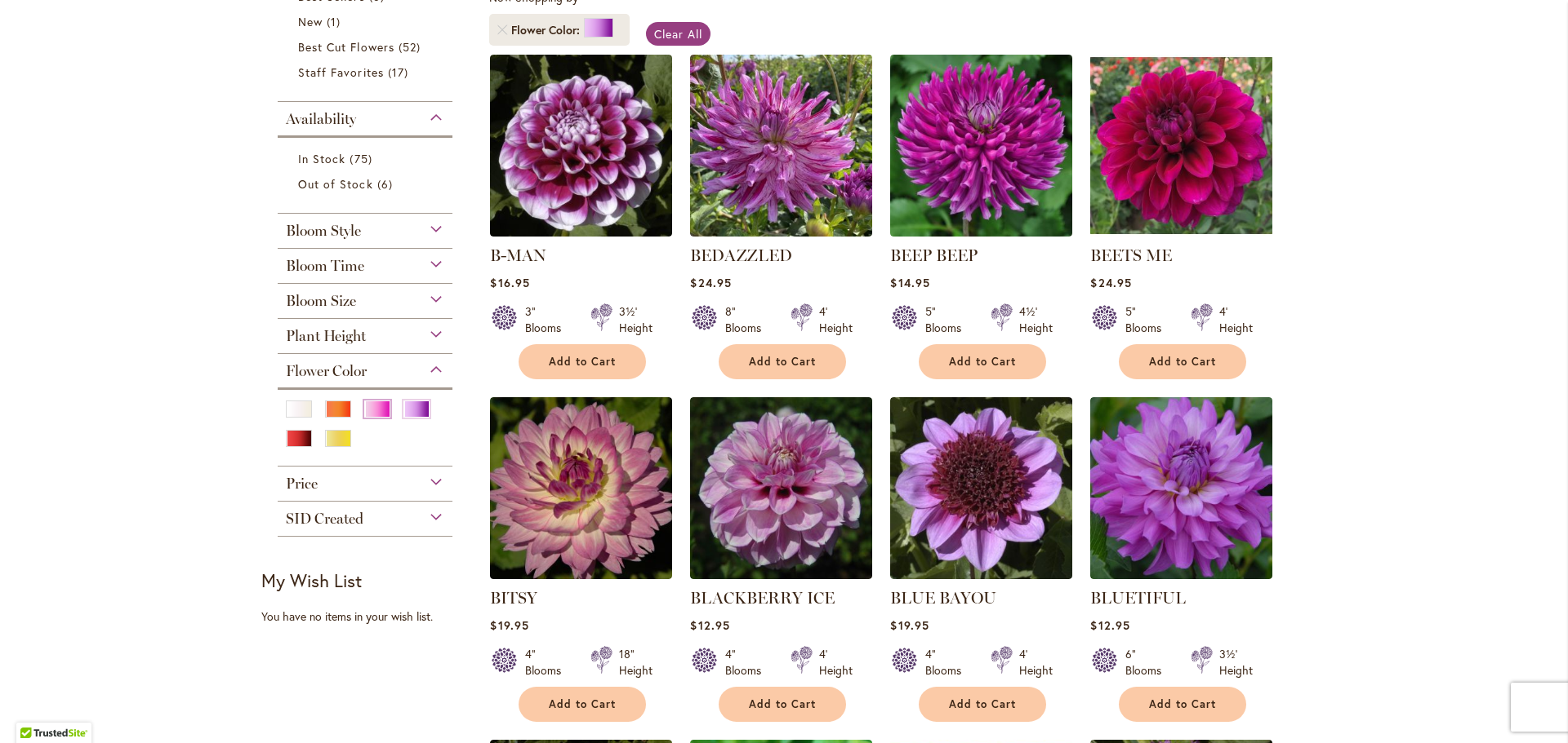
click at [379, 411] on div "Pink" at bounding box center [377, 408] width 26 height 17
click at [369, 411] on div "Pink" at bounding box center [377, 408] width 26 height 17
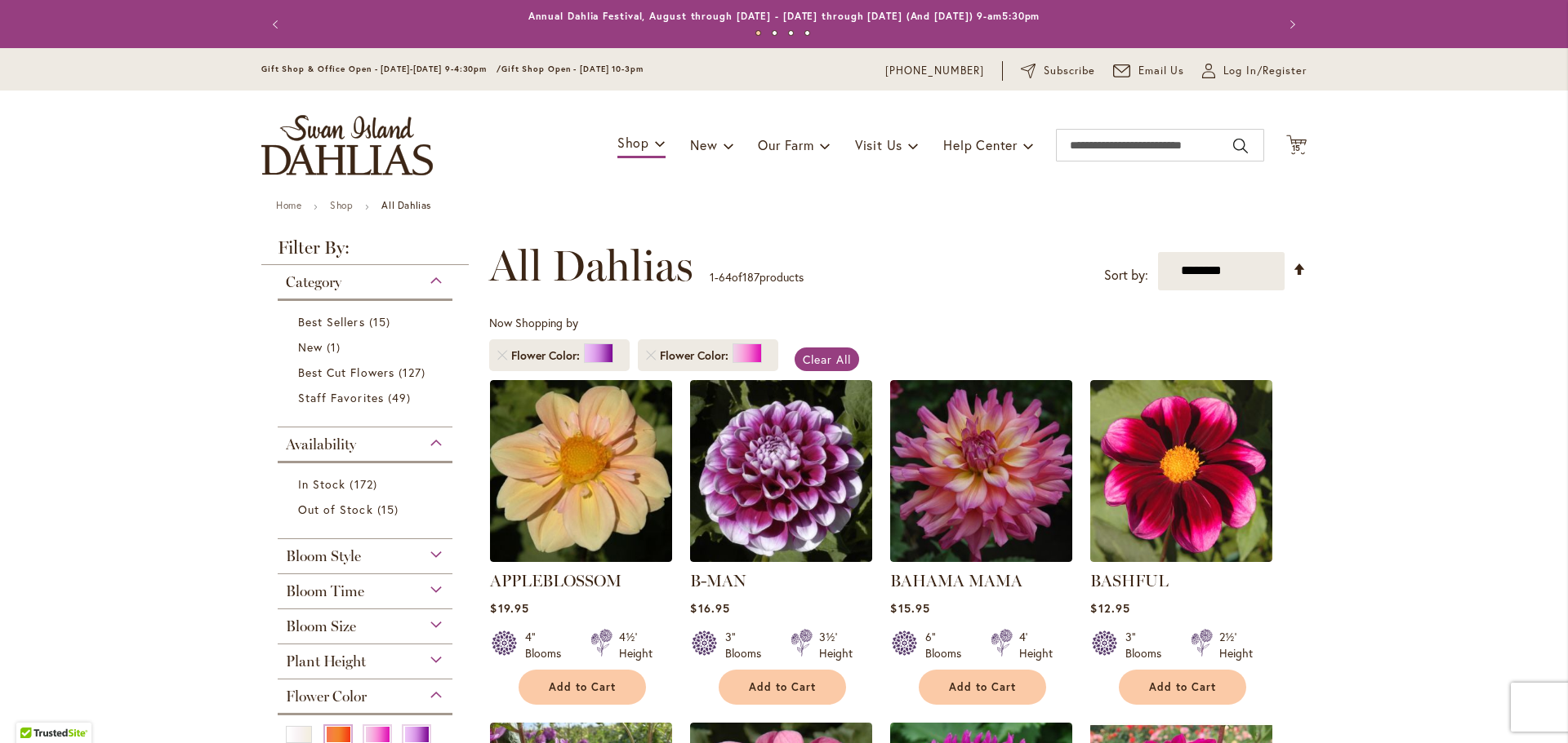
scroll to position [162, 0]
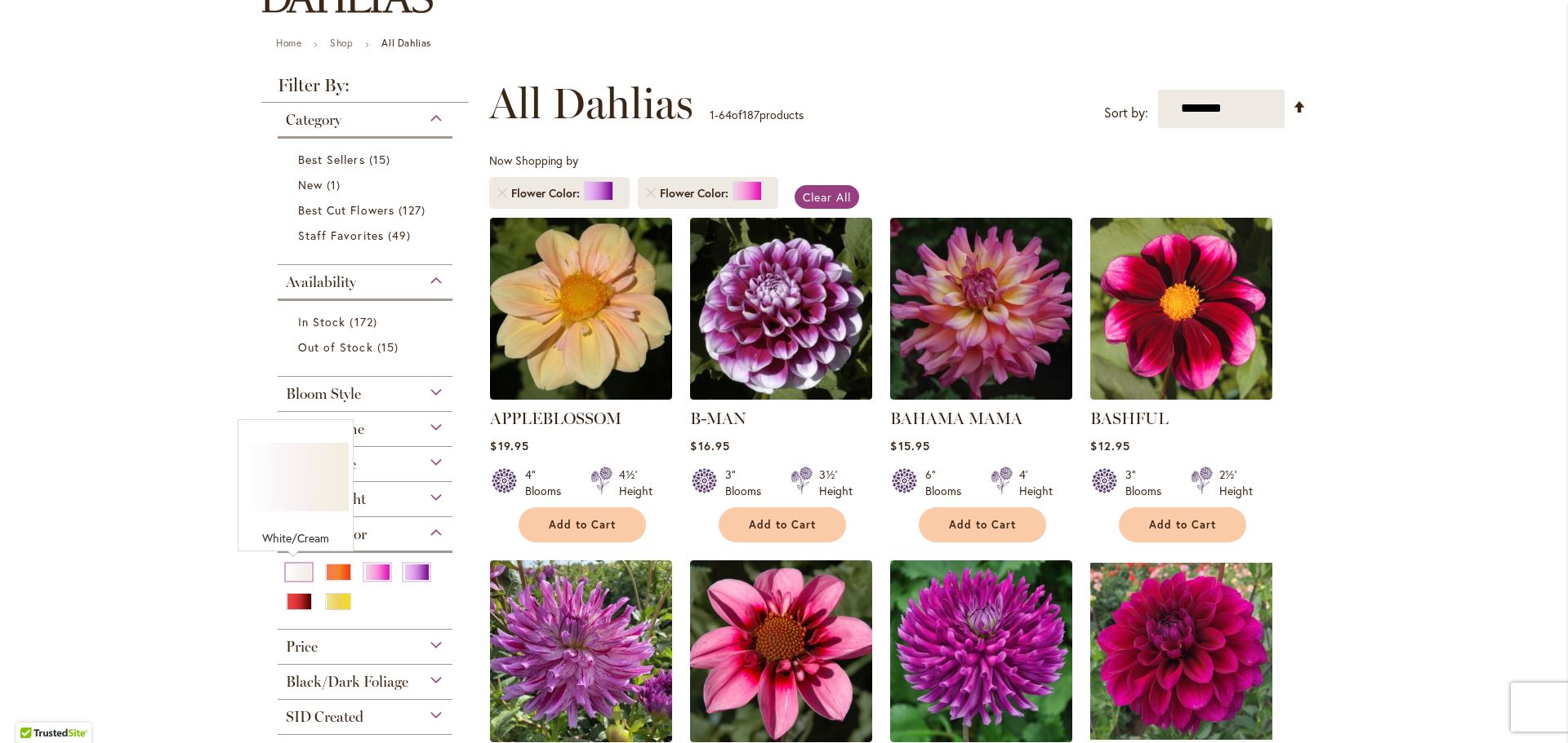
click at [301, 566] on div "White/Cream" at bounding box center [298, 573] width 26 height 17
click at [290, 572] on div "White/Cream" at bounding box center [298, 573] width 26 height 17
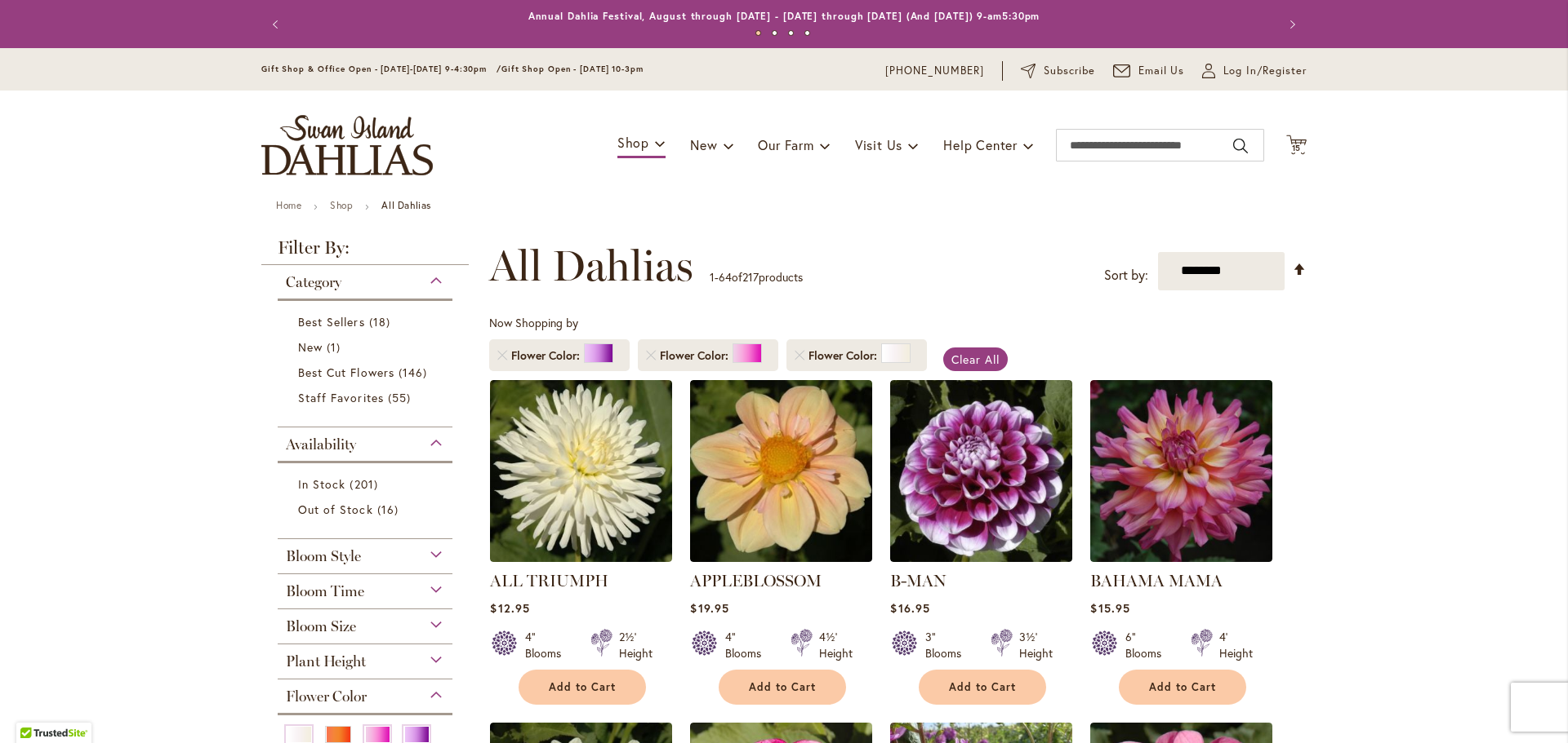
scroll to position [162, 0]
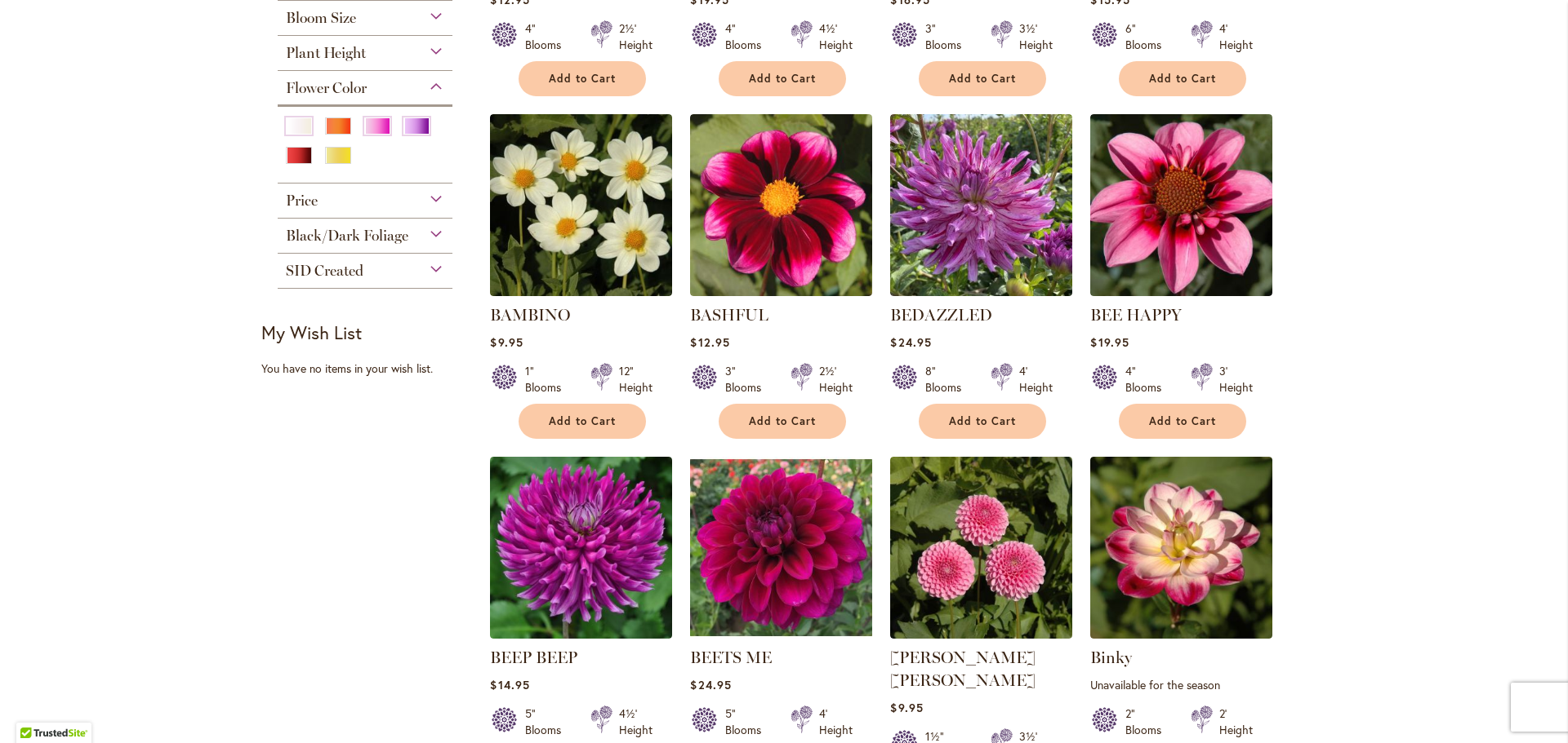
scroll to position [417, 0]
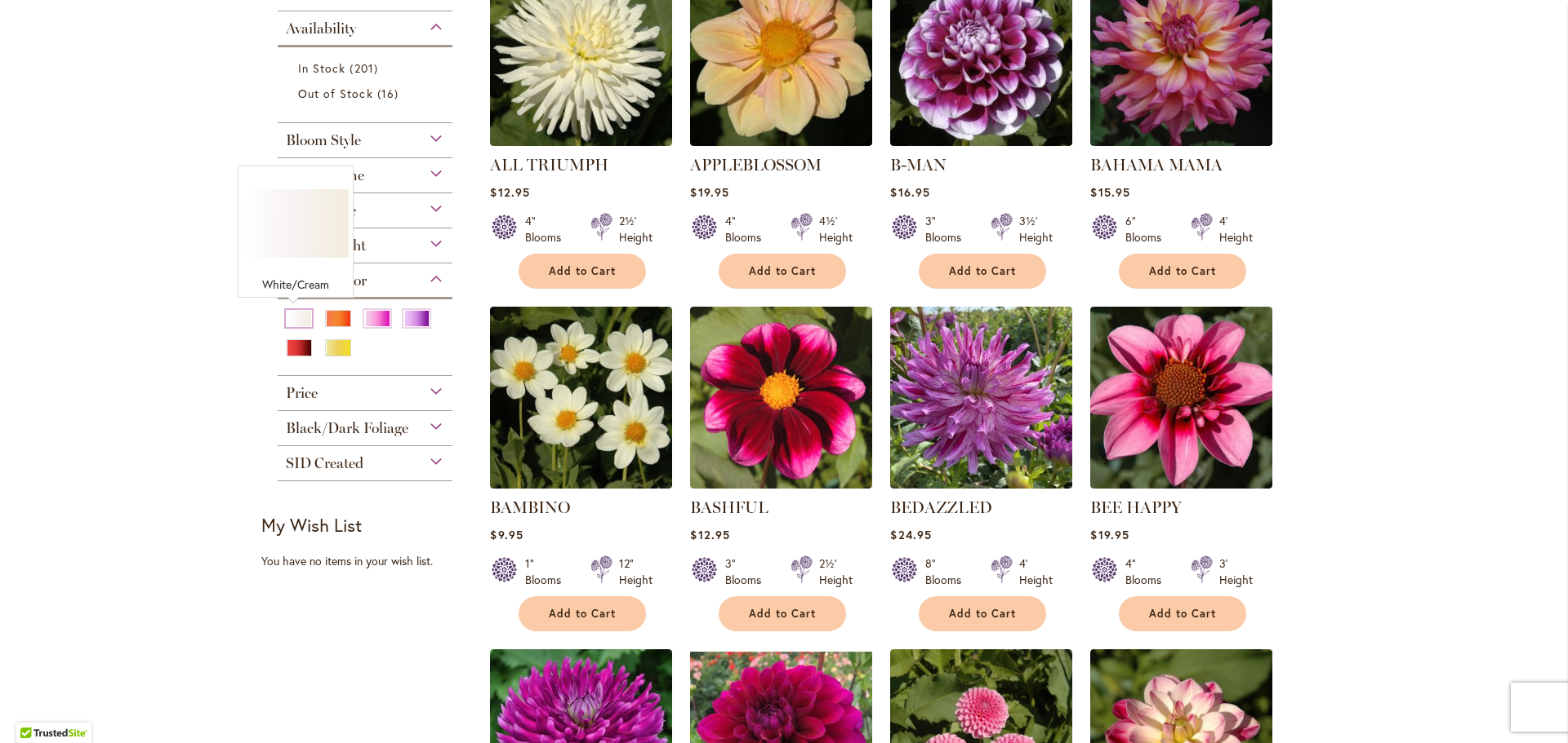
click at [296, 324] on div "White/Cream" at bounding box center [298, 318] width 26 height 17
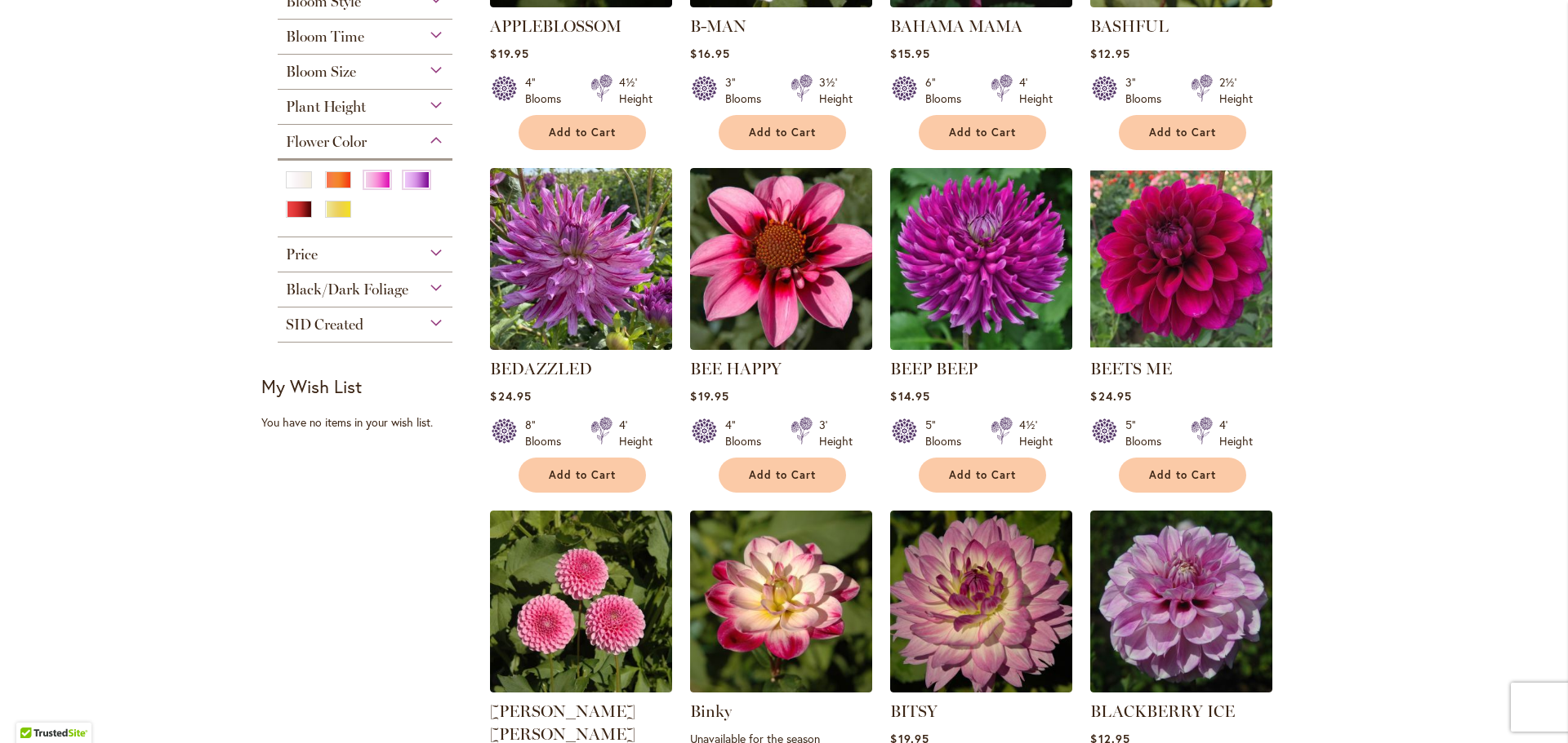
scroll to position [653, 0]
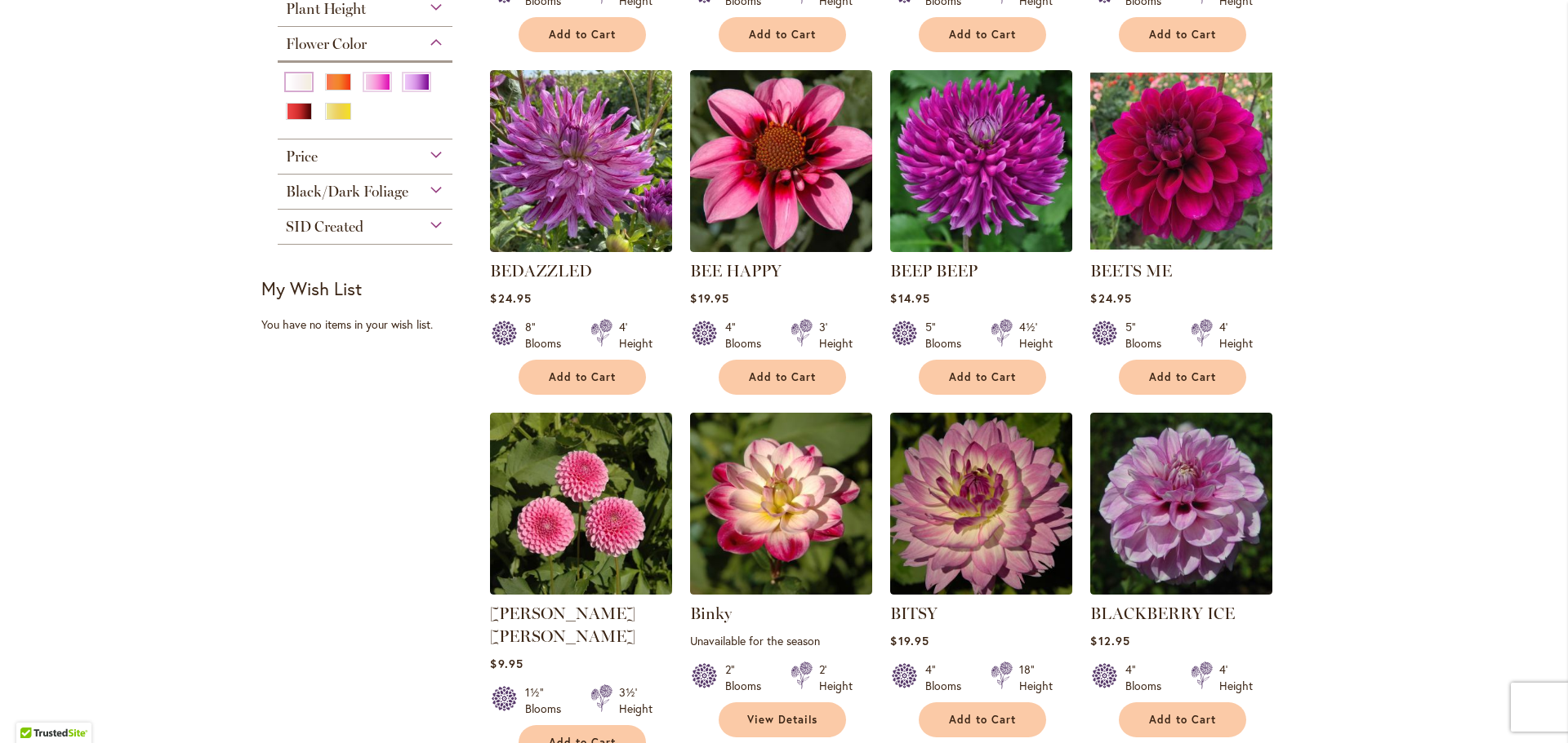
click at [299, 85] on div "White/Cream" at bounding box center [298, 82] width 26 height 17
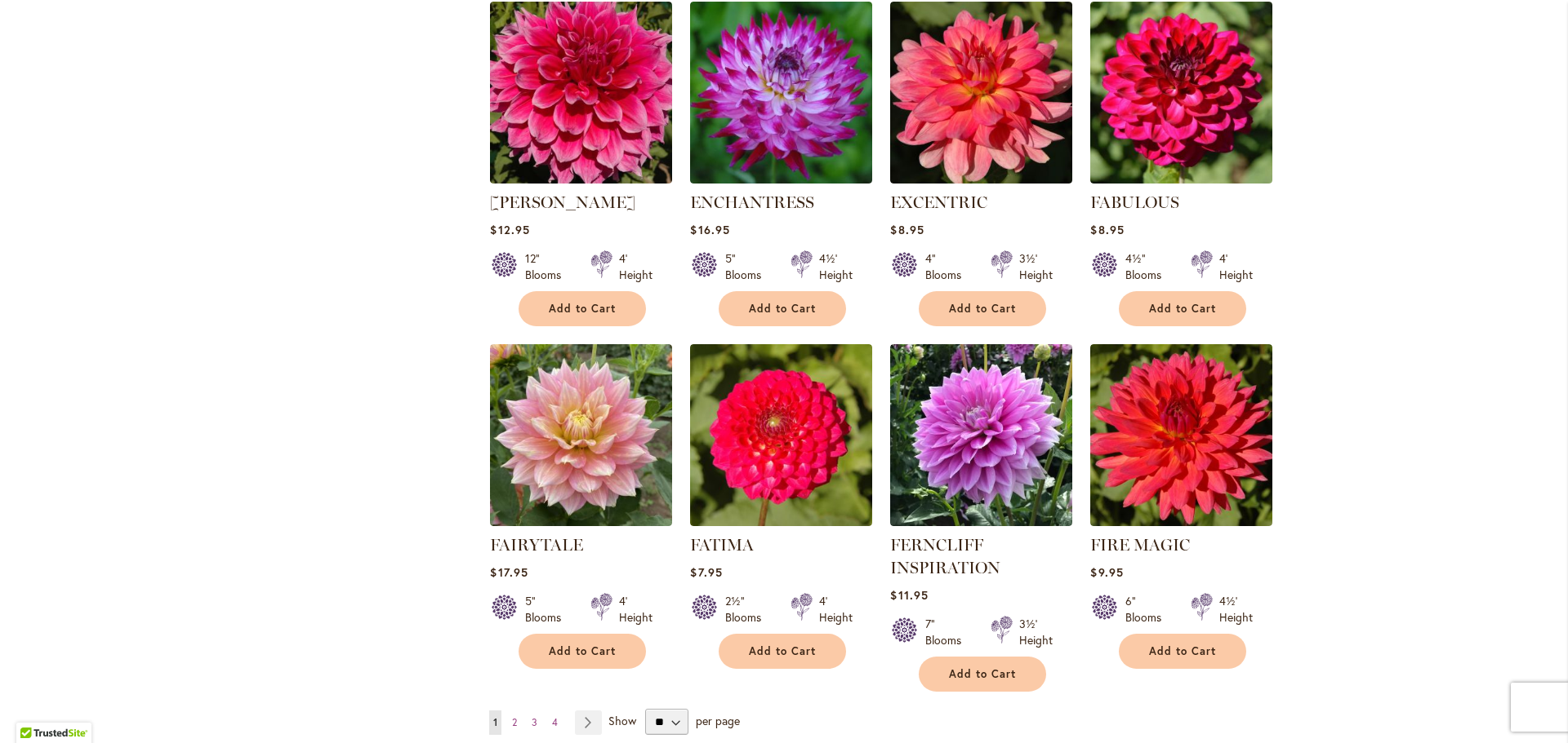
scroll to position [5639, 0]
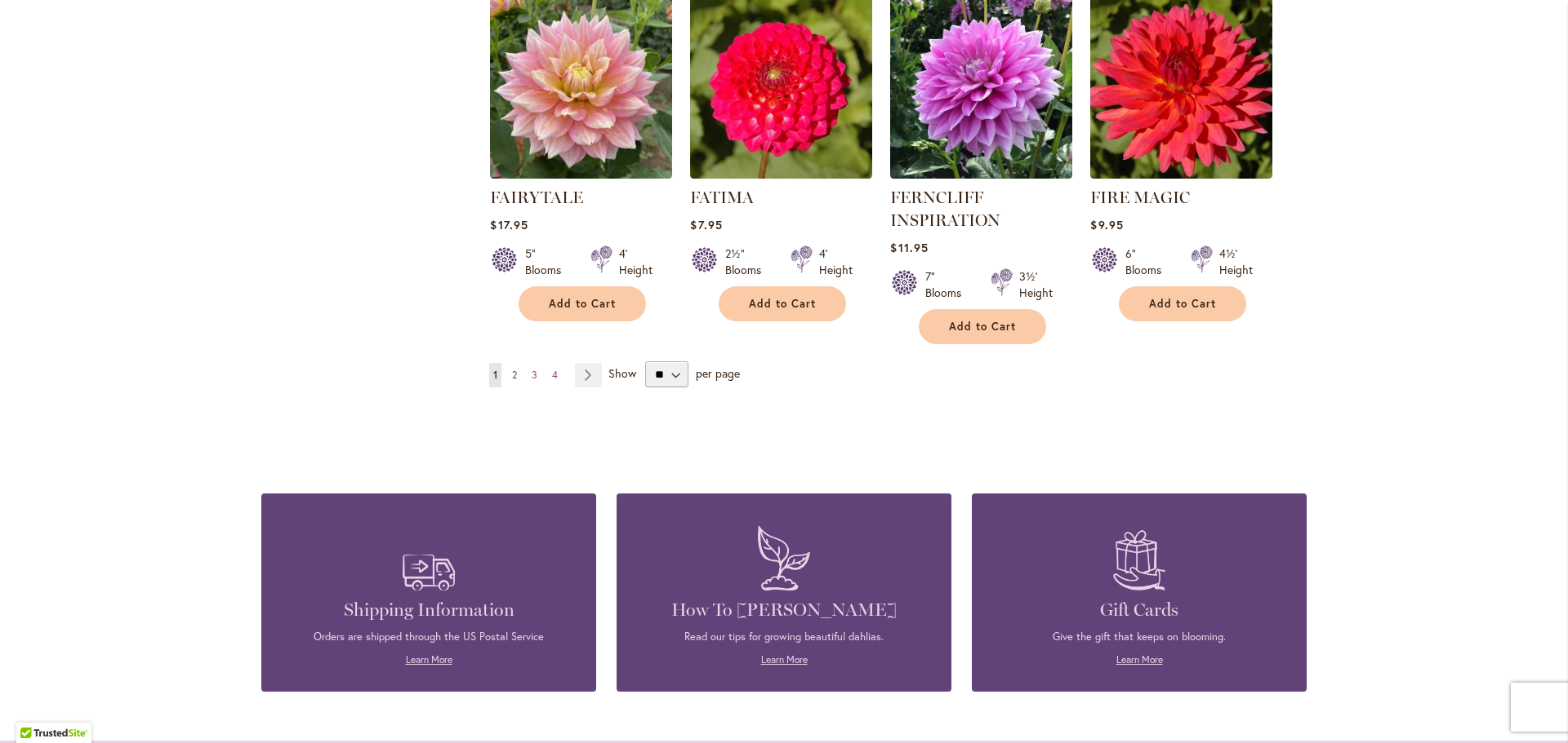
click at [512, 369] on span "2" at bounding box center [514, 375] width 5 height 12
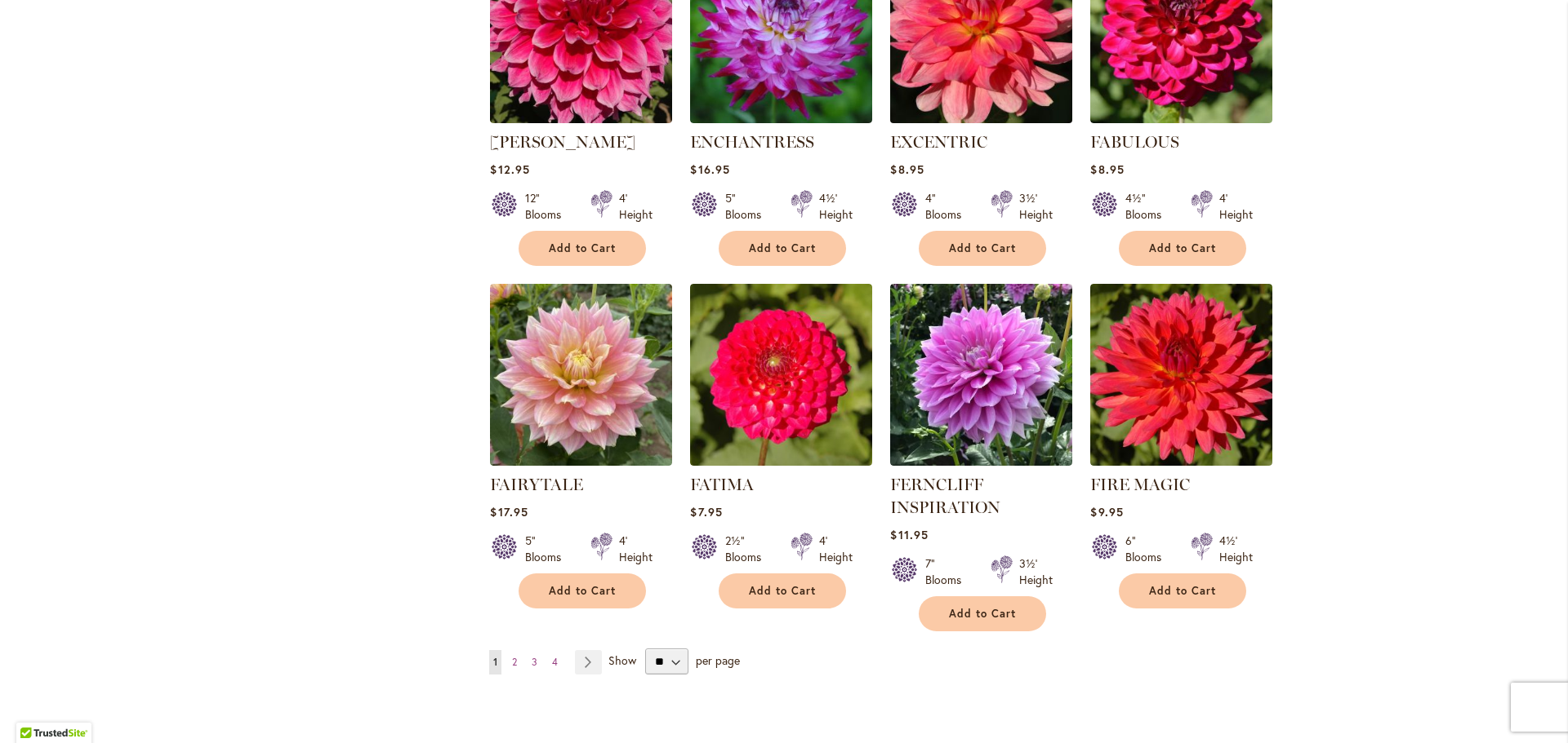
scroll to position [4986, 0]
